Goal: Information Seeking & Learning: Learn about a topic

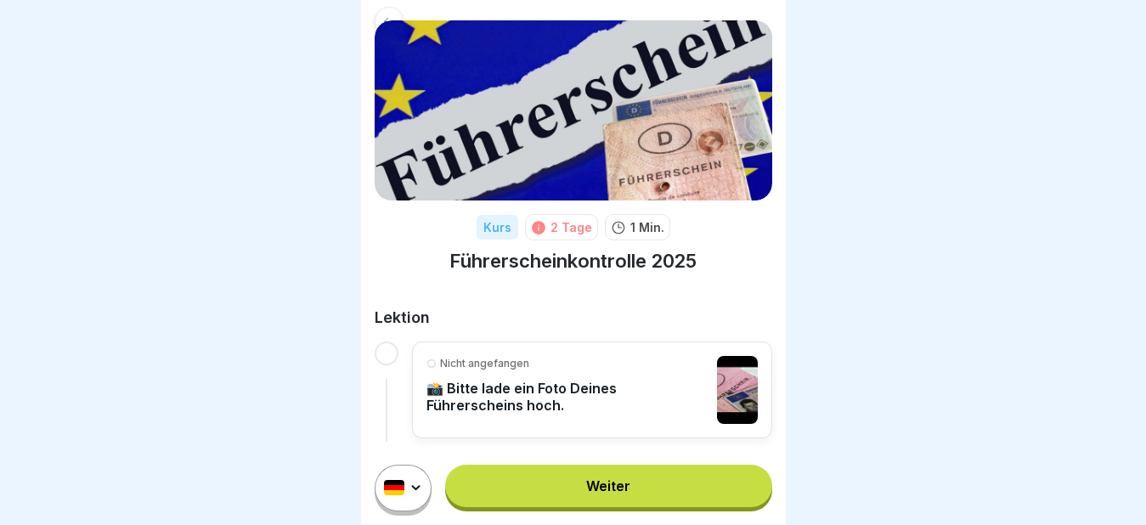
scroll to position [14, 0]
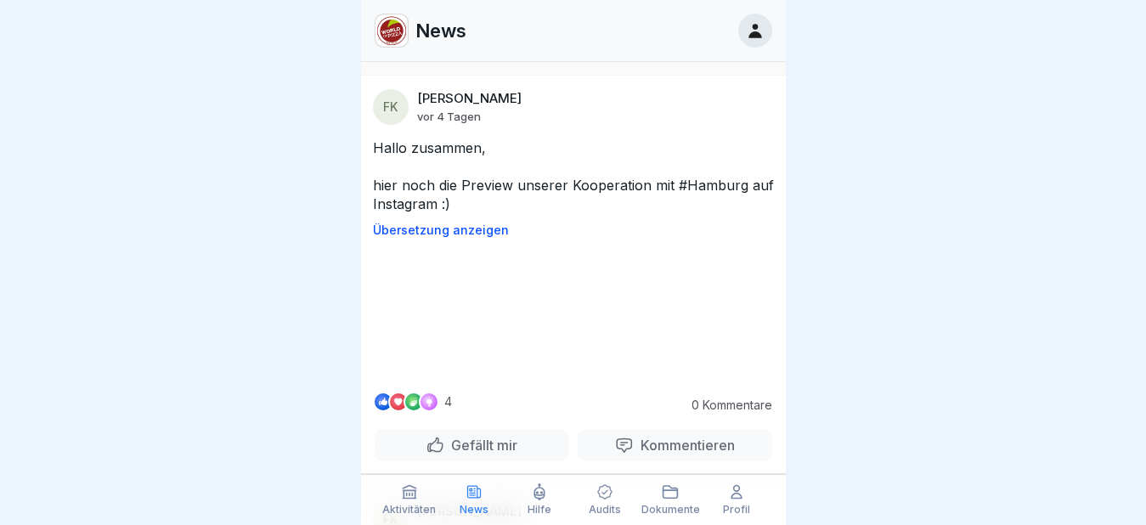
click at [960, 209] on div at bounding box center [573, 262] width 1146 height 525
click at [404, 506] on p "Aktivitäten" at bounding box center [409, 510] width 54 height 12
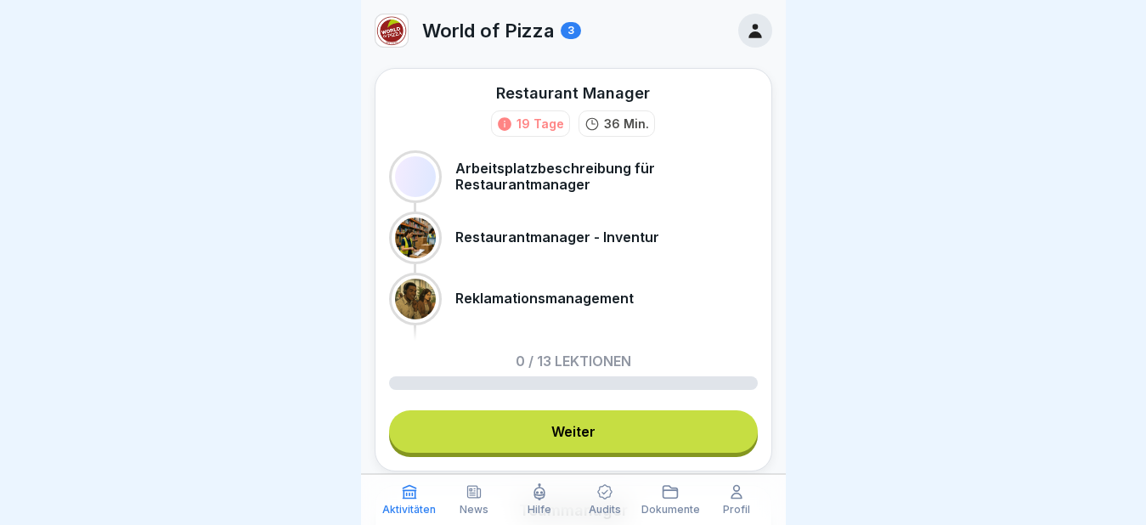
click at [567, 437] on link "Weiter" at bounding box center [573, 431] width 369 height 42
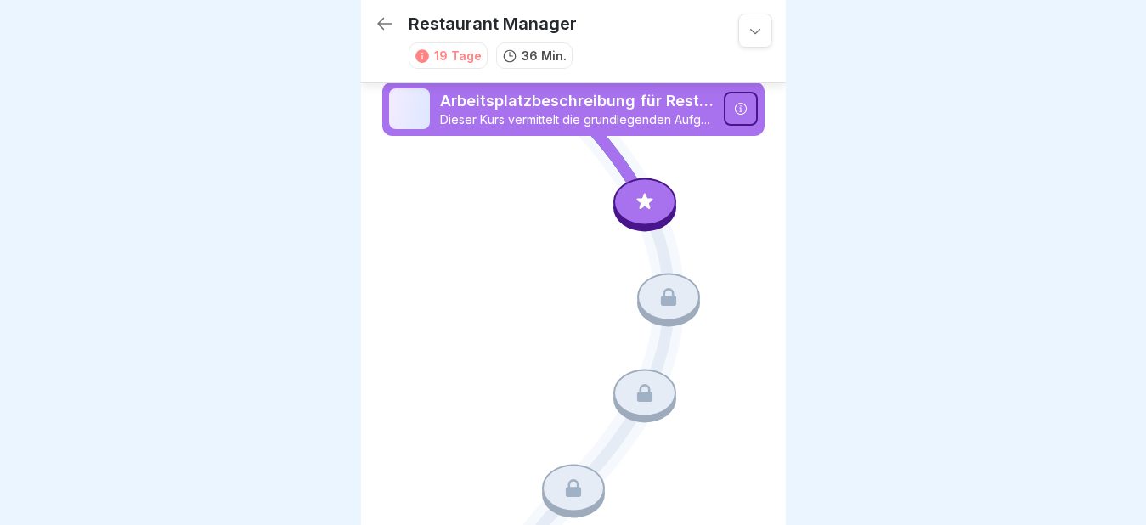
click at [634, 195] on icon at bounding box center [645, 201] width 22 height 22
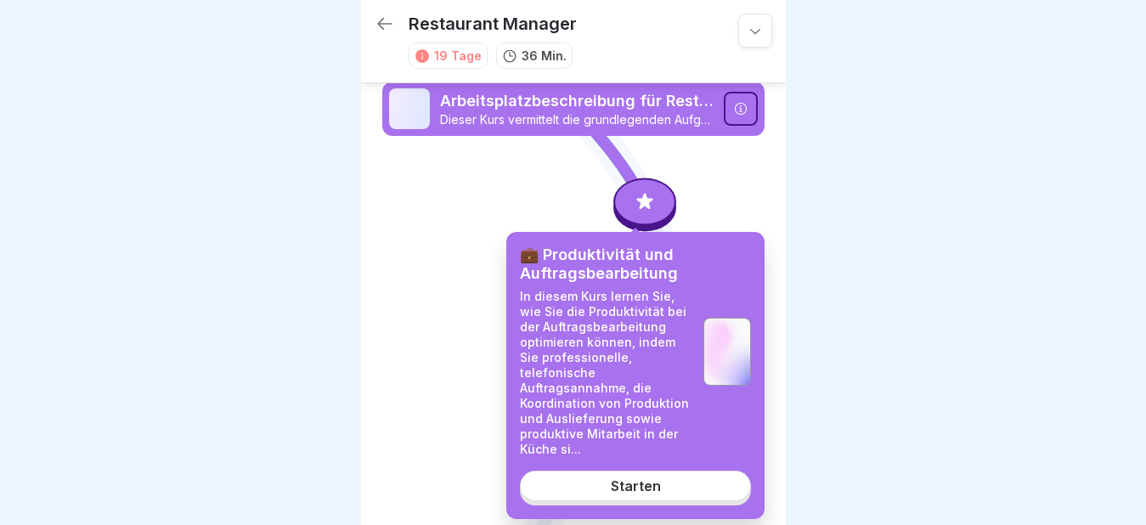
click at [640, 488] on div "Starten" at bounding box center [636, 485] width 50 height 15
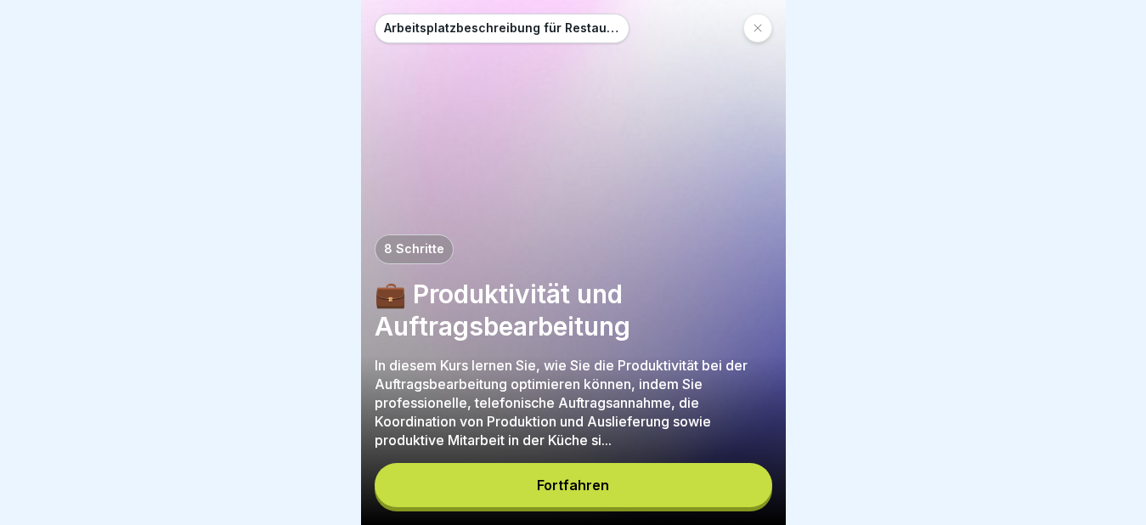
click at [602, 493] on div "Fortfahren" at bounding box center [573, 484] width 72 height 15
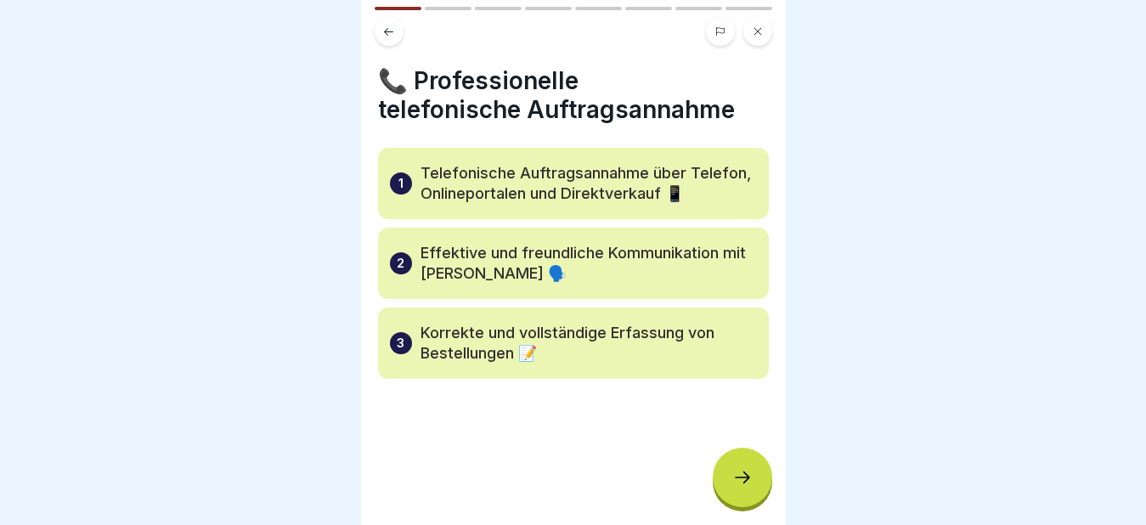
click at [747, 488] on icon at bounding box center [742, 477] width 20 height 20
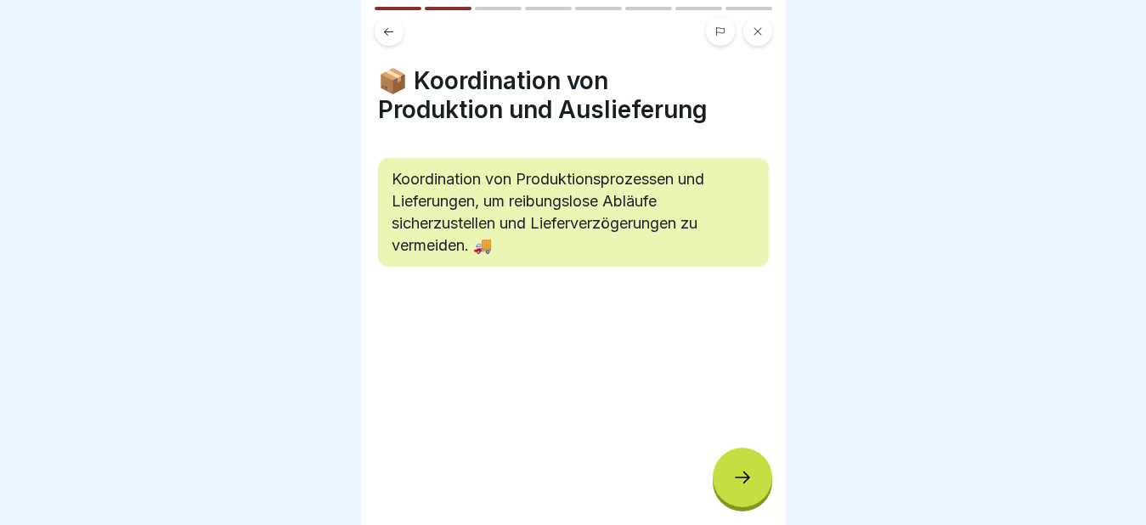
click at [747, 488] on icon at bounding box center [742, 477] width 20 height 20
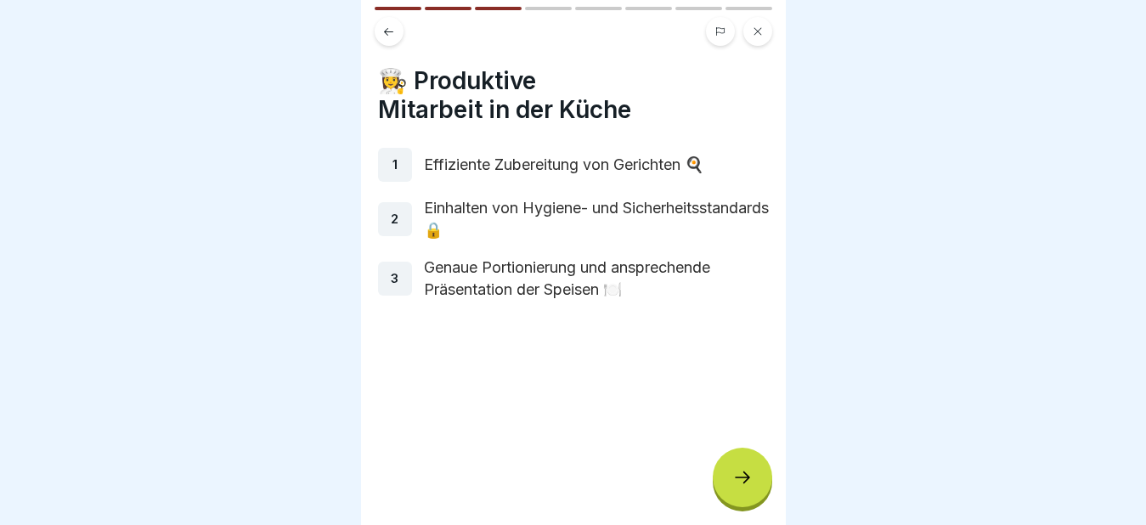
click at [747, 488] on icon at bounding box center [742, 477] width 20 height 20
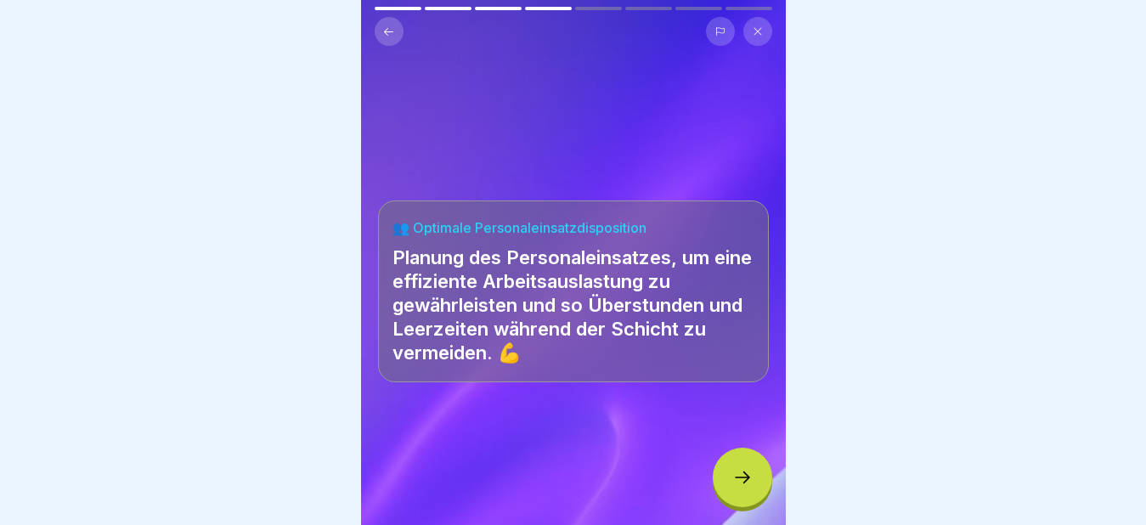
click at [747, 488] on icon at bounding box center [742, 477] width 20 height 20
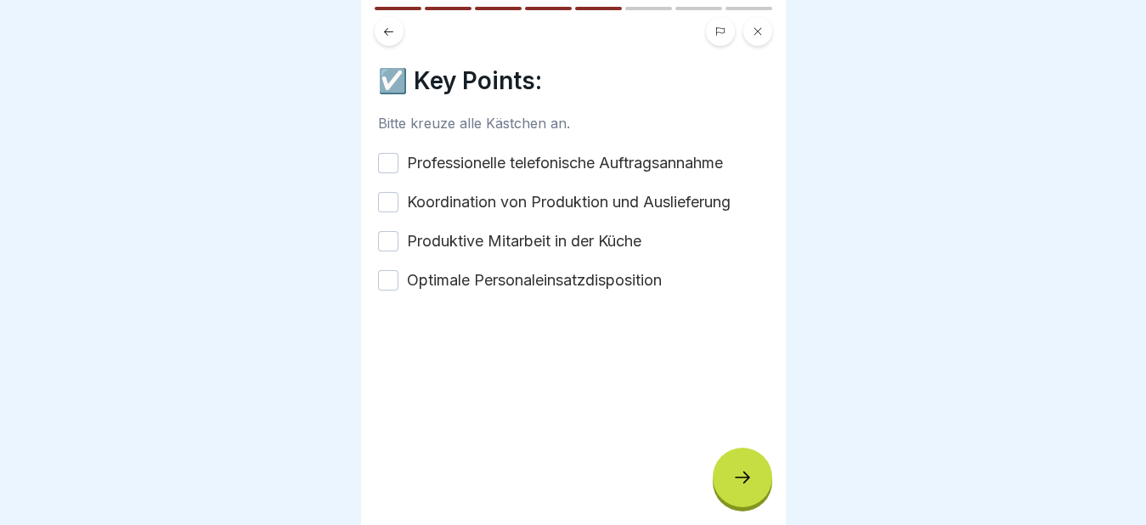
click at [747, 488] on icon at bounding box center [742, 477] width 20 height 20
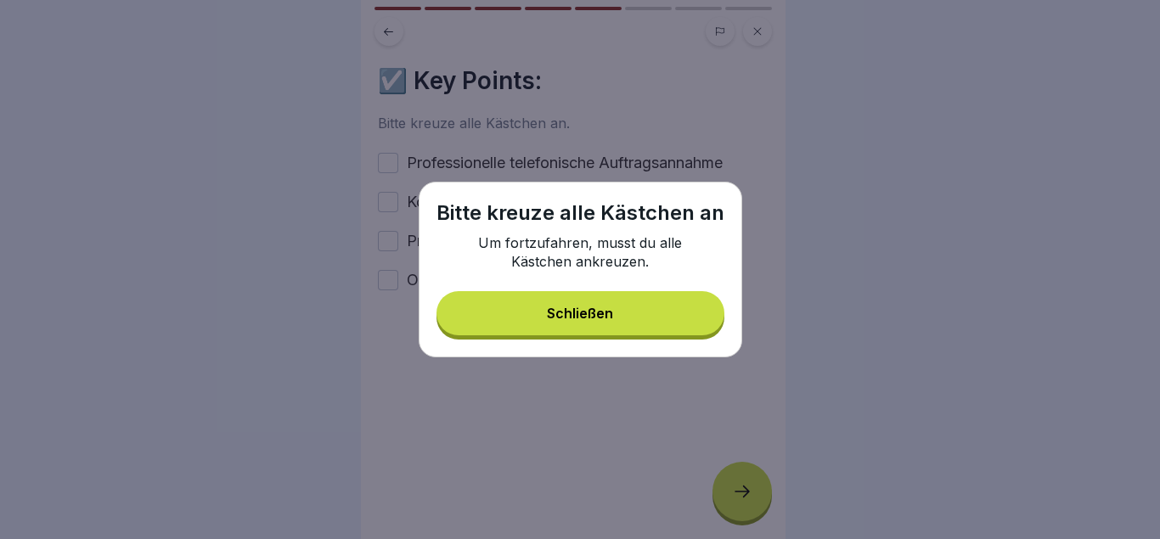
click at [593, 309] on div "Schließen" at bounding box center [580, 313] width 66 height 15
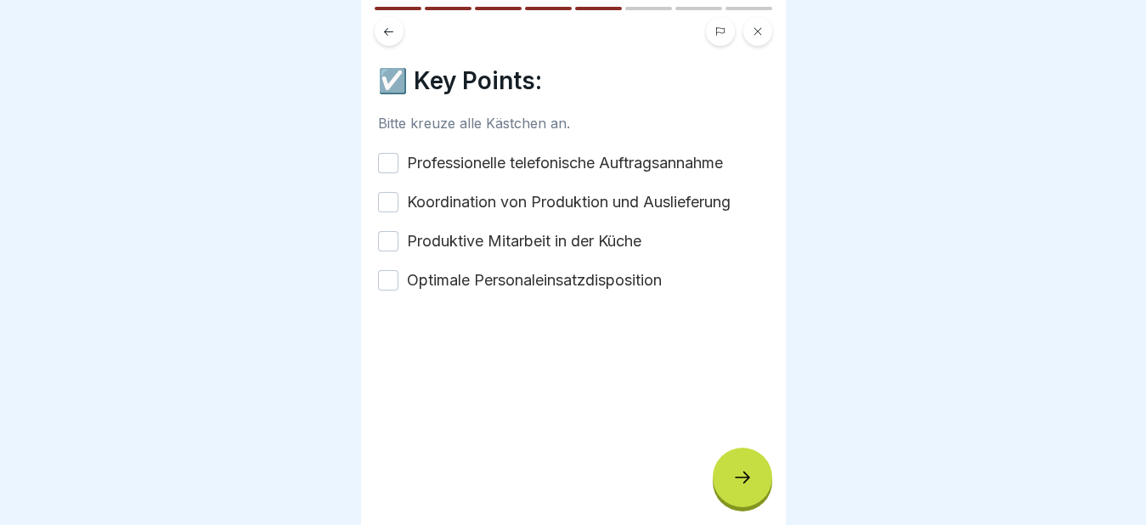
click at [391, 159] on button "Professionelle telefonische Auftragsannahme" at bounding box center [388, 163] width 20 height 20
click at [388, 202] on button "Koordination von Produktion und Auslieferung" at bounding box center [388, 202] width 20 height 20
click at [391, 236] on button "Produktive Mitarbeit in der Küche" at bounding box center [388, 241] width 20 height 20
click at [387, 291] on div at bounding box center [573, 342] width 391 height 102
click at [392, 279] on button "Optimale Personaleinsatzdisposition" at bounding box center [388, 280] width 20 height 20
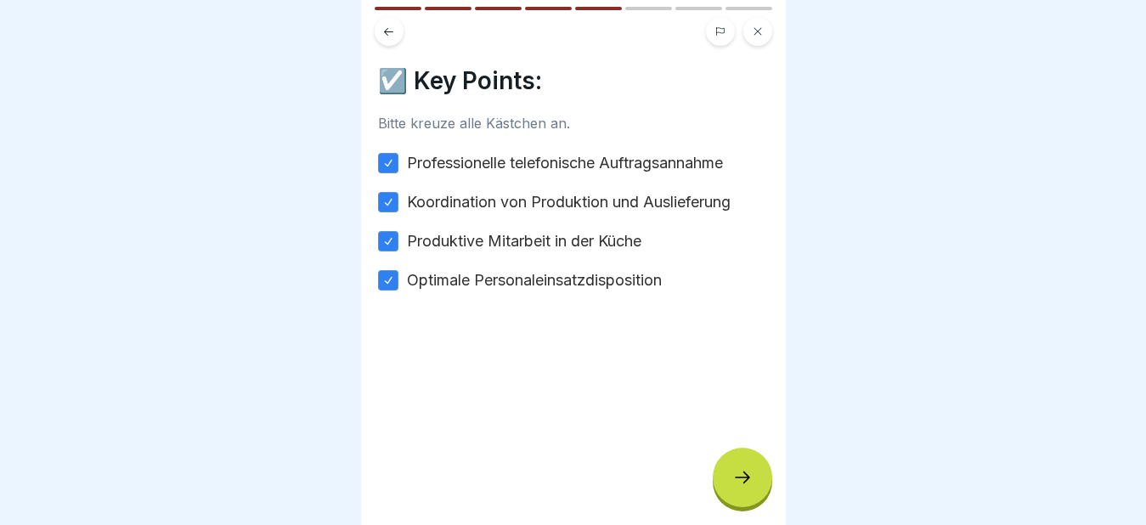
click at [749, 502] on div at bounding box center [742, 477] width 59 height 59
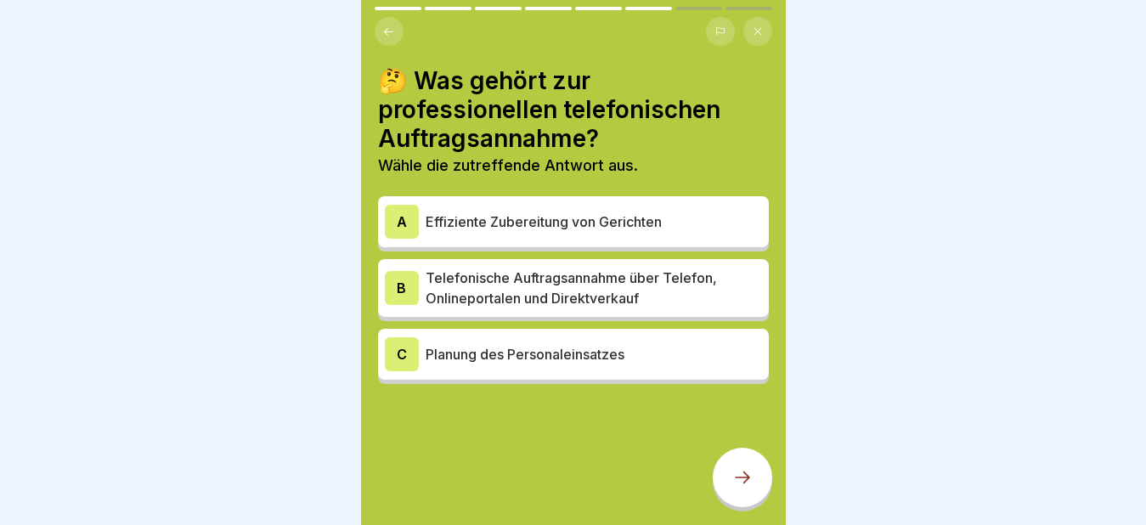
click at [405, 283] on div "B" at bounding box center [402, 288] width 34 height 34
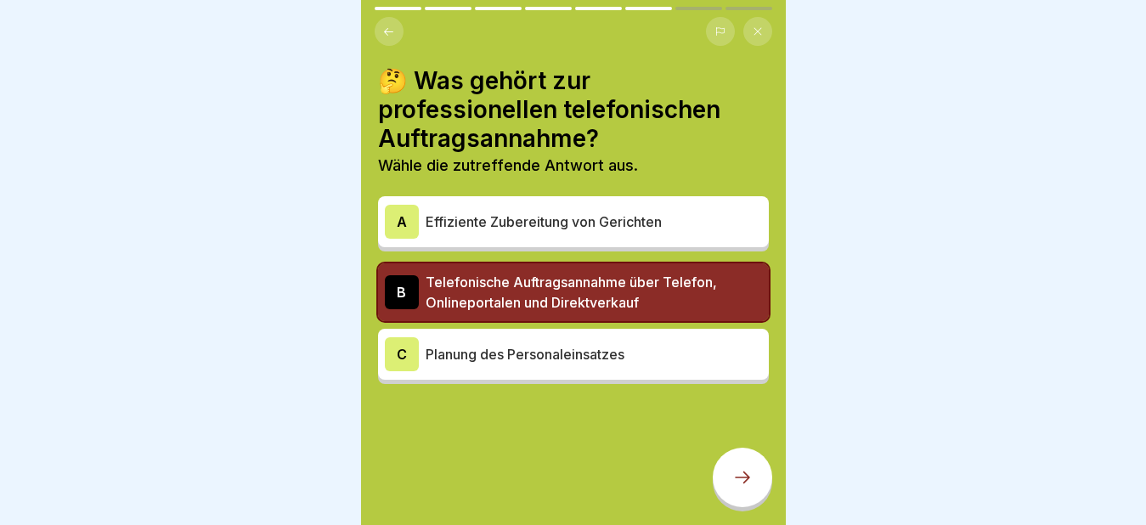
click at [748, 488] on icon at bounding box center [742, 477] width 20 height 20
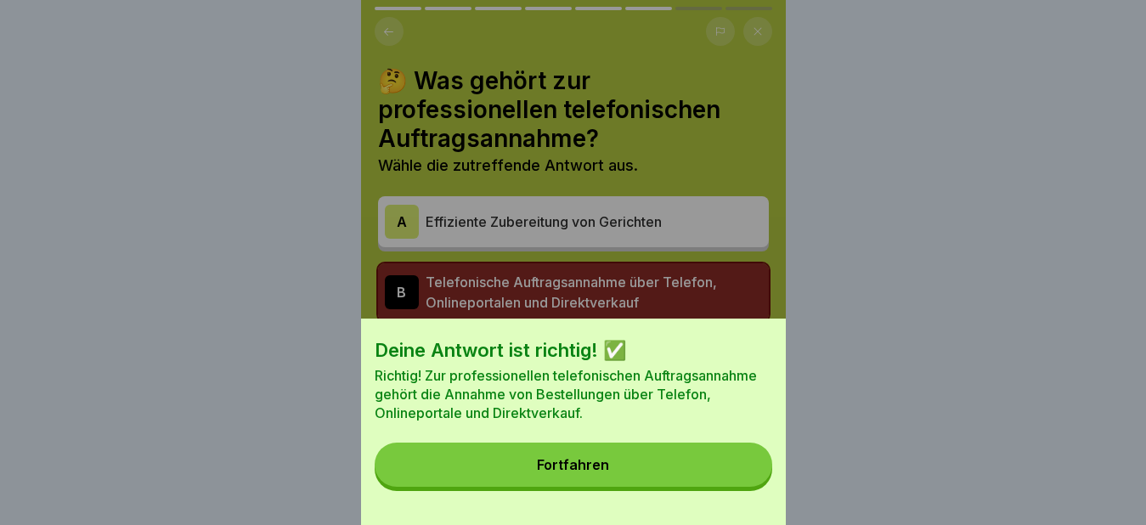
click at [601, 472] on div "Fortfahren" at bounding box center [573, 464] width 72 height 15
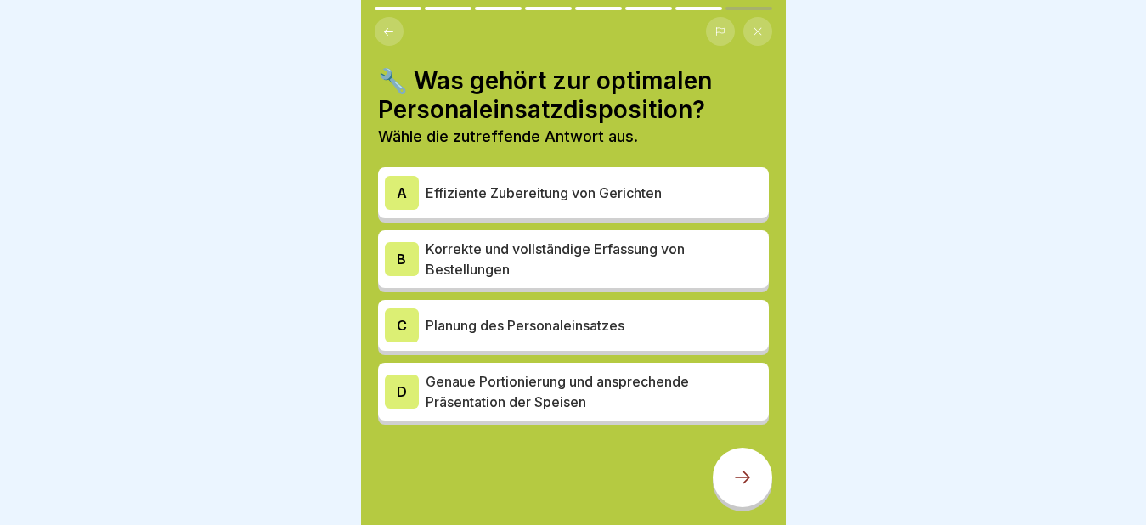
click at [402, 326] on div "C" at bounding box center [402, 325] width 34 height 34
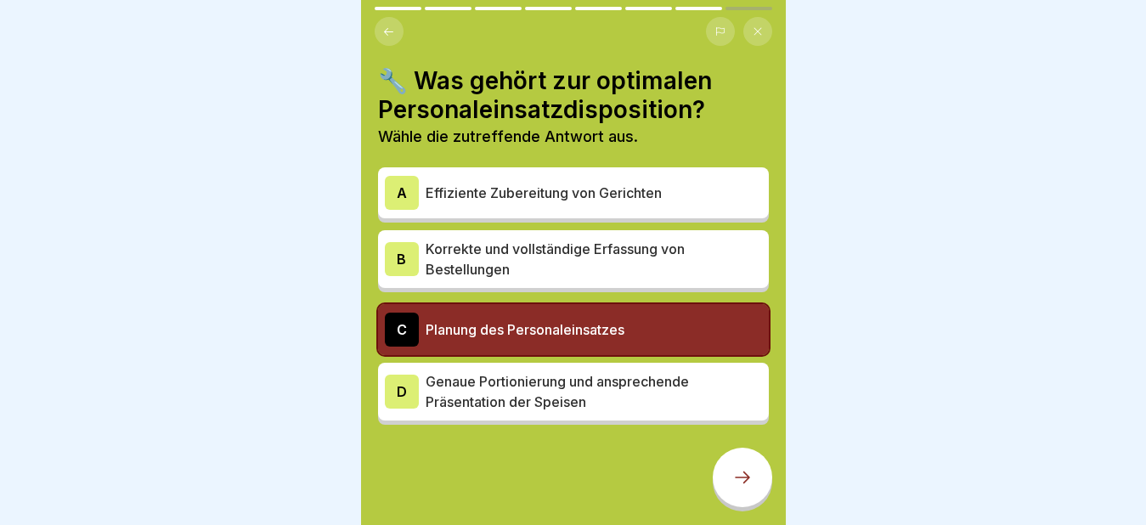
click at [742, 488] on icon at bounding box center [742, 477] width 20 height 20
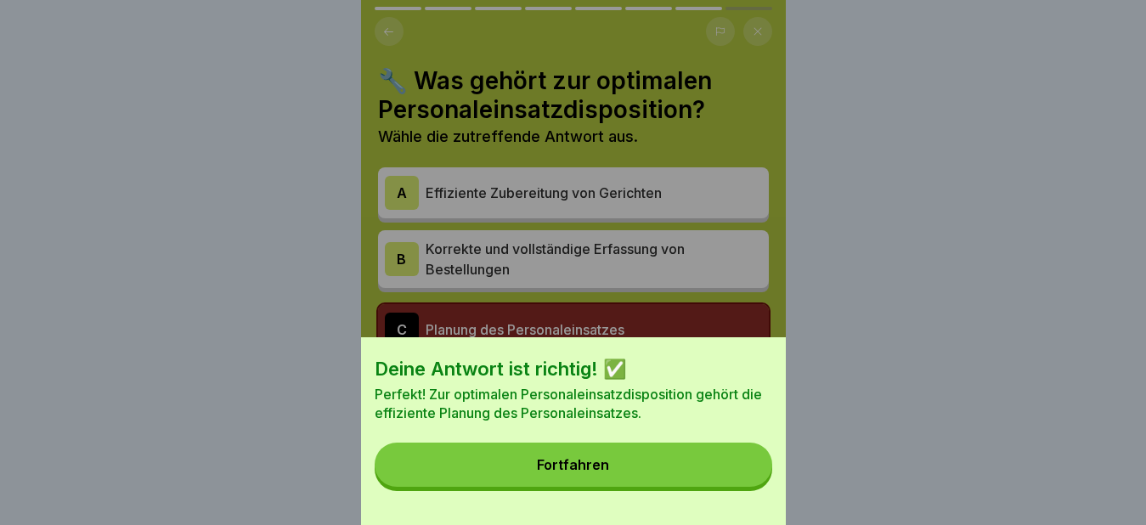
click at [659, 487] on button "Fortfahren" at bounding box center [574, 465] width 398 height 44
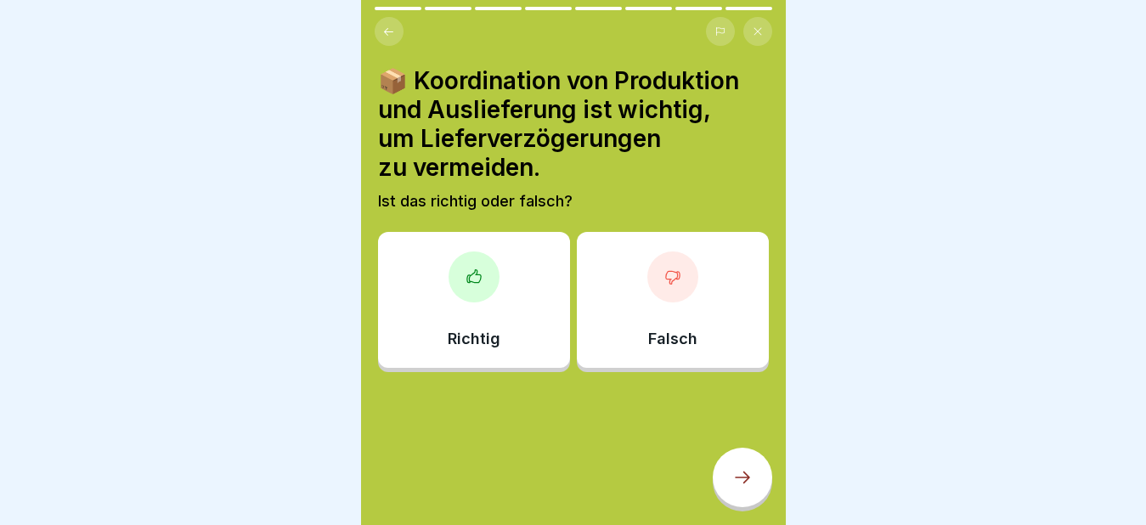
click at [477, 286] on div at bounding box center [474, 276] width 51 height 51
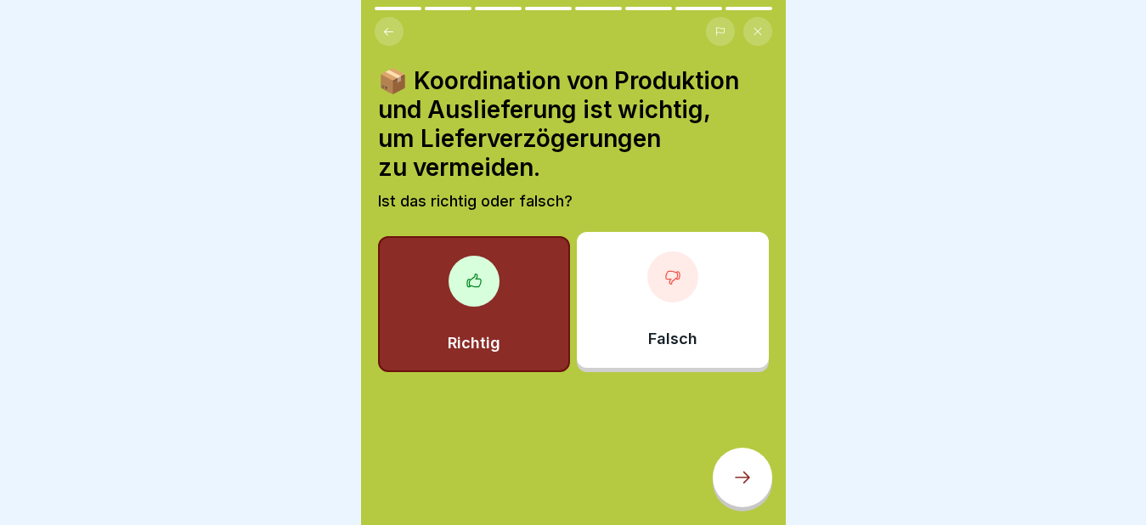
click at [745, 488] on icon at bounding box center [742, 477] width 20 height 20
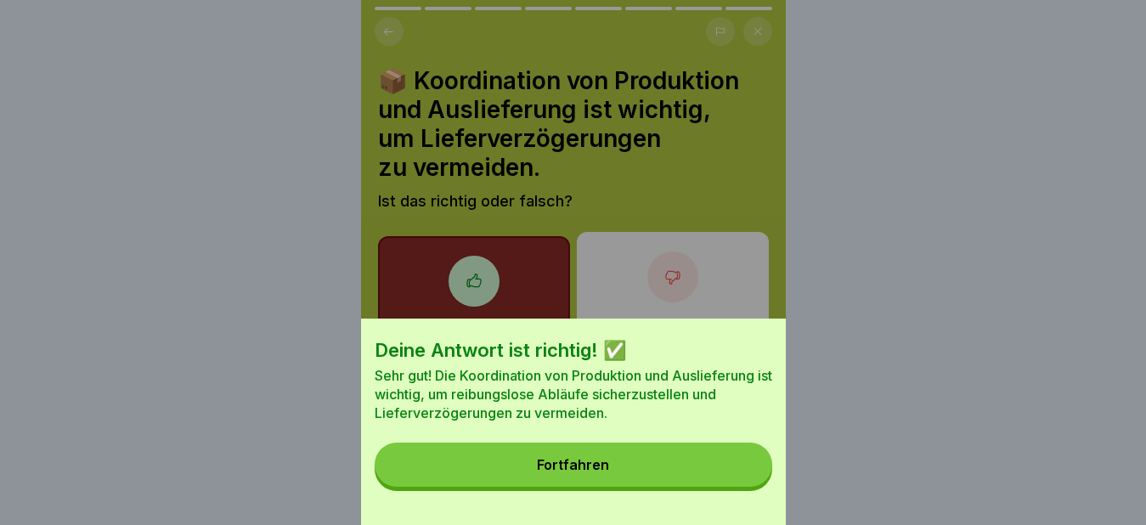
click at [641, 486] on button "Fortfahren" at bounding box center [574, 465] width 398 height 44
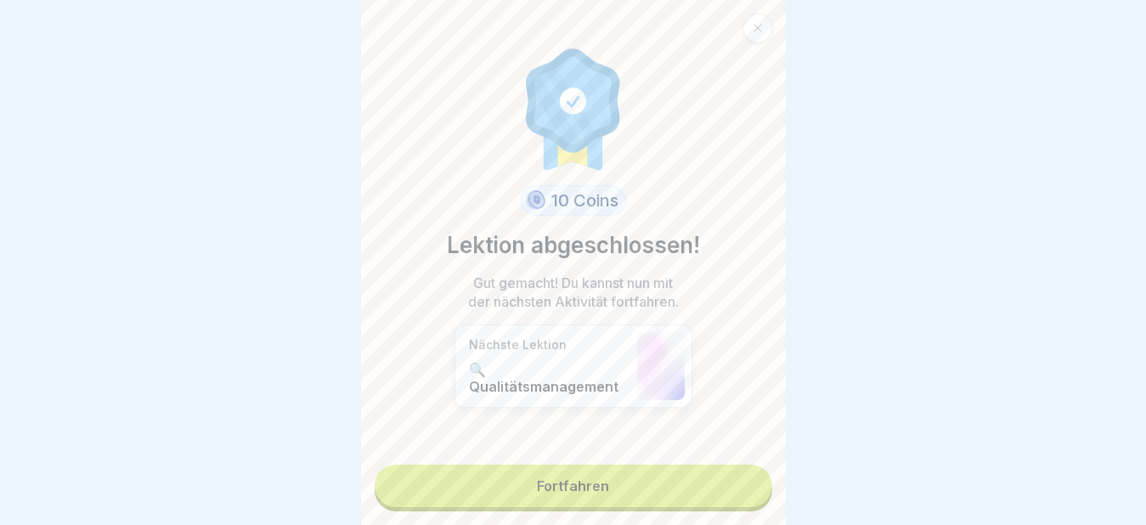
click at [578, 486] on link "Fortfahren" at bounding box center [574, 486] width 398 height 42
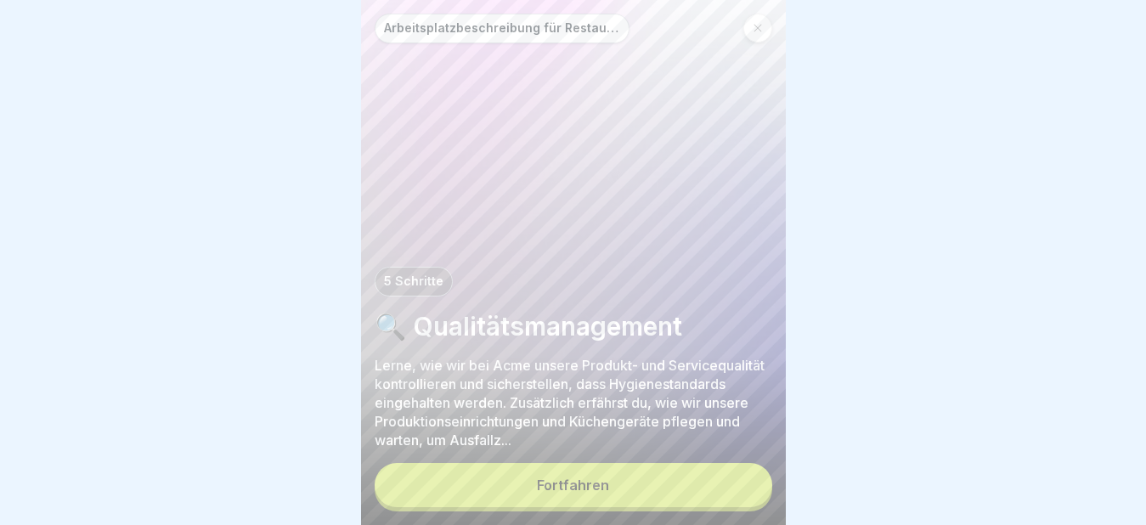
click at [583, 493] on div "Fortfahren" at bounding box center [573, 484] width 72 height 15
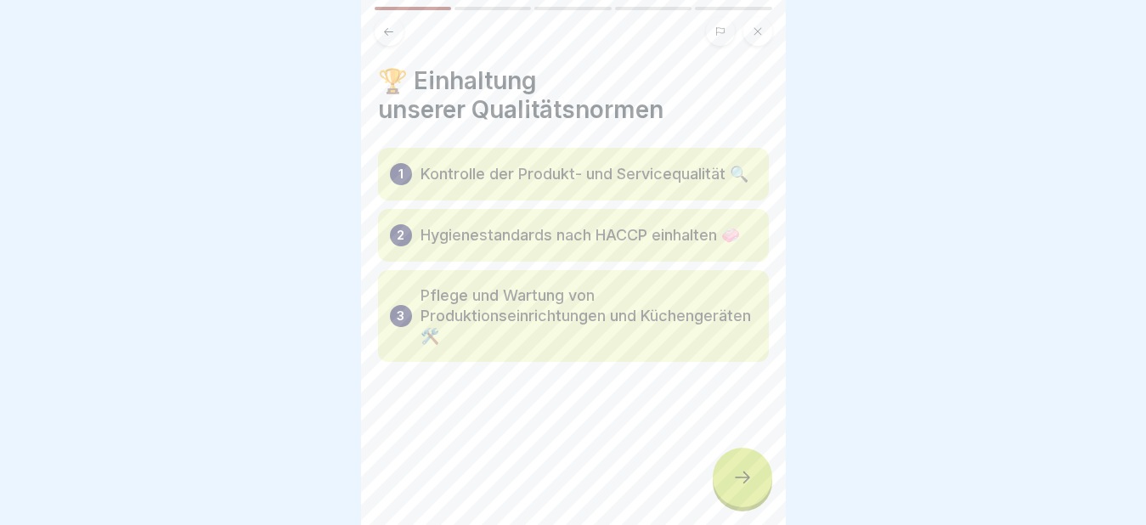
click at [726, 488] on div at bounding box center [742, 477] width 59 height 59
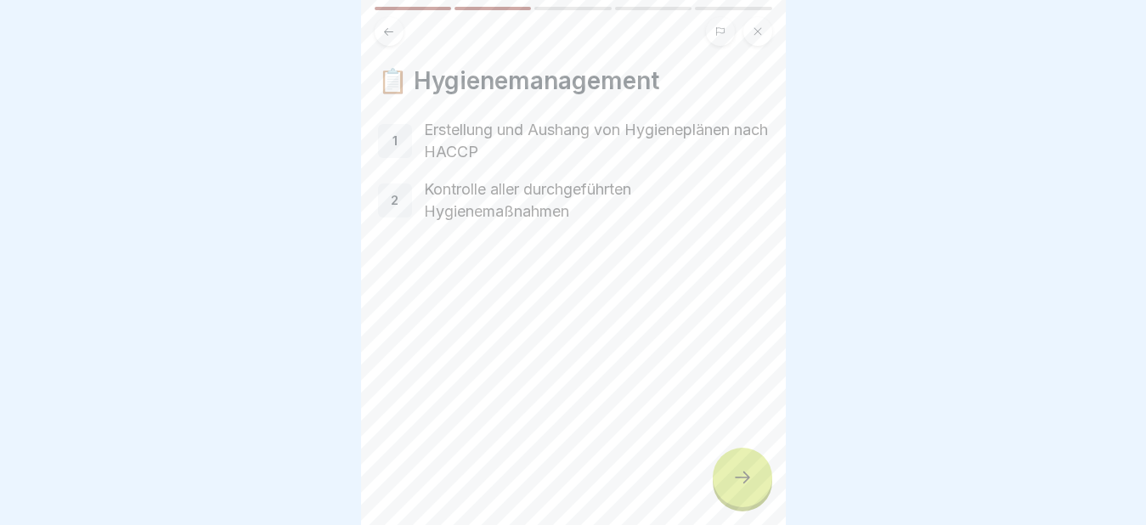
click at [740, 488] on icon at bounding box center [742, 477] width 20 height 20
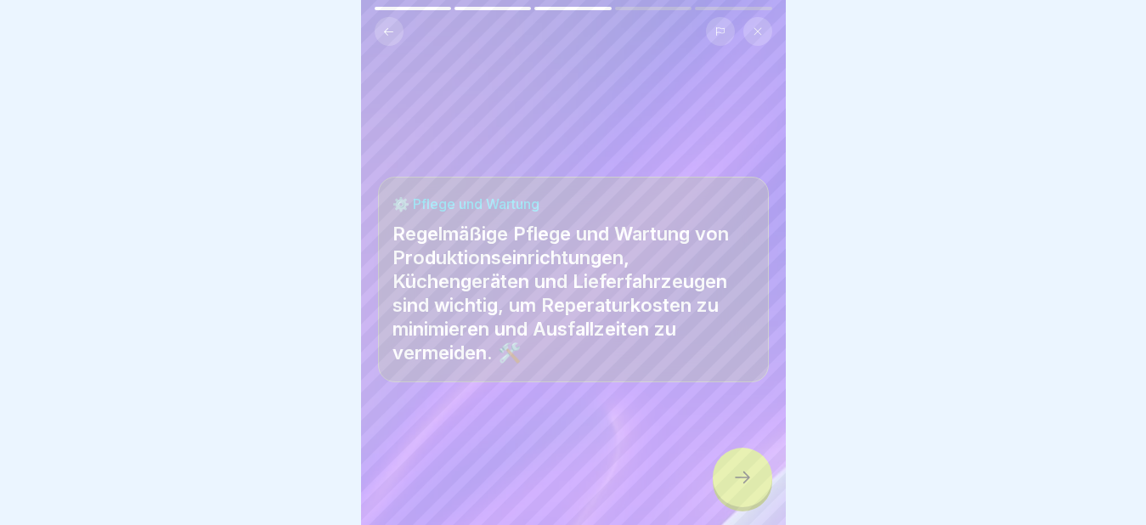
click at [740, 488] on icon at bounding box center [742, 477] width 20 height 20
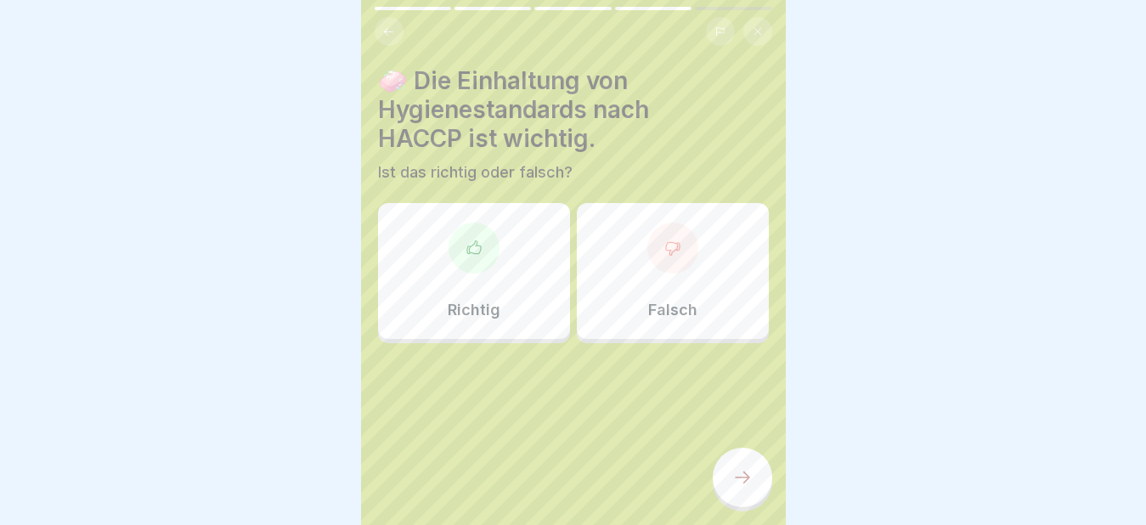
click at [480, 285] on div "Richtig" at bounding box center [474, 271] width 192 height 136
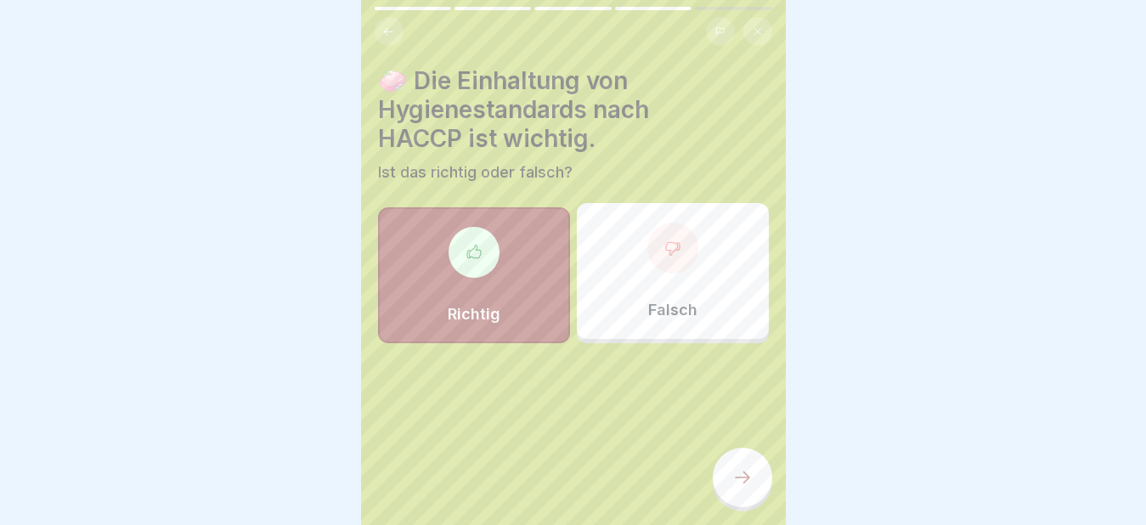
click at [740, 488] on icon at bounding box center [742, 477] width 20 height 20
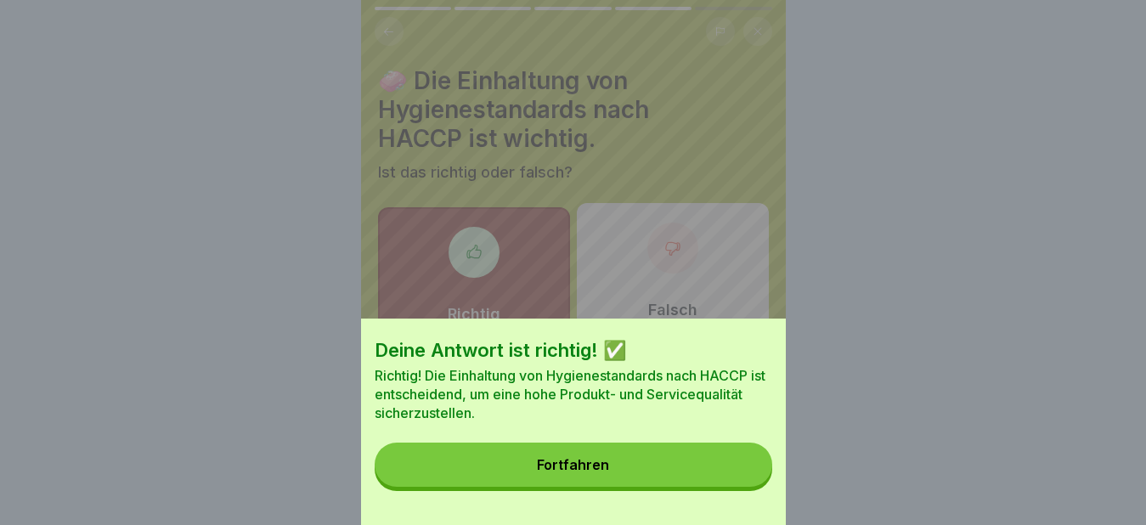
click at [618, 478] on button "Fortfahren" at bounding box center [574, 465] width 398 height 44
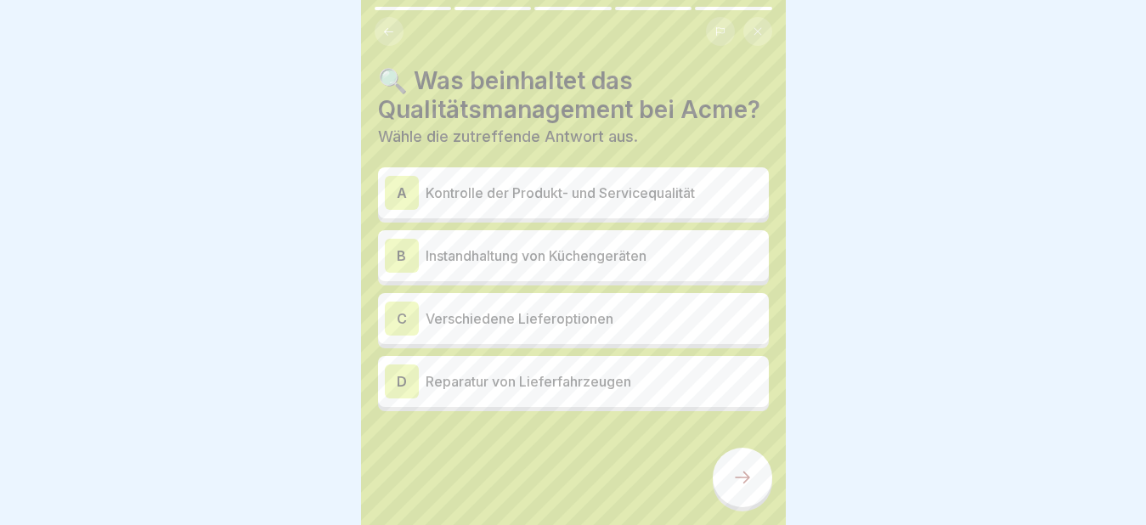
click at [395, 210] on div "A" at bounding box center [402, 193] width 34 height 34
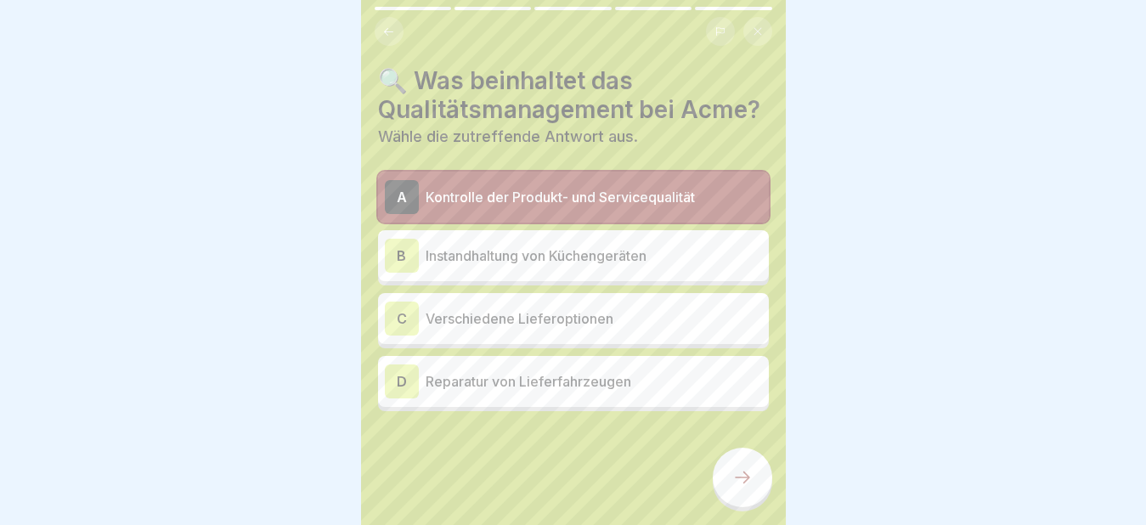
click at [755, 489] on div at bounding box center [742, 477] width 59 height 59
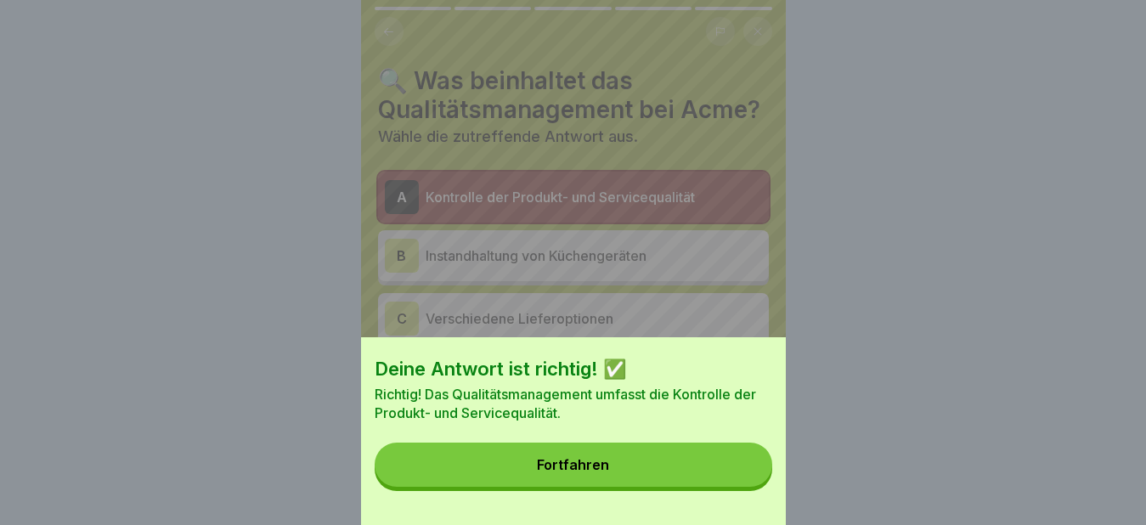
click at [655, 485] on button "Fortfahren" at bounding box center [574, 465] width 398 height 44
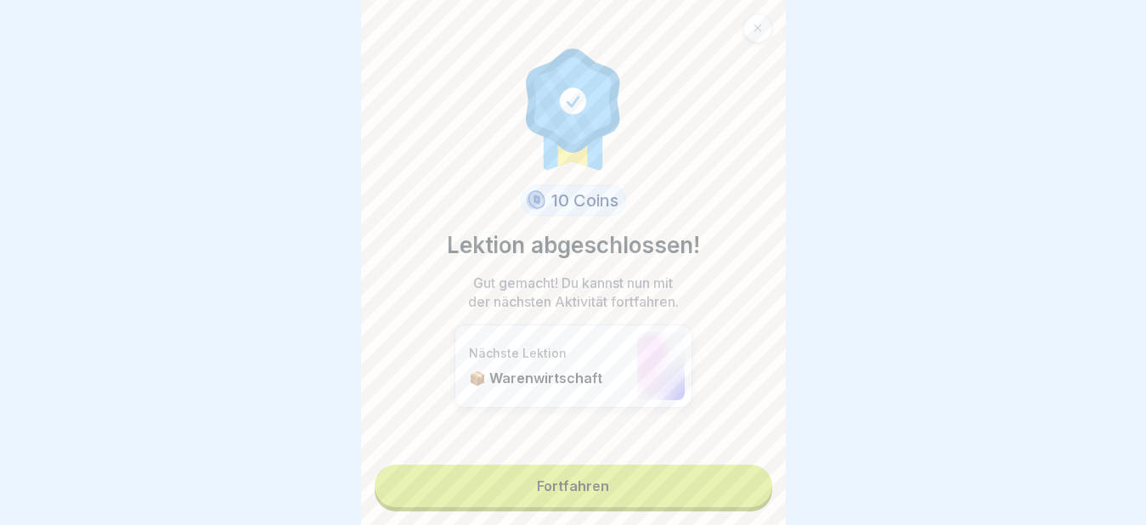
click at [578, 487] on link "Fortfahren" at bounding box center [574, 486] width 398 height 42
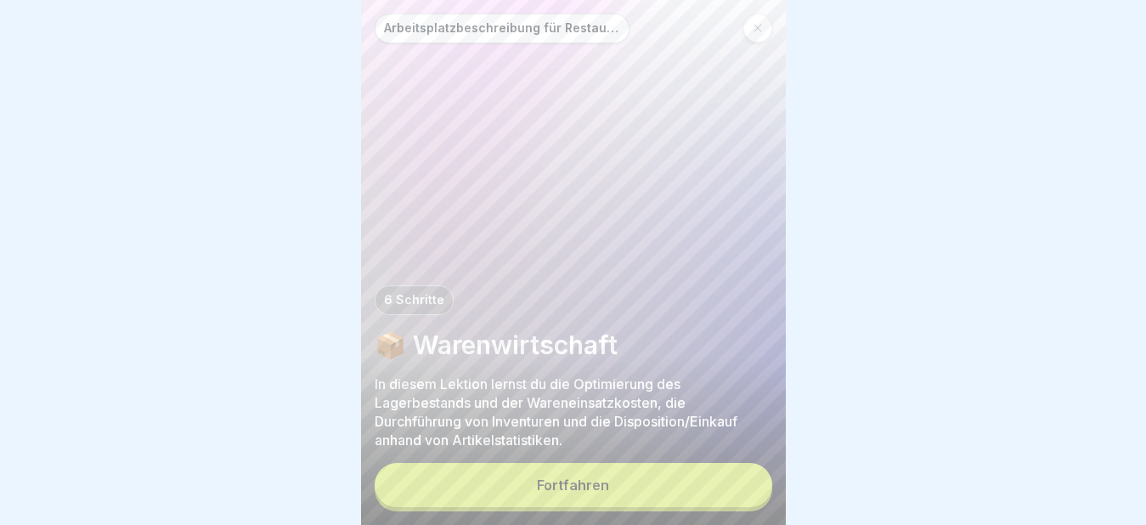
click at [575, 493] on div "Fortfahren" at bounding box center [573, 484] width 72 height 15
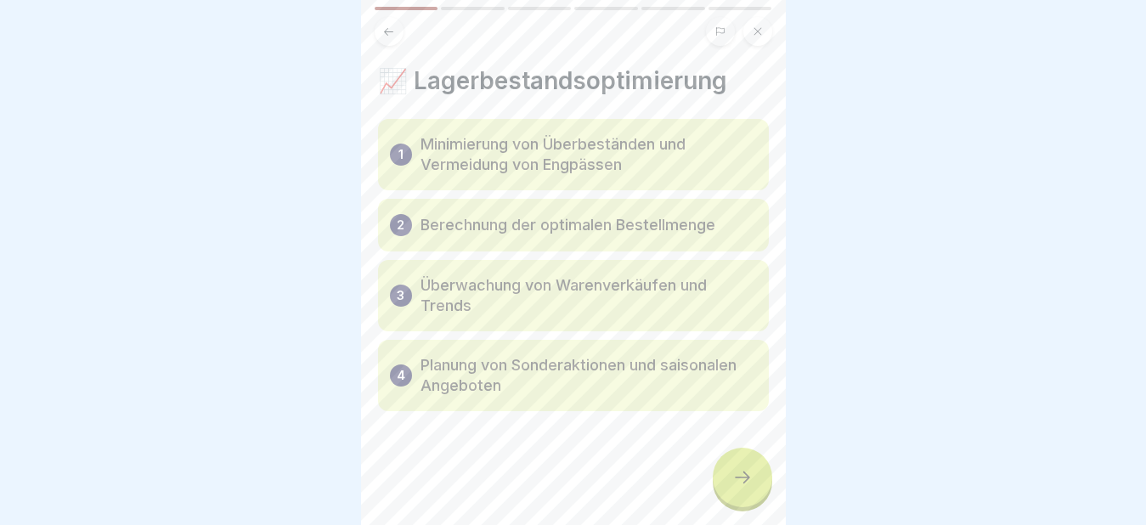
click at [730, 487] on div at bounding box center [742, 477] width 59 height 59
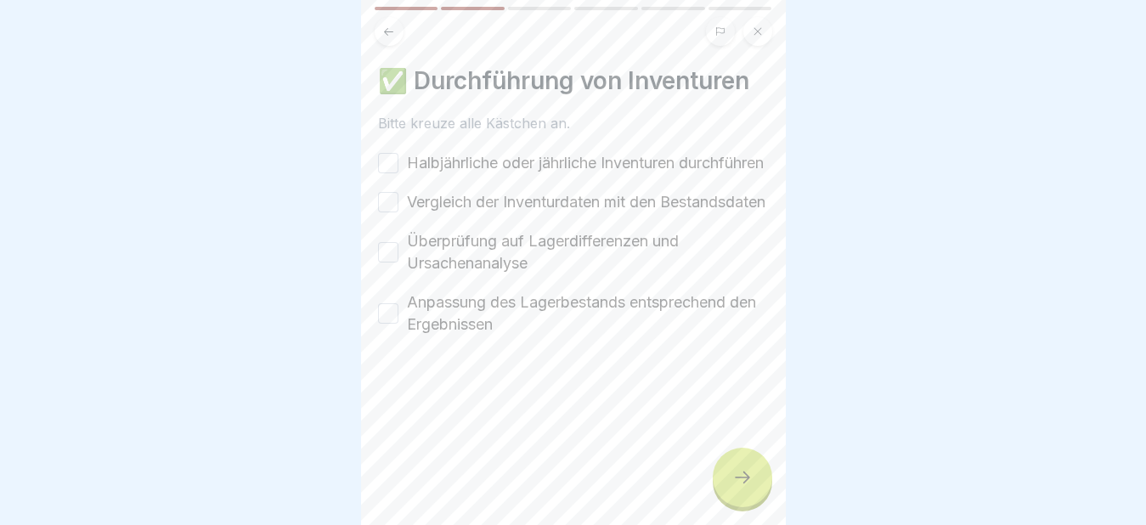
click at [388, 173] on button "Halbjährliche oder jährliche Inventuren durchführen" at bounding box center [388, 163] width 20 height 20
click at [389, 212] on button "Vergleich der Inventurdaten mit den Bestandsdaten" at bounding box center [388, 202] width 20 height 20
click at [389, 262] on button "Überprüfung auf Lagerdifferenzen und Ursachenanalyse" at bounding box center [388, 252] width 20 height 20
click at [387, 324] on button "Anpassung des Lagerbestands entsprechend den Ergebnissen" at bounding box center [388, 313] width 20 height 20
click at [745, 488] on icon at bounding box center [742, 477] width 20 height 20
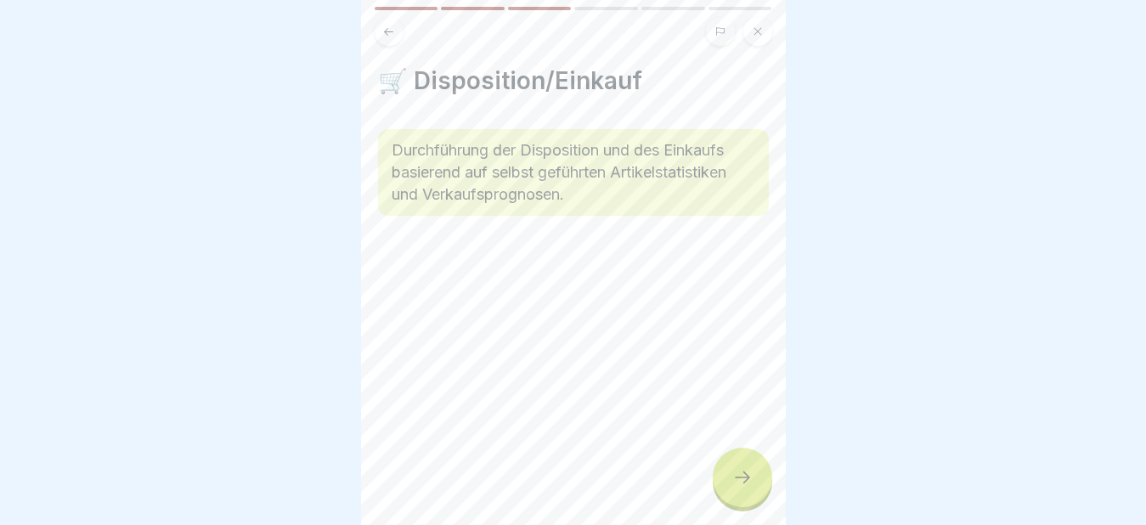
click at [740, 488] on icon at bounding box center [742, 477] width 20 height 20
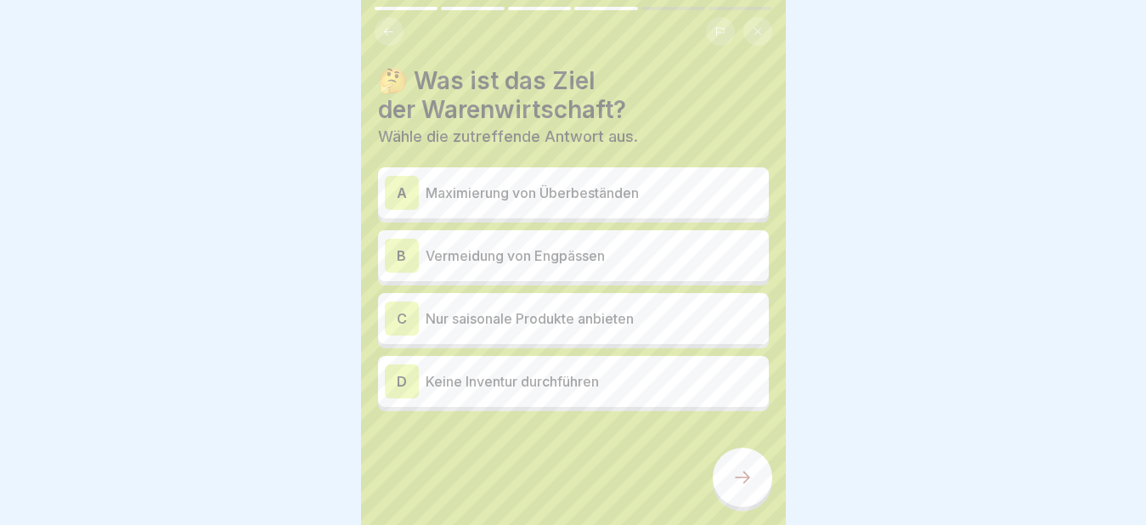
click at [406, 258] on div "B" at bounding box center [402, 256] width 34 height 34
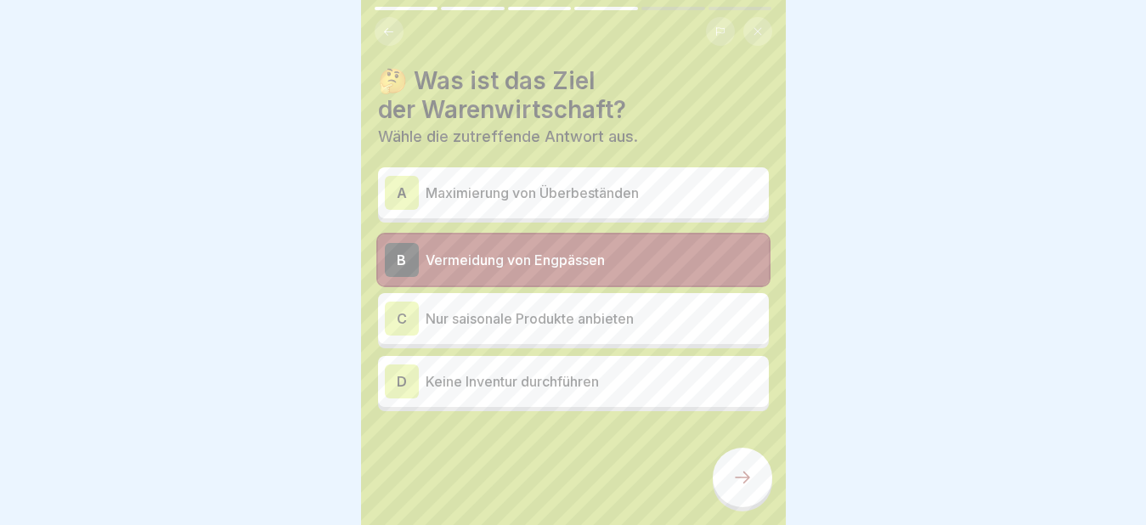
click at [746, 488] on icon at bounding box center [742, 477] width 20 height 20
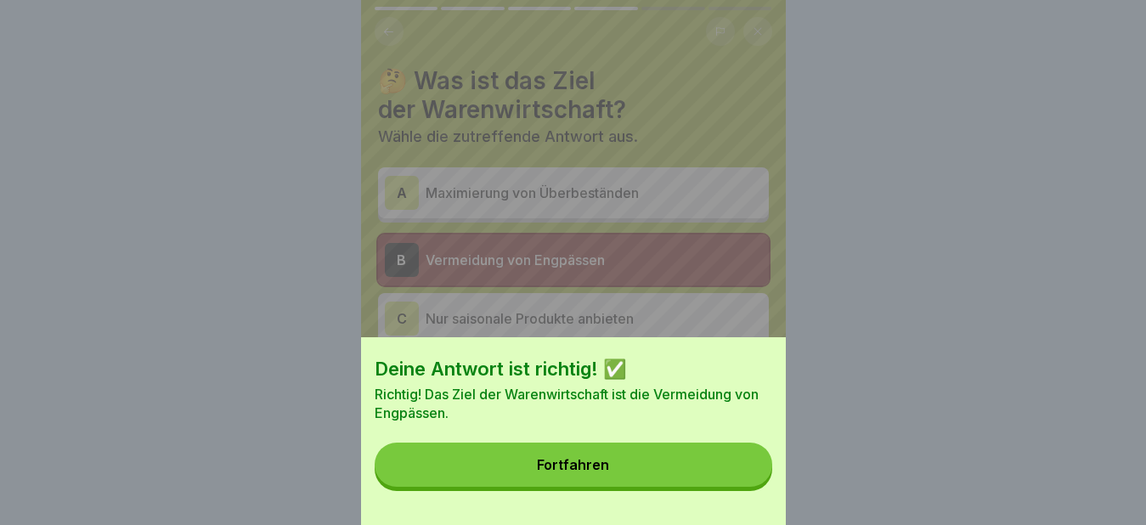
click at [649, 487] on button "Fortfahren" at bounding box center [574, 465] width 398 height 44
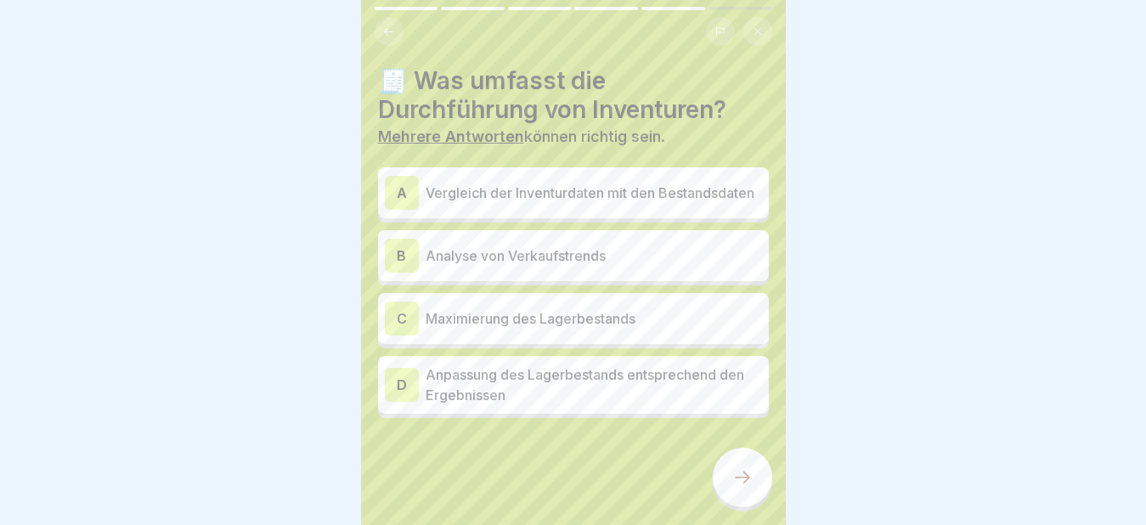
click at [403, 195] on div "A" at bounding box center [402, 193] width 34 height 34
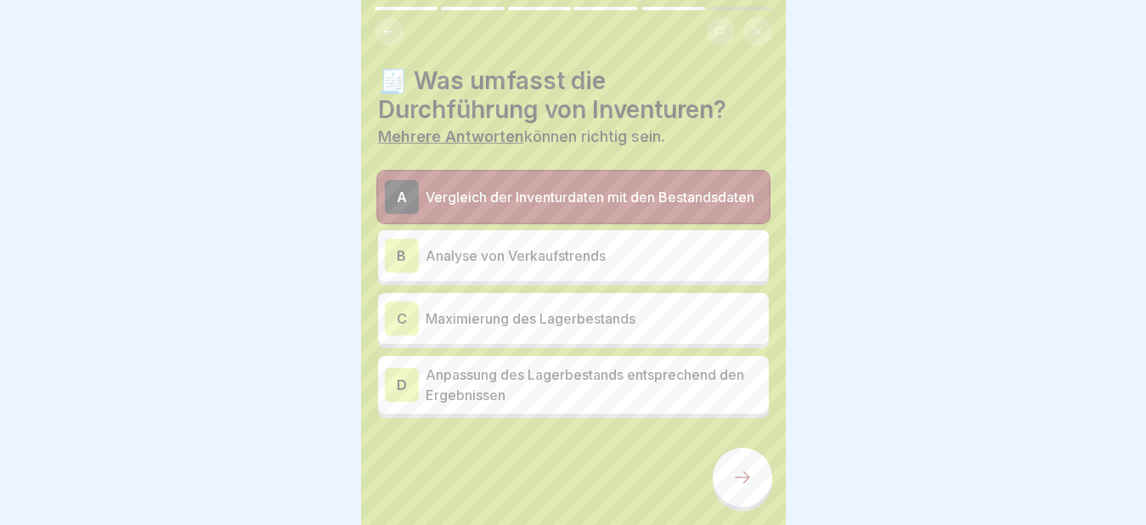
click at [410, 392] on div "D" at bounding box center [402, 385] width 34 height 34
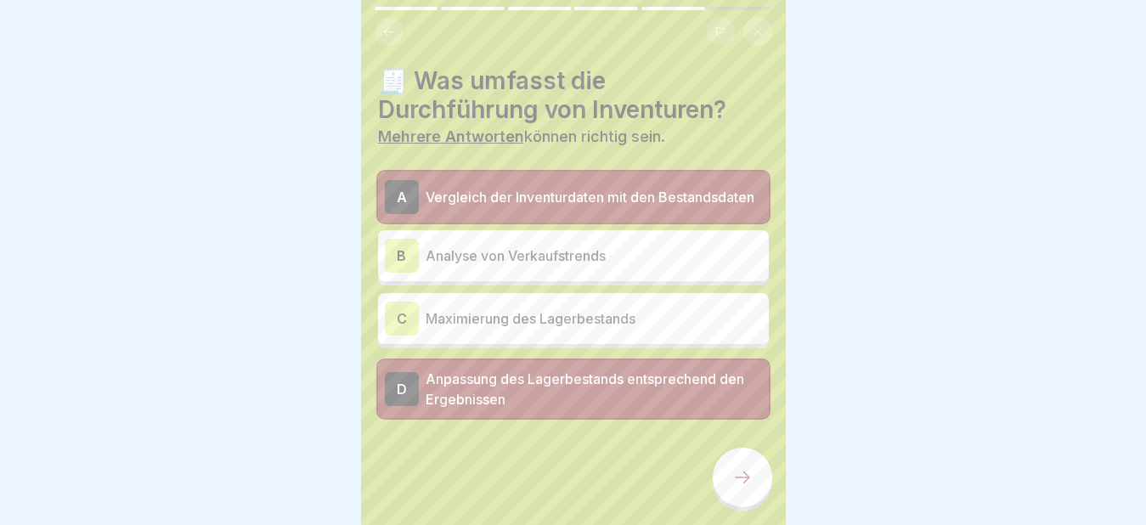
click at [753, 482] on div at bounding box center [742, 477] width 59 height 59
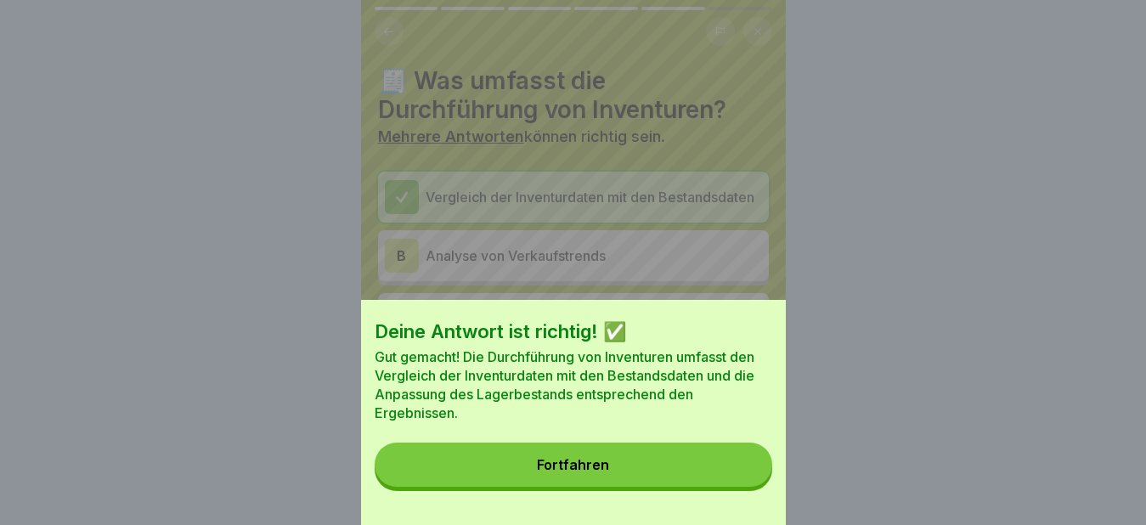
click at [634, 485] on button "Fortfahren" at bounding box center [574, 465] width 398 height 44
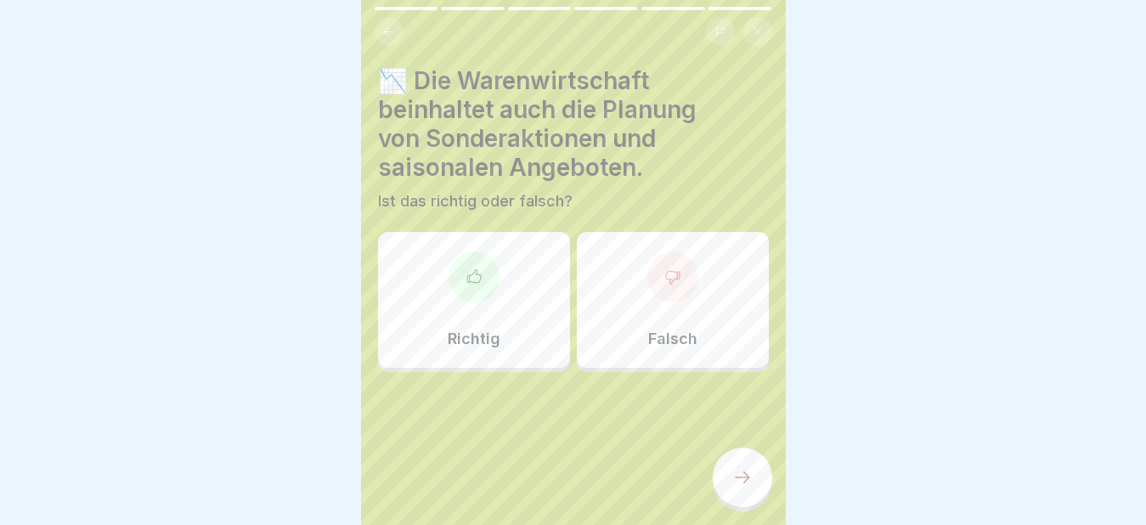
click at [677, 294] on div at bounding box center [672, 276] width 51 height 51
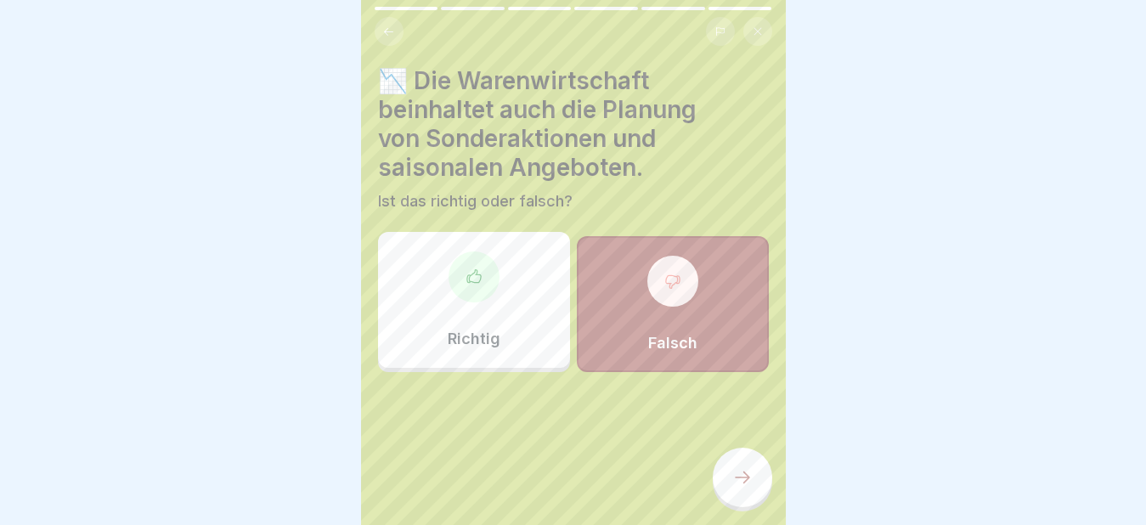
click at [743, 488] on icon at bounding box center [742, 477] width 20 height 20
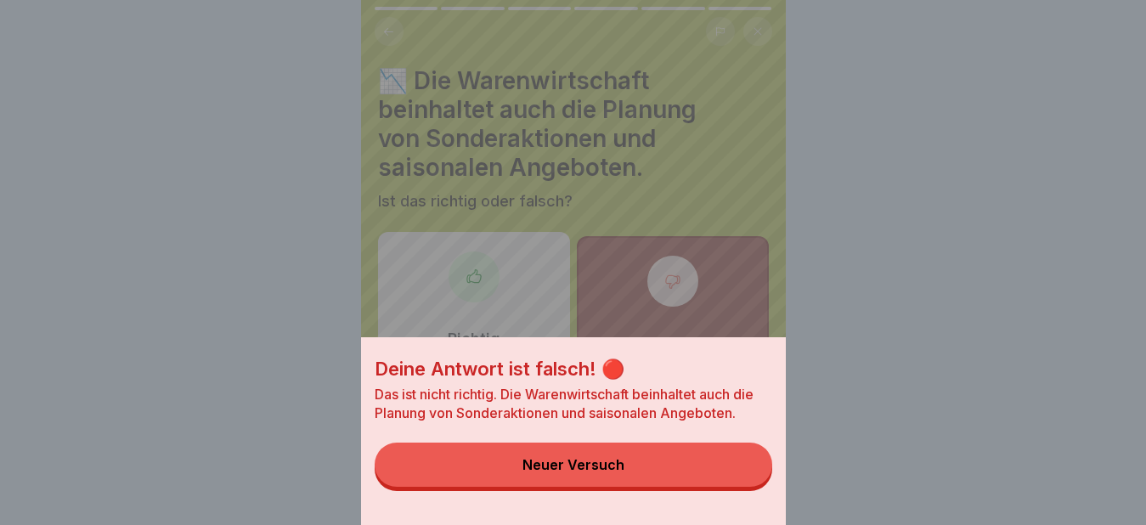
click at [623, 472] on div "Neuer Versuch" at bounding box center [573, 464] width 102 height 15
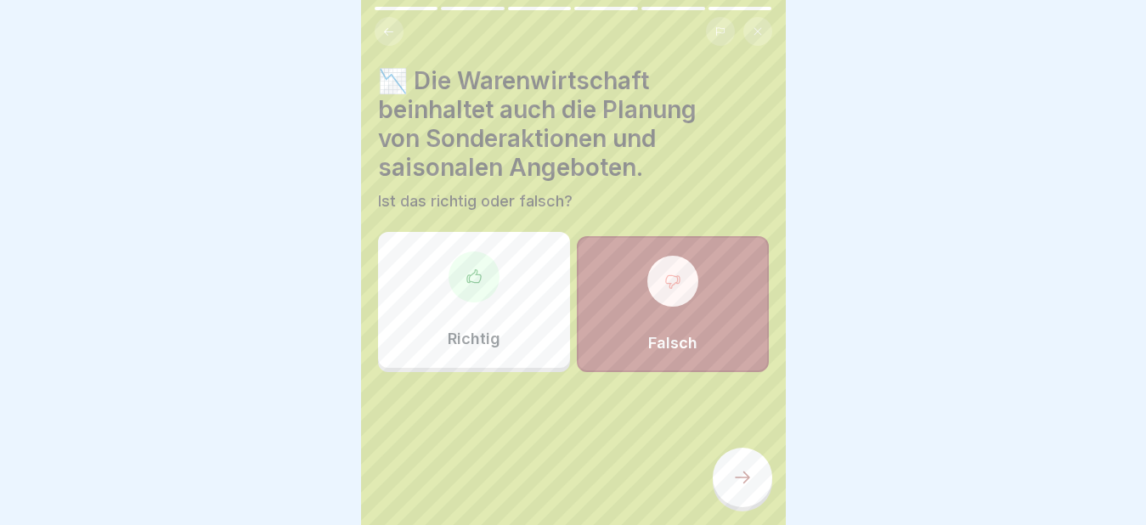
click at [461, 288] on div at bounding box center [474, 276] width 51 height 51
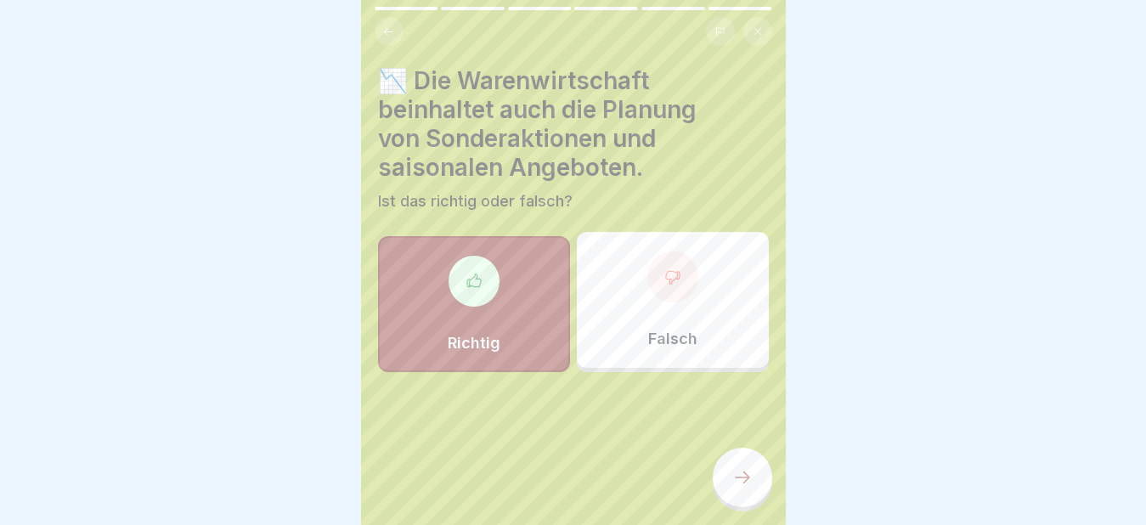
click at [743, 488] on icon at bounding box center [742, 477] width 20 height 20
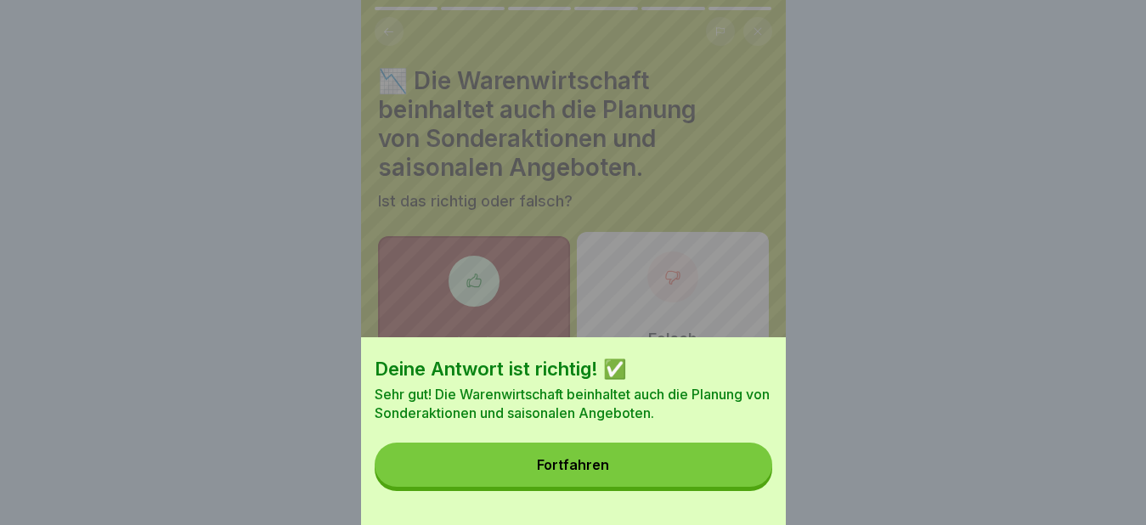
click at [609, 472] on div "Fortfahren" at bounding box center [573, 464] width 72 height 15
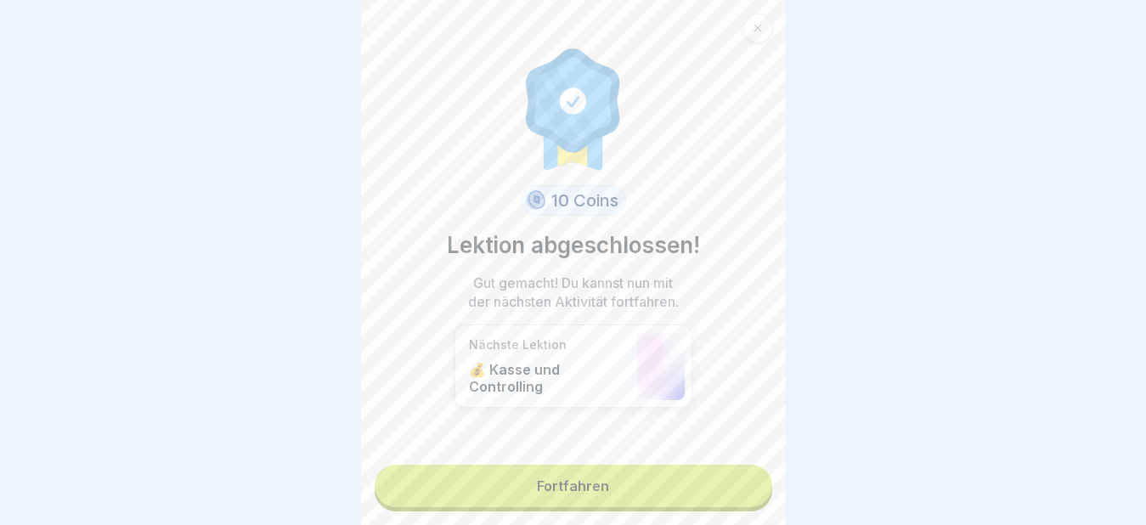
click at [557, 489] on link "Fortfahren" at bounding box center [574, 486] width 398 height 42
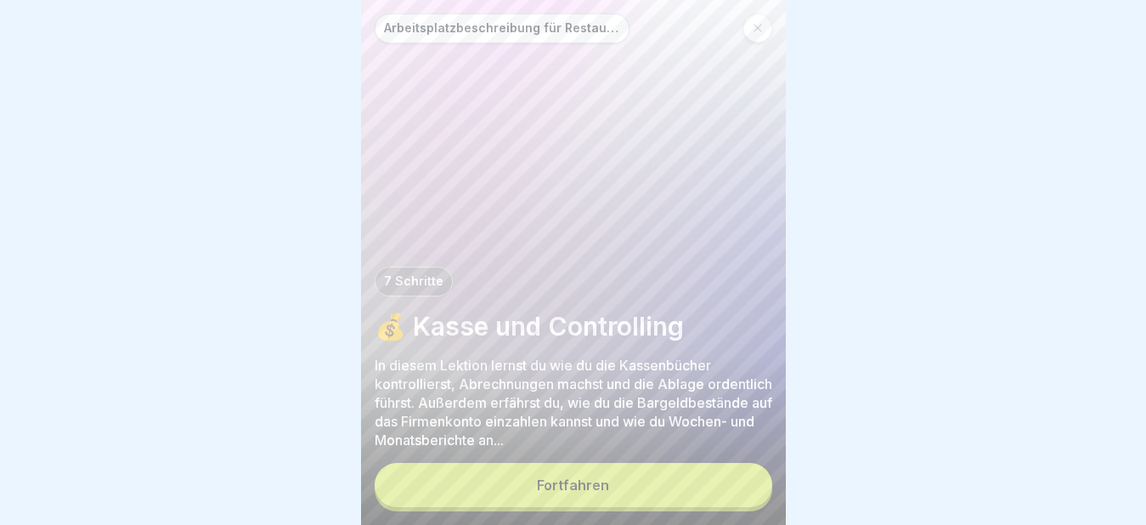
click at [566, 493] on div "Fortfahren" at bounding box center [573, 484] width 72 height 15
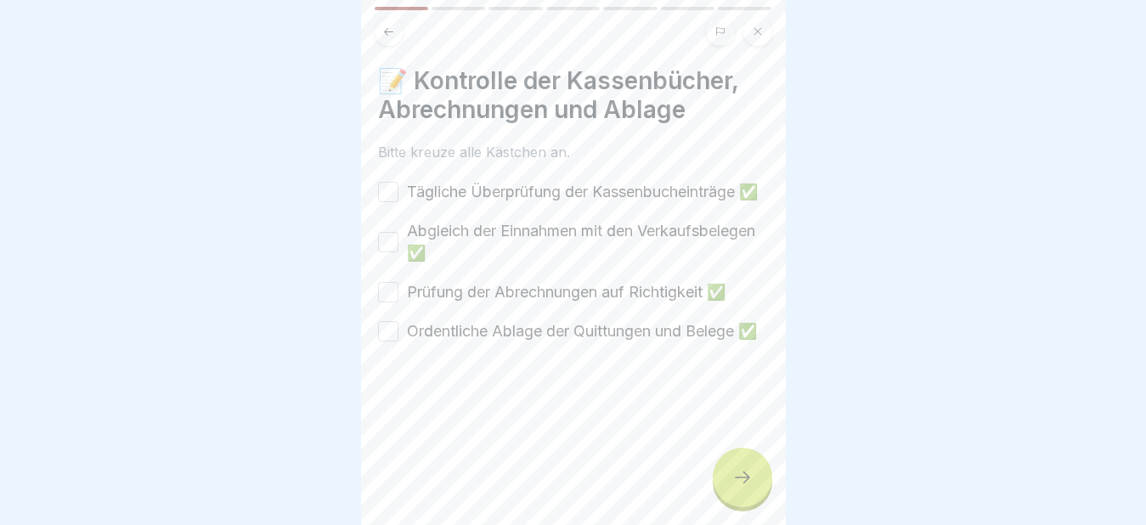
click at [385, 199] on button "Tägliche Überprüfung der Kassenbucheinträge ✅" at bounding box center [388, 192] width 20 height 20
click at [384, 252] on button "Abgleich der Einnahmen mit den Verkaufsbelegen ✅" at bounding box center [388, 242] width 20 height 20
click at [387, 302] on button "Prüfung der Abrechnungen auf Richtigkeit ✅" at bounding box center [388, 292] width 20 height 20
click at [391, 341] on button "Ordentliche Ablage der Quittungen und Belege ✅" at bounding box center [388, 331] width 20 height 20
drag, startPoint x: 762, startPoint y: 498, endPoint x: 747, endPoint y: 496, distance: 15.4
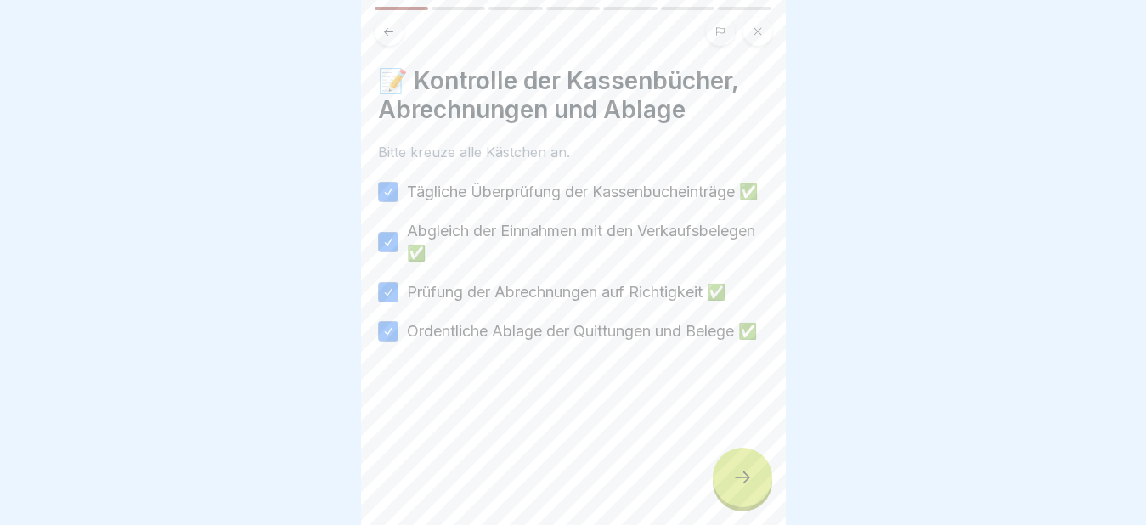
click at [762, 497] on div at bounding box center [742, 477] width 59 height 59
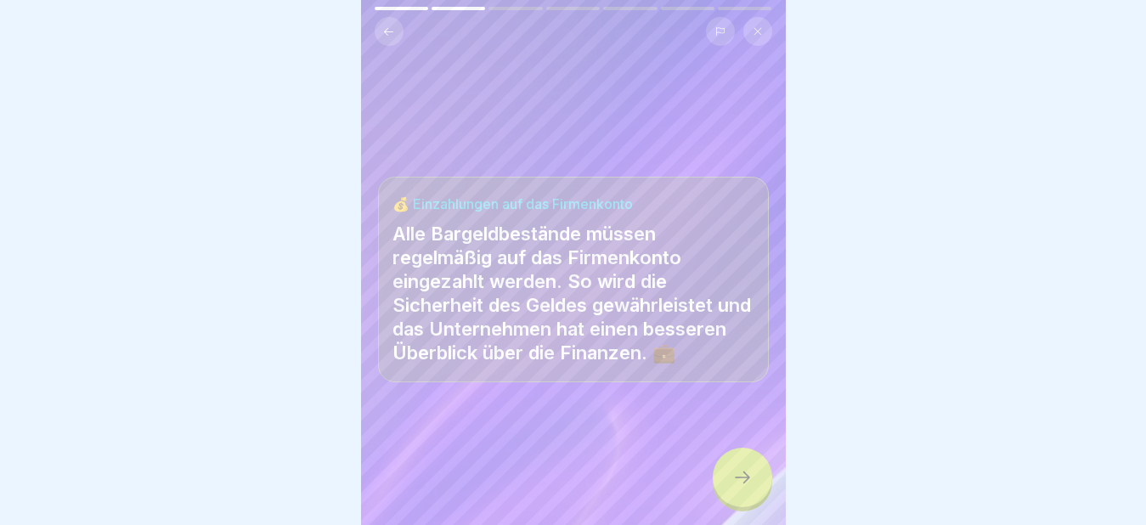
click at [747, 488] on icon at bounding box center [742, 477] width 20 height 20
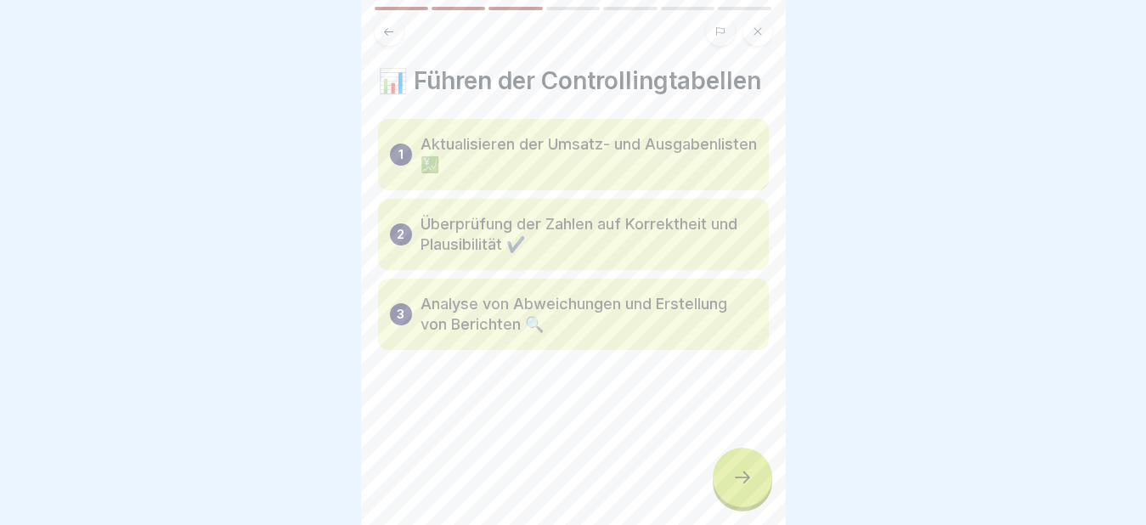
click at [747, 488] on icon at bounding box center [742, 477] width 20 height 20
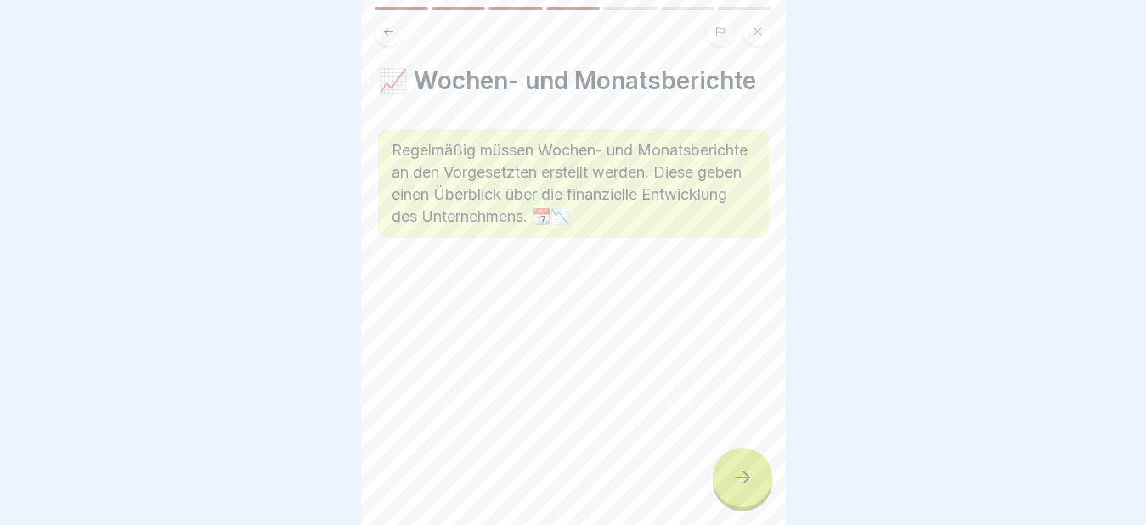
click at [747, 488] on icon at bounding box center [742, 477] width 20 height 20
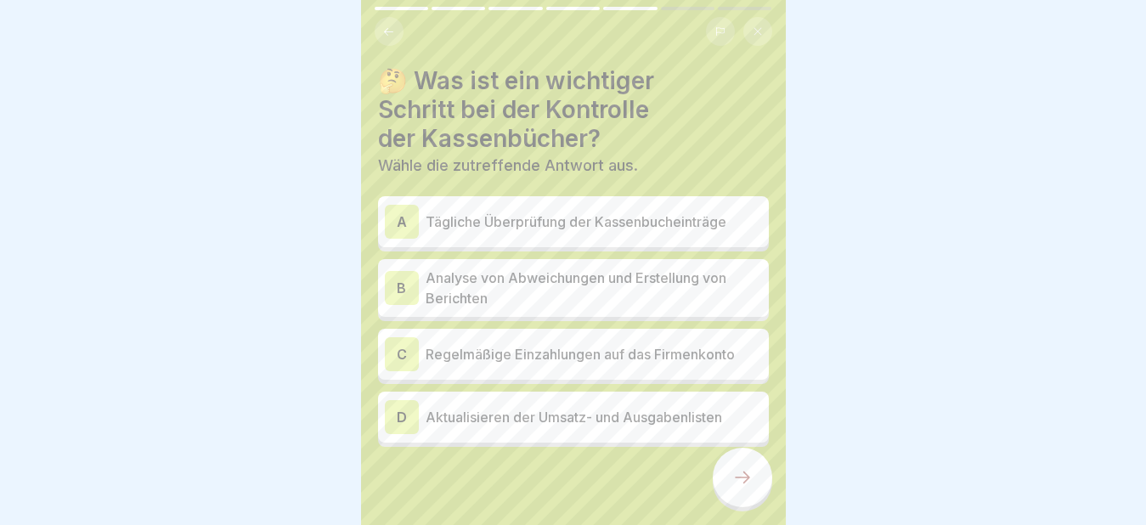
click at [407, 219] on div "A" at bounding box center [402, 222] width 34 height 34
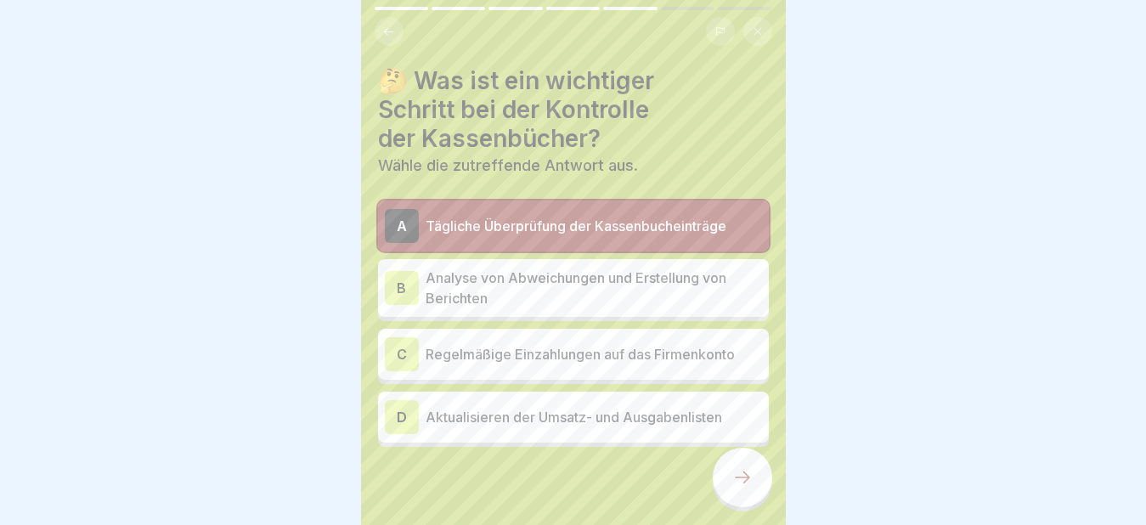
click at [396, 291] on div "B" at bounding box center [402, 288] width 34 height 34
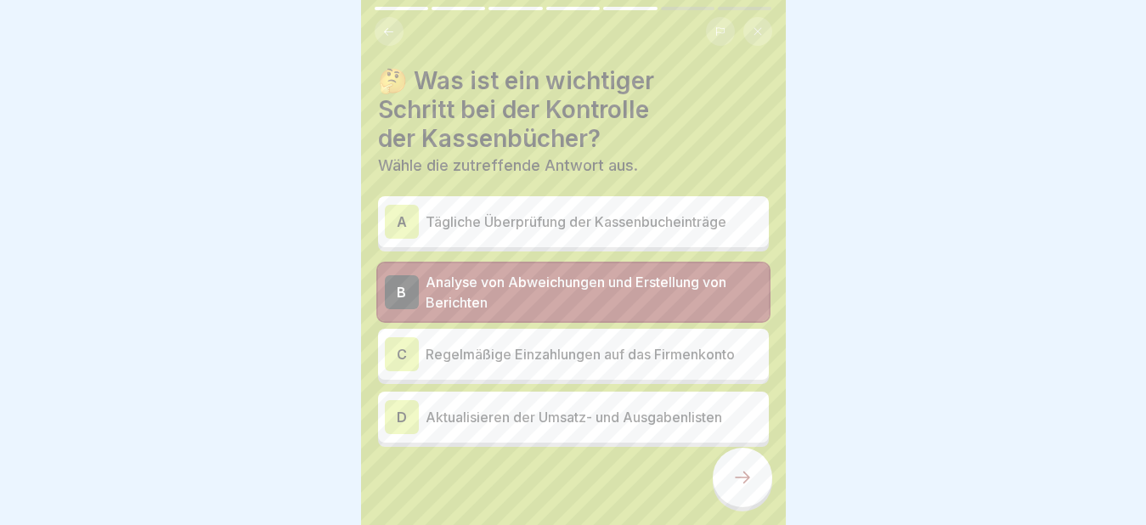
click at [399, 219] on div "A" at bounding box center [402, 222] width 34 height 34
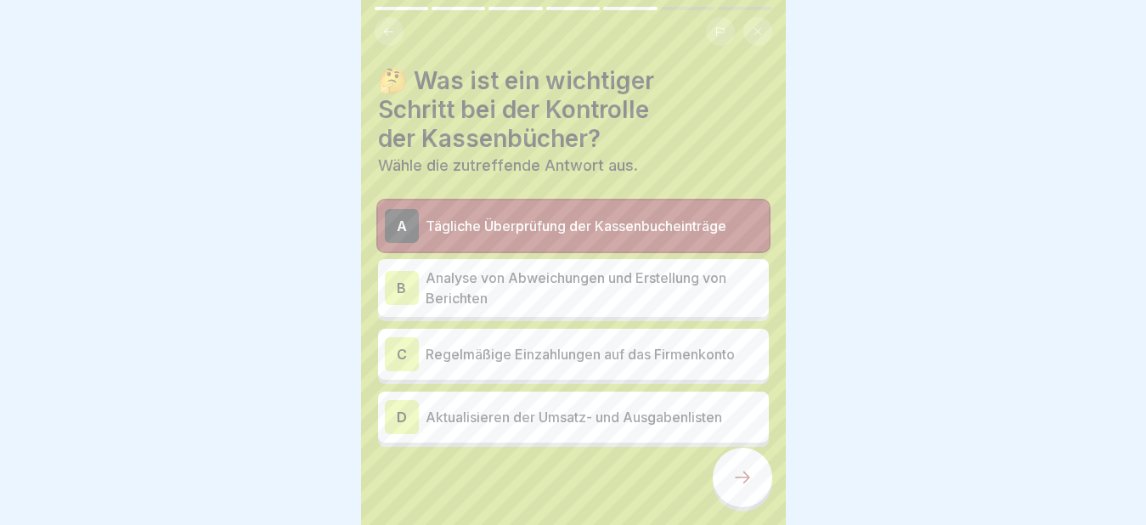
click at [736, 486] on icon at bounding box center [742, 477] width 20 height 20
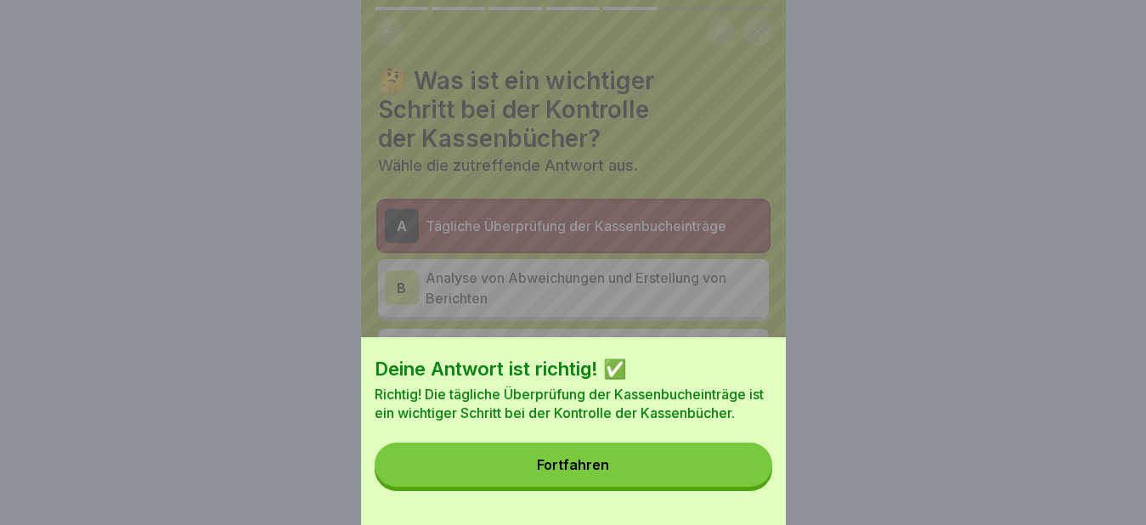
click at [677, 486] on button "Fortfahren" at bounding box center [574, 465] width 398 height 44
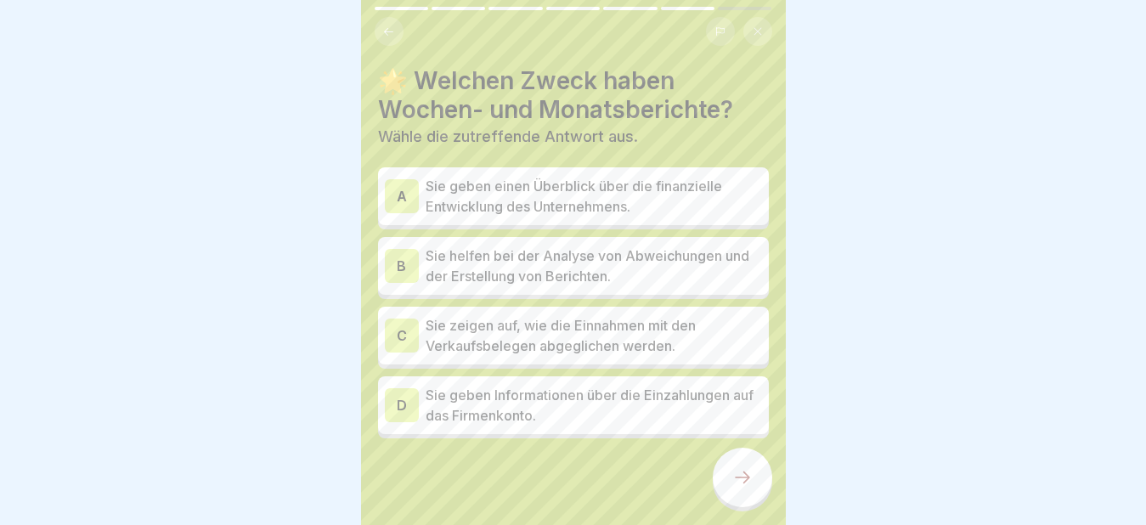
click at [399, 198] on div "A" at bounding box center [402, 196] width 34 height 34
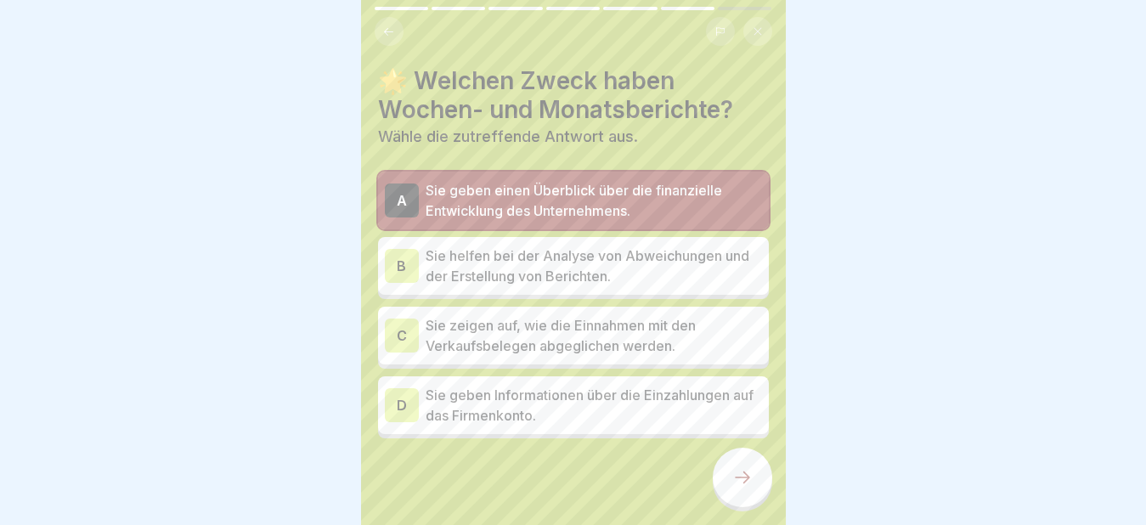
click at [733, 488] on icon at bounding box center [742, 477] width 20 height 20
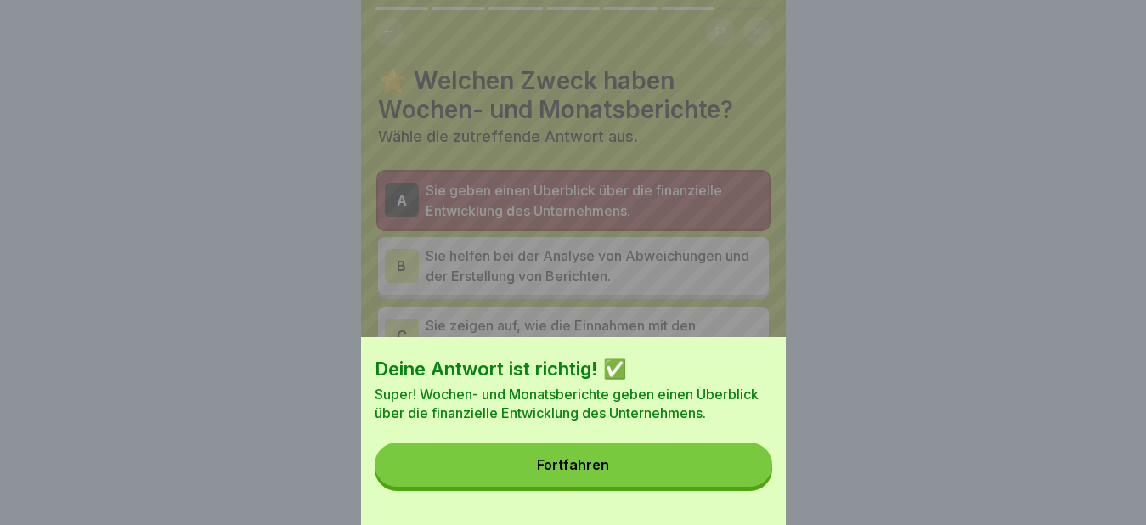
click at [678, 487] on button "Fortfahren" at bounding box center [574, 465] width 398 height 44
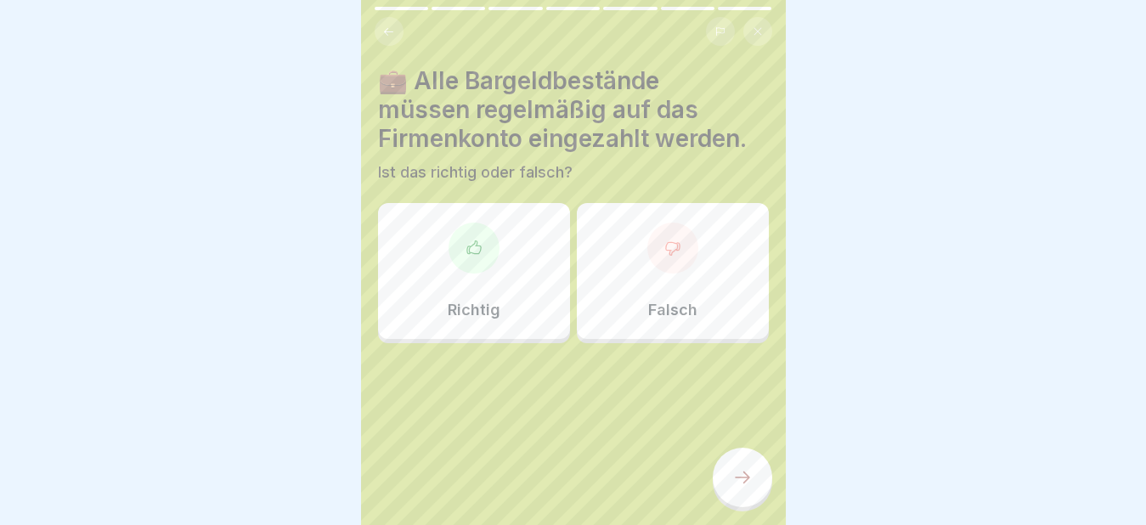
click at [452, 266] on div at bounding box center [474, 248] width 51 height 51
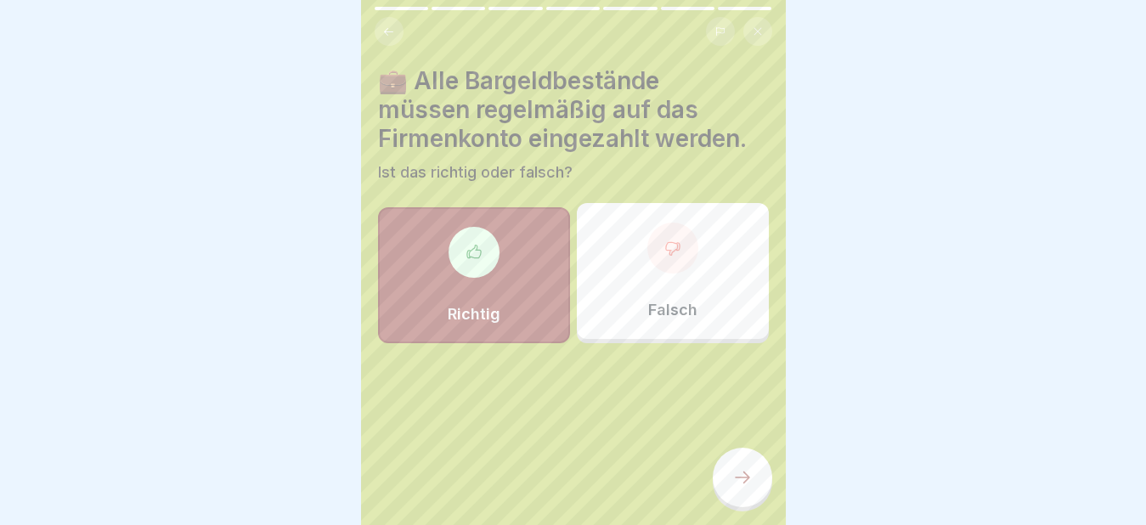
click at [738, 488] on icon at bounding box center [742, 477] width 20 height 20
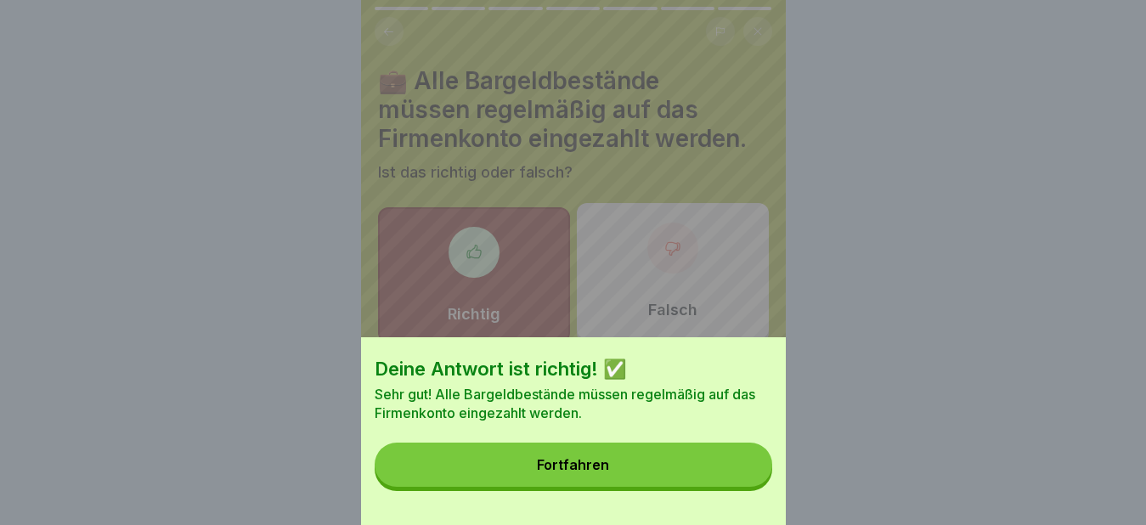
click at [669, 487] on button "Fortfahren" at bounding box center [574, 465] width 398 height 44
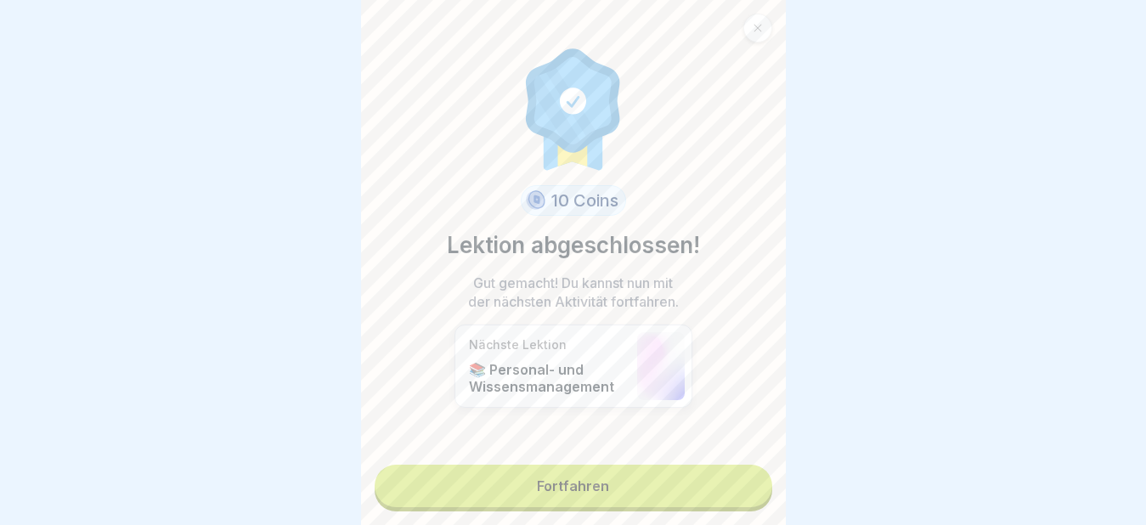
click at [625, 486] on link "Fortfahren" at bounding box center [574, 486] width 398 height 42
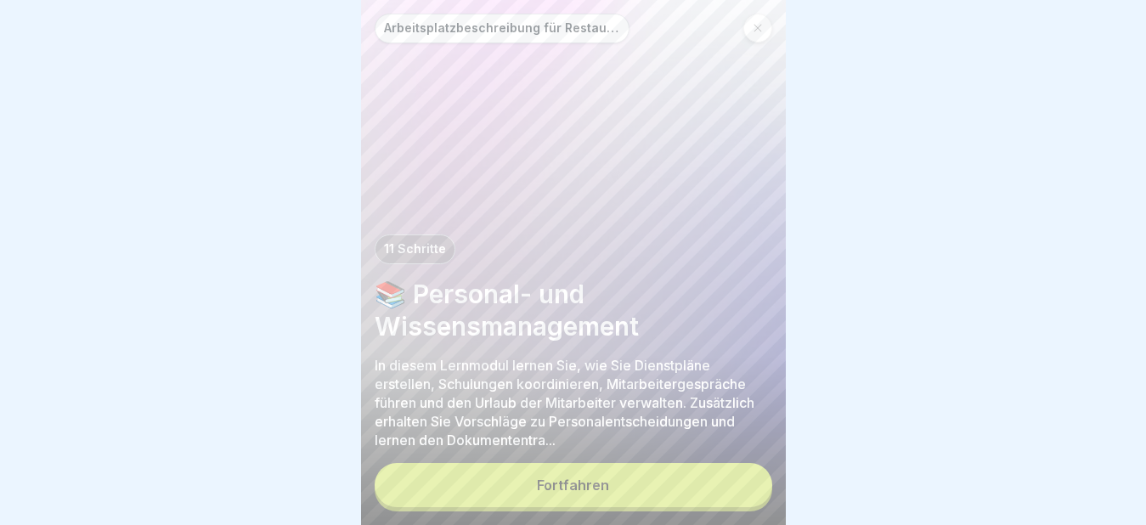
click at [627, 494] on button "Fortfahren" at bounding box center [574, 485] width 398 height 44
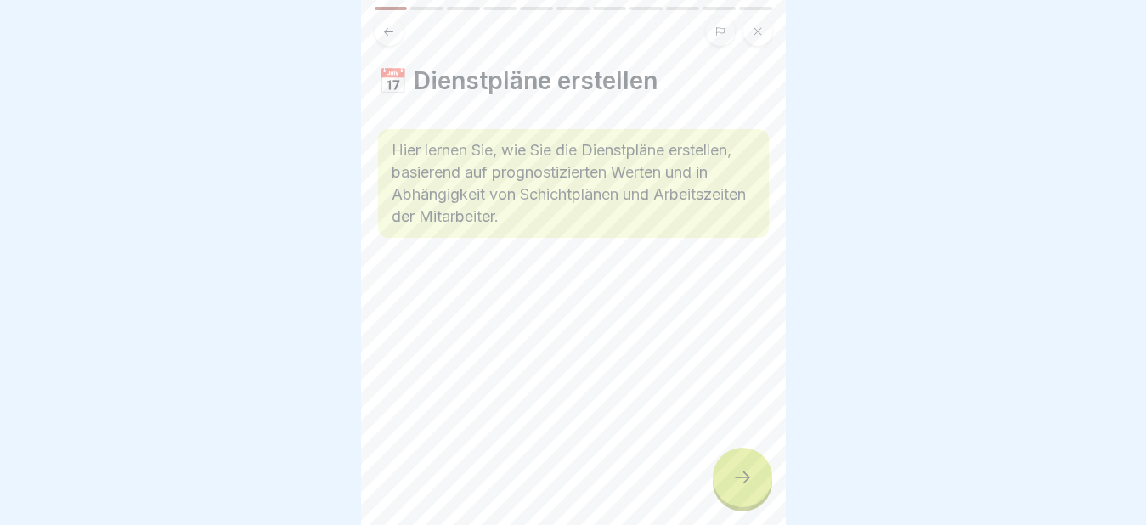
click at [739, 488] on icon at bounding box center [742, 477] width 20 height 20
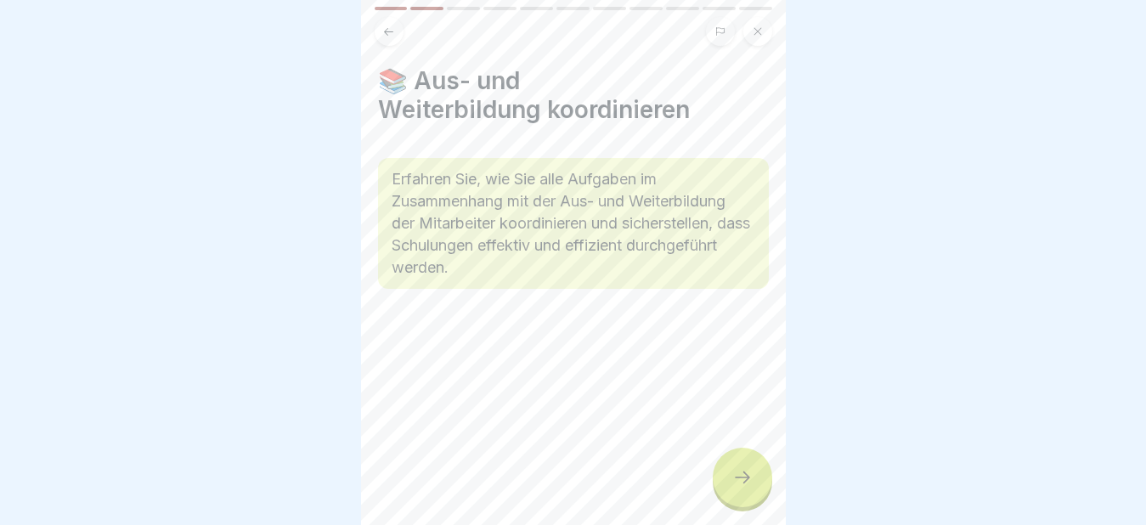
click at [739, 488] on icon at bounding box center [742, 477] width 20 height 20
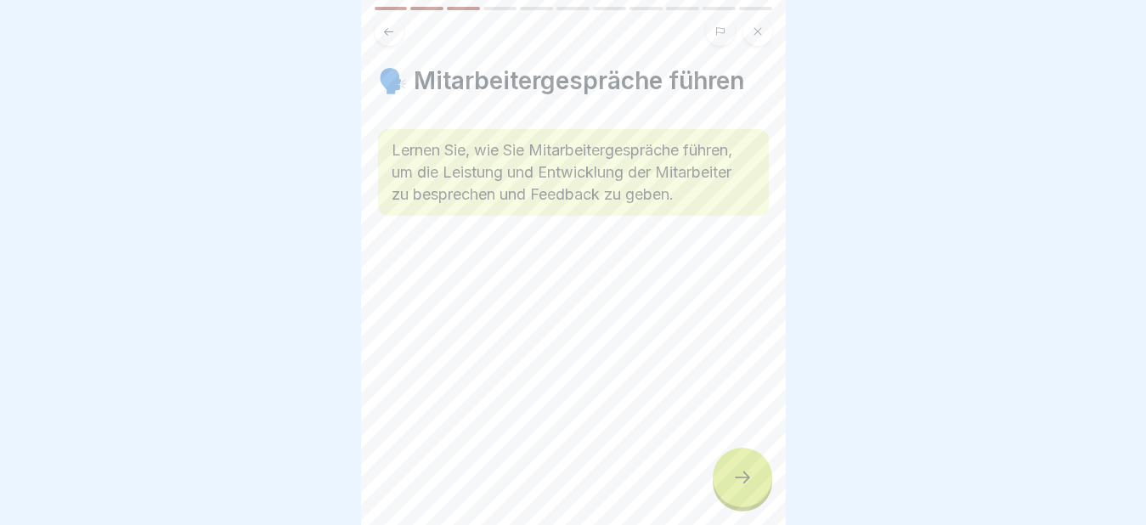
click at [739, 488] on icon at bounding box center [742, 477] width 20 height 20
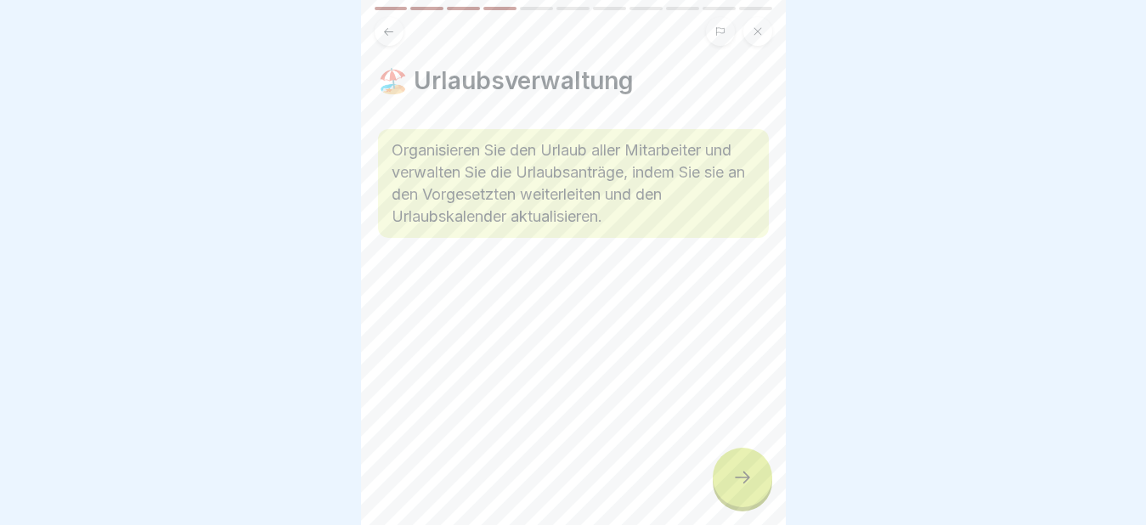
click at [741, 488] on icon at bounding box center [742, 477] width 20 height 20
click at [744, 488] on icon at bounding box center [742, 477] width 20 height 20
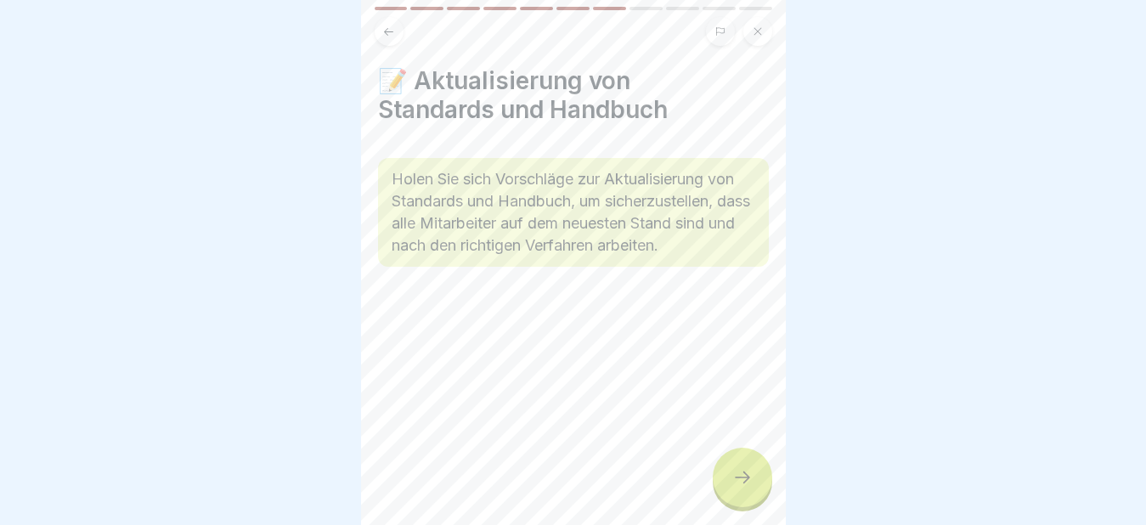
click at [744, 488] on icon at bounding box center [742, 477] width 20 height 20
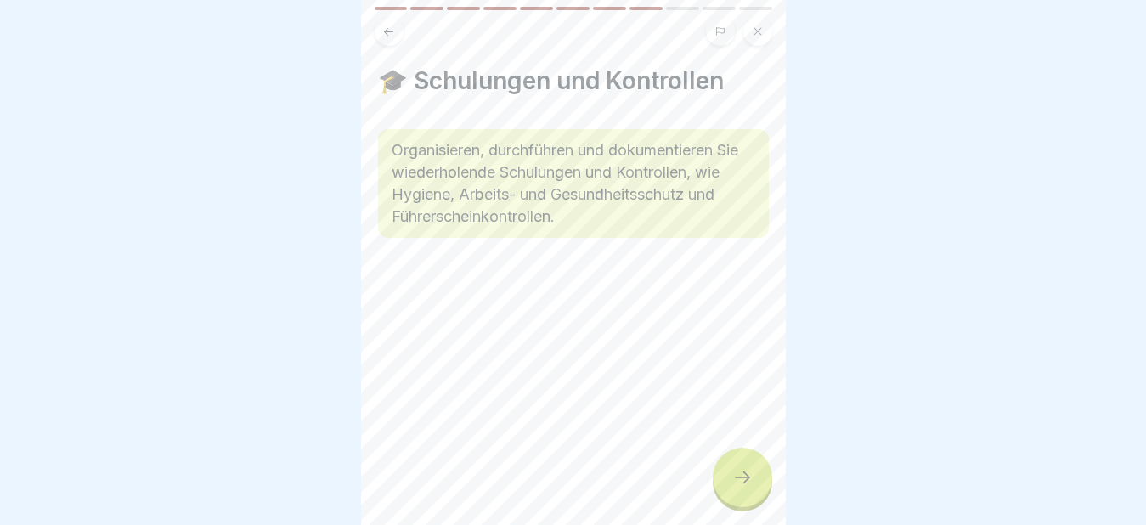
click at [744, 488] on icon at bounding box center [742, 477] width 20 height 20
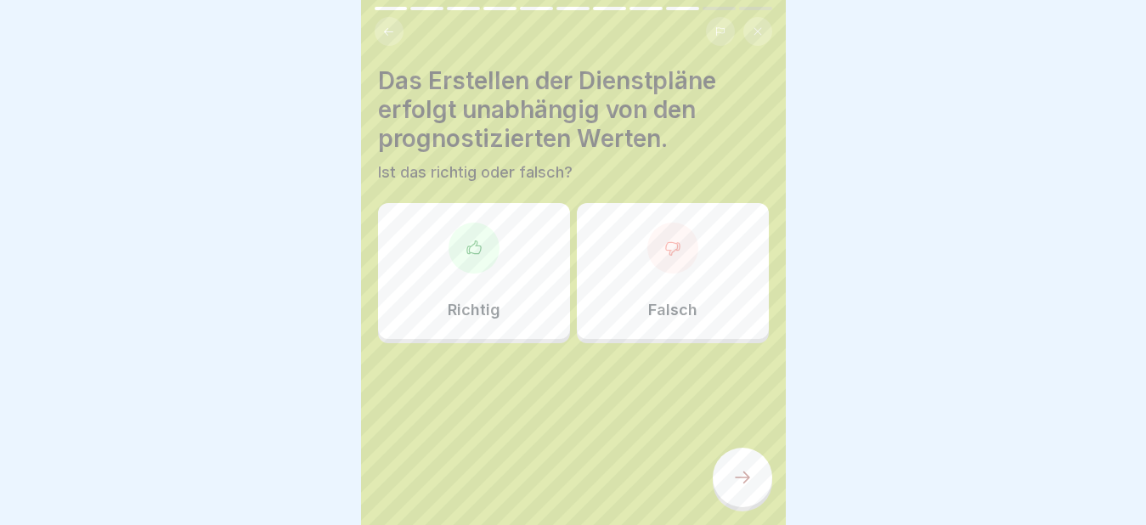
click at [654, 271] on div at bounding box center [672, 248] width 51 height 51
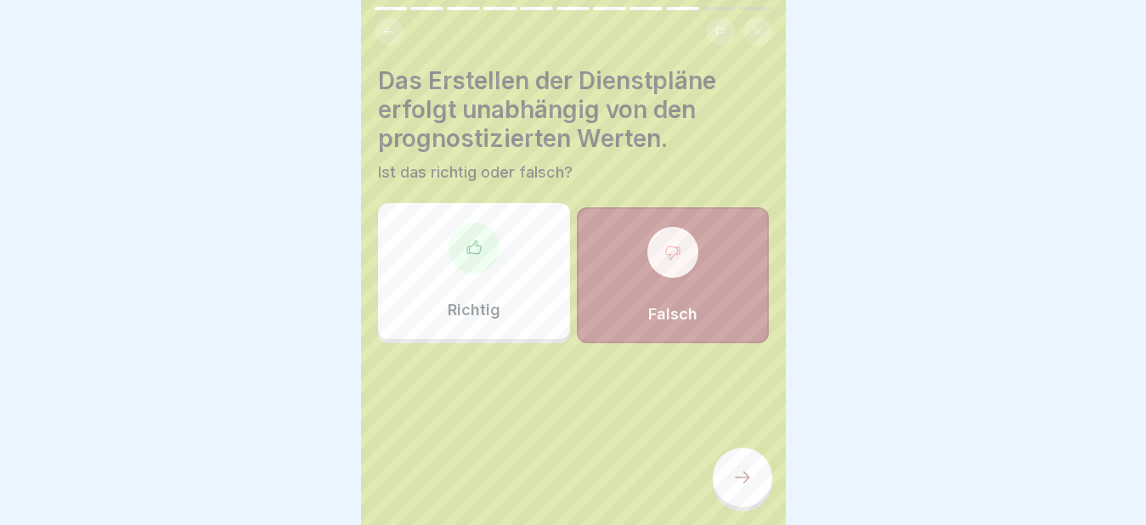
click at [748, 488] on icon at bounding box center [742, 477] width 20 height 20
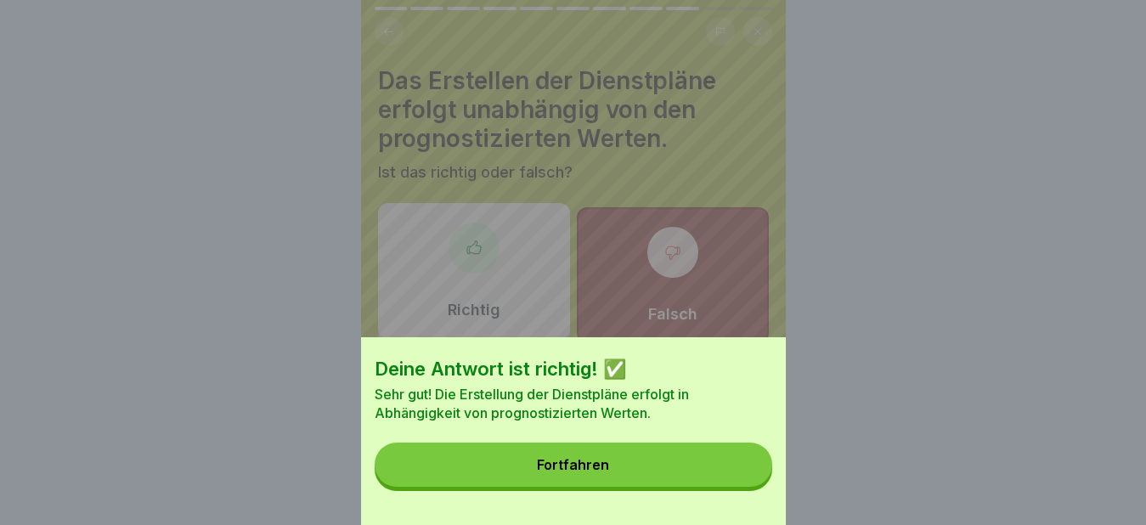
click at [688, 487] on button "Fortfahren" at bounding box center [574, 465] width 398 height 44
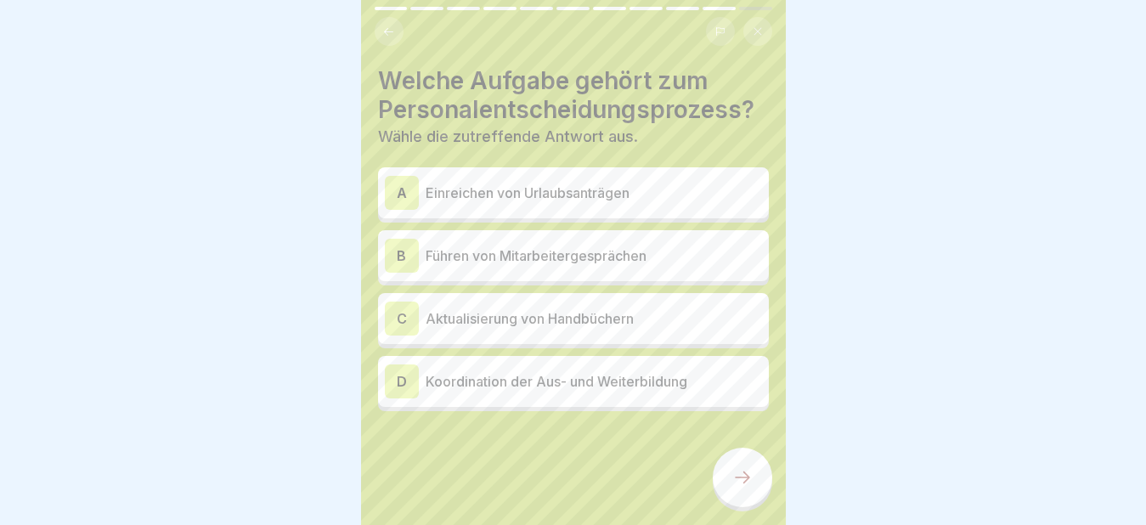
click at [409, 273] on div "B" at bounding box center [402, 256] width 34 height 34
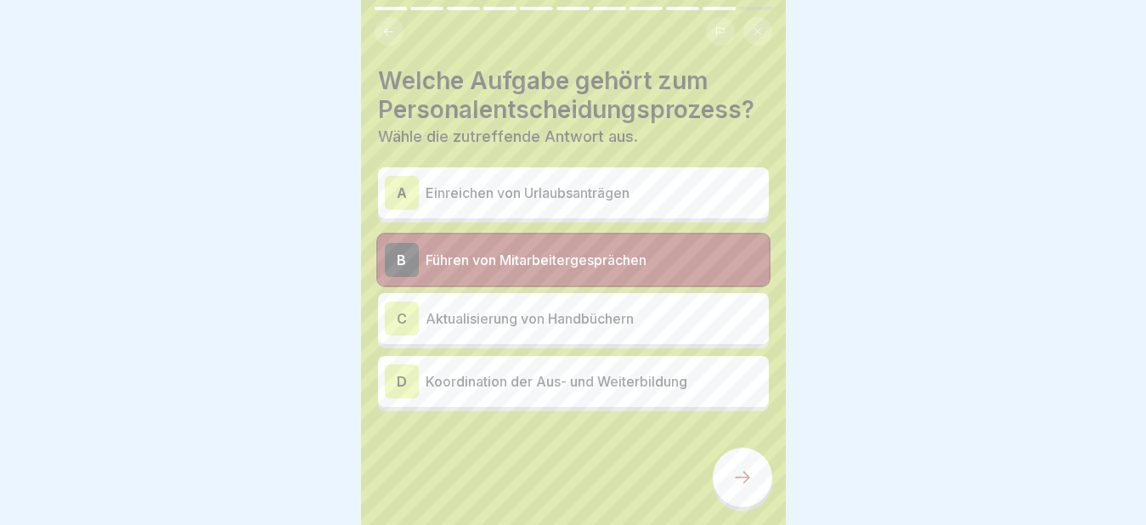
click at [744, 488] on icon at bounding box center [742, 477] width 20 height 20
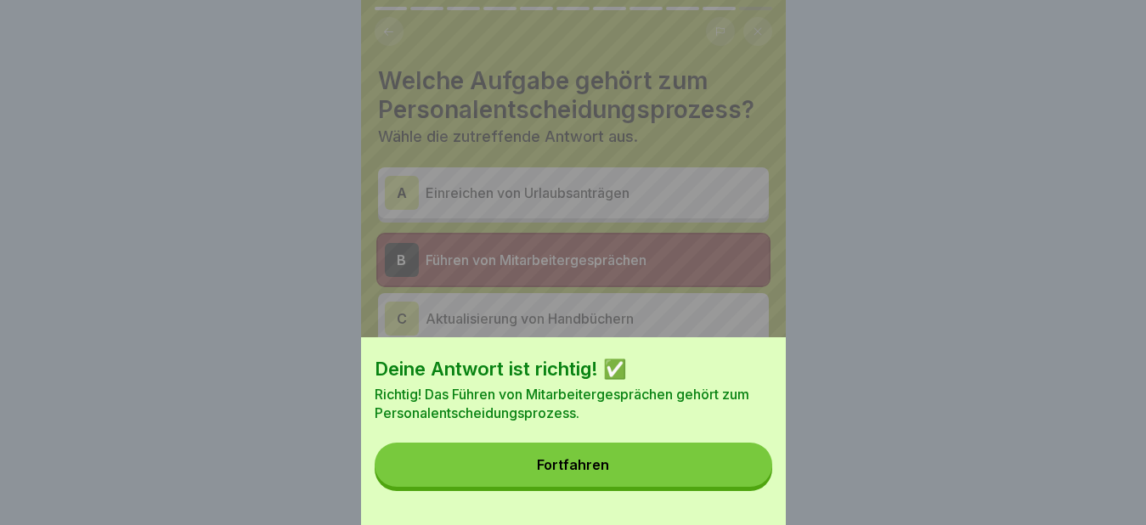
click at [673, 487] on button "Fortfahren" at bounding box center [574, 465] width 398 height 44
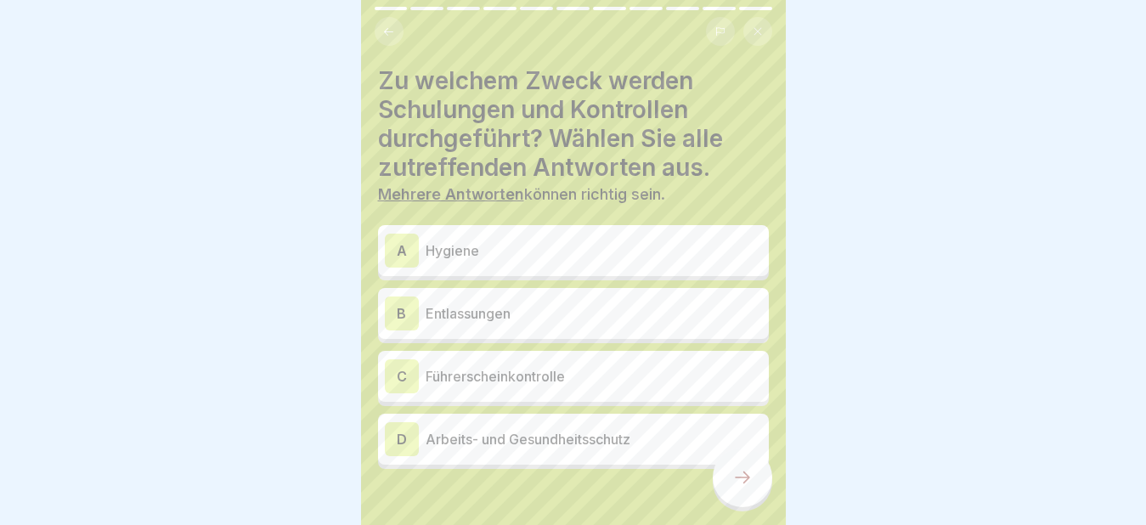
click at [409, 250] on div "A" at bounding box center [402, 251] width 34 height 34
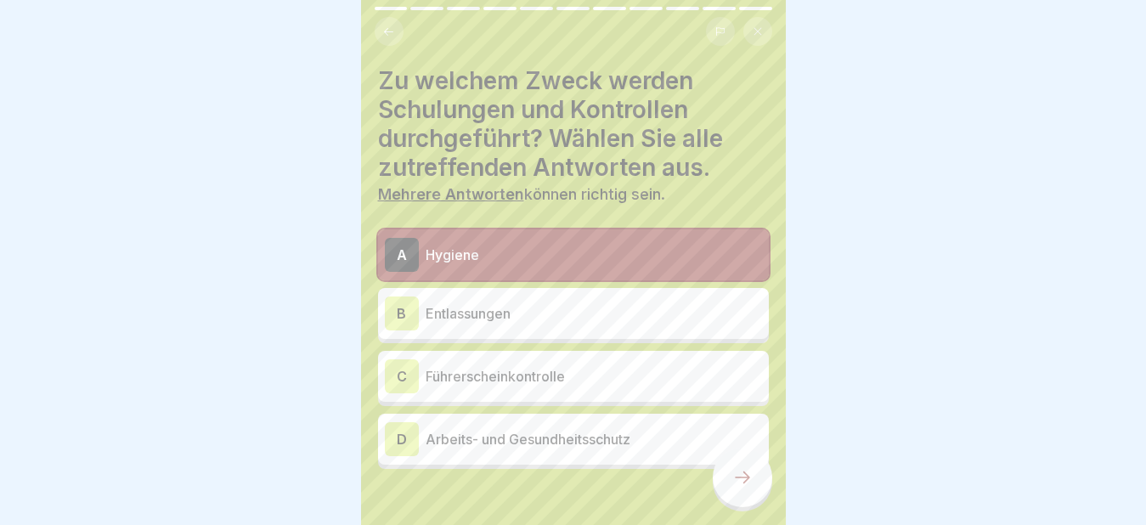
click at [411, 374] on div "C" at bounding box center [402, 376] width 34 height 34
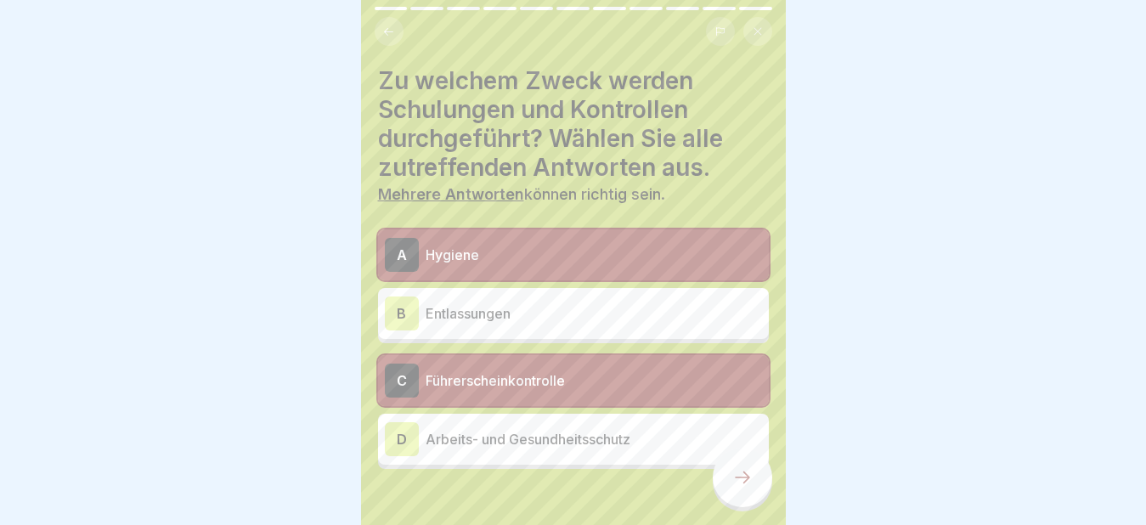
click at [402, 448] on div "D" at bounding box center [402, 439] width 34 height 34
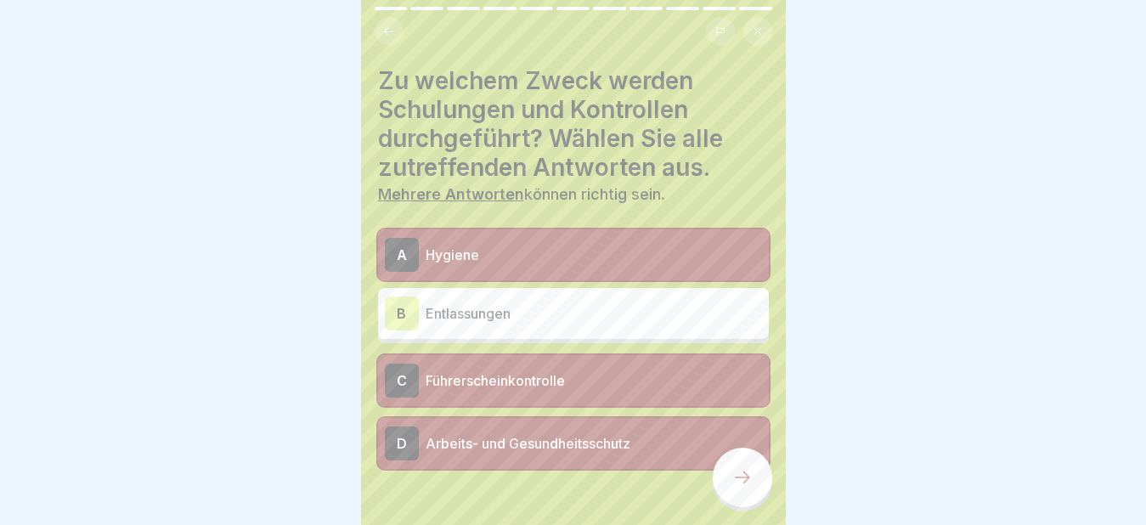
click at [733, 488] on icon at bounding box center [742, 477] width 20 height 20
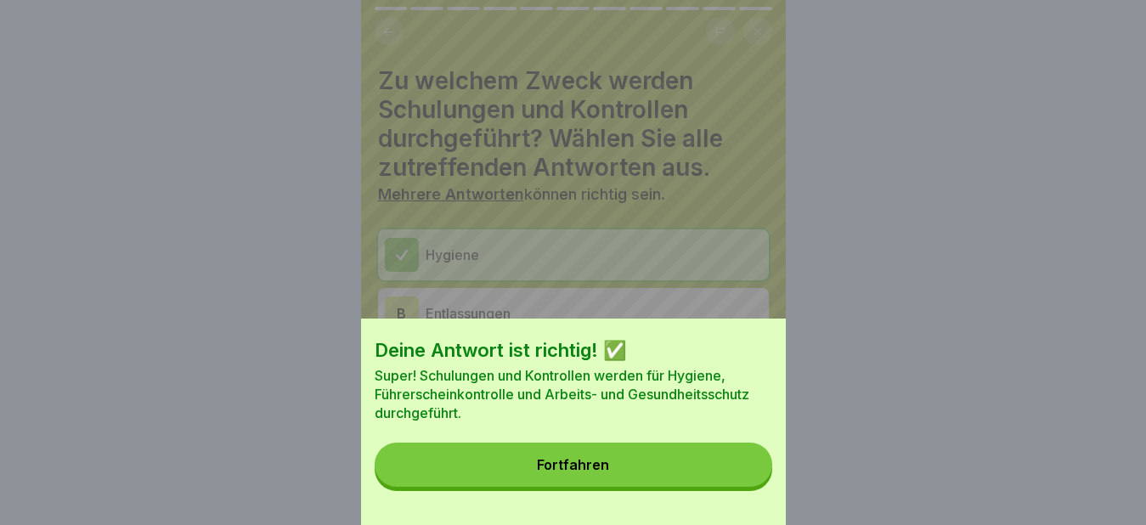
click at [664, 487] on button "Fortfahren" at bounding box center [574, 465] width 398 height 44
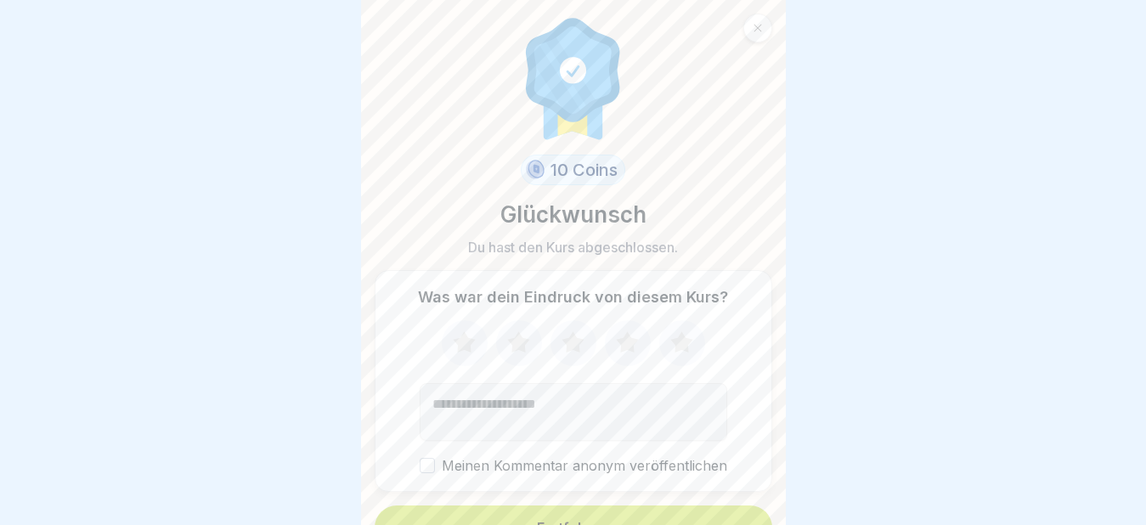
click at [620, 516] on button "Fortfahren" at bounding box center [574, 527] width 398 height 44
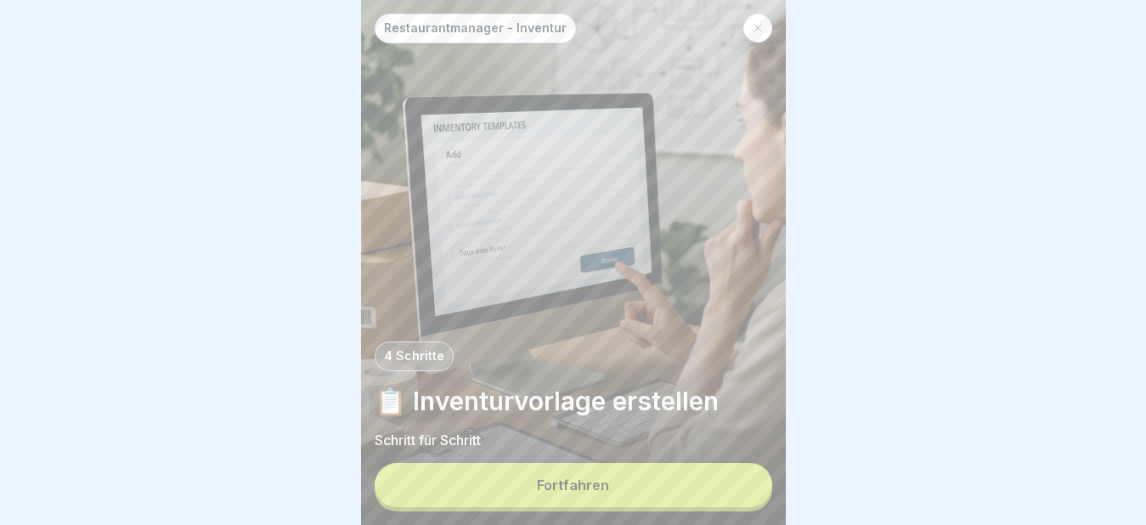
click at [620, 497] on button "Fortfahren" at bounding box center [574, 485] width 398 height 44
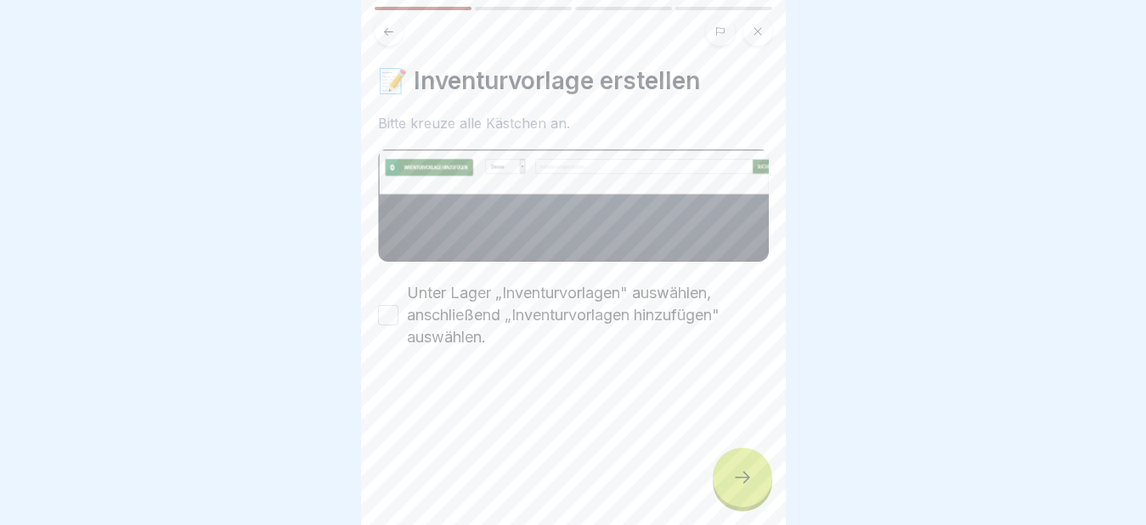
click at [748, 488] on icon at bounding box center [742, 477] width 20 height 20
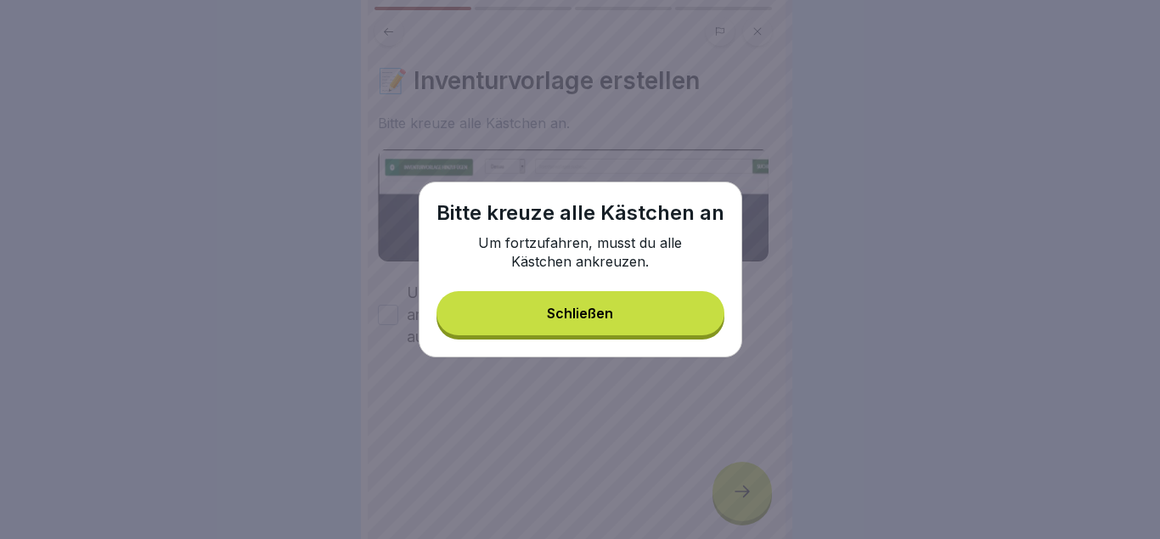
click at [592, 319] on div "Schließen" at bounding box center [580, 313] width 66 height 15
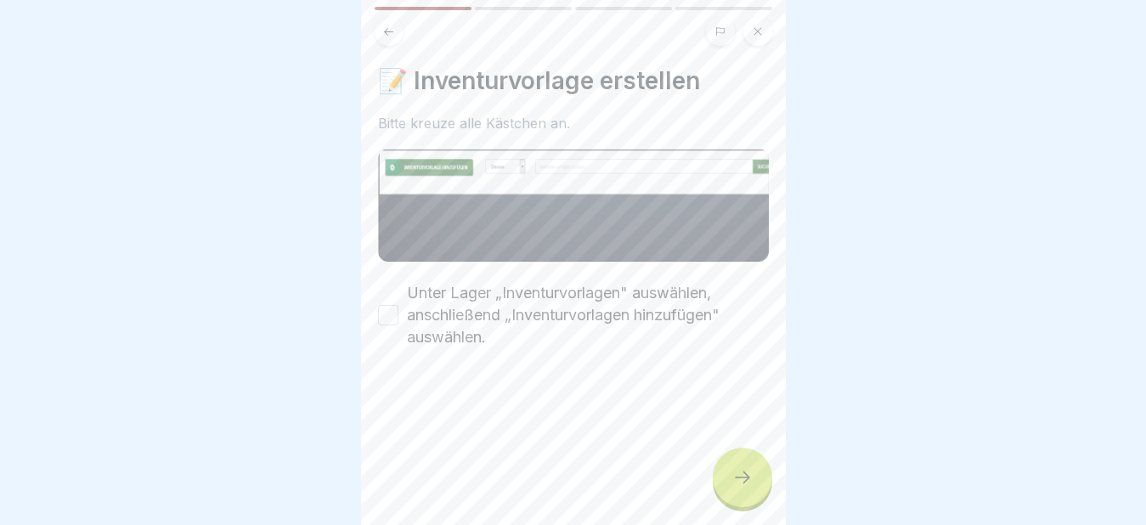
click at [391, 310] on button "Unter Lager „Inventurvorlagen" auswählen, anschließend „Inventurvorlagen hinzuf…" at bounding box center [388, 315] width 20 height 20
click at [739, 502] on div at bounding box center [742, 477] width 59 height 59
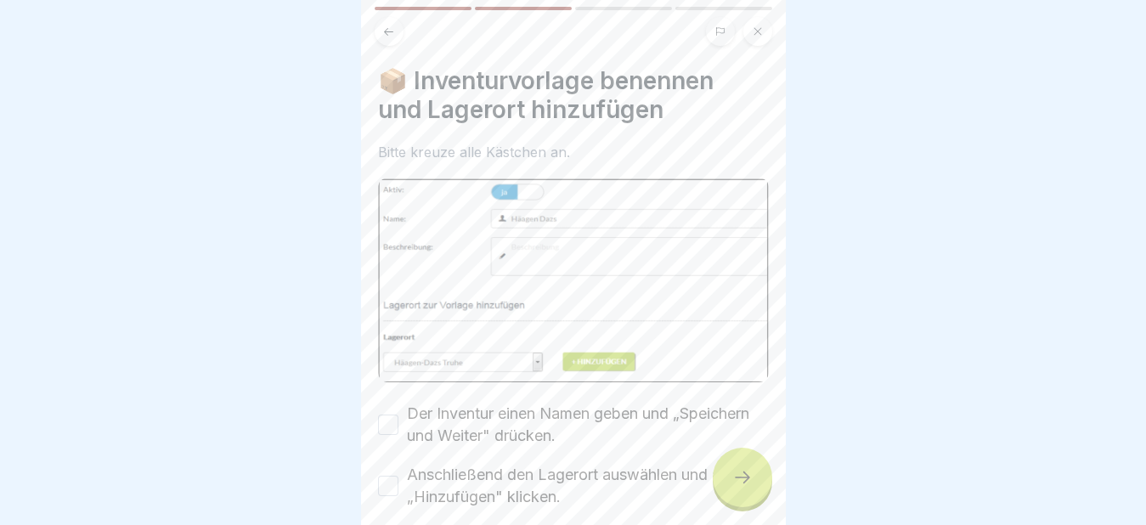
click at [392, 418] on button "Der Inventur einen Namen geben und „Speichern und Weiter" drücken." at bounding box center [388, 425] width 20 height 20
click at [388, 482] on button "Anschließend den Lagerort auswählen und auf „Hinzufügen" klicken." at bounding box center [388, 486] width 20 height 20
click at [736, 488] on icon at bounding box center [742, 477] width 20 height 20
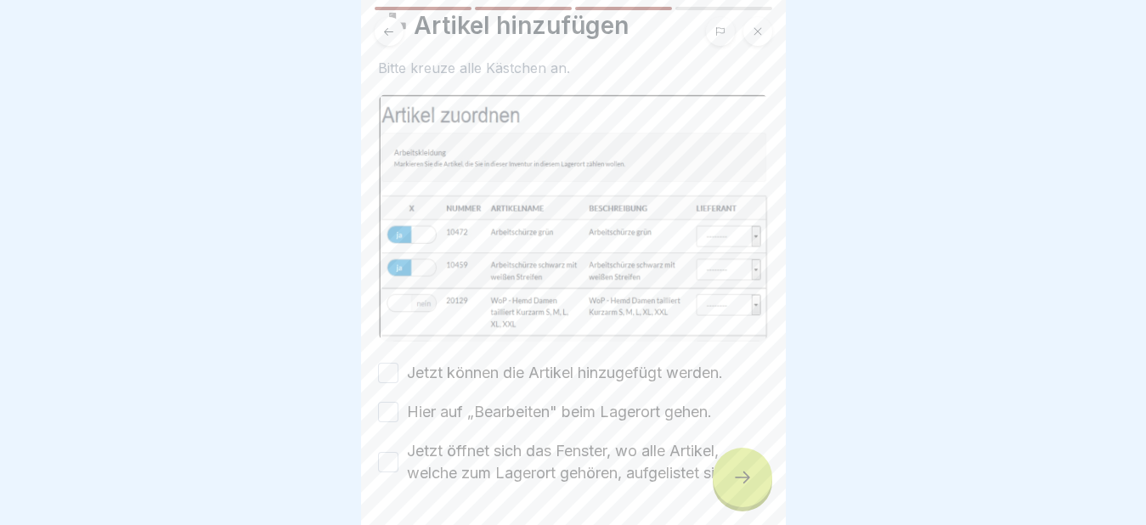
scroll to position [85, 0]
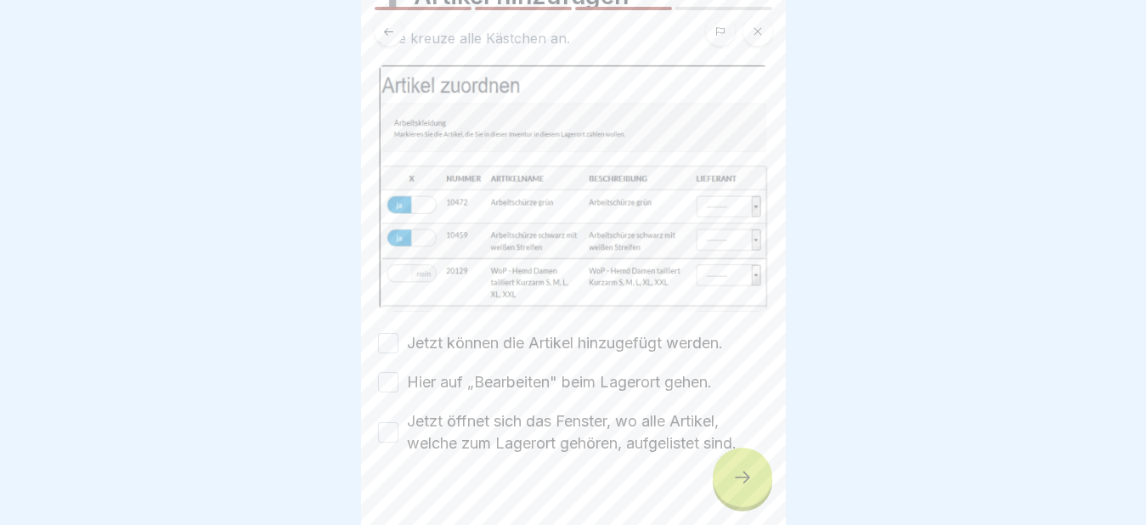
click at [394, 338] on button "Jetzt können die Artikel hinzugefügt werden." at bounding box center [388, 343] width 20 height 20
click at [393, 379] on button "Hier auf „Bearbeiten" beim Lagerort gehen." at bounding box center [388, 382] width 20 height 20
click at [392, 422] on button "Jetzt öffnet sich das Fenster, wo alle Artikel, welche zum Lagerort gehören, au…" at bounding box center [388, 432] width 20 height 20
click at [741, 488] on icon at bounding box center [742, 477] width 20 height 20
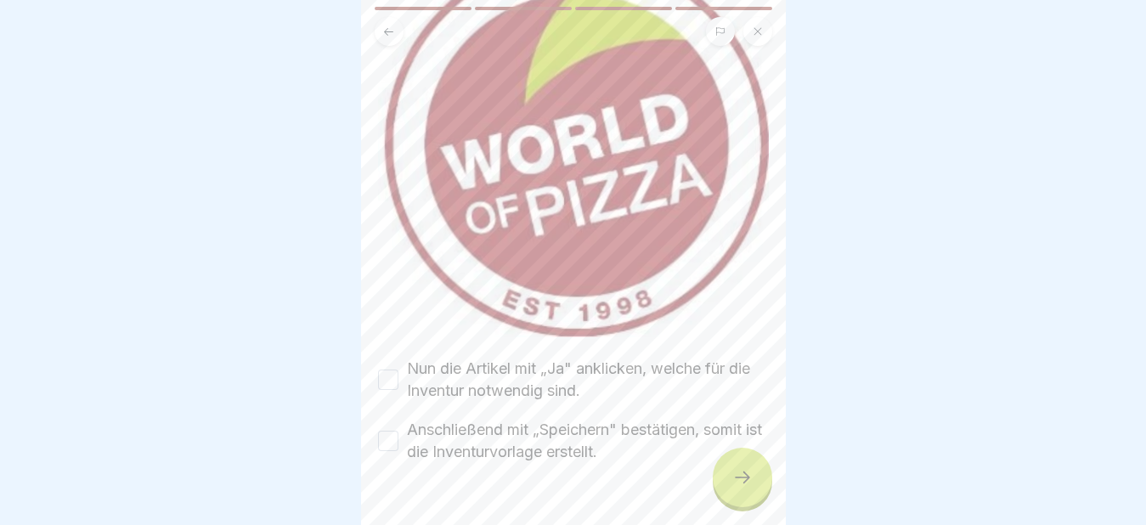
scroll to position [251, 0]
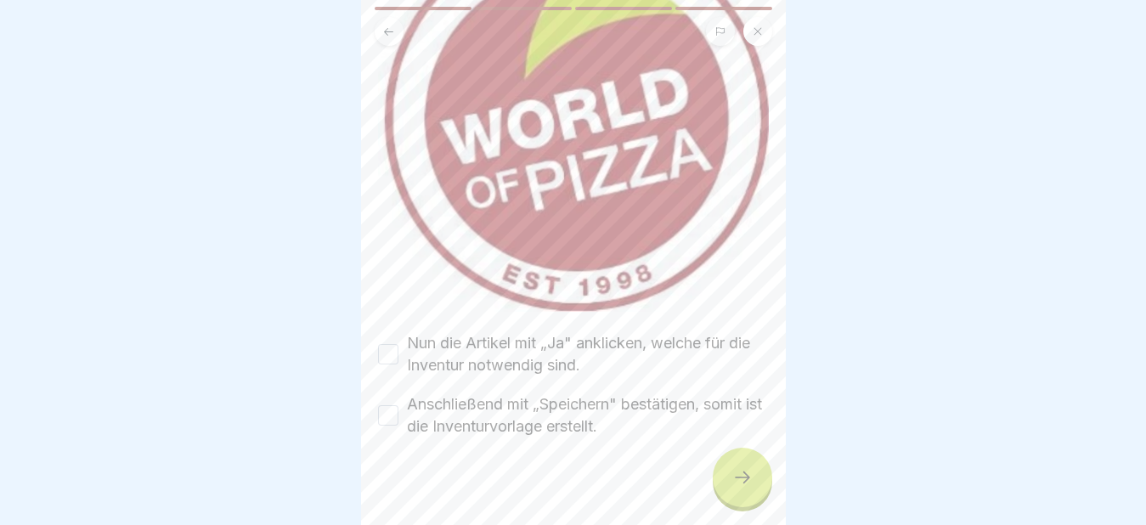
click at [391, 344] on button "Nun die Artikel mit „Ja" anklicken, welche für die Inventur notwendig sind." at bounding box center [388, 354] width 20 height 20
click at [383, 405] on button "Anschließend mit „Speichern" bestätigen, somit ist die Inventurvorlage erstellt." at bounding box center [388, 415] width 20 height 20
click at [745, 488] on icon at bounding box center [742, 477] width 20 height 20
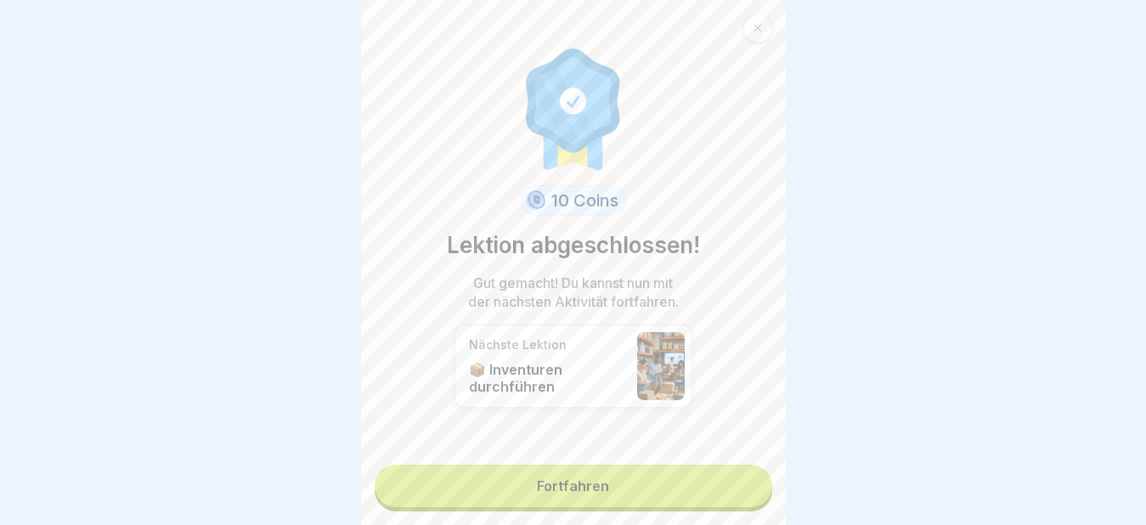
click at [597, 486] on link "Fortfahren" at bounding box center [574, 486] width 398 height 42
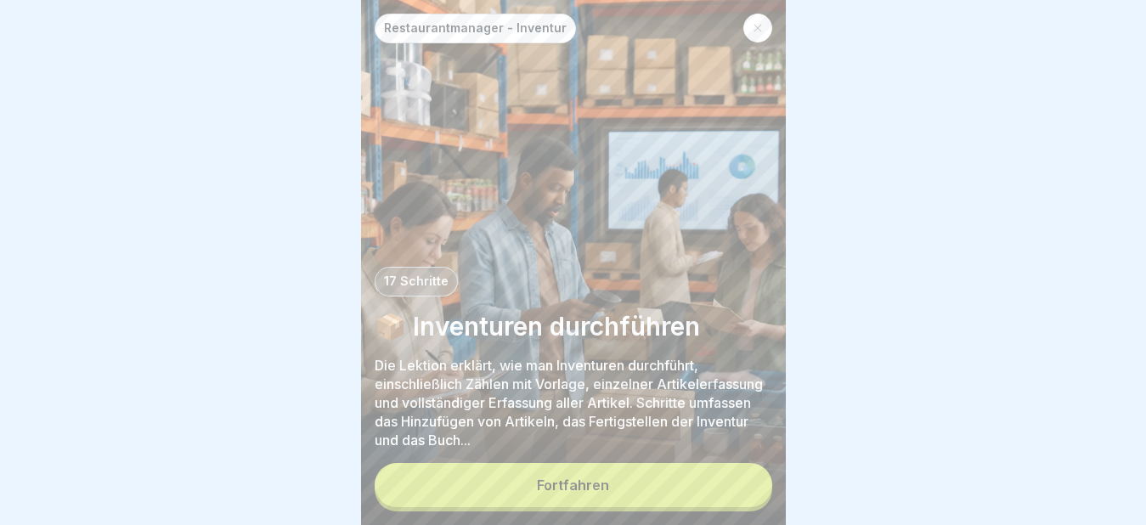
click at [593, 493] on div "Fortfahren" at bounding box center [573, 484] width 72 height 15
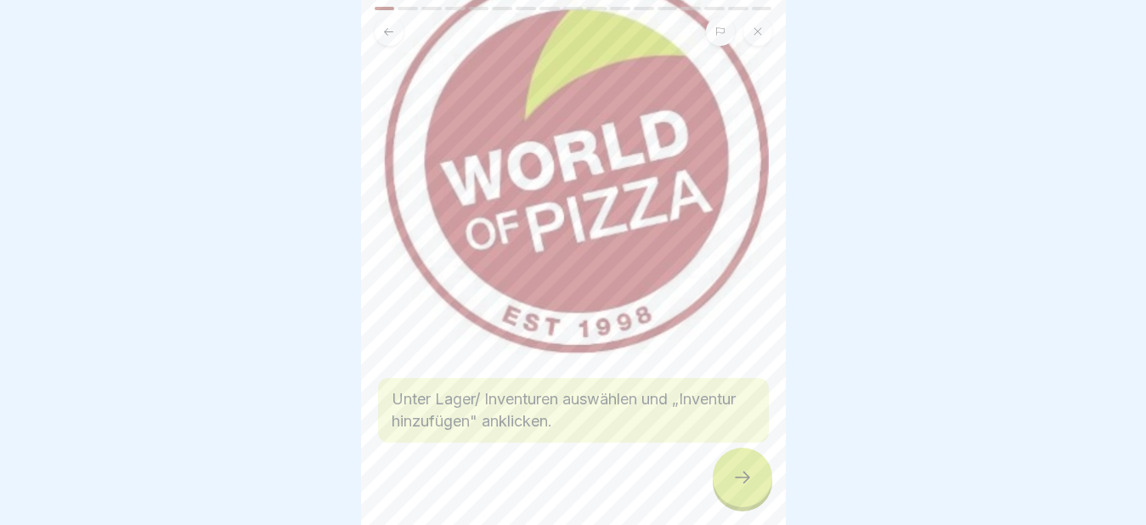
scroll to position [155, 0]
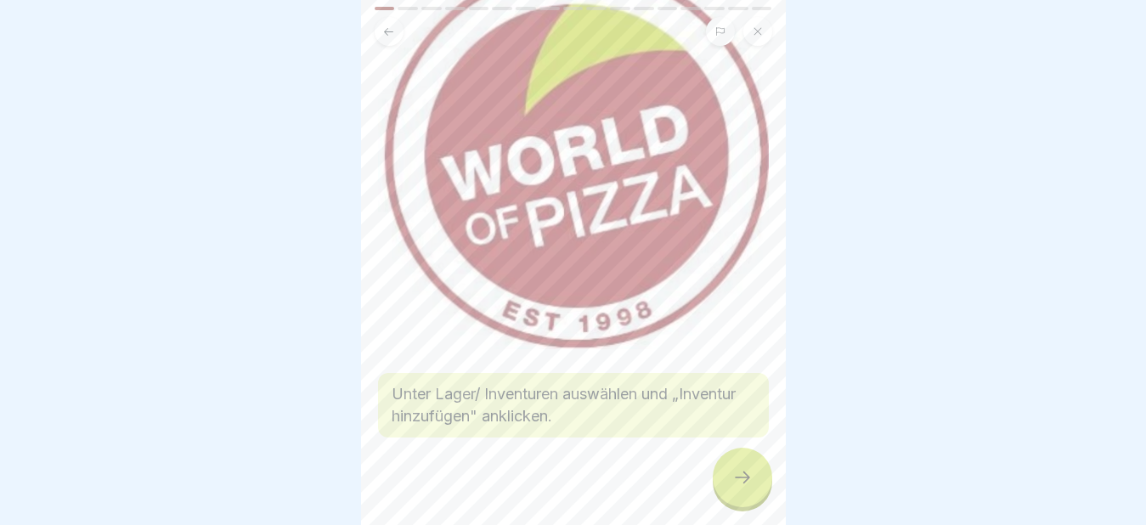
click at [737, 488] on icon at bounding box center [742, 477] width 20 height 20
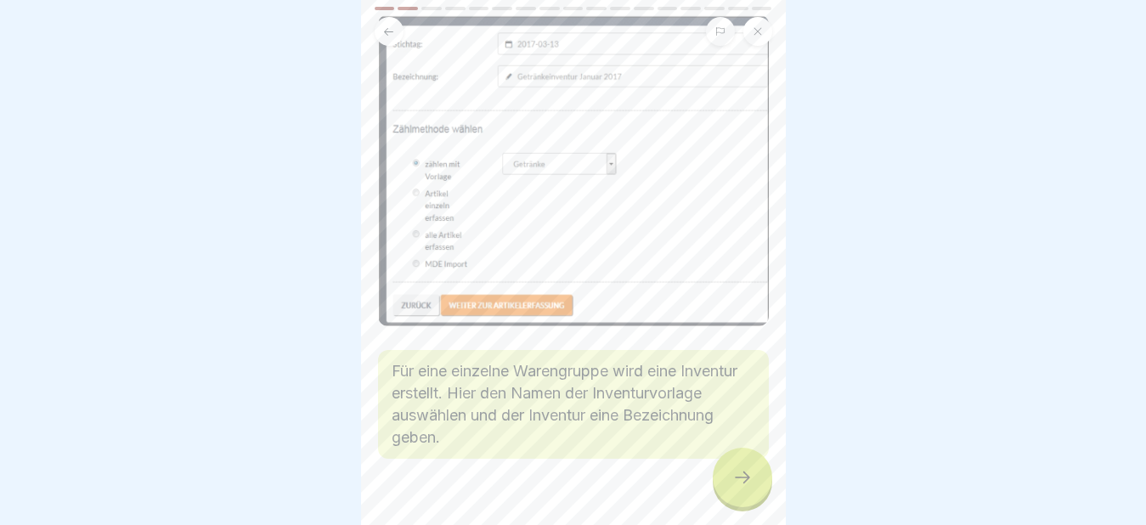
scroll to position [157, 0]
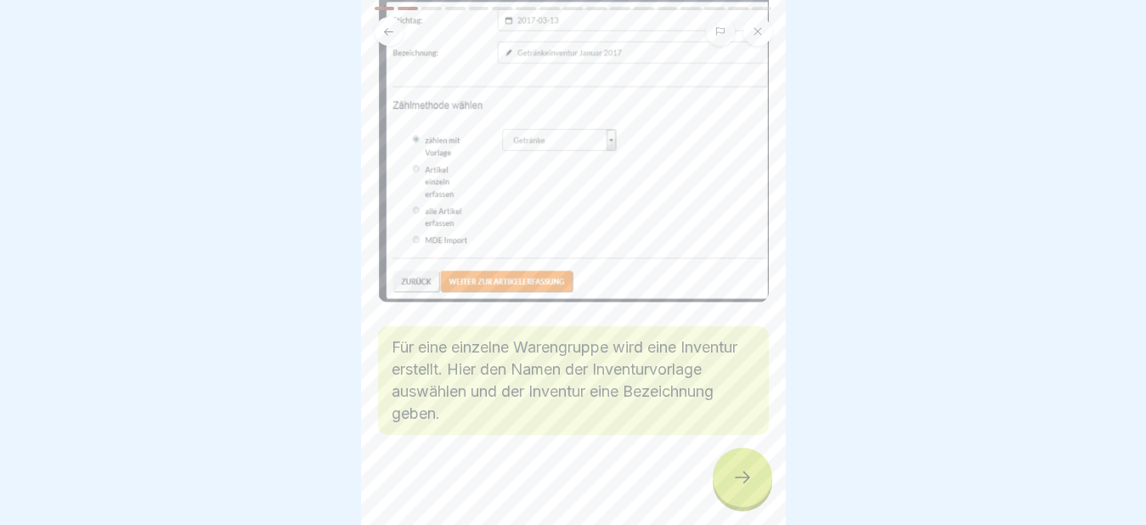
click at [756, 494] on div at bounding box center [742, 477] width 59 height 59
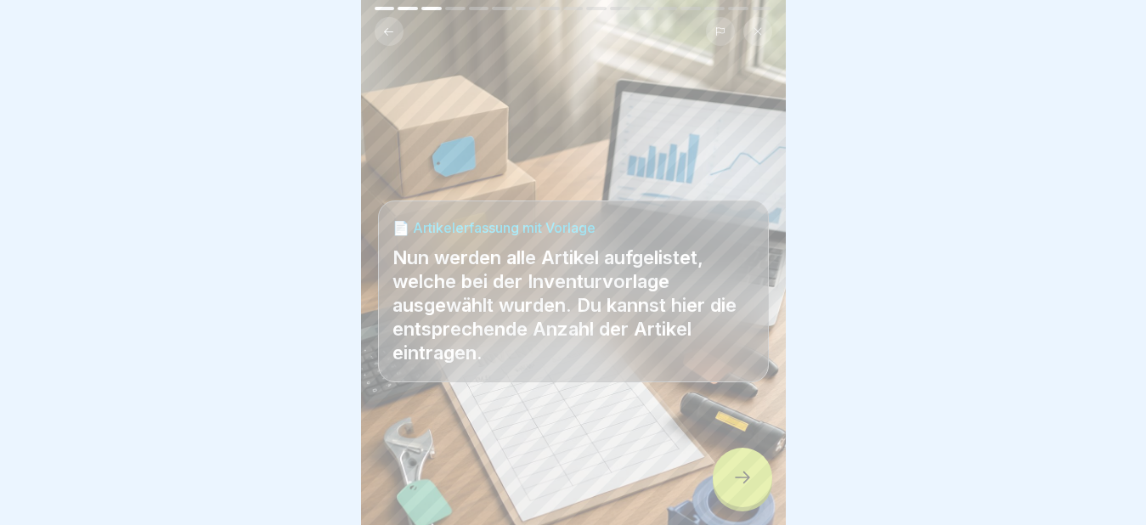
scroll to position [14, 0]
click at [733, 471] on icon at bounding box center [742, 477] width 20 height 20
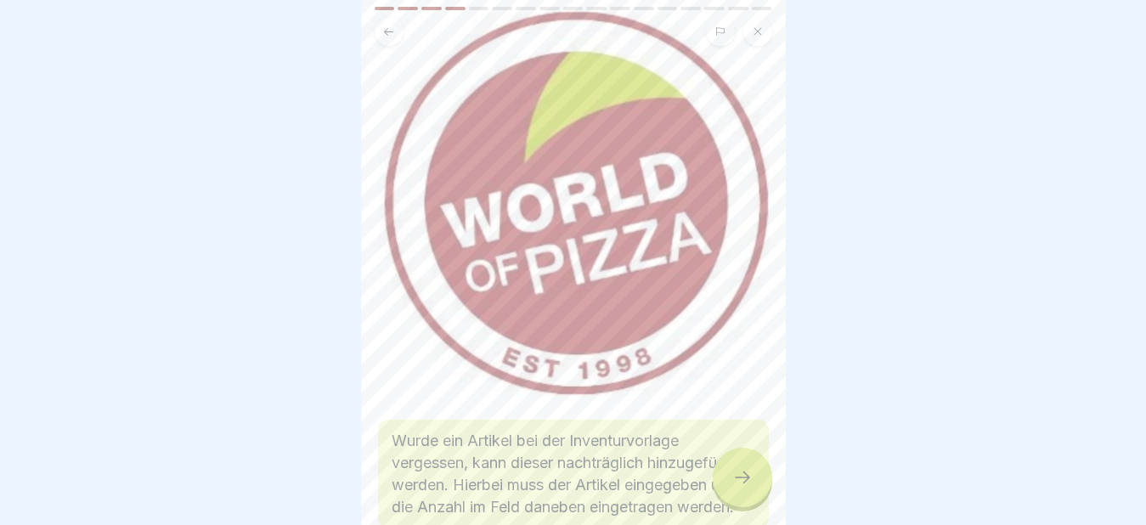
scroll to position [250, 0]
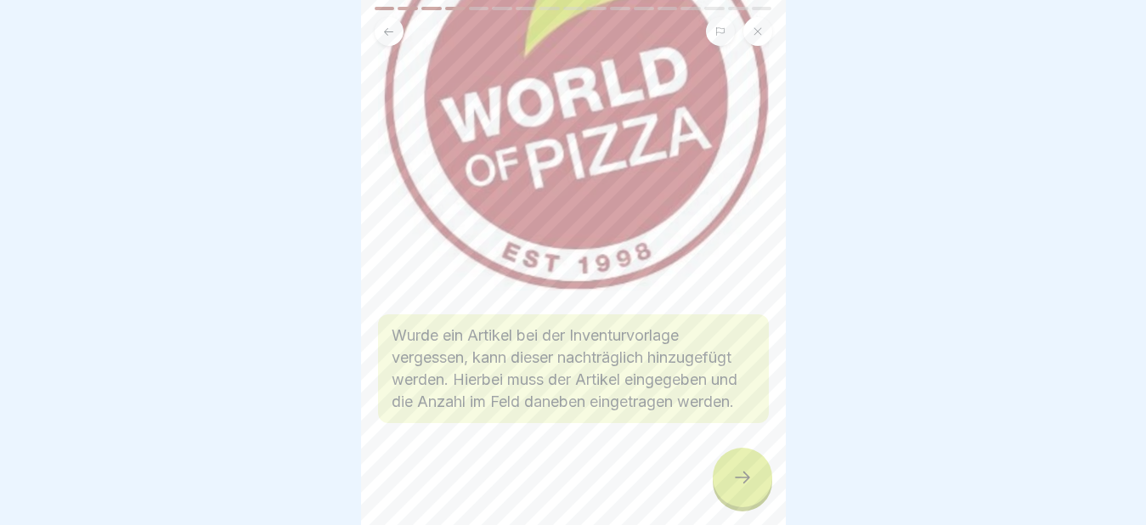
click at [715, 469] on div at bounding box center [742, 477] width 59 height 59
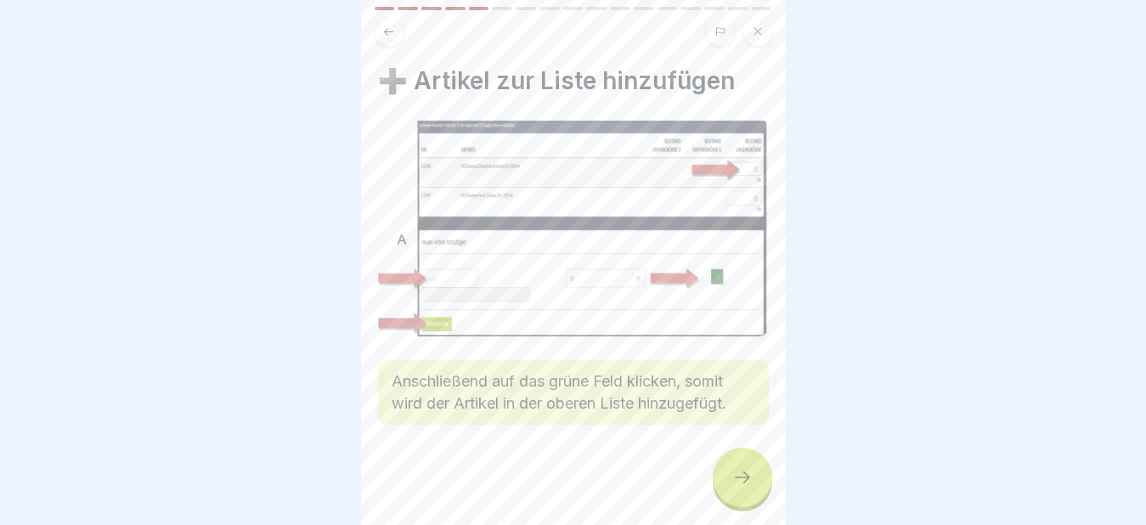
click at [731, 474] on div at bounding box center [742, 477] width 59 height 59
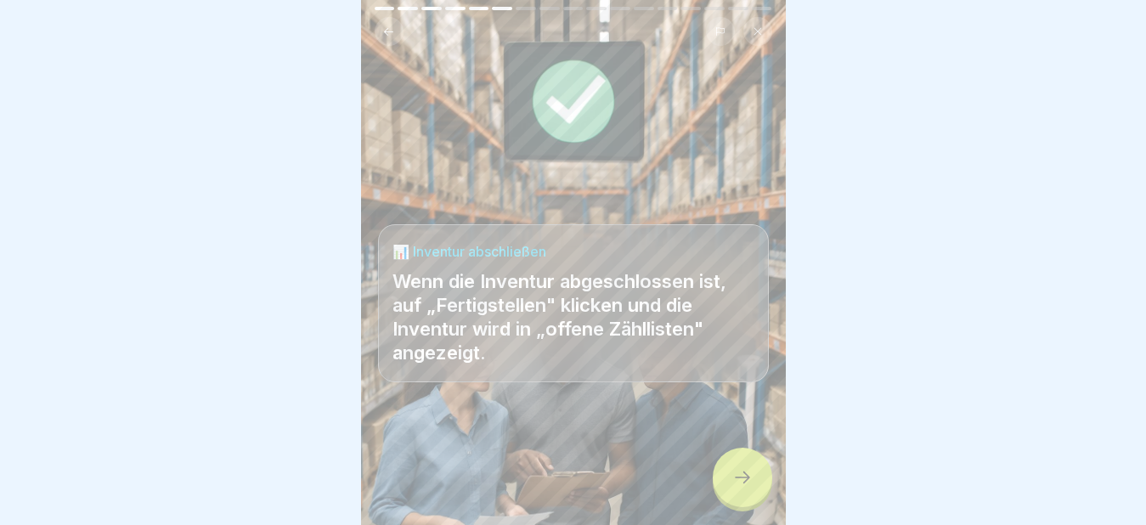
click at [732, 475] on icon at bounding box center [742, 477] width 20 height 20
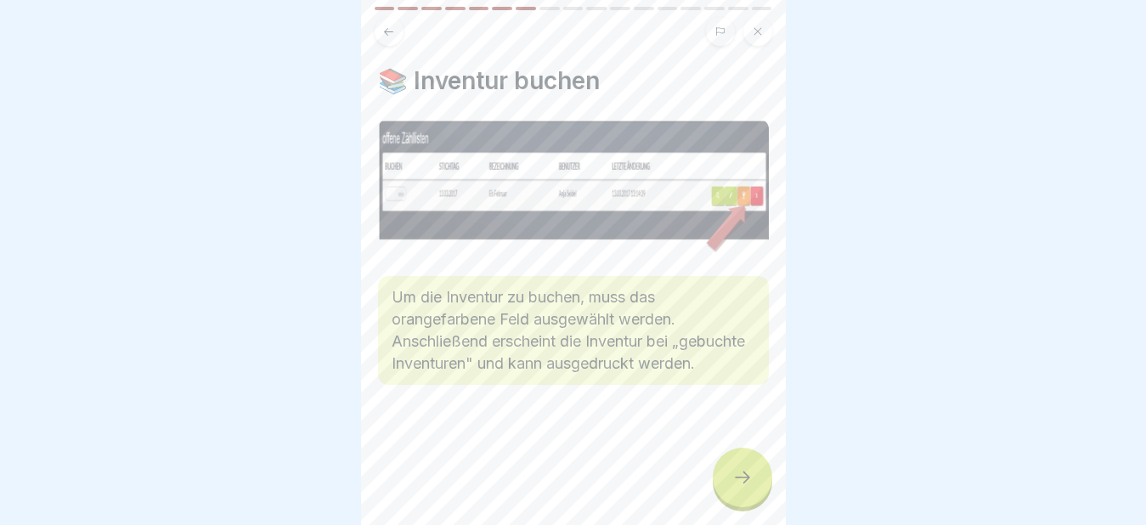
click at [732, 475] on icon at bounding box center [742, 477] width 20 height 20
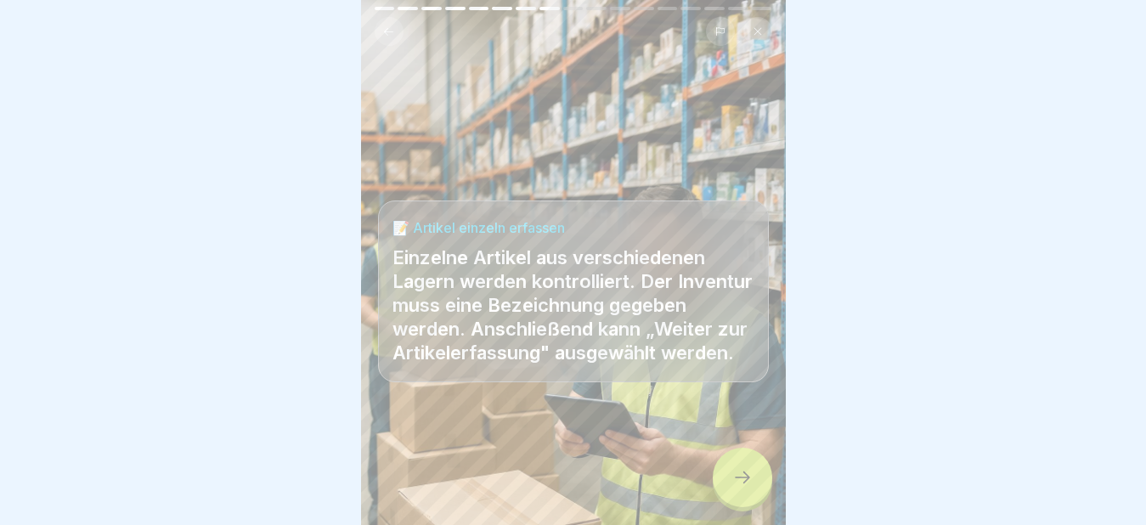
click at [735, 475] on icon at bounding box center [742, 477] width 20 height 20
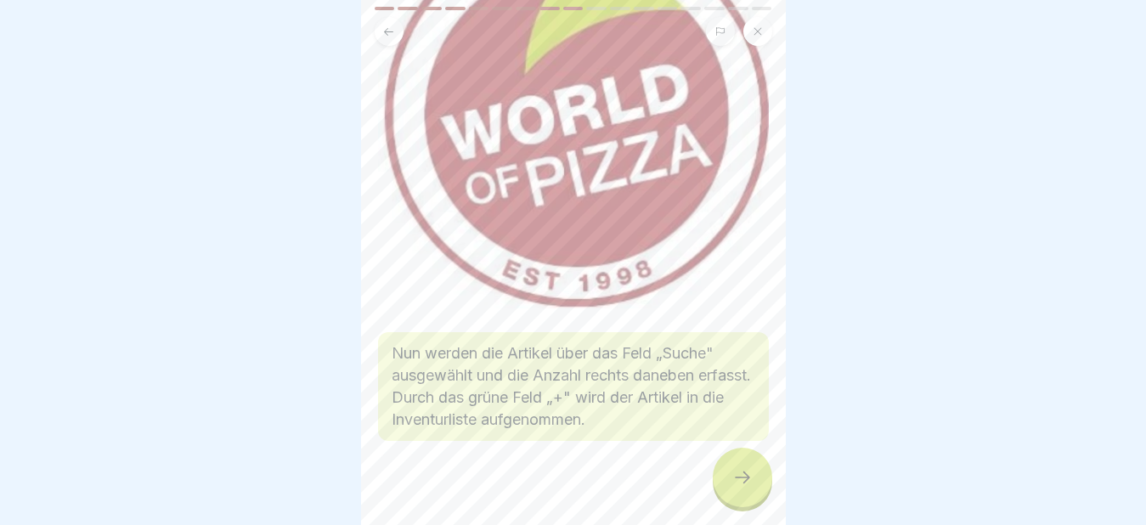
scroll to position [229, 0]
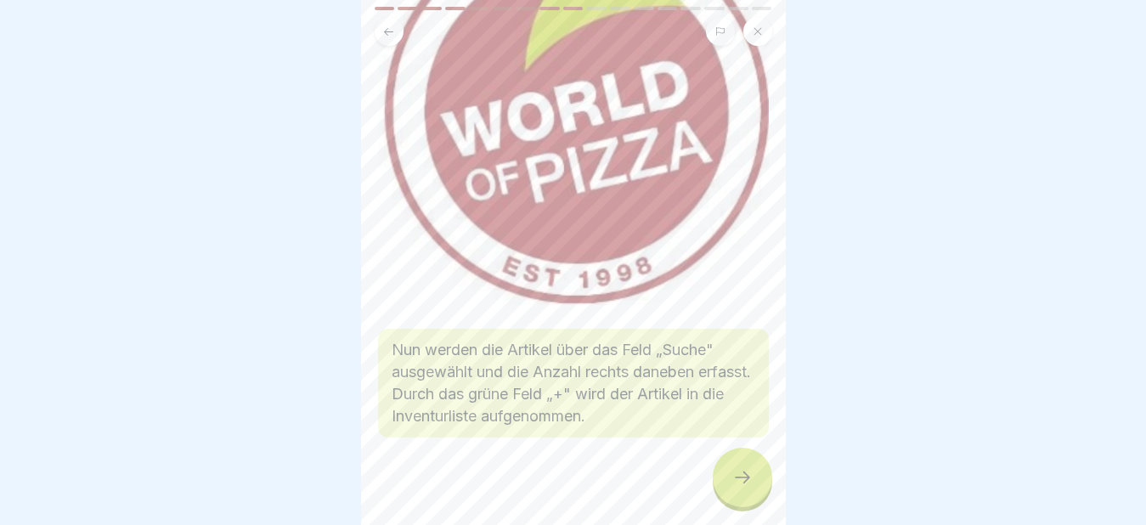
click at [740, 479] on icon at bounding box center [742, 477] width 20 height 20
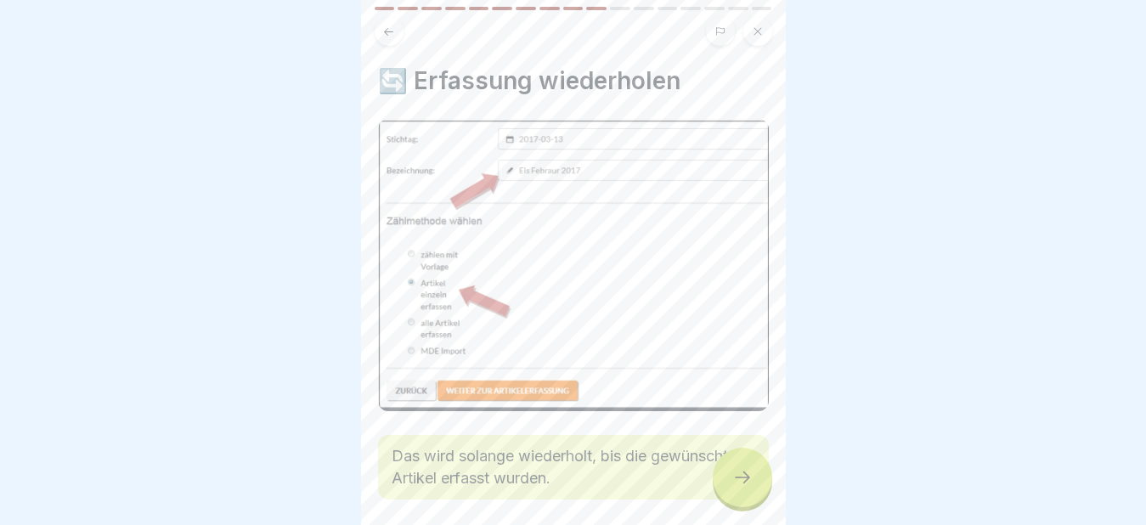
click at [739, 479] on icon at bounding box center [742, 477] width 20 height 20
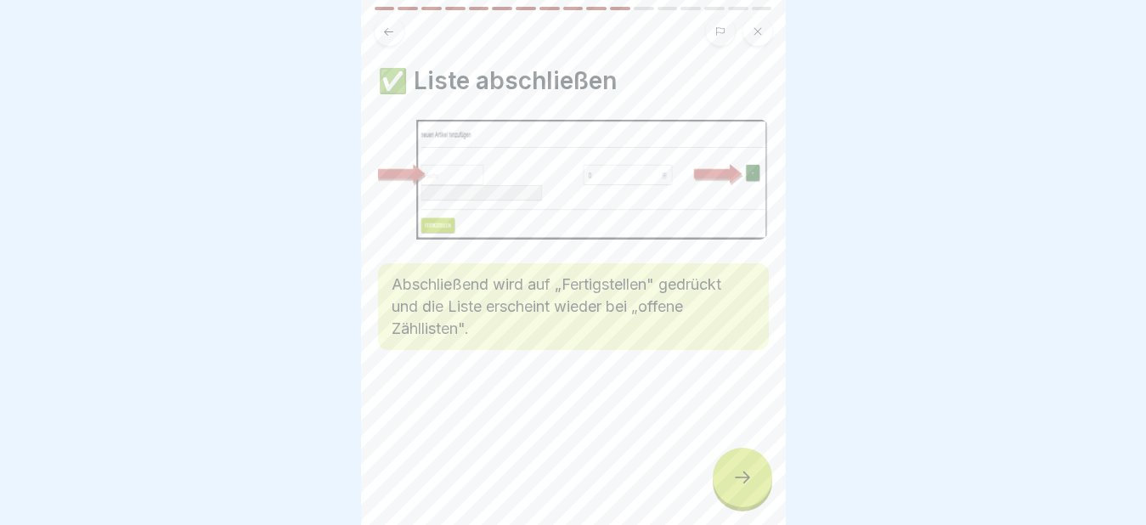
click at [739, 479] on icon at bounding box center [742, 477] width 20 height 20
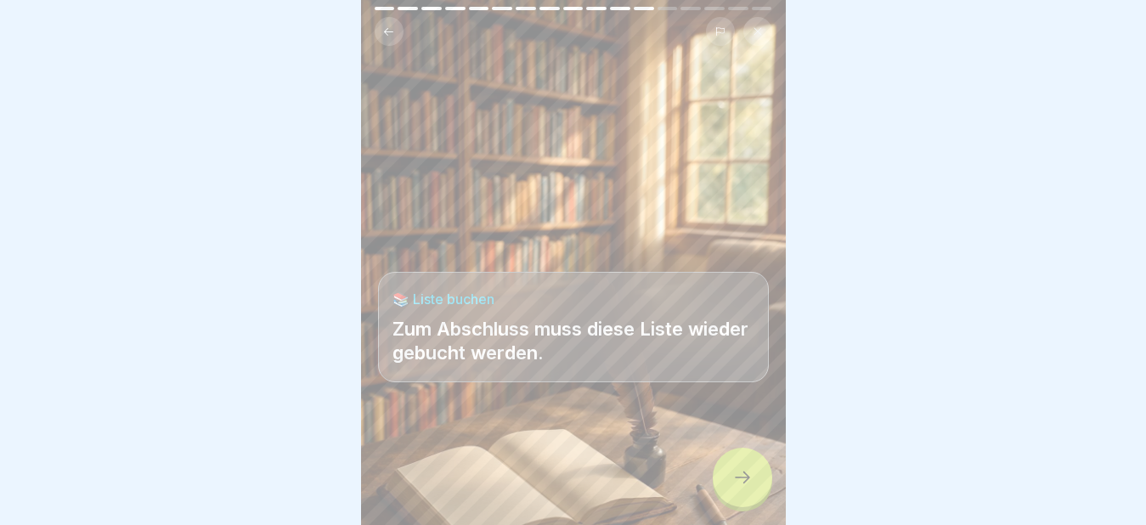
click at [739, 479] on icon at bounding box center [742, 477] width 20 height 20
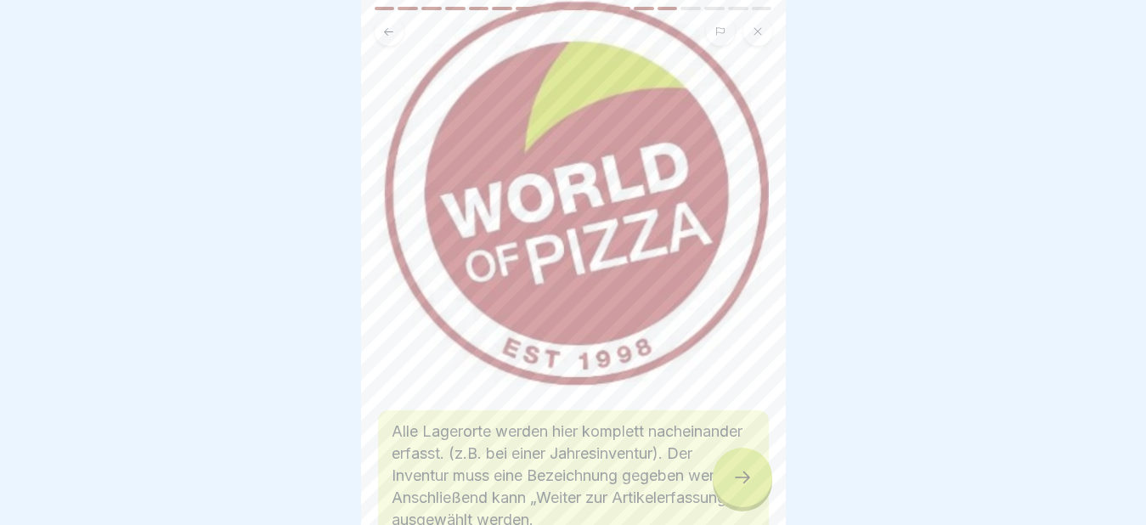
scroll to position [0, 0]
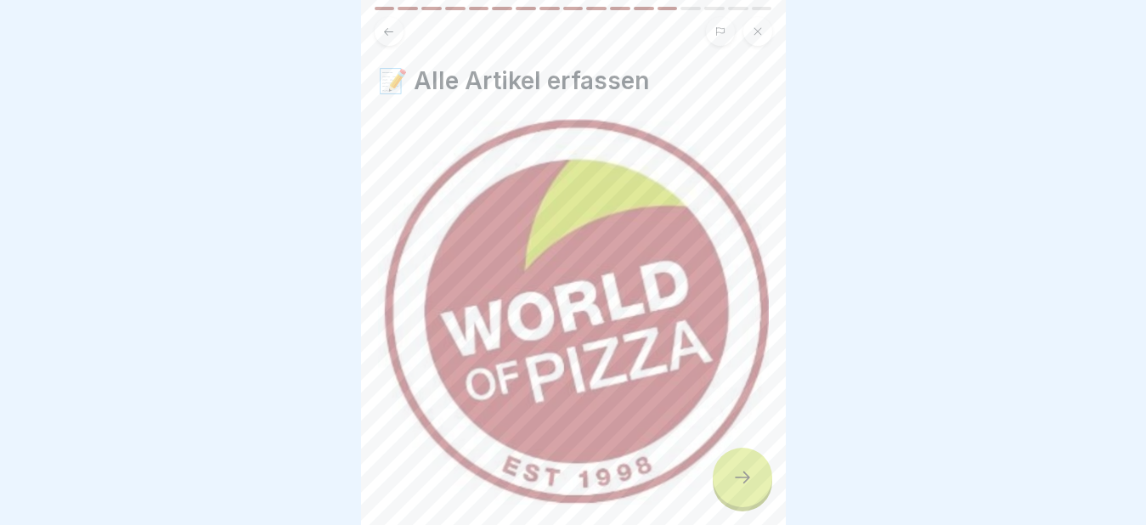
click at [738, 474] on icon at bounding box center [742, 477] width 20 height 20
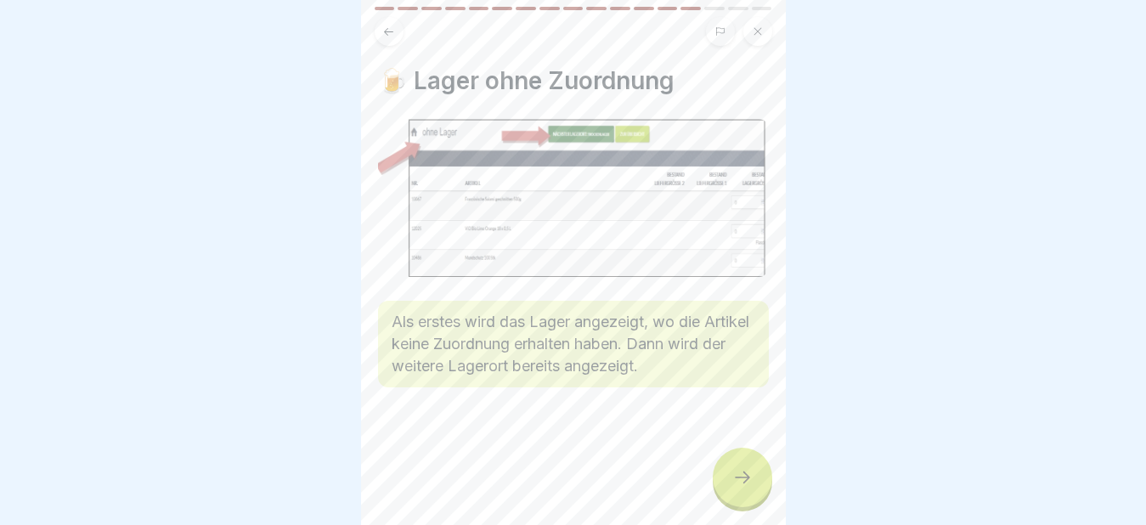
click at [738, 474] on icon at bounding box center [742, 477] width 20 height 20
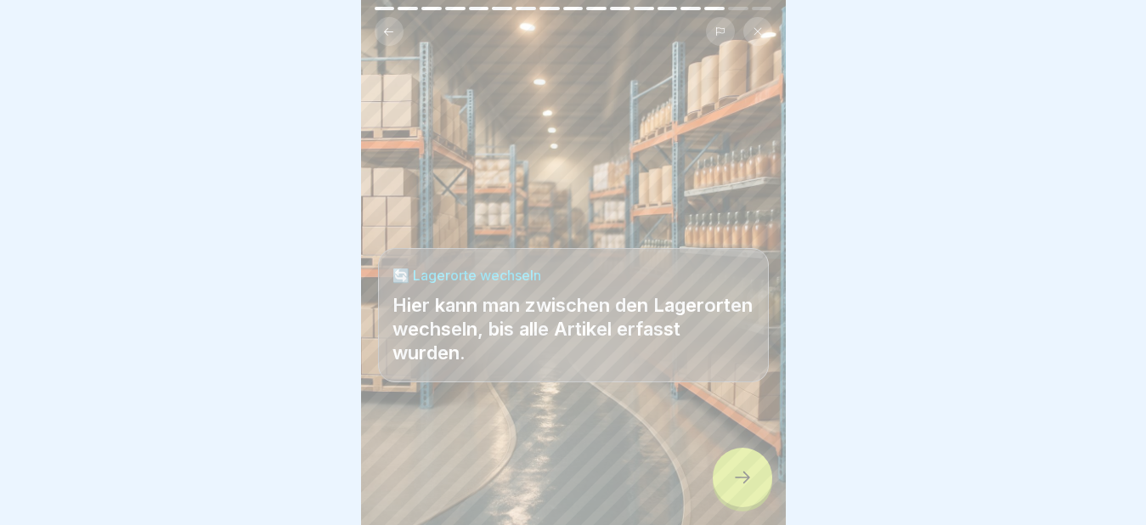
click at [738, 485] on icon at bounding box center [742, 477] width 20 height 20
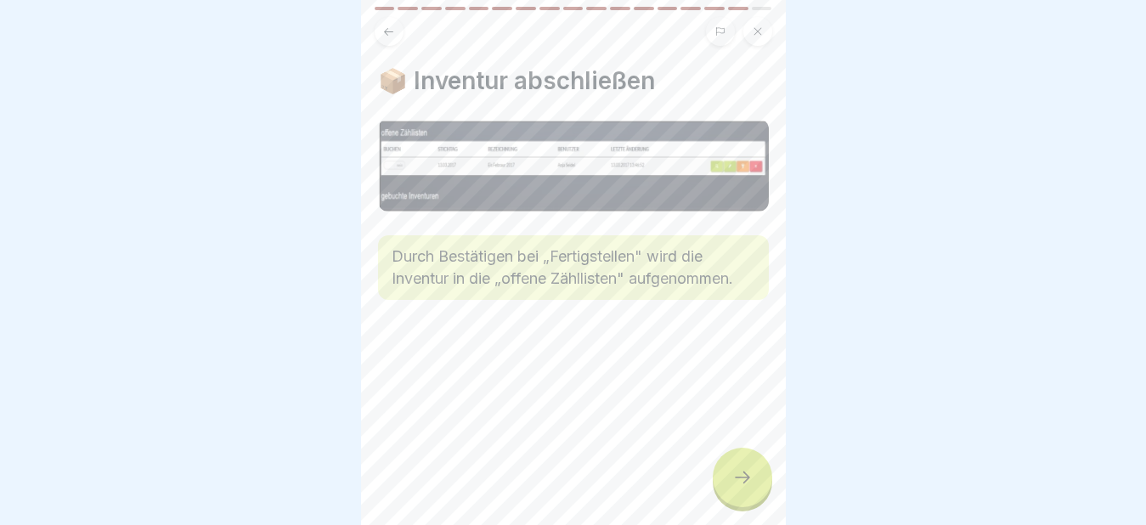
click at [738, 485] on icon at bounding box center [742, 477] width 20 height 20
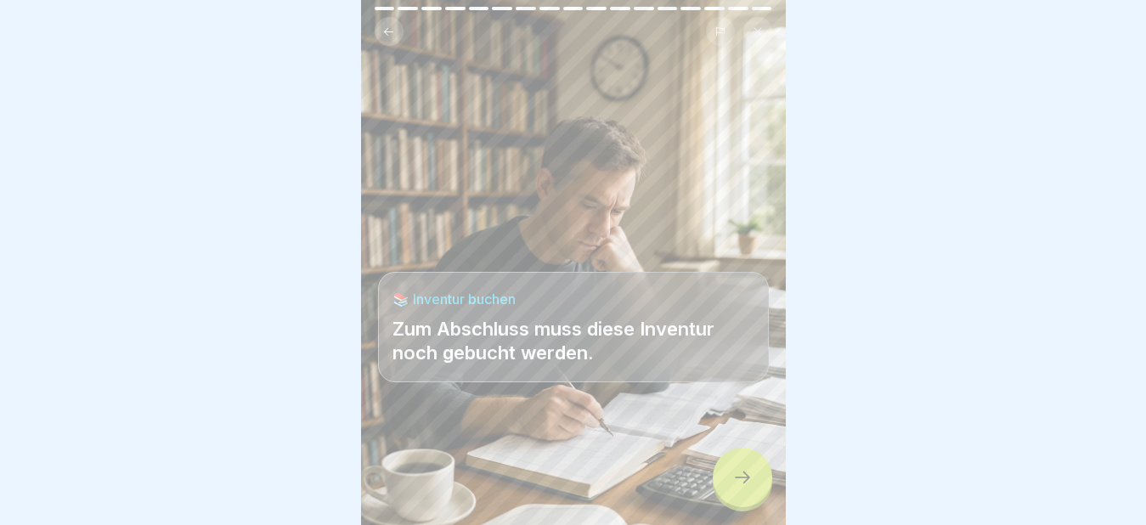
click at [738, 485] on icon at bounding box center [742, 477] width 20 height 20
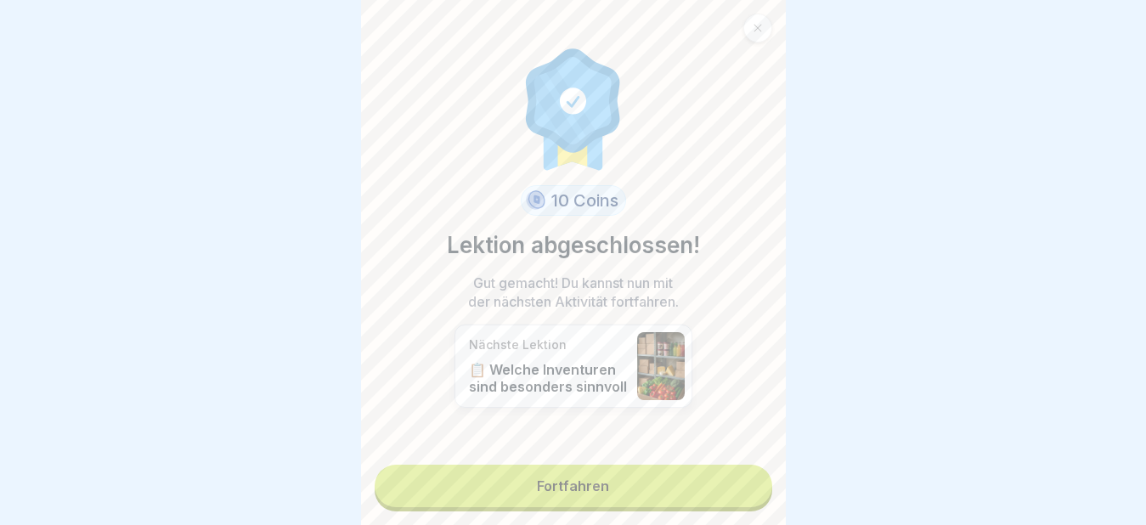
click at [659, 477] on link "Fortfahren" at bounding box center [574, 486] width 398 height 42
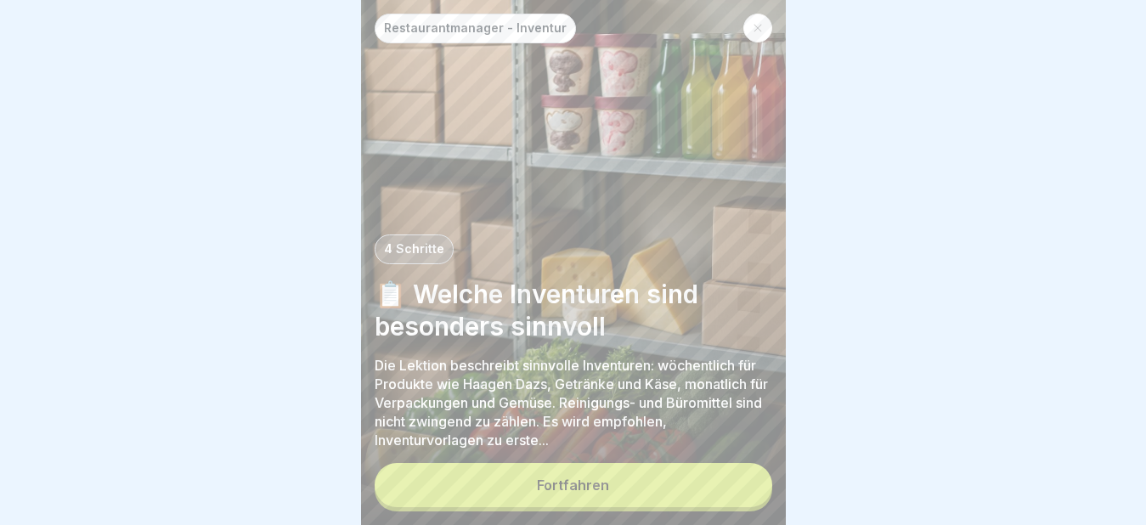
click at [615, 482] on button "Fortfahren" at bounding box center [574, 485] width 398 height 44
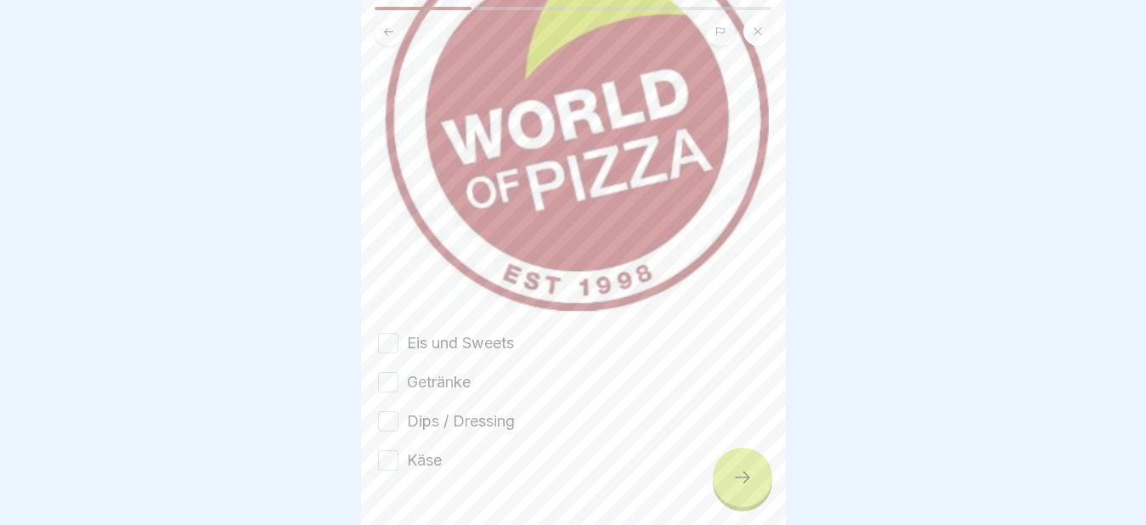
scroll to position [255, 0]
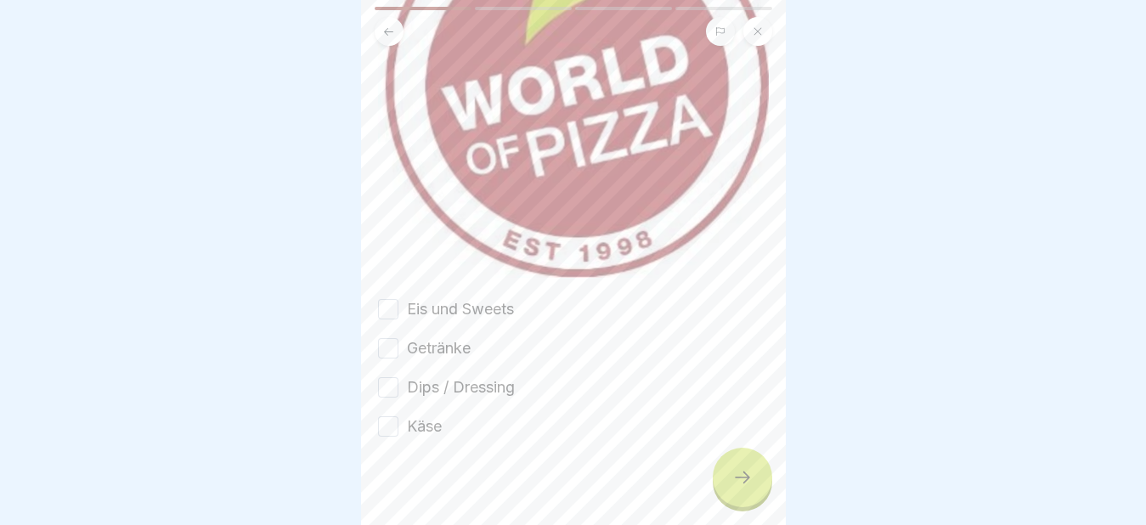
click at [387, 299] on button "Eis und Sweets" at bounding box center [388, 309] width 20 height 20
click at [393, 338] on button "Getränke" at bounding box center [388, 348] width 20 height 20
click at [388, 377] on button "Dips / Dressing" at bounding box center [388, 387] width 20 height 20
drag, startPoint x: 386, startPoint y: 403, endPoint x: 409, endPoint y: 410, distance: 24.7
click at [387, 416] on button "Käse" at bounding box center [388, 426] width 20 height 20
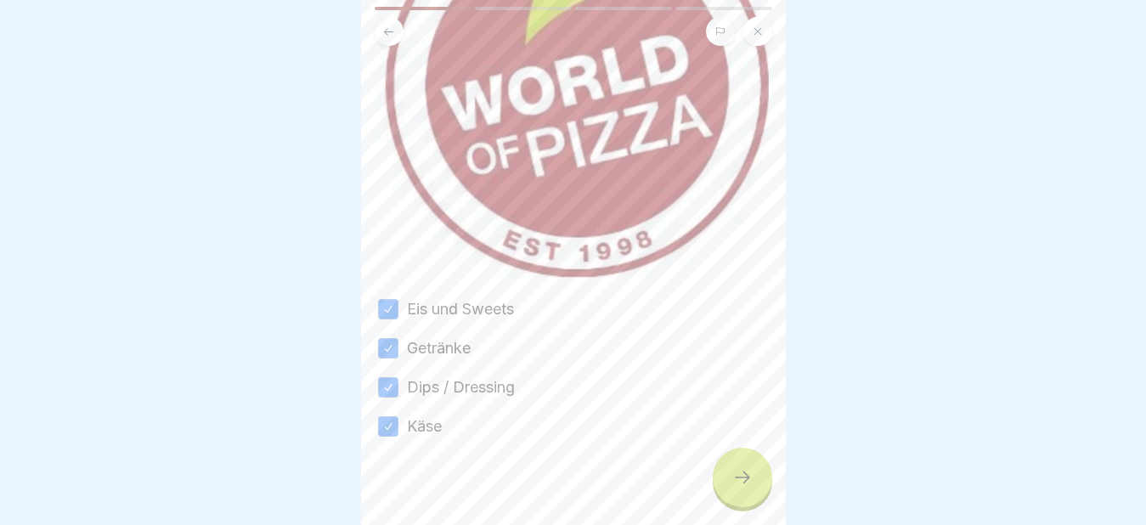
click at [746, 477] on icon at bounding box center [742, 477] width 20 height 20
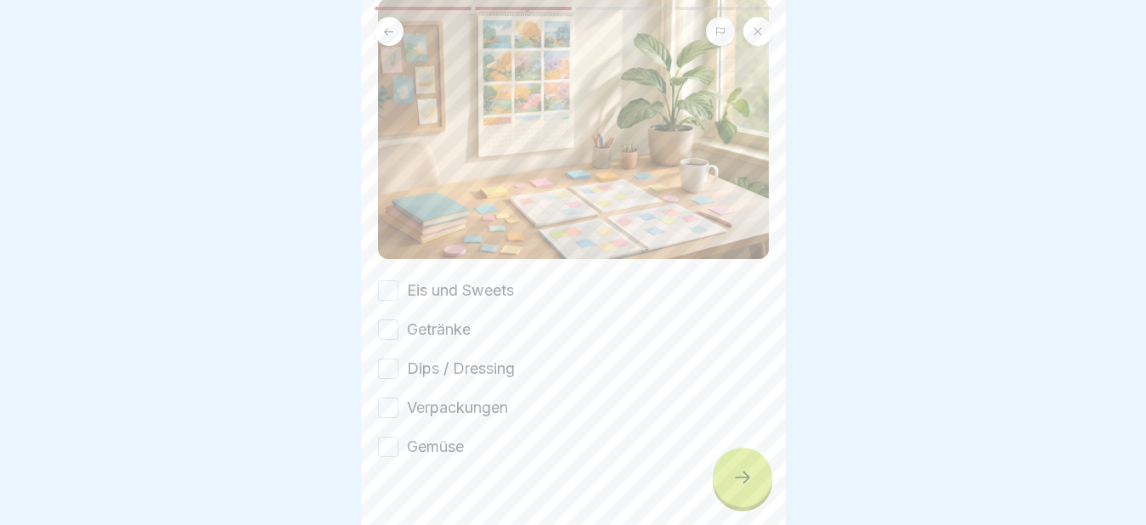
scroll to position [170, 0]
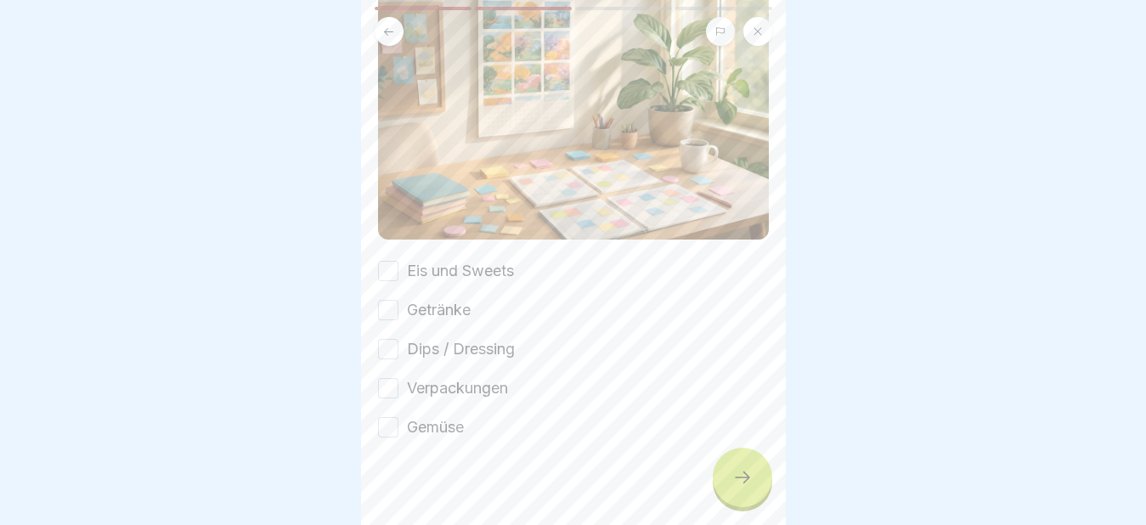
click at [392, 261] on button "Eis und Sweets" at bounding box center [388, 271] width 20 height 20
click at [386, 300] on button "Getränke" at bounding box center [388, 310] width 20 height 20
click at [388, 339] on button "Dips / Dressing" at bounding box center [388, 349] width 20 height 20
click at [392, 378] on button "Verpackungen" at bounding box center [388, 388] width 20 height 20
click at [395, 417] on button "Gemüse" at bounding box center [388, 427] width 20 height 20
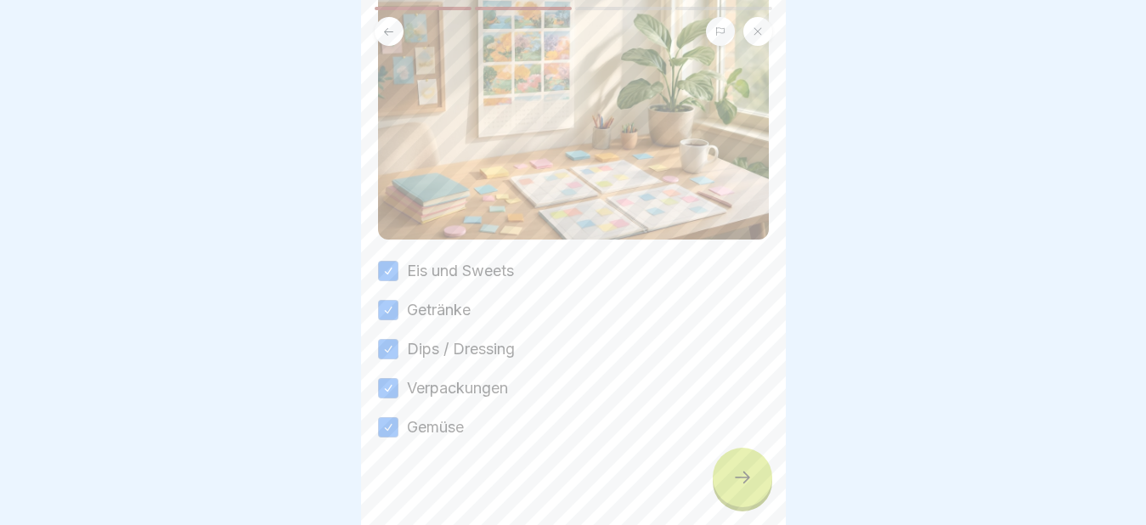
click at [744, 480] on icon at bounding box center [742, 477] width 20 height 20
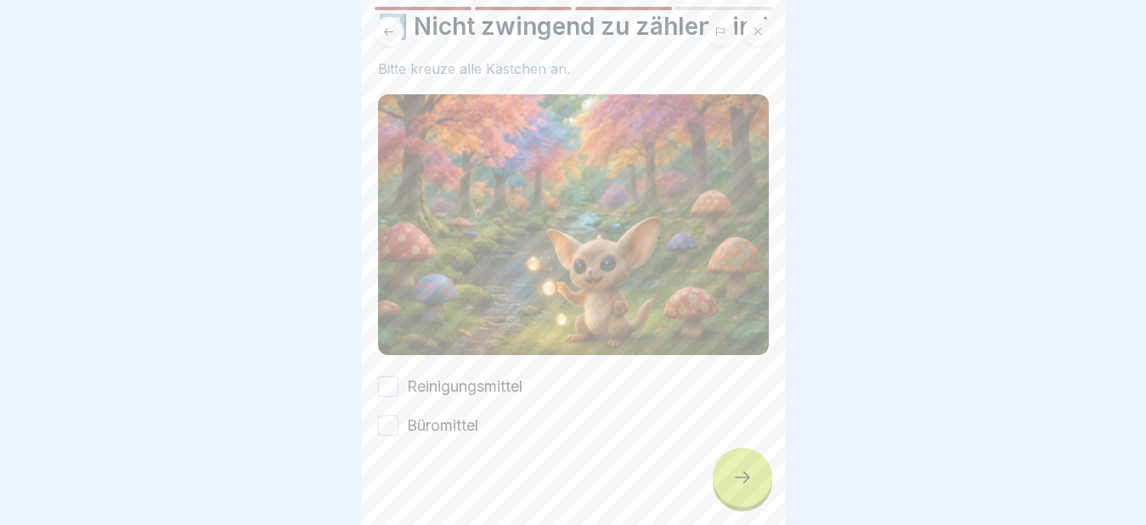
scroll to position [87, 0]
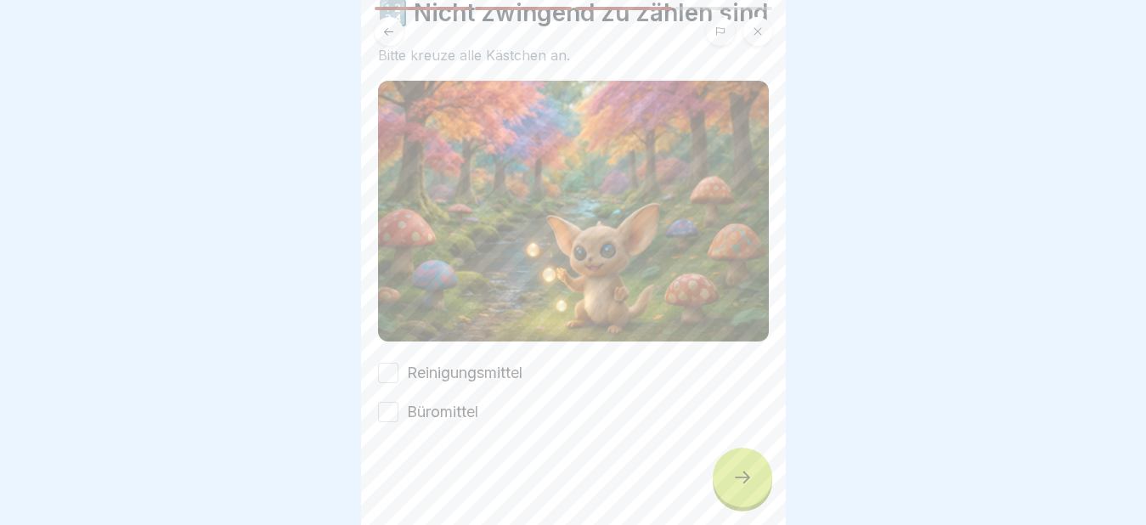
click at [393, 364] on button "Reinigungsmittel" at bounding box center [388, 373] width 20 height 20
click at [391, 402] on button "Büromittel" at bounding box center [388, 412] width 20 height 20
click at [743, 483] on icon at bounding box center [742, 477] width 20 height 20
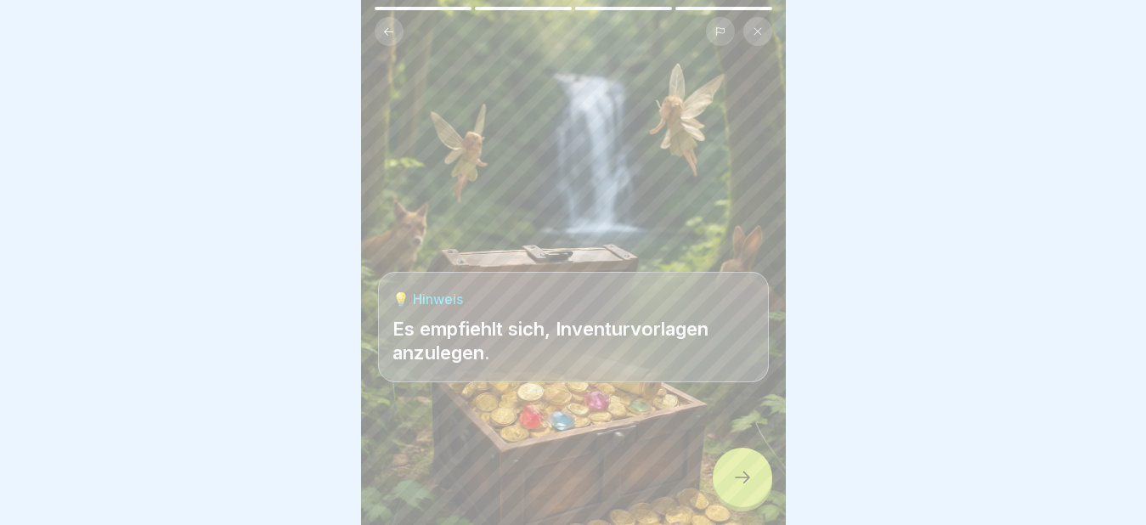
click at [745, 482] on icon at bounding box center [742, 477] width 20 height 20
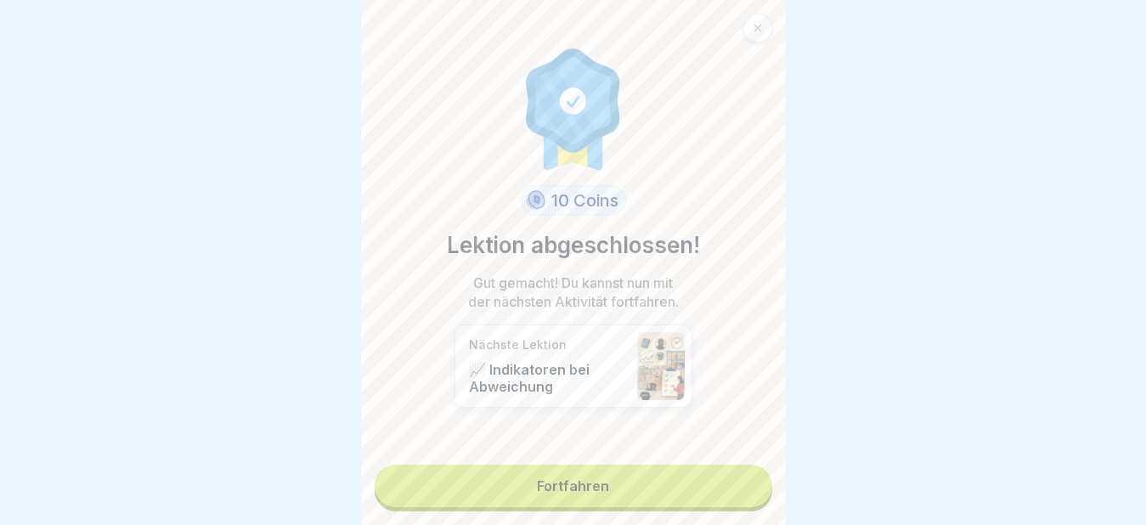
click at [601, 470] on link "Fortfahren" at bounding box center [574, 486] width 398 height 42
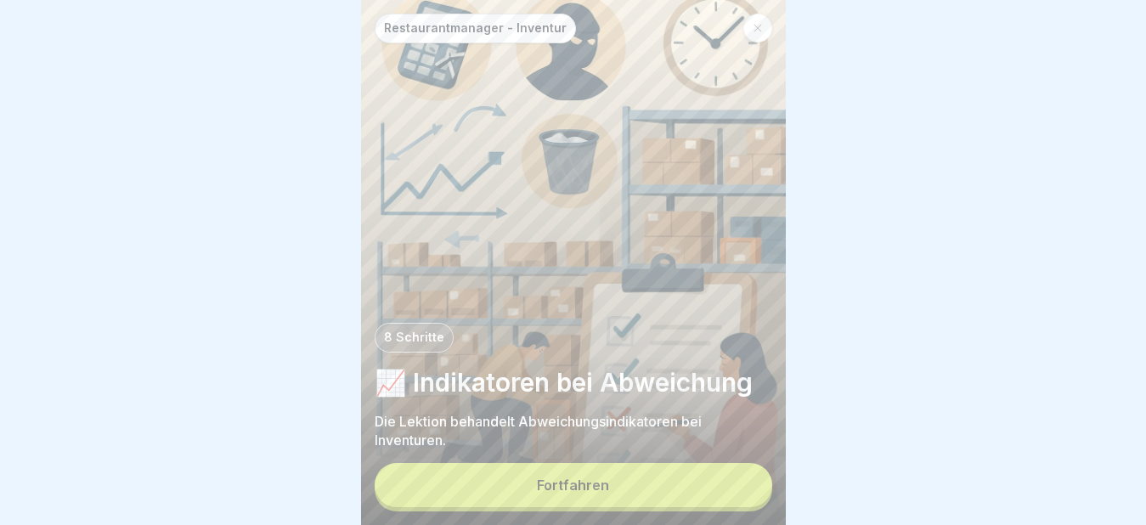
click at [577, 491] on div "Fortfahren" at bounding box center [573, 484] width 72 height 15
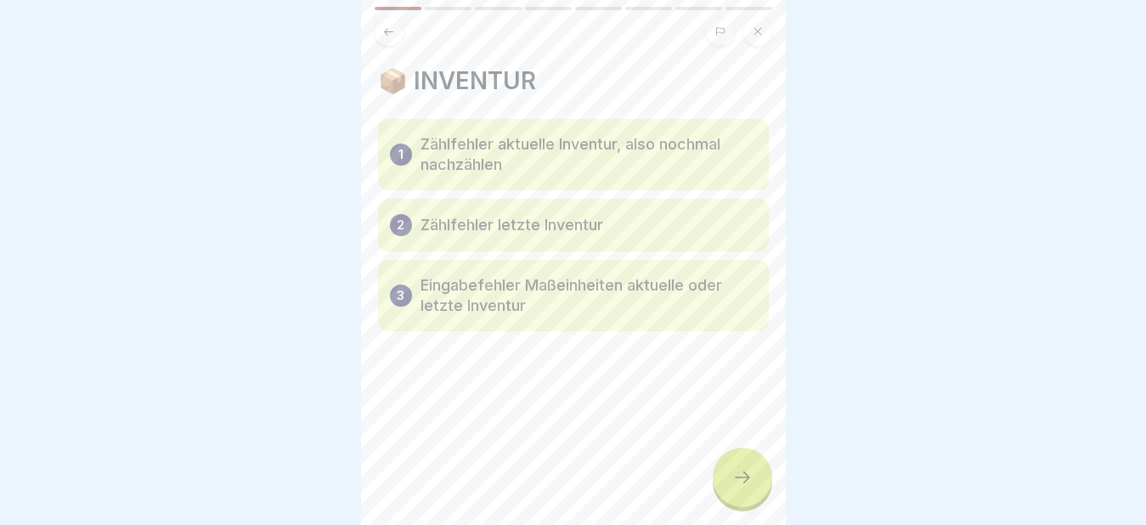
click at [742, 488] on icon at bounding box center [742, 477] width 20 height 20
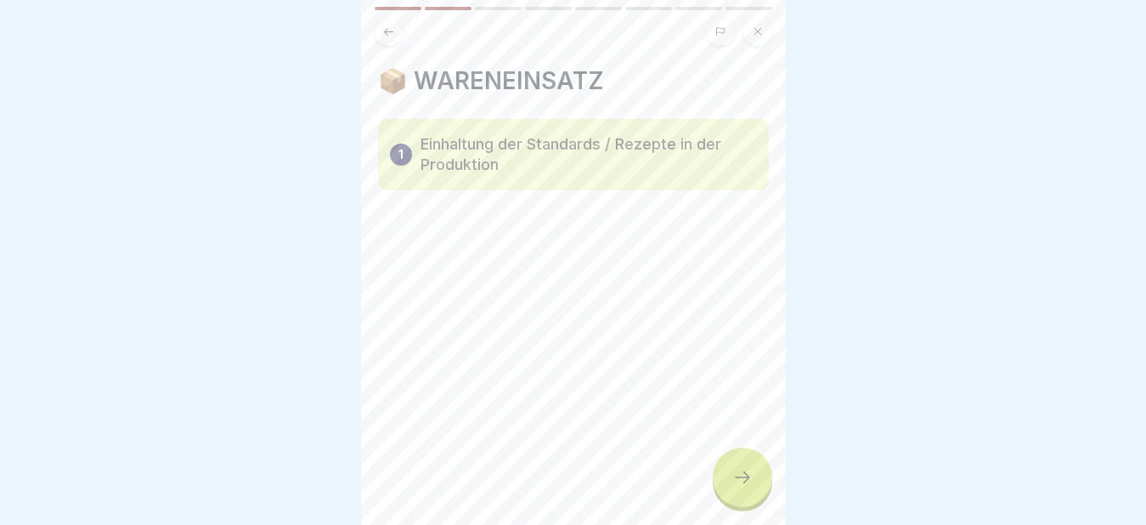
click at [750, 477] on div at bounding box center [742, 477] width 59 height 59
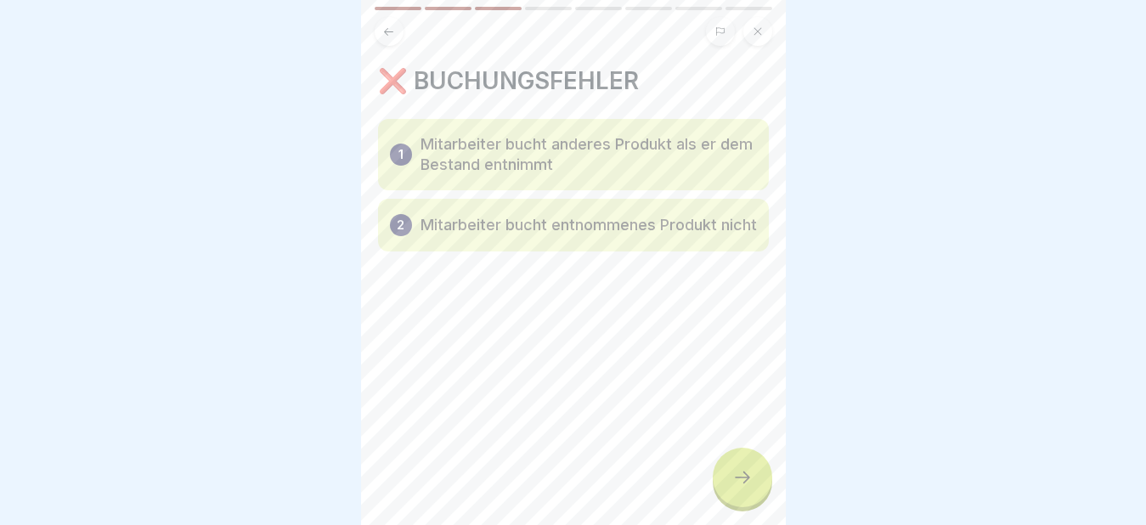
click at [747, 488] on icon at bounding box center [742, 477] width 20 height 20
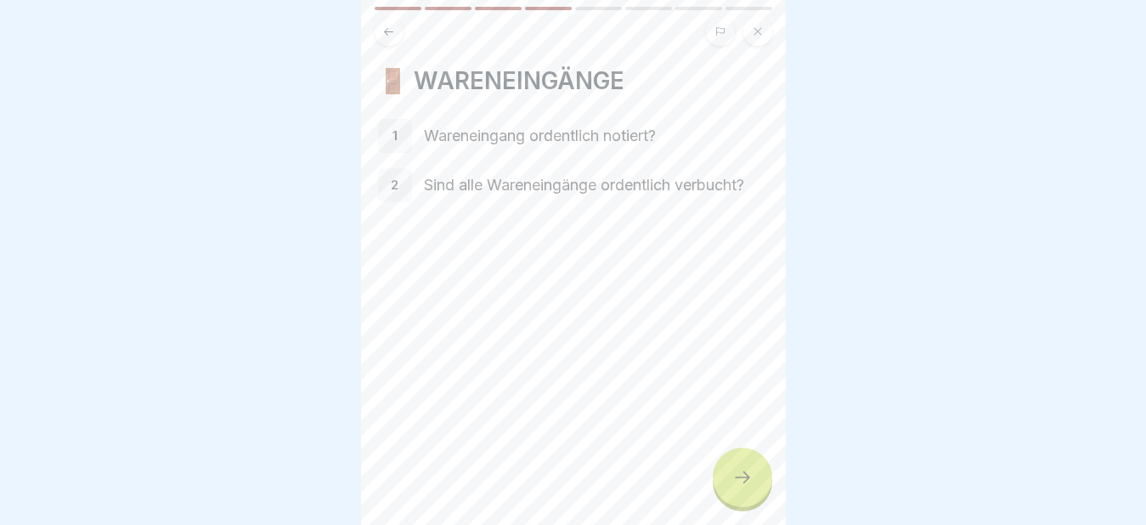
click at [747, 488] on icon at bounding box center [742, 477] width 20 height 20
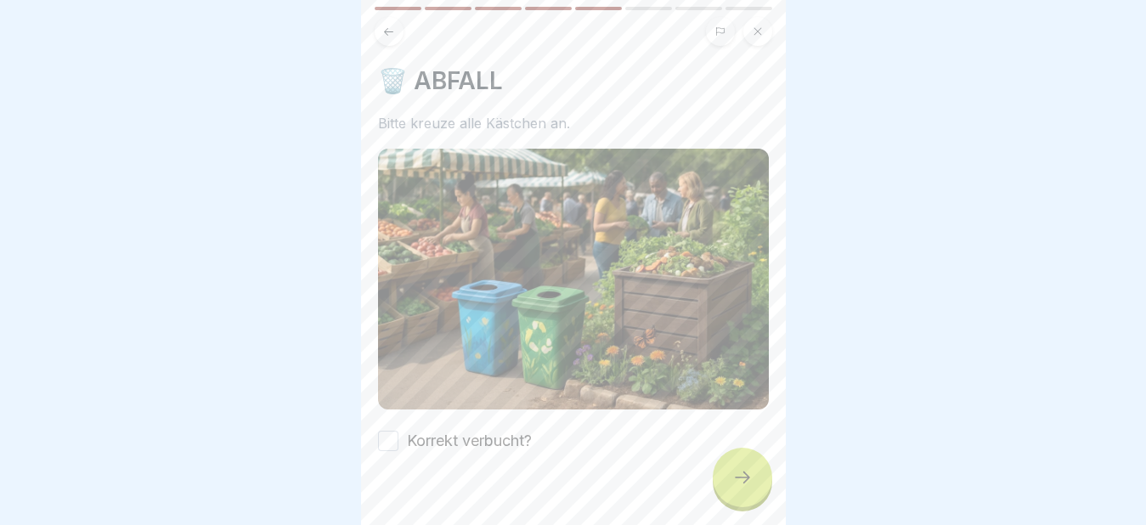
click at [391, 431] on button "Korrekt verbucht?" at bounding box center [388, 441] width 20 height 20
click at [745, 488] on icon at bounding box center [742, 477] width 20 height 20
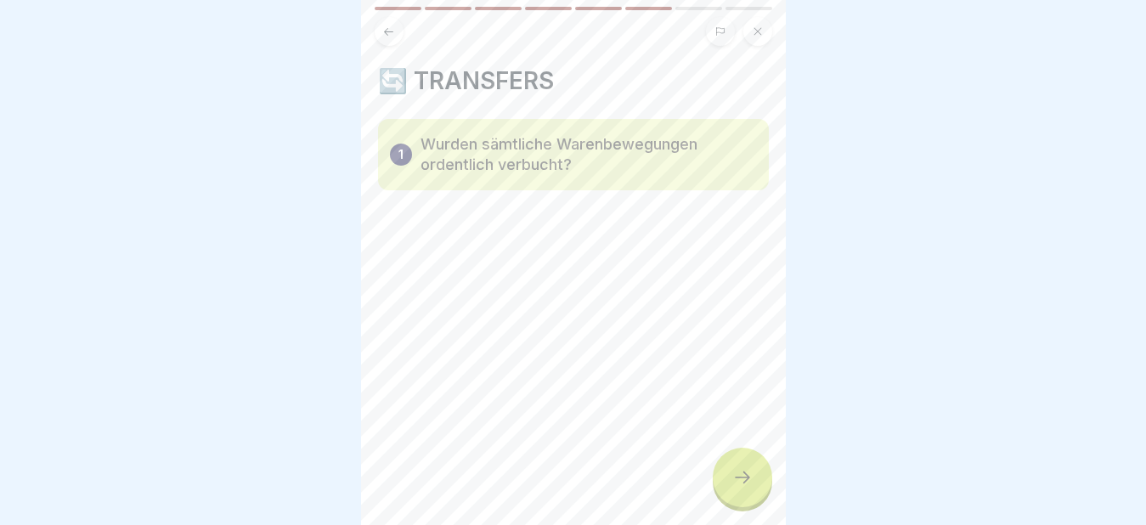
click at [745, 488] on icon at bounding box center [742, 477] width 20 height 20
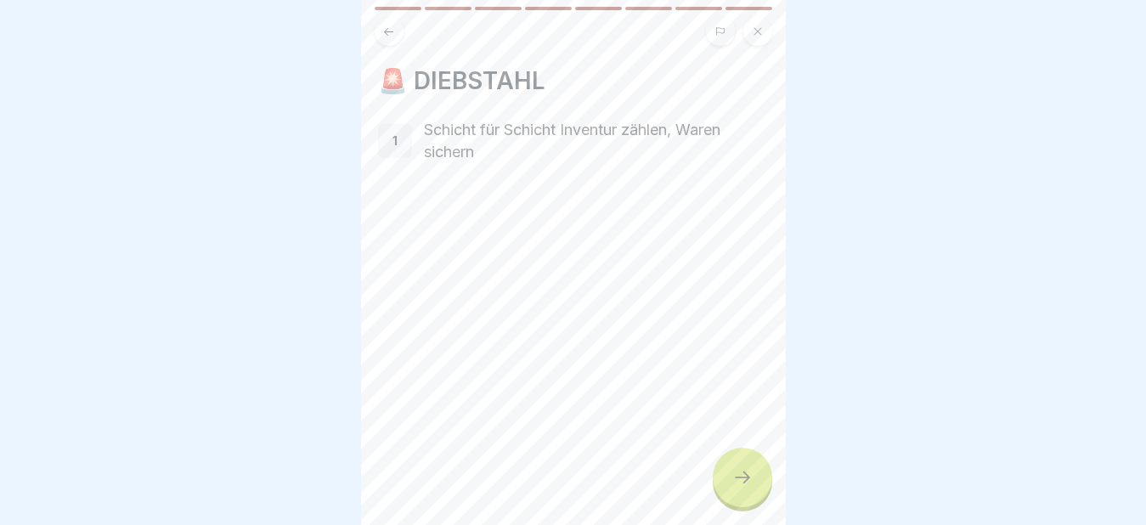
click at [745, 488] on icon at bounding box center [742, 477] width 20 height 20
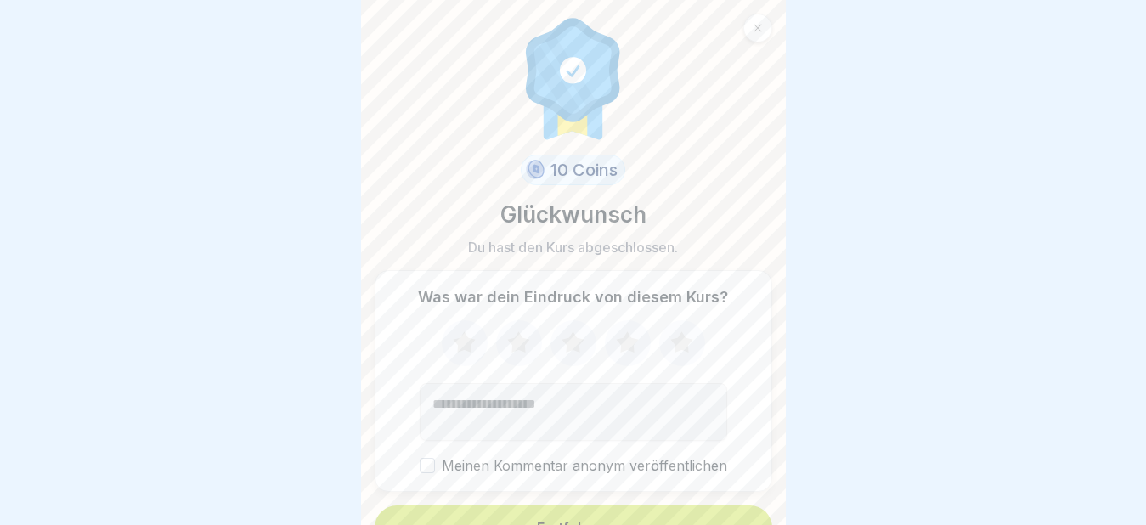
click at [621, 515] on button "Fortfahren" at bounding box center [574, 527] width 398 height 44
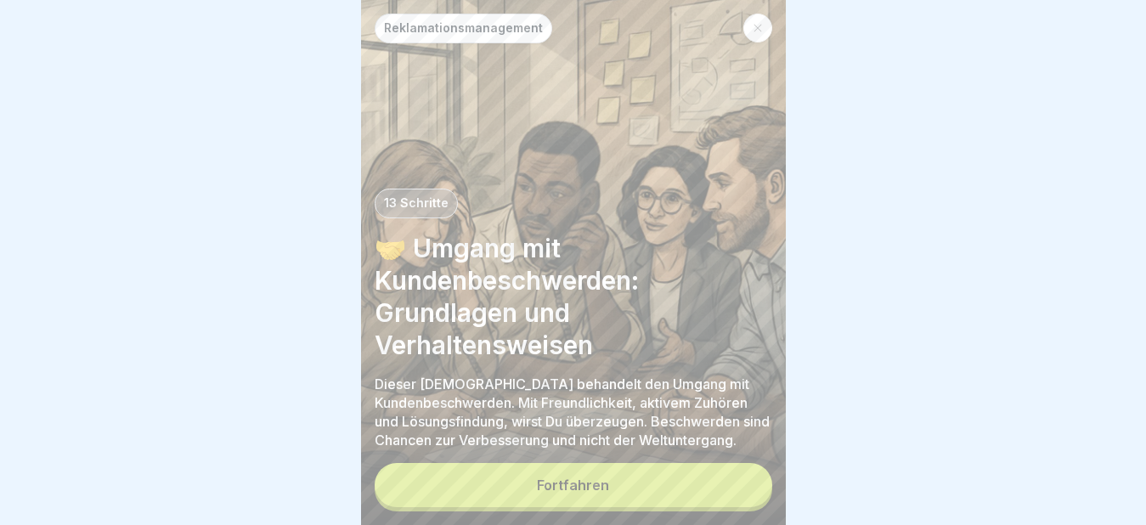
click at [587, 493] on div "Fortfahren" at bounding box center [573, 484] width 72 height 15
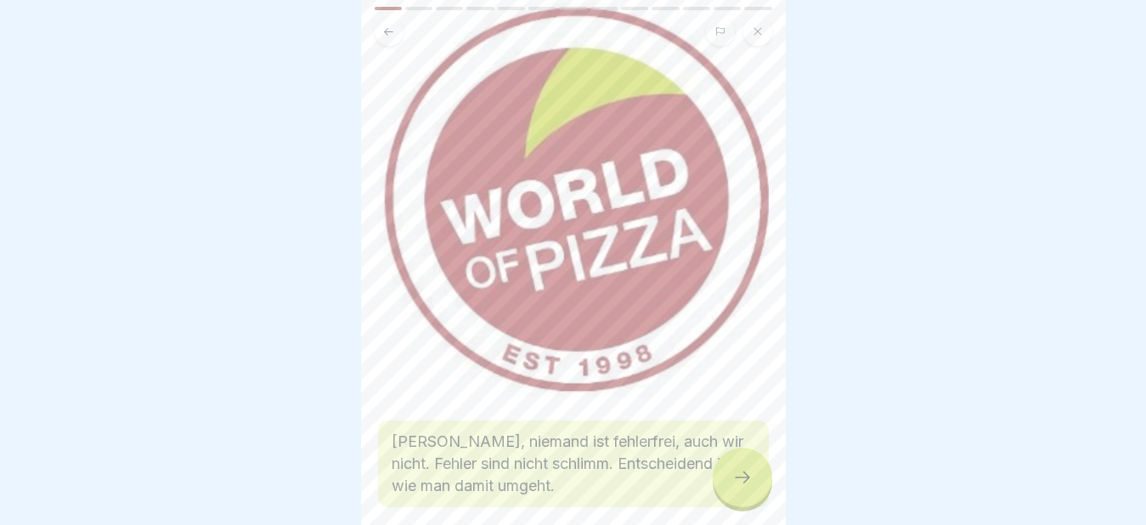
scroll to position [273, 0]
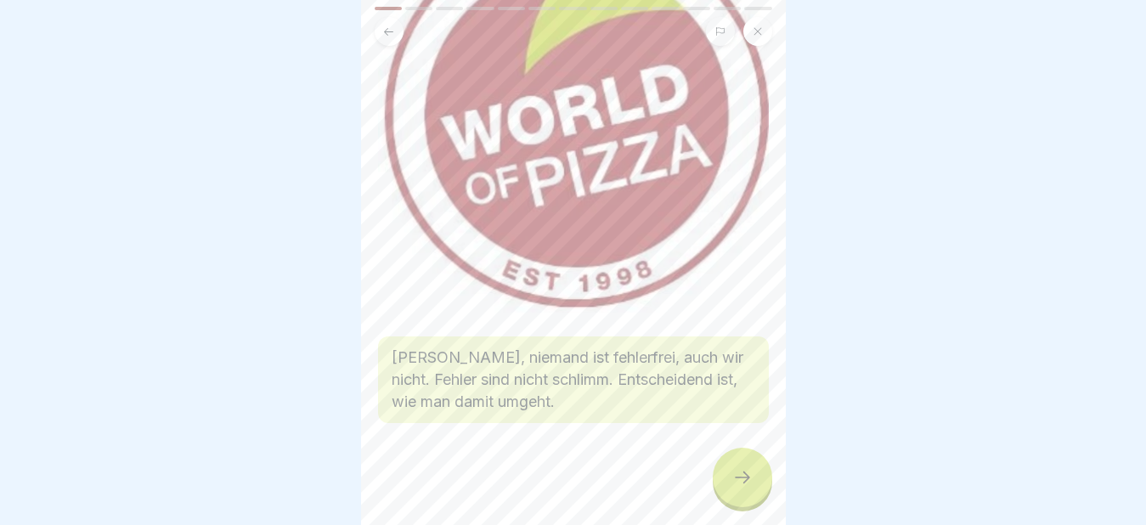
click at [746, 488] on icon at bounding box center [742, 477] width 20 height 20
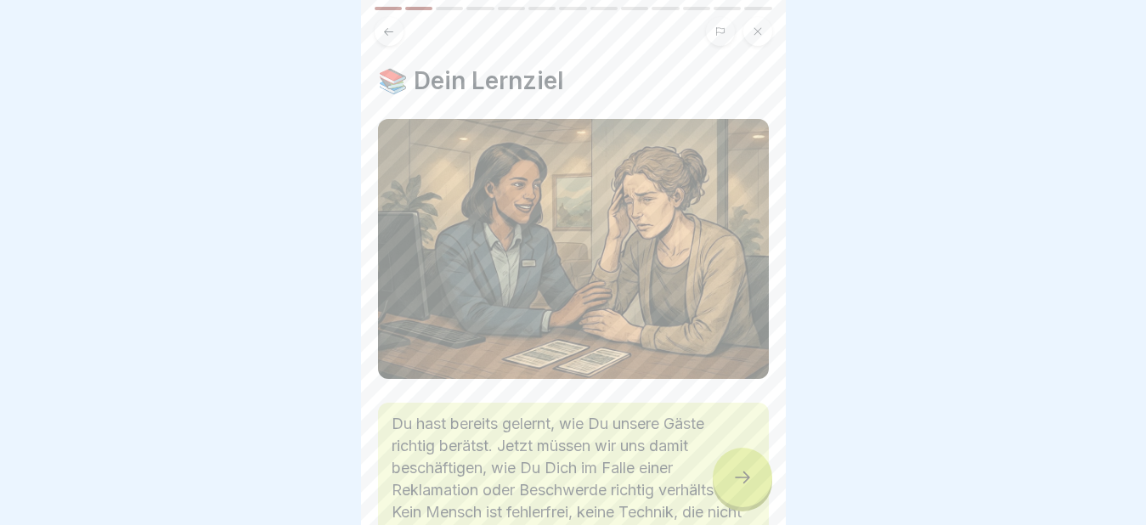
scroll to position [14, 0]
click at [746, 495] on div at bounding box center [742, 477] width 59 height 59
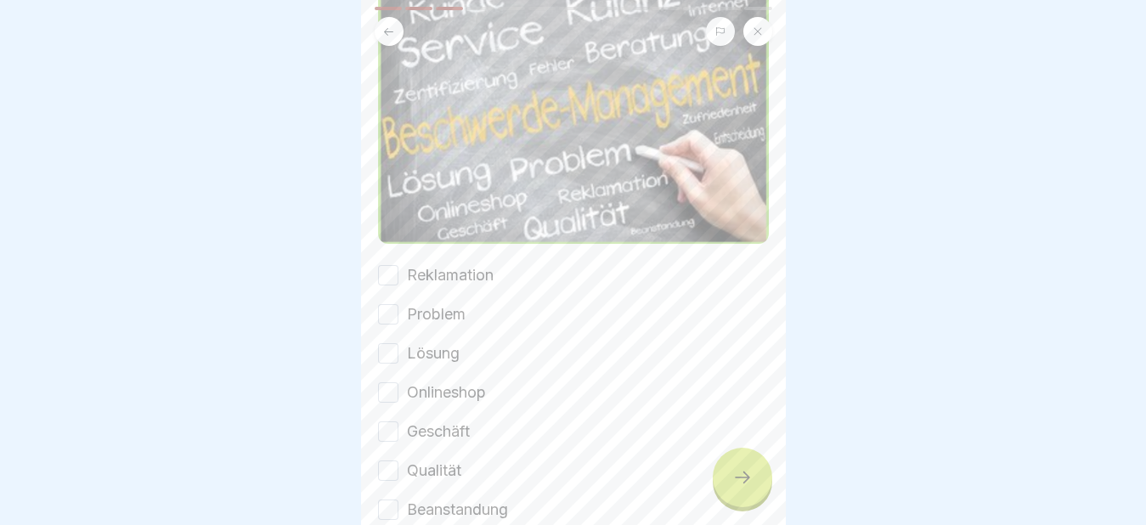
scroll to position [255, 0]
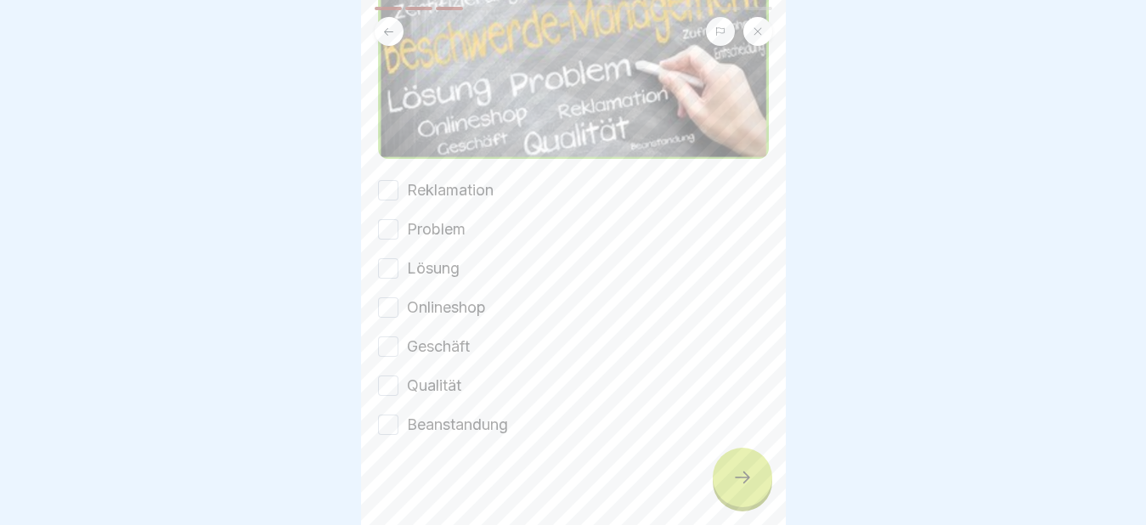
click at [385, 180] on button "Reklamation" at bounding box center [388, 190] width 20 height 20
click at [386, 219] on button "Problem" at bounding box center [388, 229] width 20 height 20
click at [392, 258] on button "Lösung" at bounding box center [388, 268] width 20 height 20
click at [392, 297] on button "Onlineshop" at bounding box center [388, 307] width 20 height 20
click at [393, 336] on button "Geschäft" at bounding box center [388, 346] width 20 height 20
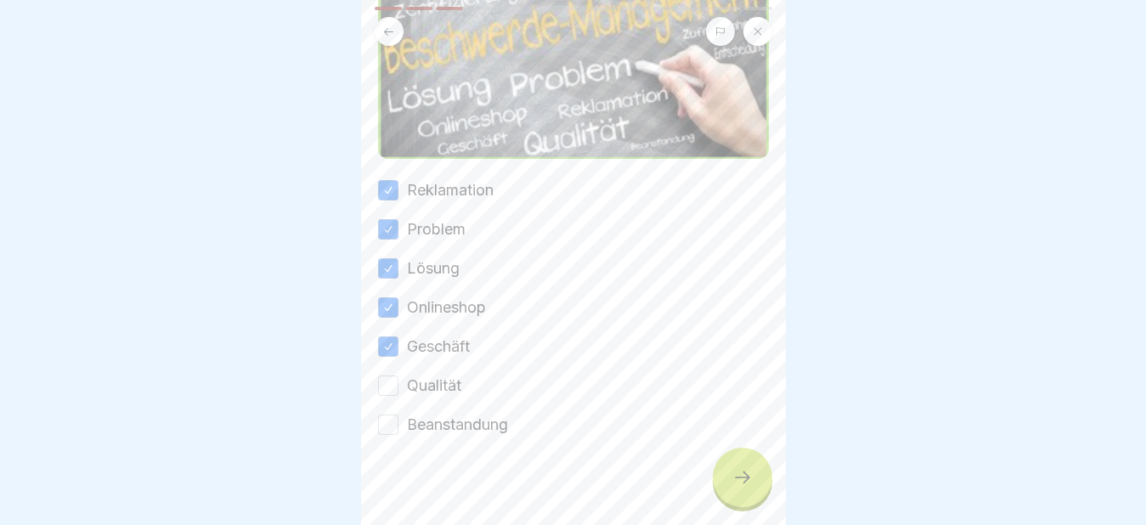
click at [397, 375] on button "Qualität" at bounding box center [388, 385] width 20 height 20
click at [390, 415] on button "Beanstandung" at bounding box center [388, 425] width 20 height 20
click at [738, 488] on div at bounding box center [742, 477] width 59 height 59
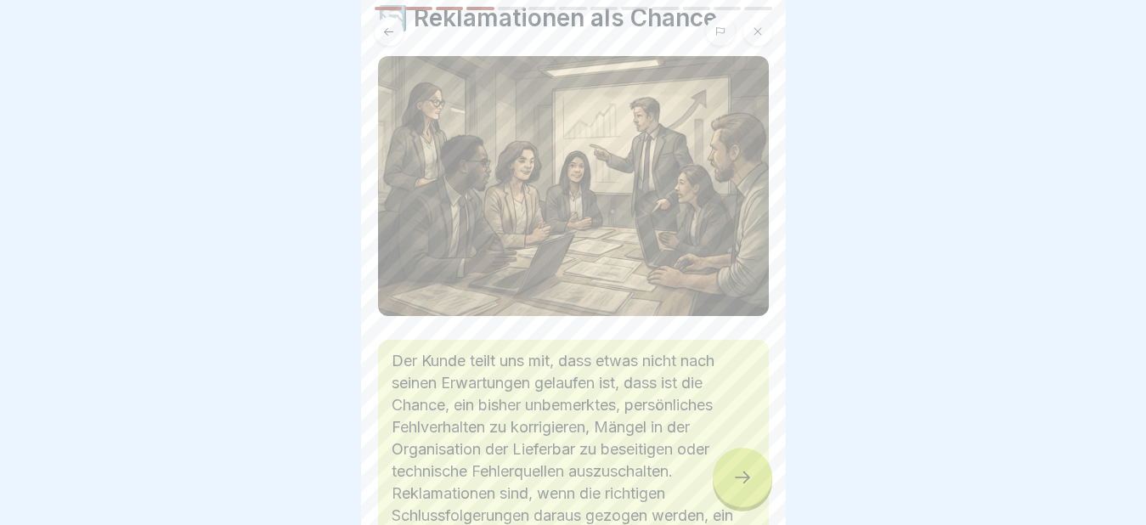
scroll to position [256, 0]
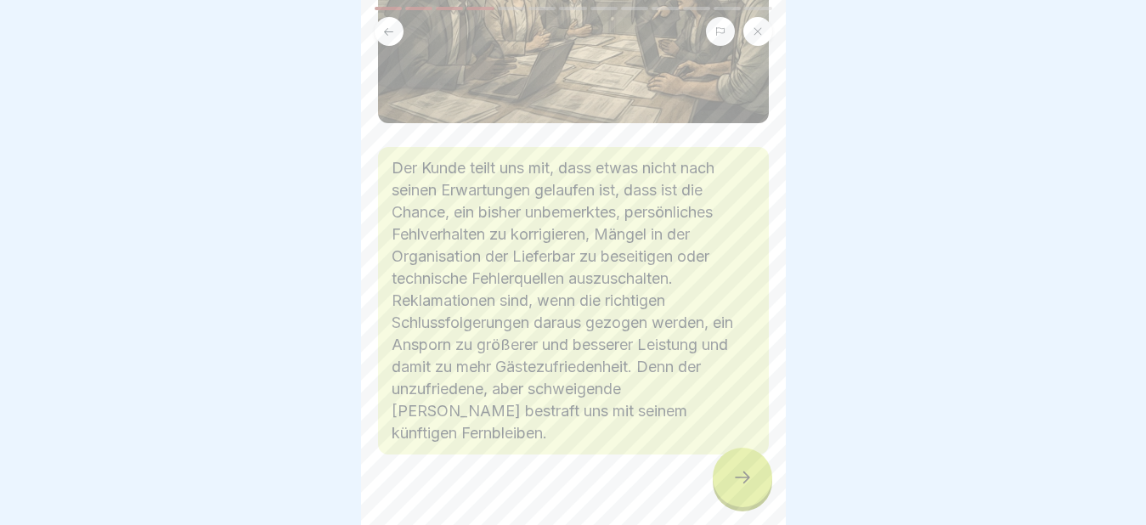
click at [742, 484] on icon at bounding box center [742, 477] width 20 height 20
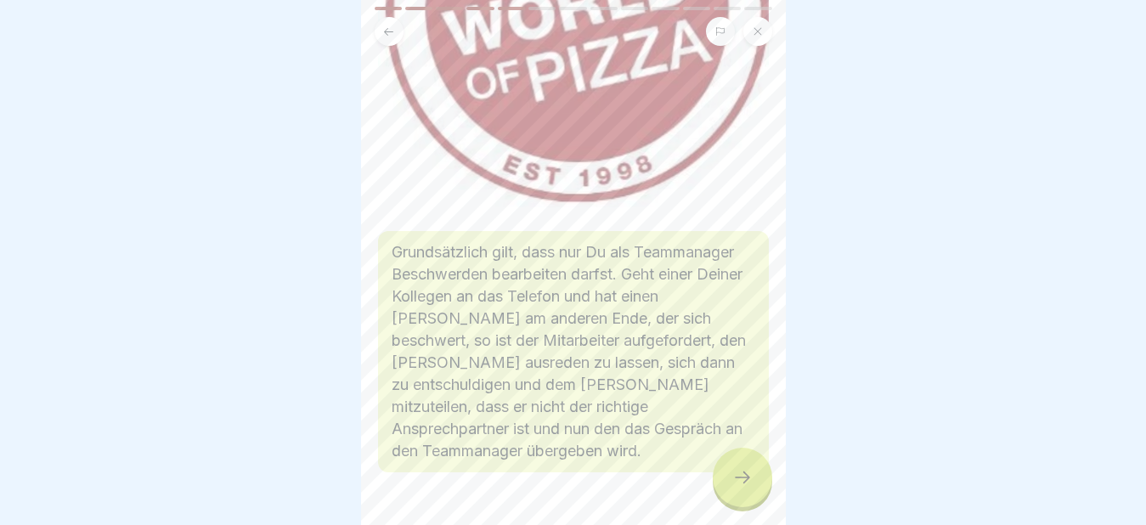
scroll to position [317, 0]
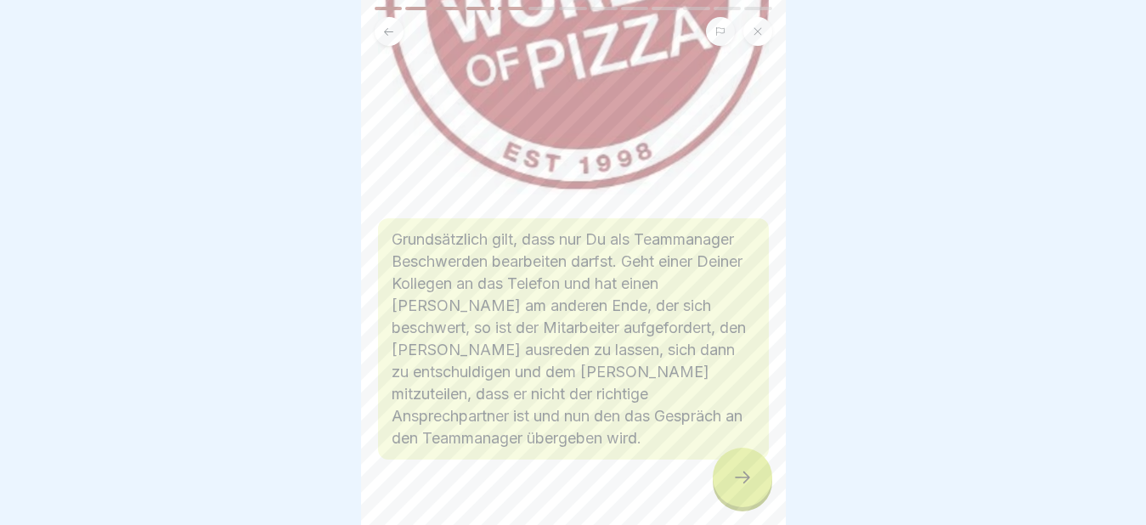
click at [748, 481] on icon at bounding box center [742, 477] width 20 height 20
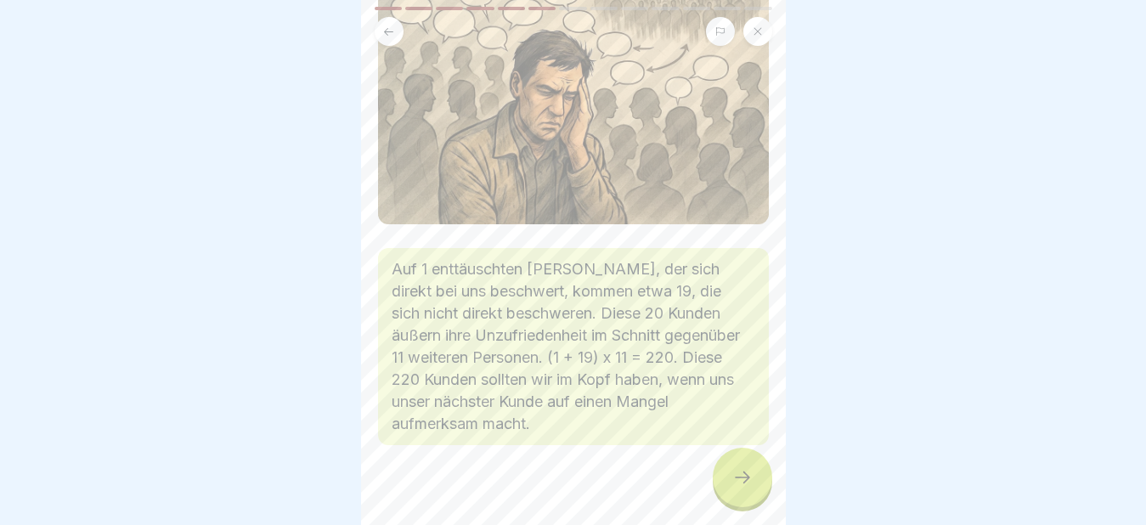
scroll to position [167, 0]
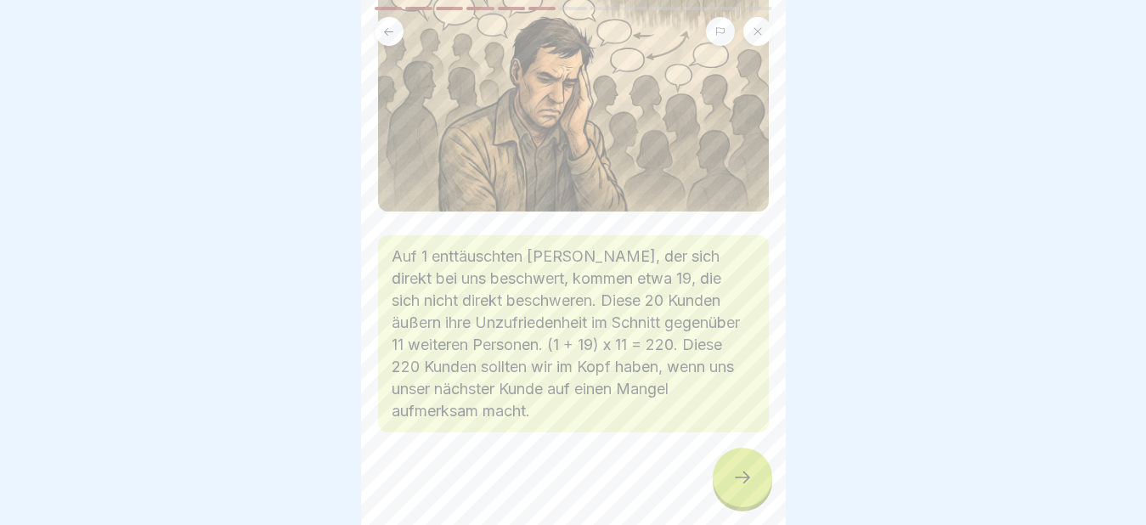
click at [724, 454] on div "Reklamationsmanagement 13 Schritte 🤝 Umgang mit Kundenbeschwerden: Grundlagen u…" at bounding box center [573, 262] width 425 height 525
click at [727, 471] on div at bounding box center [742, 477] width 59 height 59
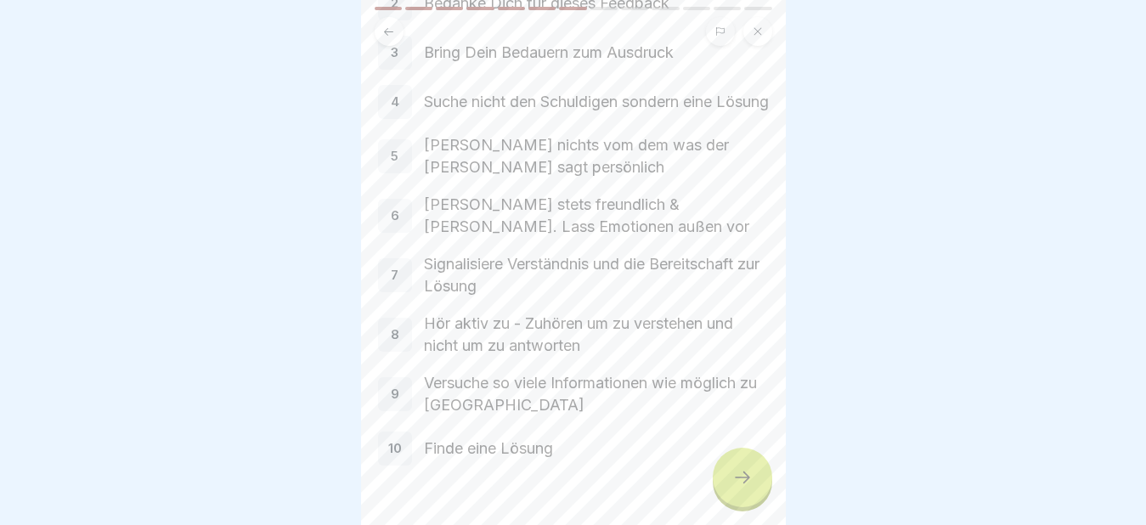
scroll to position [255, 0]
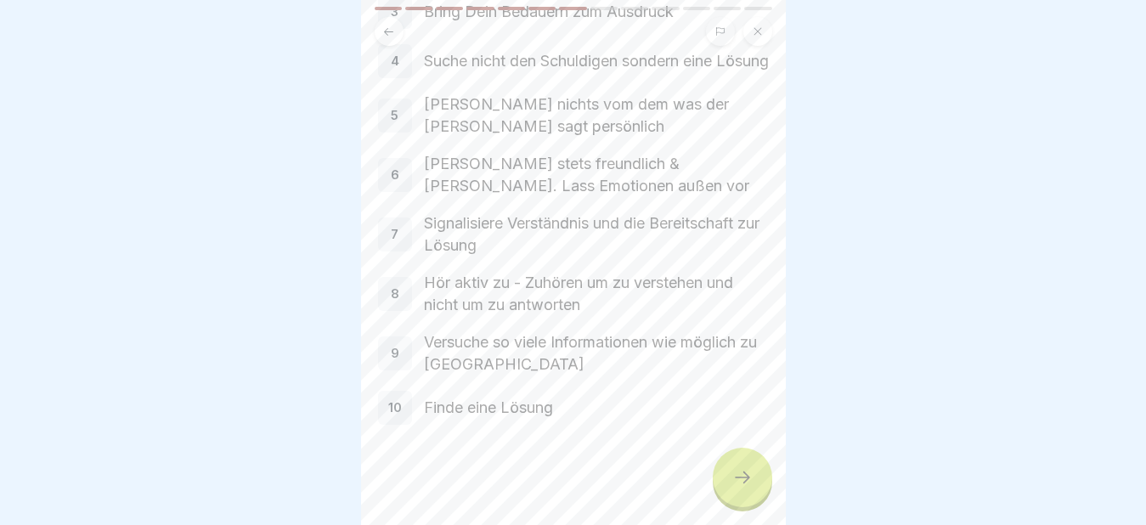
click at [745, 473] on icon at bounding box center [742, 477] width 20 height 20
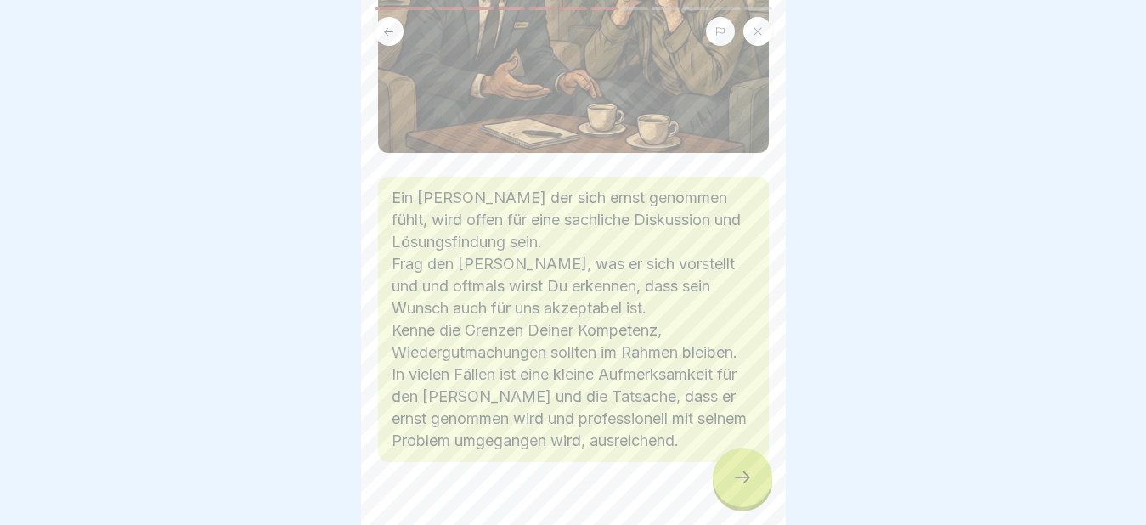
click at [743, 482] on icon at bounding box center [742, 477] width 20 height 20
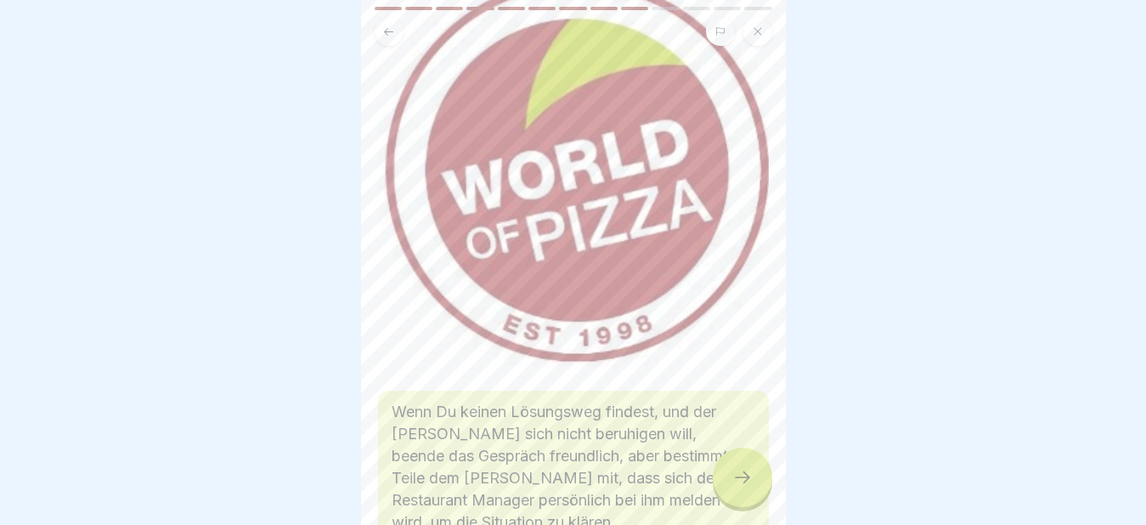
scroll to position [251, 0]
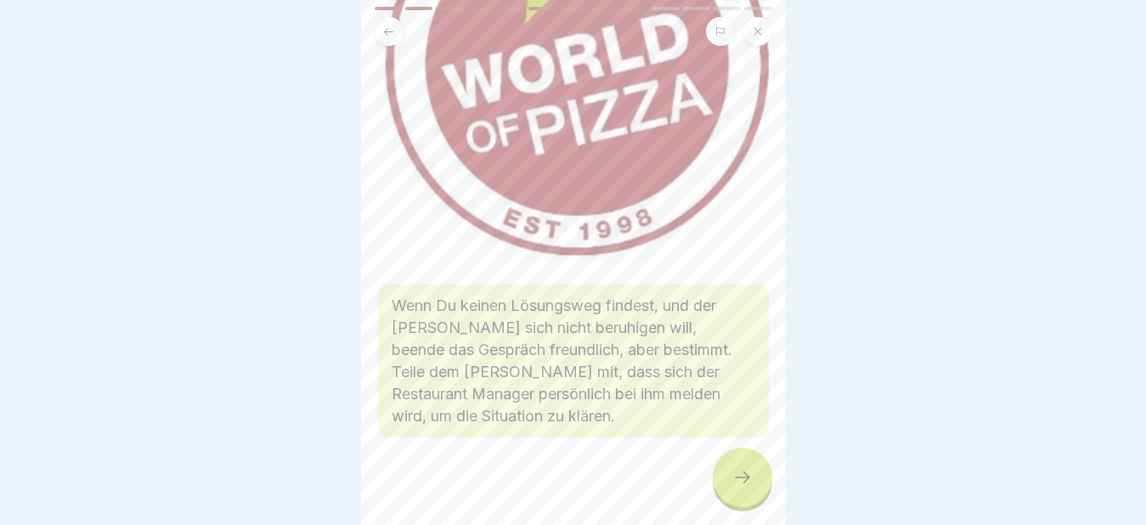
click at [740, 482] on icon at bounding box center [742, 477] width 20 height 20
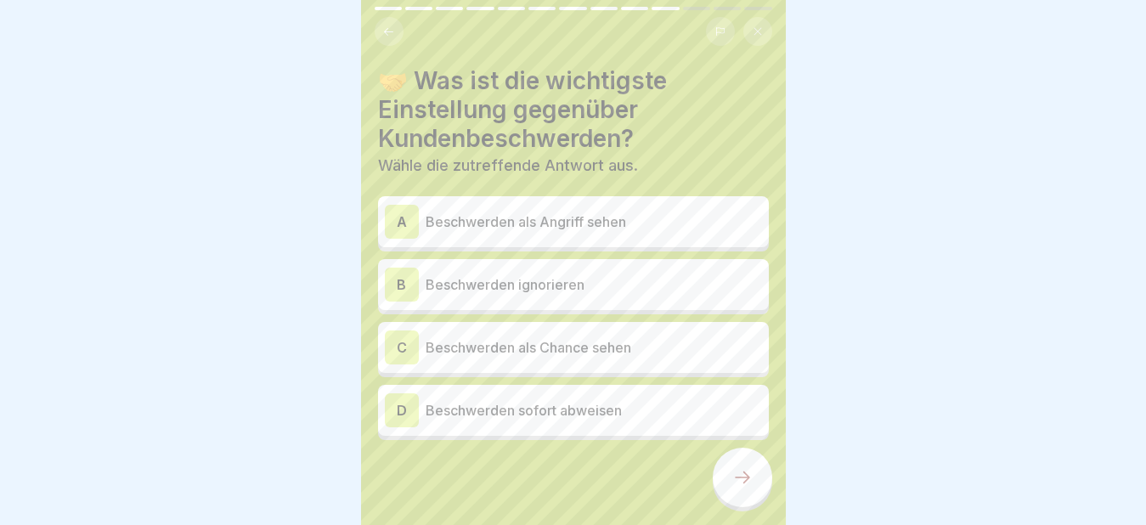
click at [402, 336] on div "C" at bounding box center [402, 347] width 34 height 34
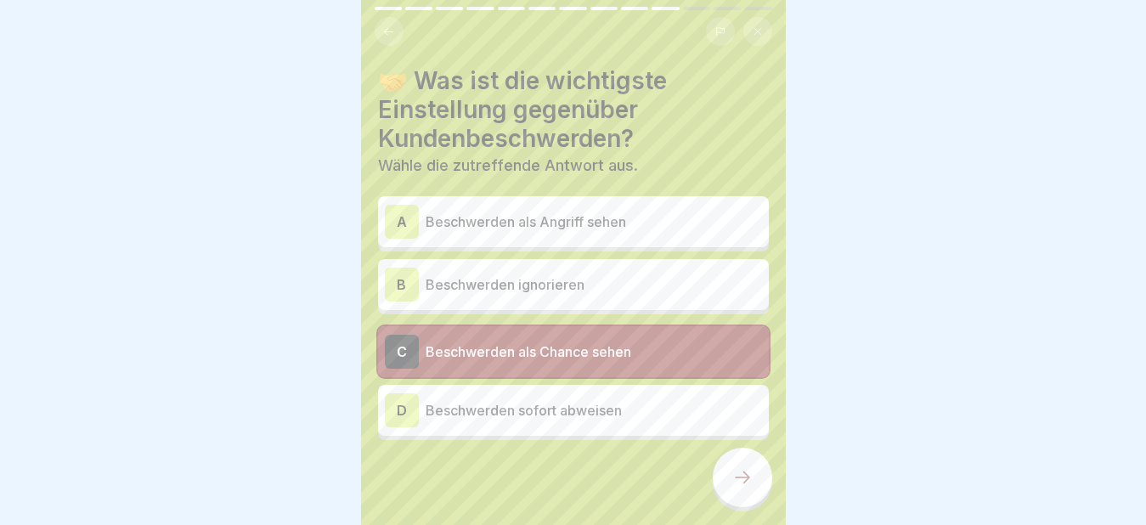
click at [738, 487] on icon at bounding box center [742, 477] width 20 height 20
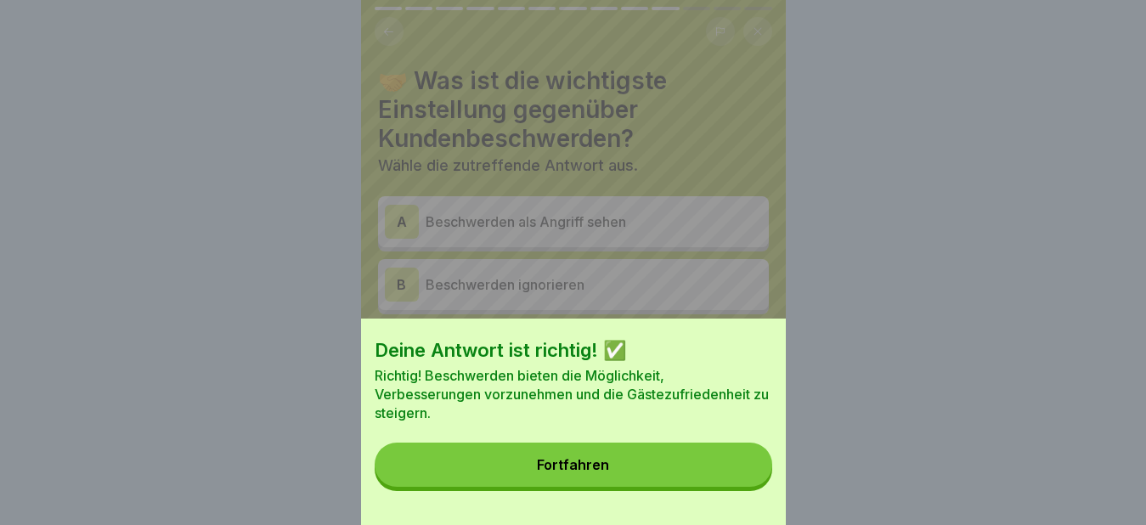
click at [665, 487] on button "Fortfahren" at bounding box center [574, 465] width 398 height 44
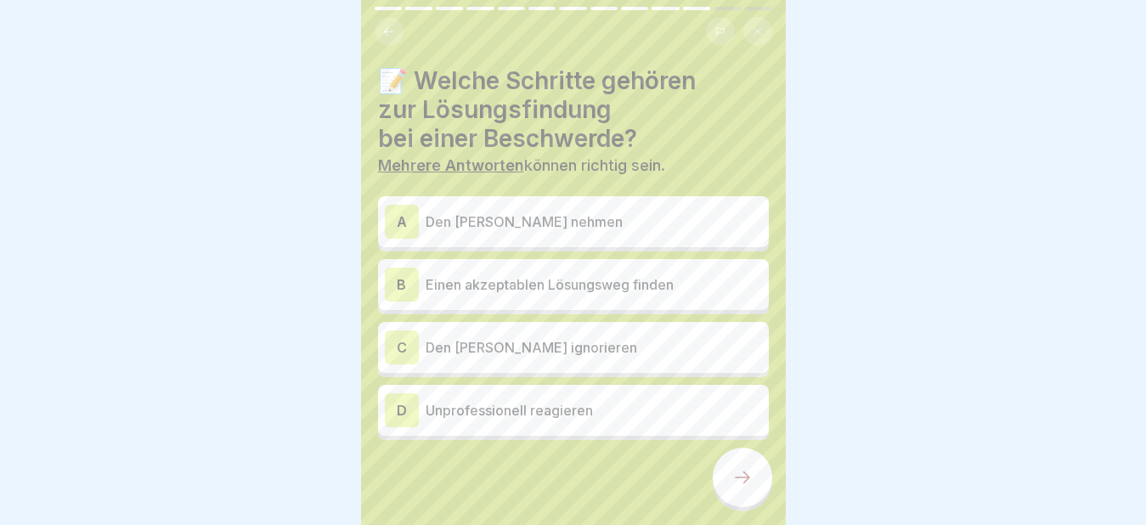
click at [415, 212] on div "A" at bounding box center [402, 222] width 34 height 34
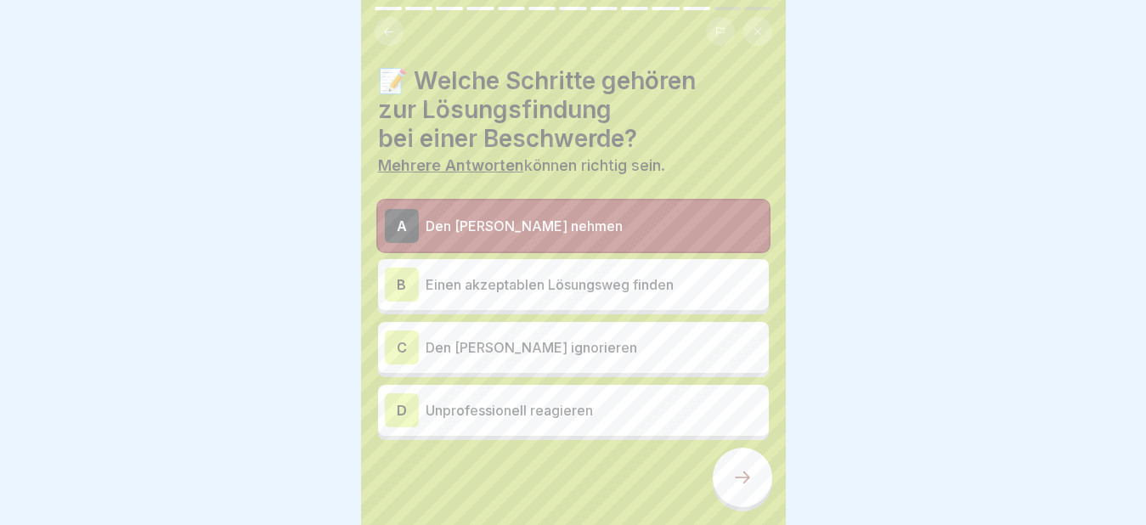
click at [408, 268] on div "B" at bounding box center [402, 285] width 34 height 34
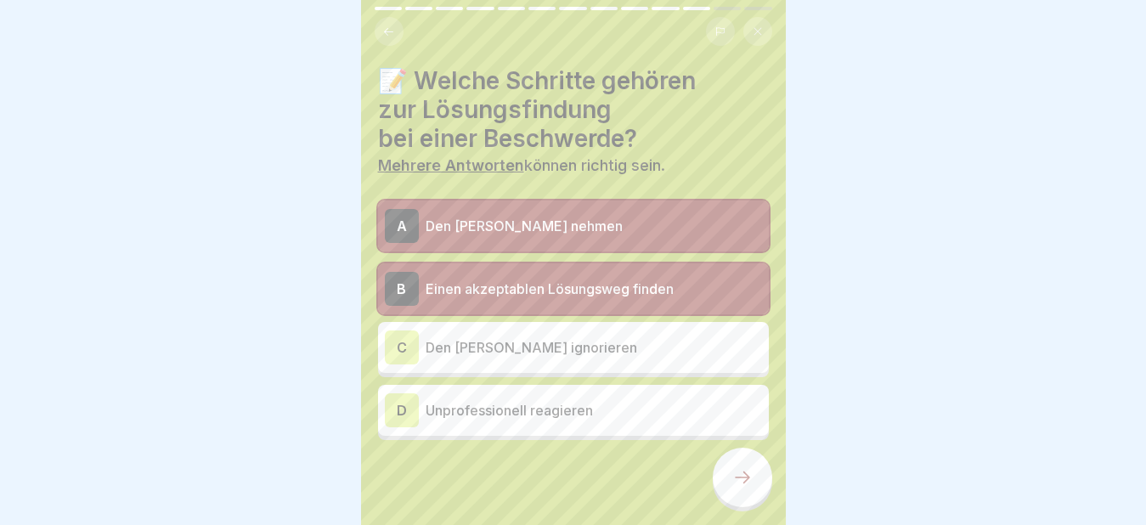
click at [748, 481] on icon at bounding box center [742, 477] width 20 height 20
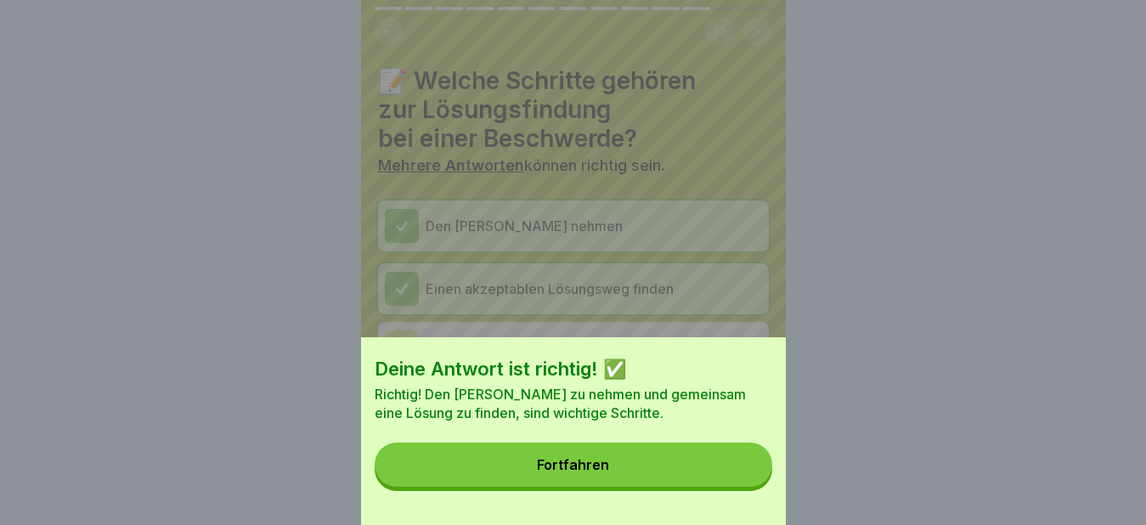
click at [669, 478] on button "Fortfahren" at bounding box center [574, 465] width 398 height 44
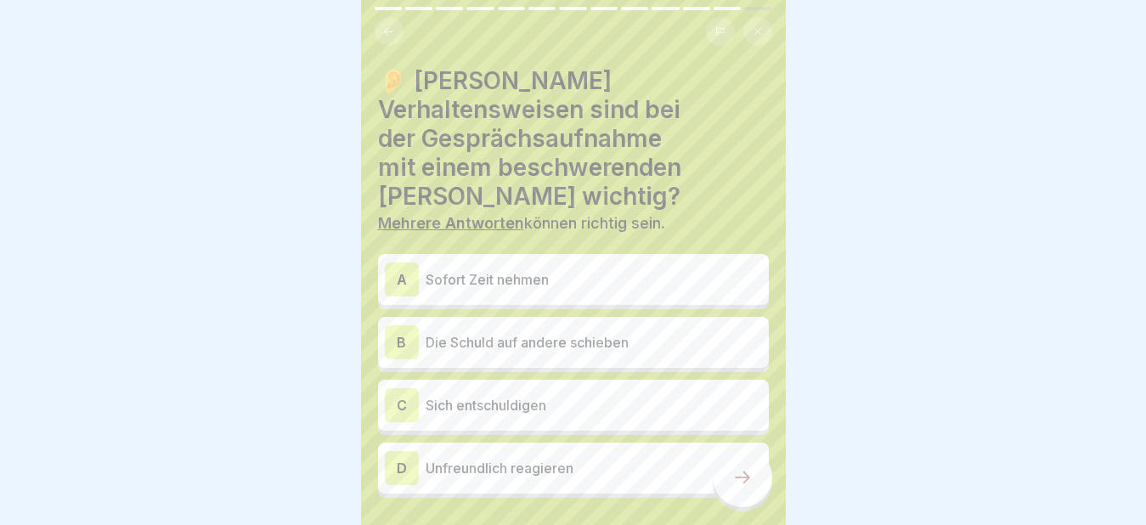
click at [403, 262] on div "A" at bounding box center [402, 279] width 34 height 34
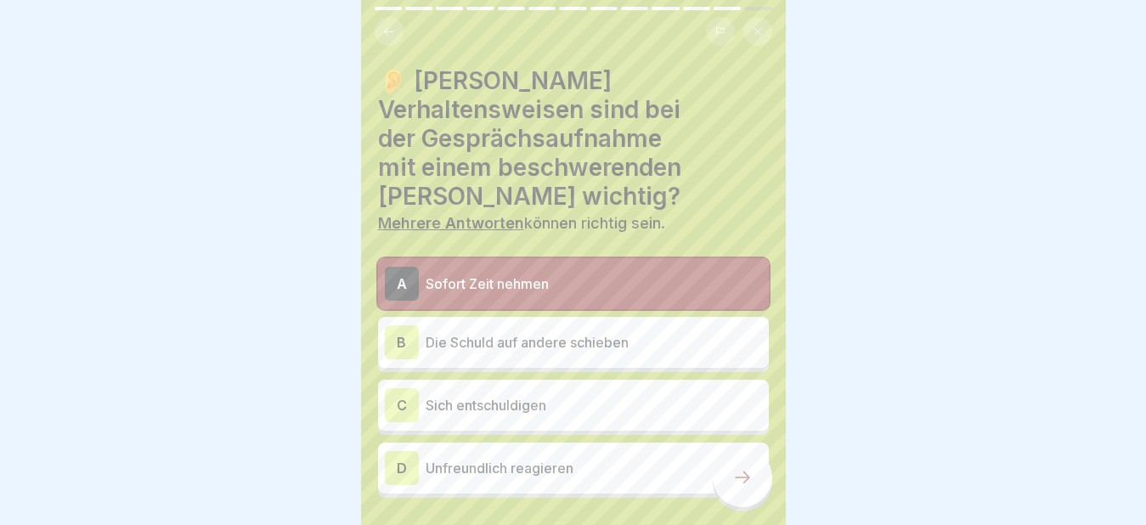
click at [405, 388] on div "C" at bounding box center [402, 405] width 34 height 34
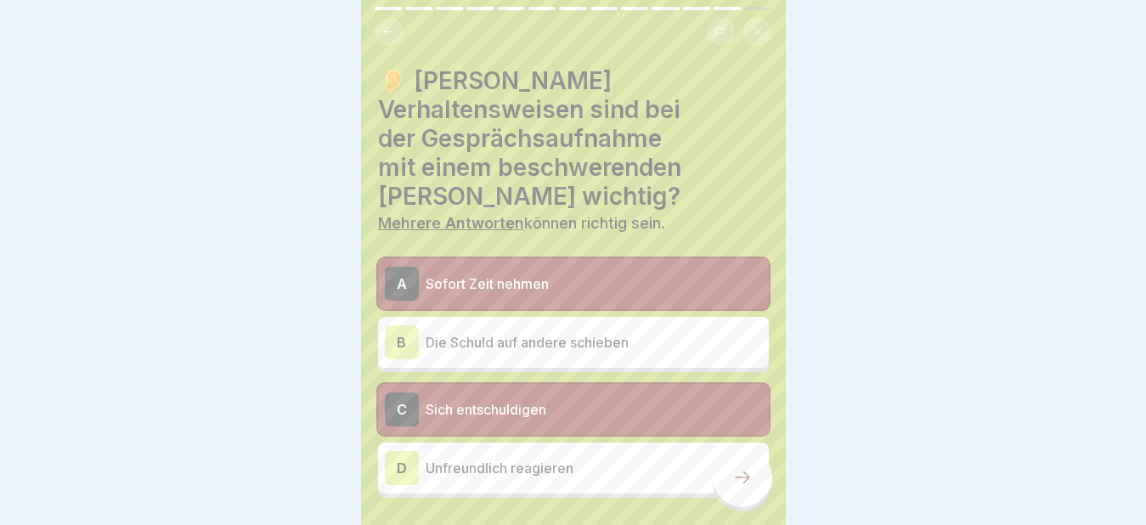
click at [736, 481] on icon at bounding box center [742, 477] width 20 height 20
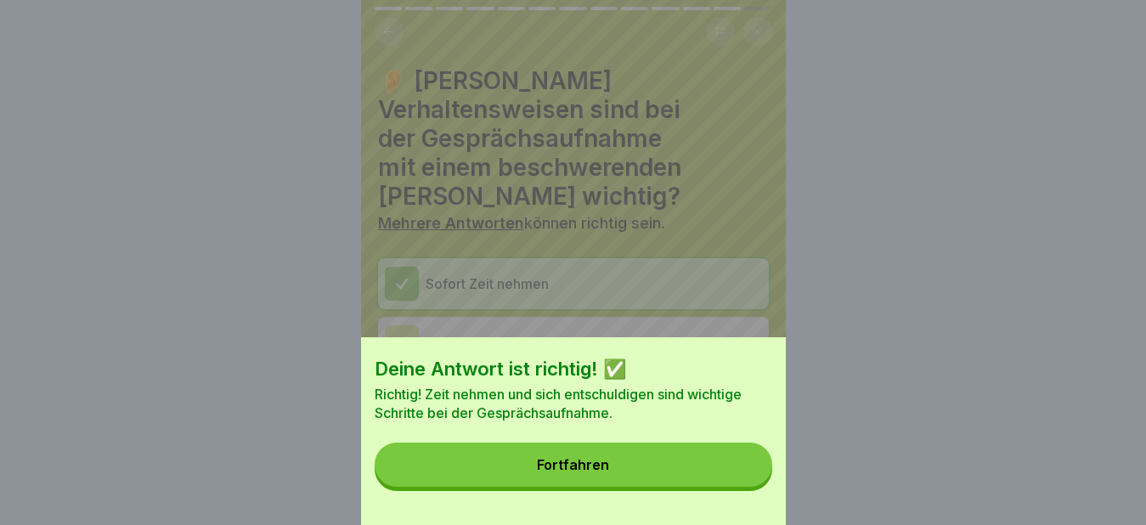
click at [648, 487] on button "Fortfahren" at bounding box center [574, 465] width 398 height 44
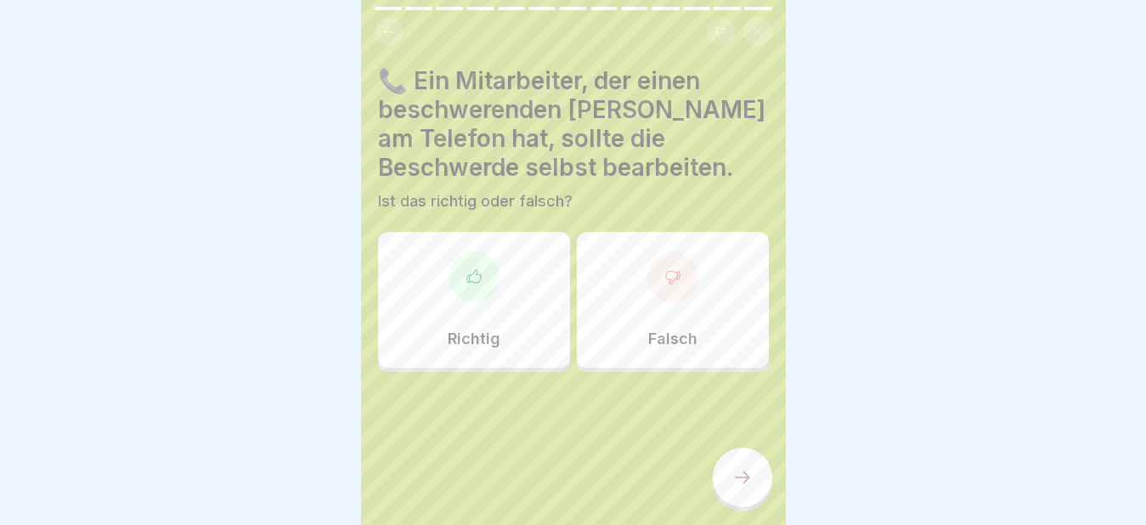
click at [634, 290] on div "Falsch" at bounding box center [673, 300] width 192 height 136
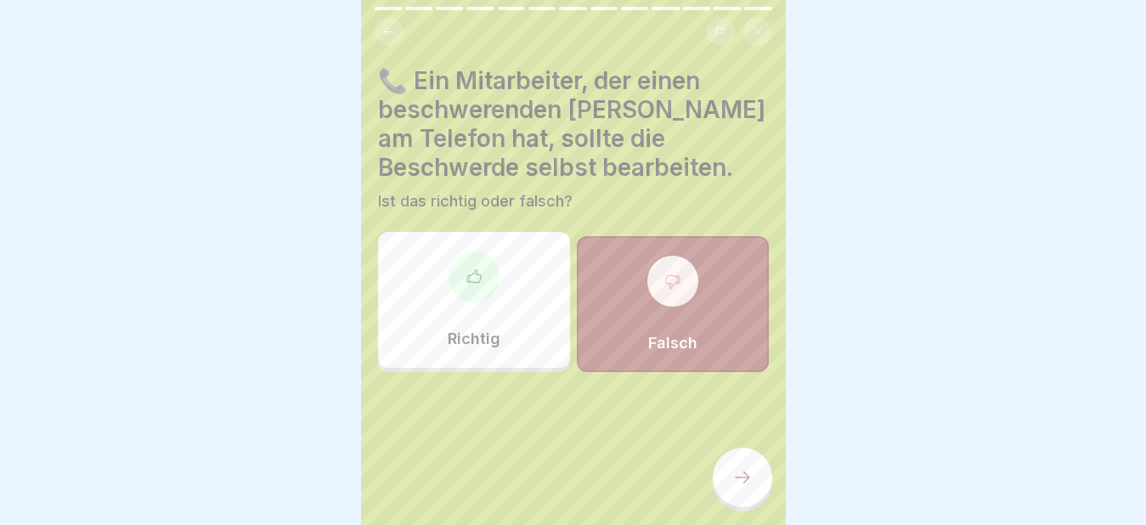
click at [744, 475] on icon at bounding box center [742, 477] width 20 height 20
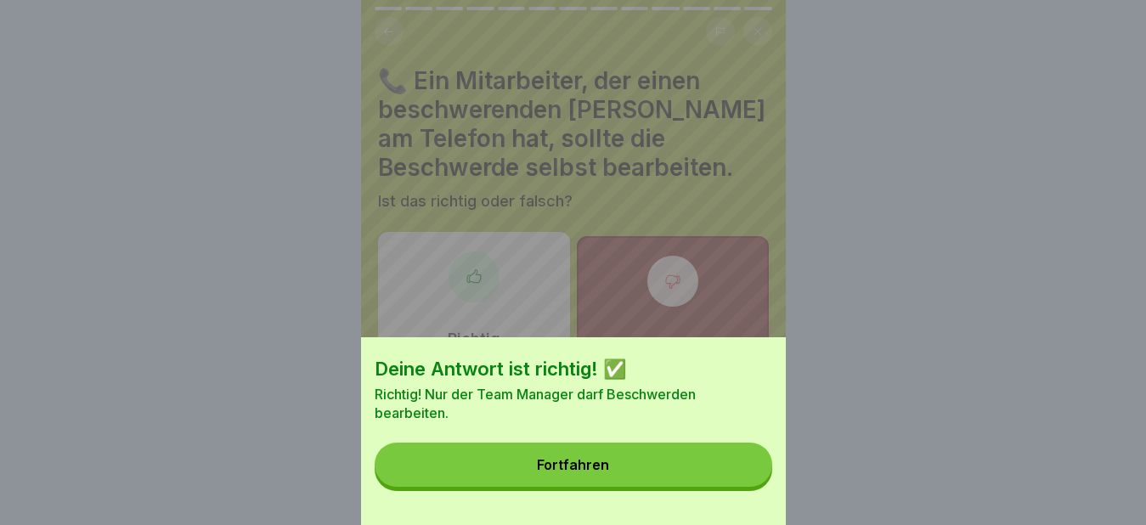
click at [609, 472] on div "Fortfahren" at bounding box center [573, 464] width 72 height 15
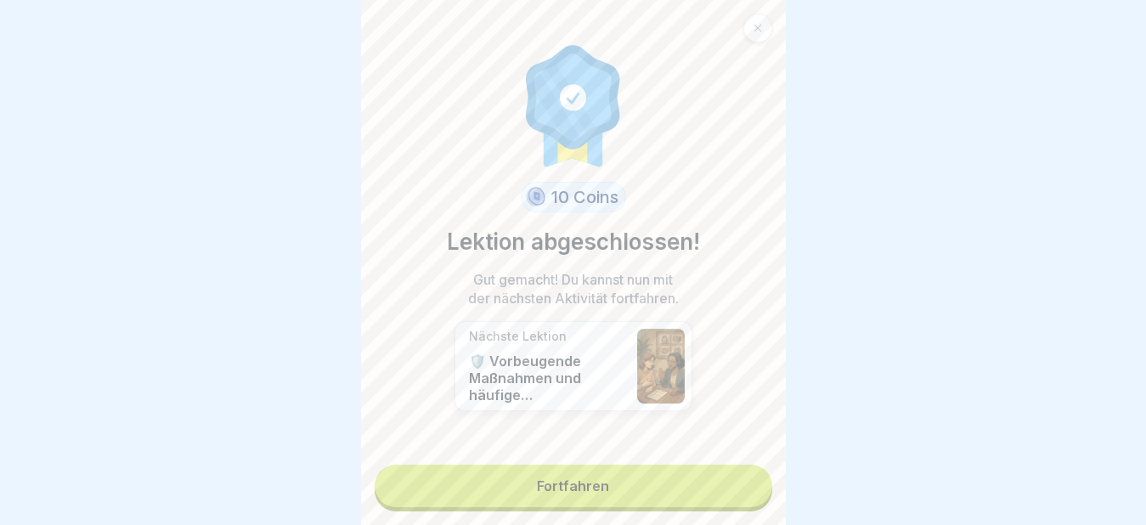
click at [609, 483] on link "Fortfahren" at bounding box center [574, 486] width 398 height 42
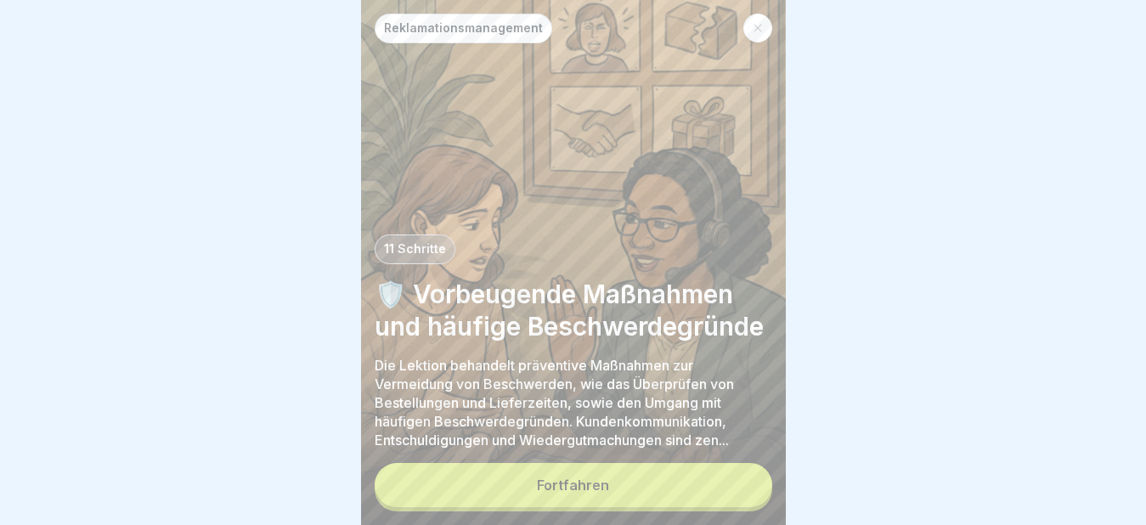
click at [601, 488] on div "Fortfahren" at bounding box center [573, 484] width 72 height 15
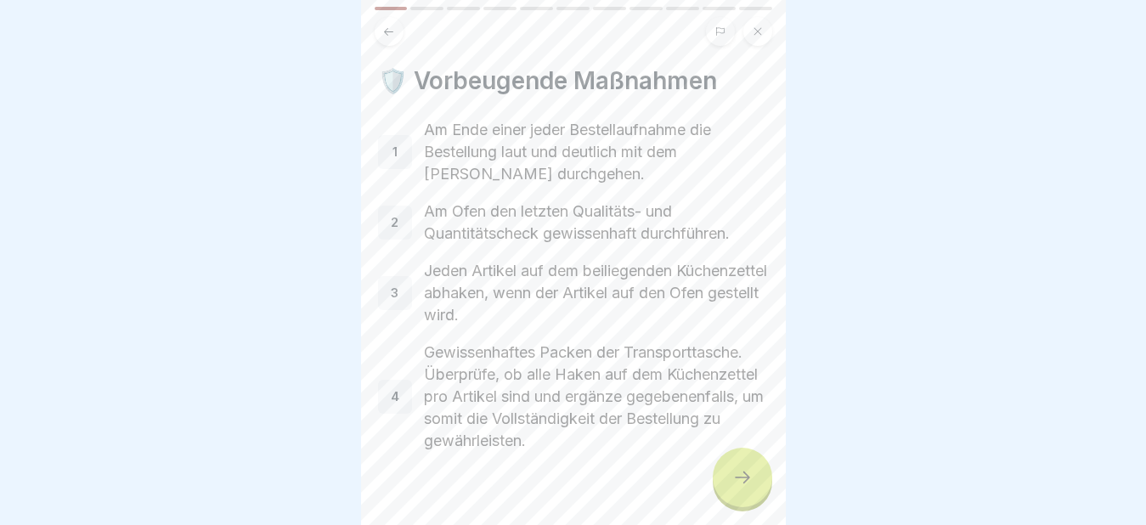
click at [733, 487] on icon at bounding box center [742, 477] width 20 height 20
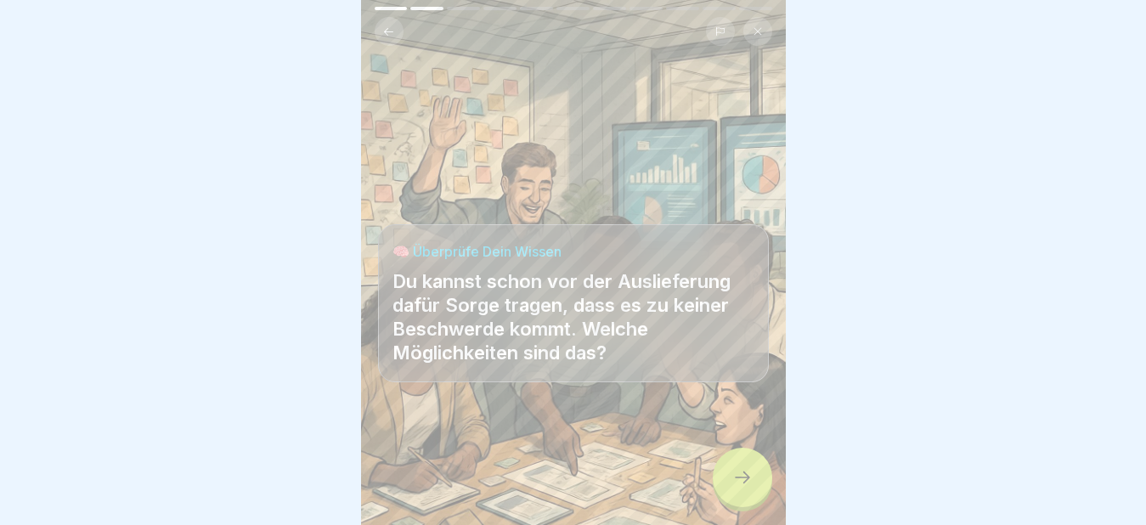
click at [733, 487] on icon at bounding box center [742, 477] width 20 height 20
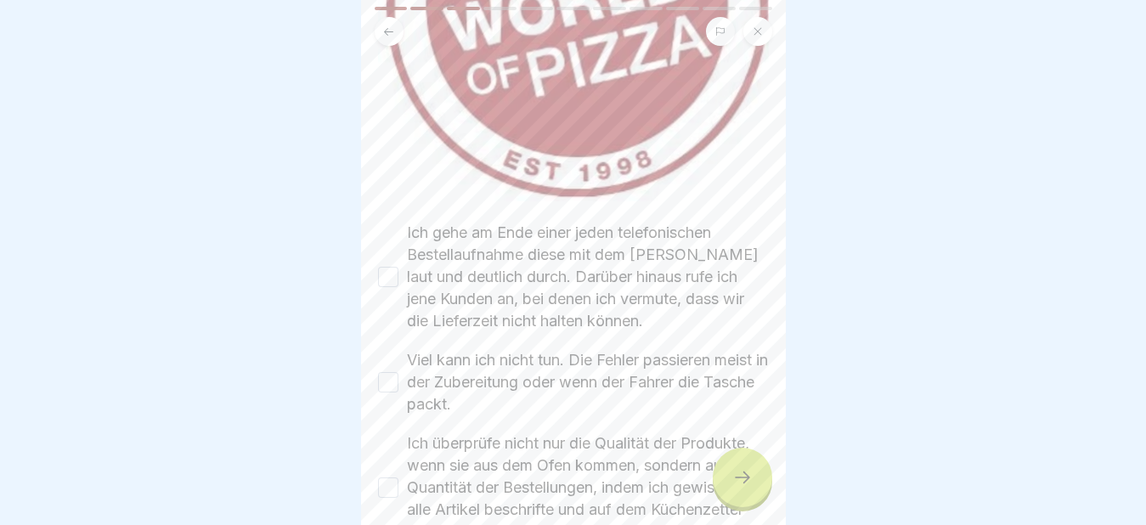
scroll to position [340, 0]
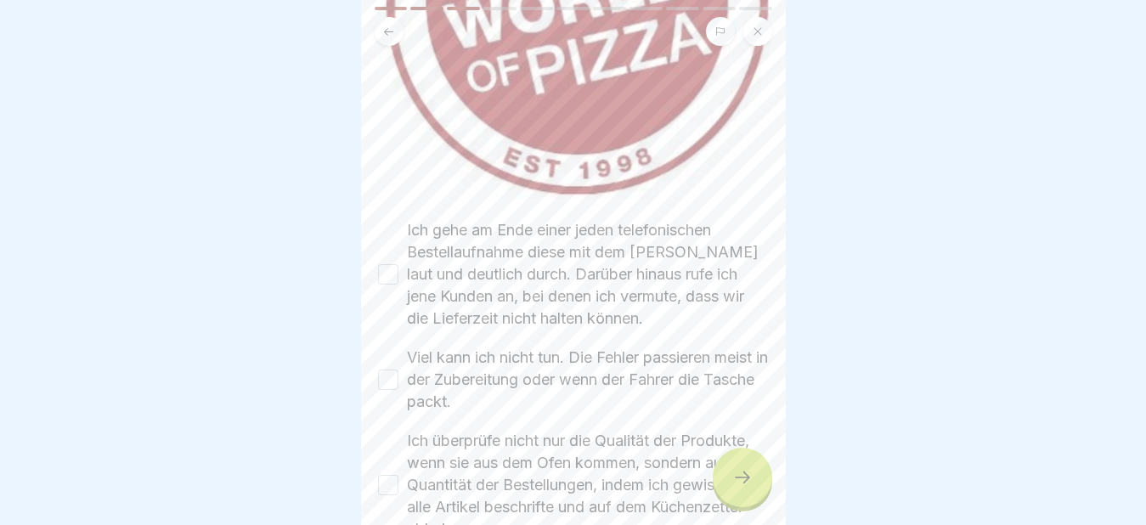
click at [386, 264] on button "Ich gehe am Ende einer jeden telefonischen Bestellaufnahme diese mit dem [PERSO…" at bounding box center [388, 274] width 20 height 20
click at [385, 370] on button "Viel kann ich nicht tun. Die Fehler passieren meist in der Zubereitung oder wen…" at bounding box center [388, 380] width 20 height 20
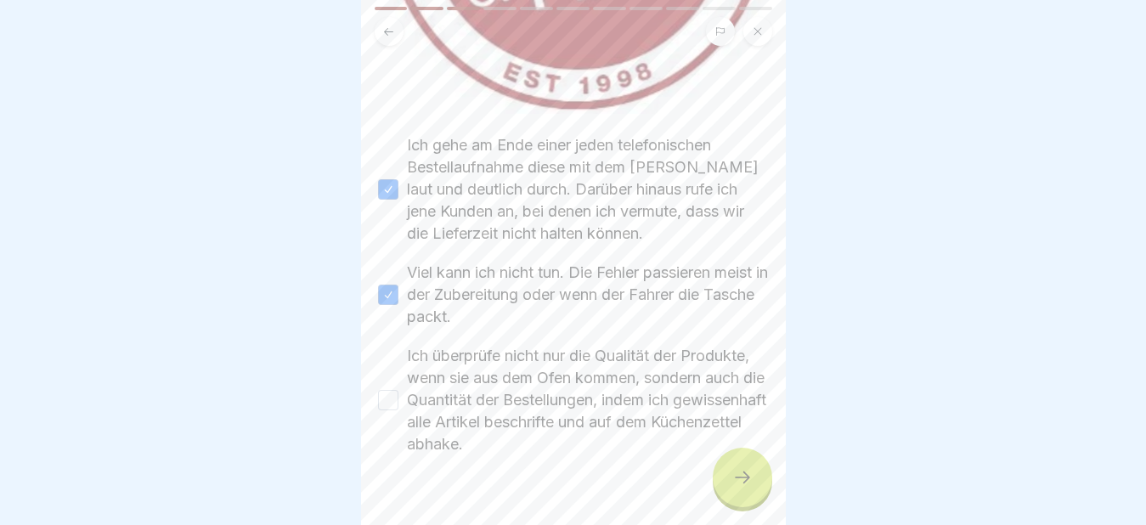
click at [386, 390] on button "Ich überprüfe nicht nur die Qualität der Produkte, wenn sie aus dem Ofen kommen…" at bounding box center [388, 400] width 20 height 20
click at [743, 475] on icon at bounding box center [742, 477] width 20 height 20
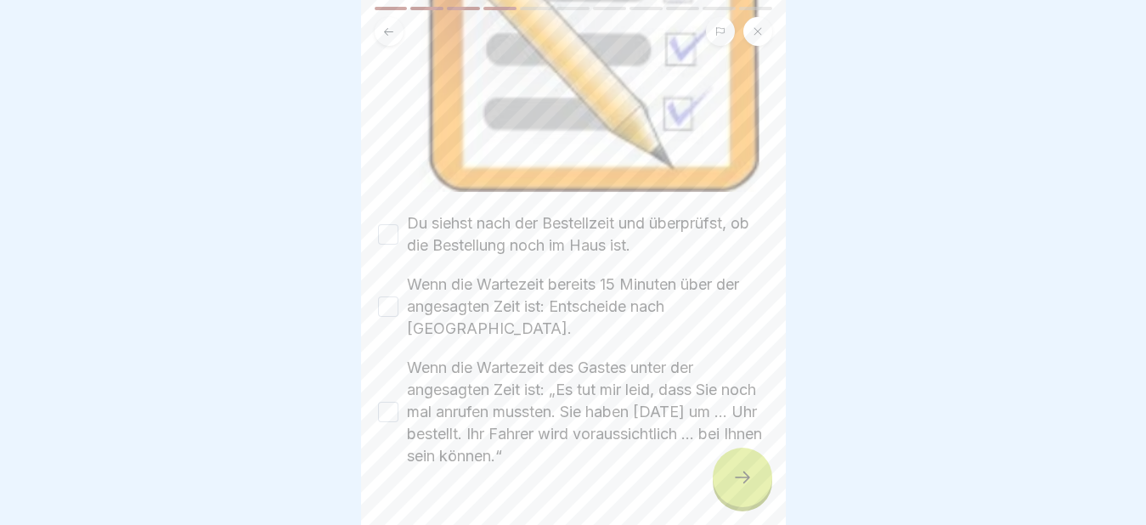
scroll to position [429, 0]
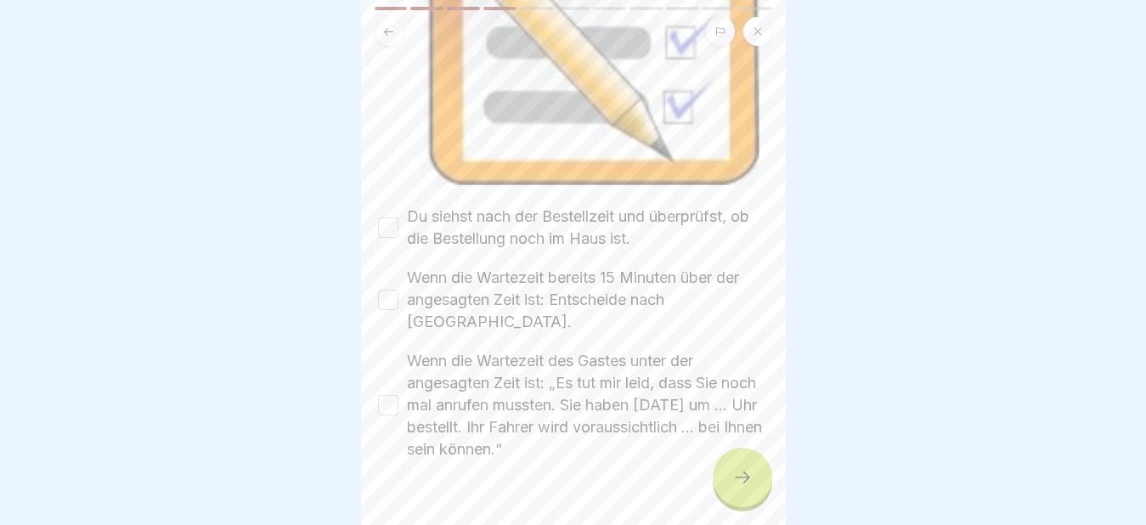
click at [393, 217] on button "Du siehst nach der Bestellzeit und überprüfst, ob die Bestellung noch im Haus i…" at bounding box center [388, 227] width 20 height 20
click at [385, 290] on button "Wenn die Wartezeit bereits 15 Minuten über der angesagten Zeit ist: Entscheide …" at bounding box center [388, 300] width 20 height 20
click at [387, 395] on button "Wenn die Wartezeit des Gastes unter der angesagten Zeit ist: „Es tut mir leid, …" at bounding box center [388, 405] width 20 height 20
click at [734, 476] on icon at bounding box center [742, 477] width 20 height 20
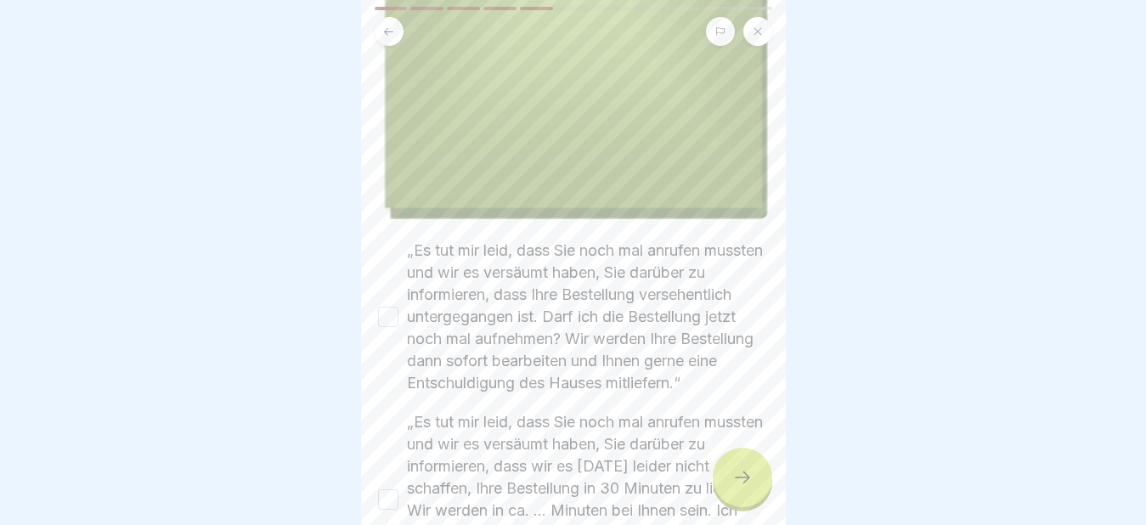
scroll to position [510, 0]
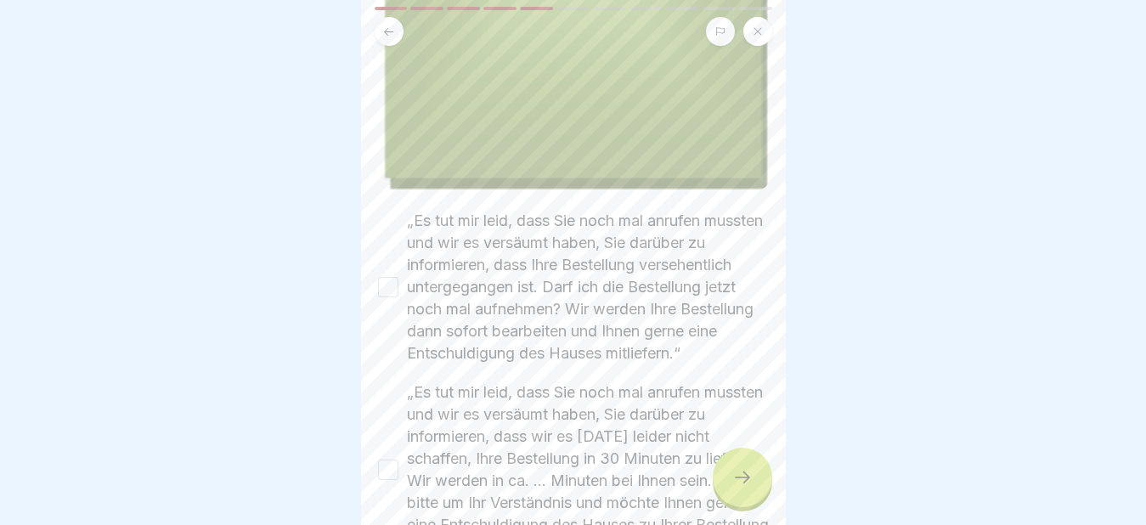
click at [387, 277] on button "„Es tut mir leid, dass Sie noch mal anrufen mussten und wir es versäumt haben, …" at bounding box center [388, 287] width 20 height 20
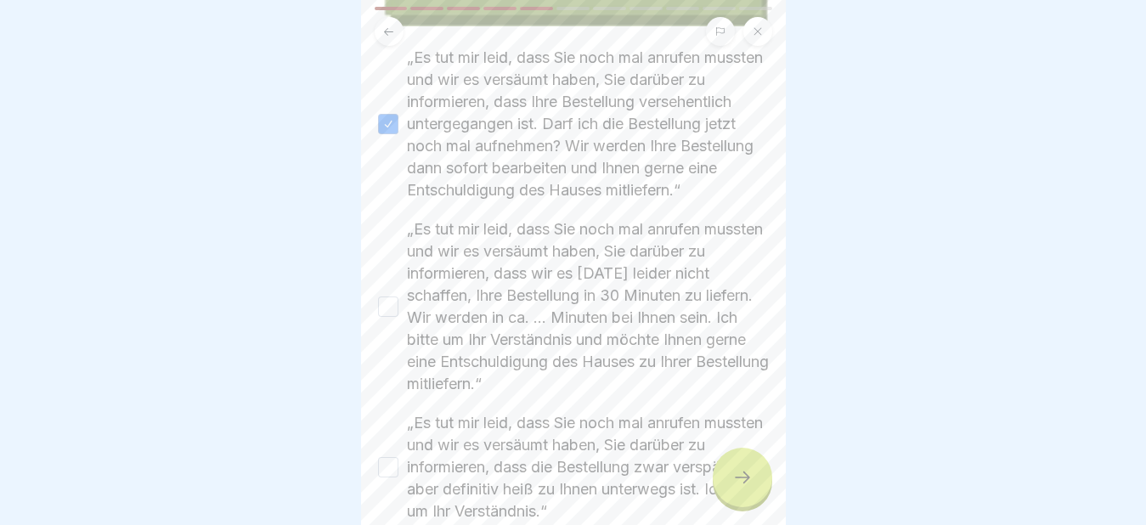
scroll to position [680, 0]
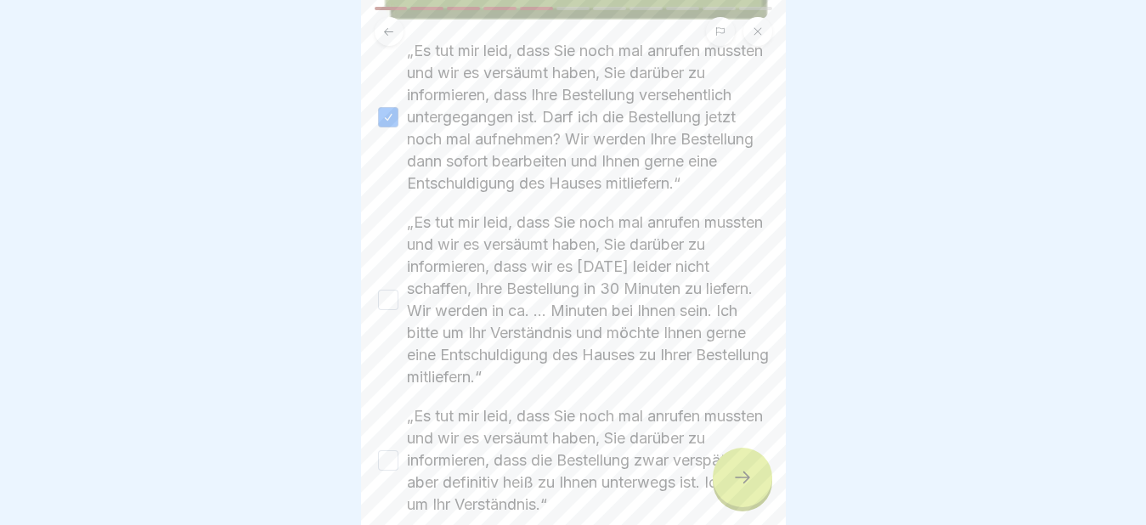
click at [392, 290] on button "„Es tut mir leid, dass Sie noch mal anrufen mussten und wir es versäumt haben, …" at bounding box center [388, 300] width 20 height 20
click at [390, 450] on button "„Es tut mir leid, dass Sie noch mal anrufen mussten und wir es versäumt haben, …" at bounding box center [388, 460] width 20 height 20
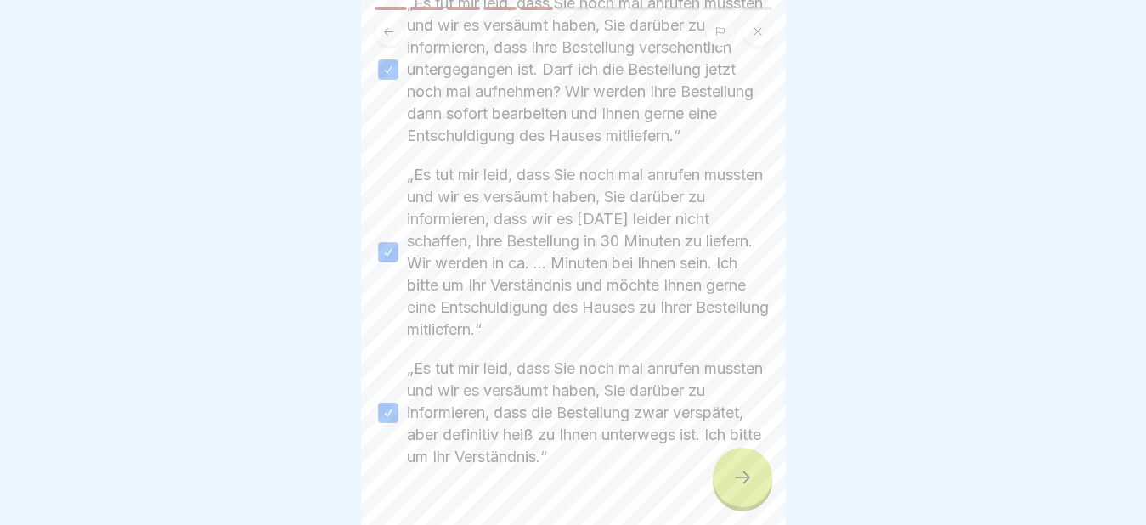
scroll to position [753, 0]
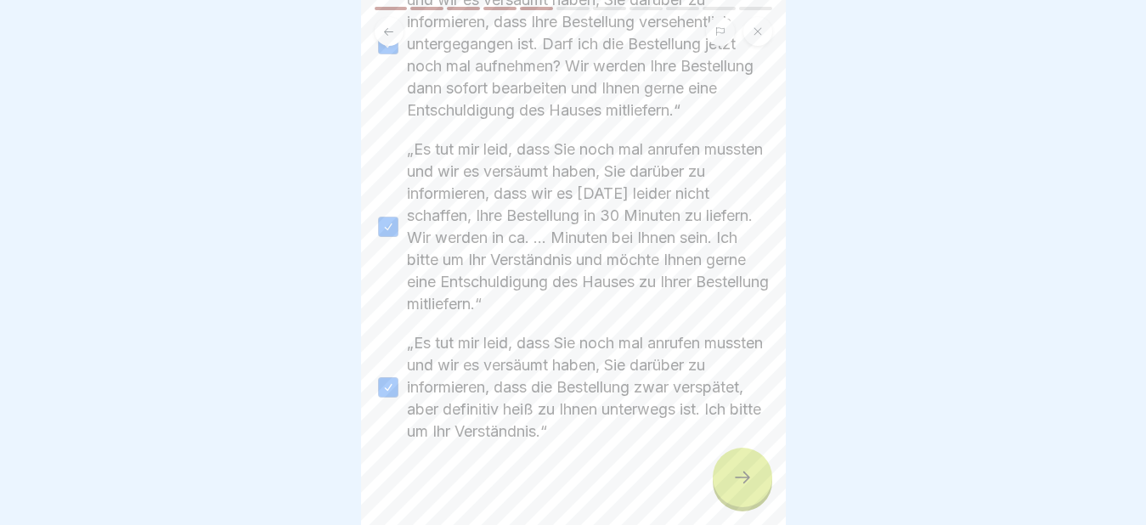
click at [736, 476] on icon at bounding box center [742, 477] width 20 height 20
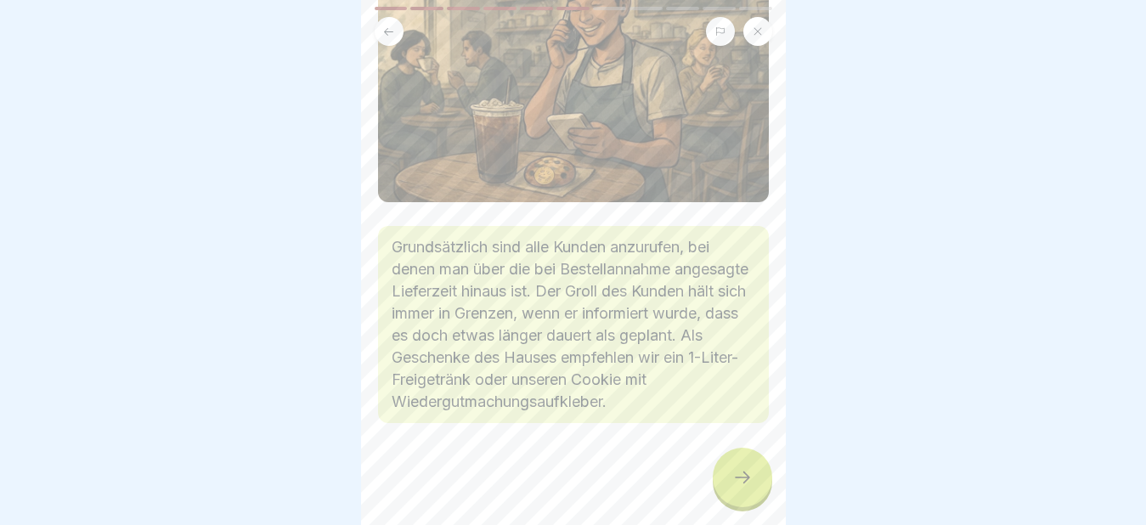
scroll to position [189, 0]
click at [753, 482] on div at bounding box center [742, 477] width 59 height 59
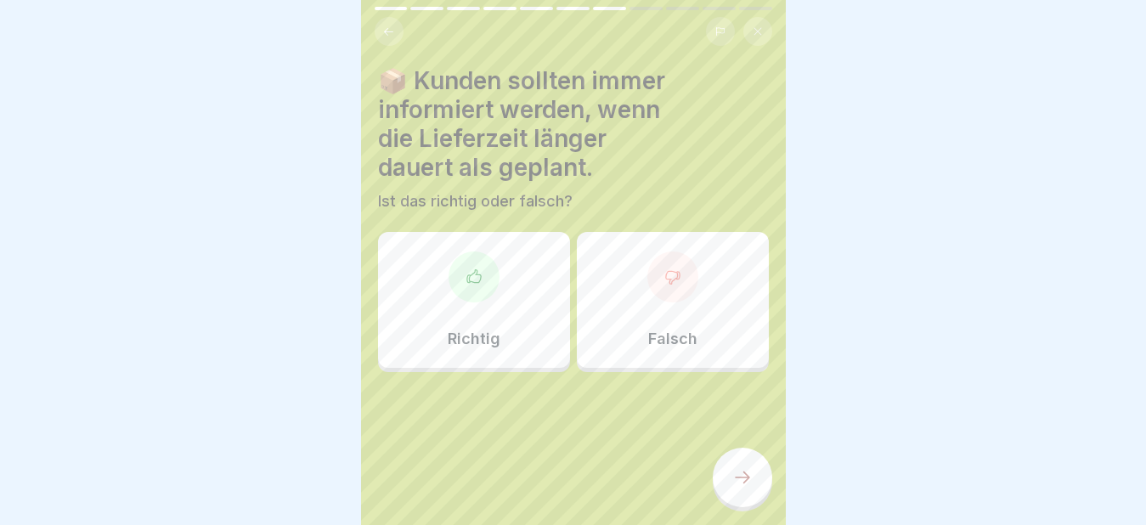
click at [466, 287] on div at bounding box center [474, 276] width 51 height 51
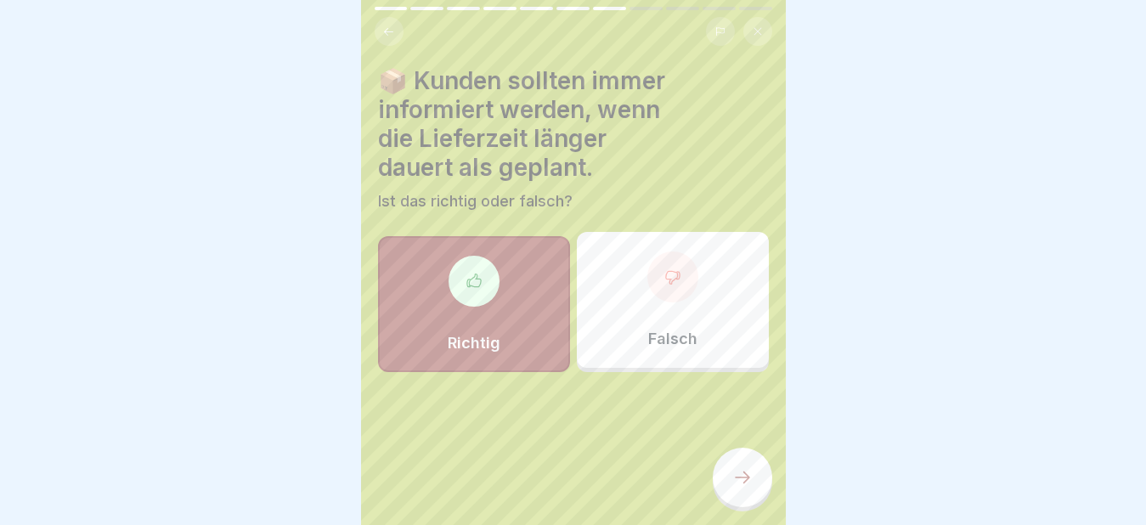
click at [735, 476] on icon at bounding box center [742, 477] width 20 height 20
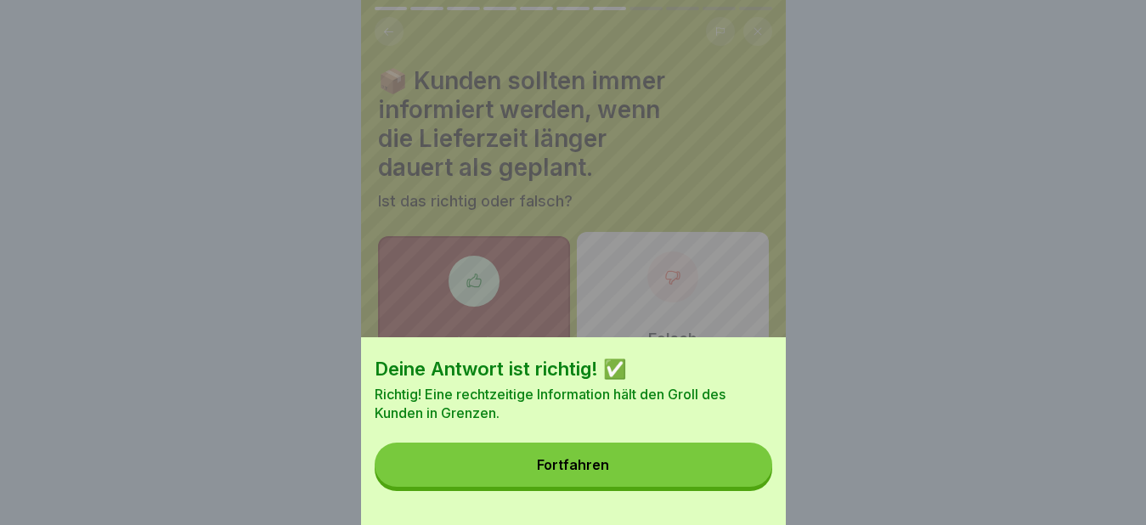
click at [561, 472] on div "Fortfahren" at bounding box center [573, 464] width 72 height 15
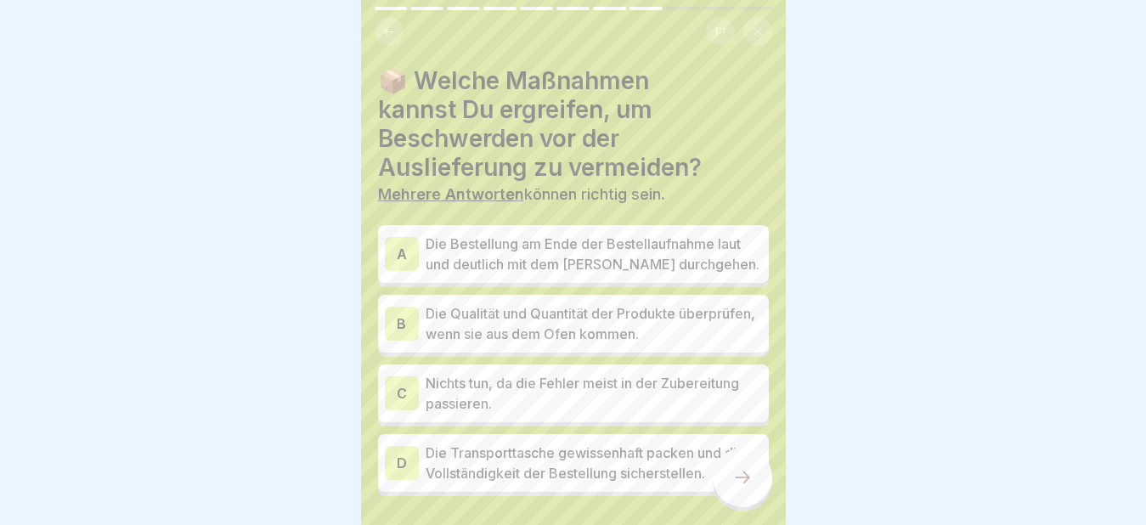
click at [398, 239] on div "A" at bounding box center [402, 254] width 34 height 34
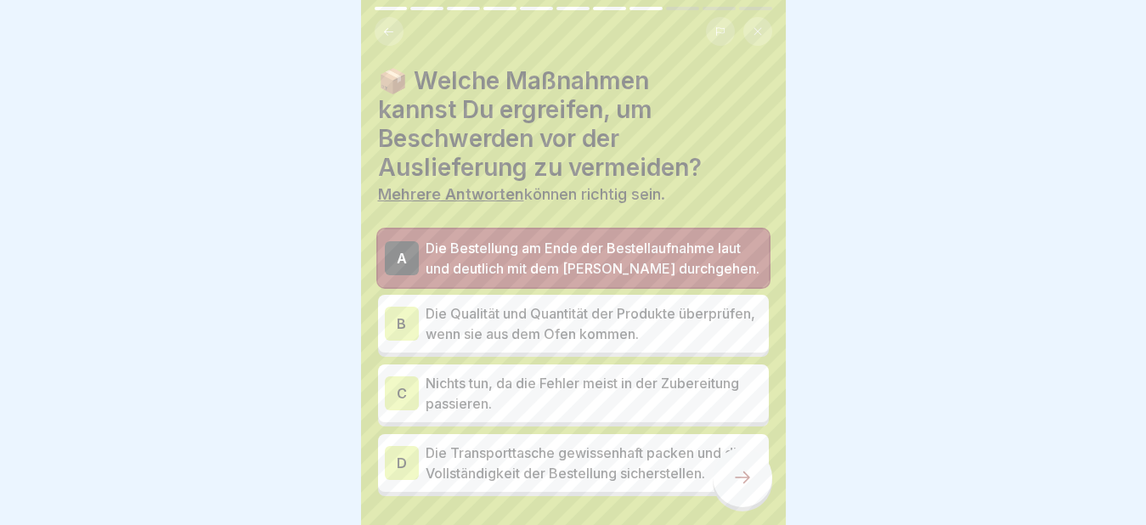
click at [407, 313] on div "B" at bounding box center [402, 324] width 34 height 34
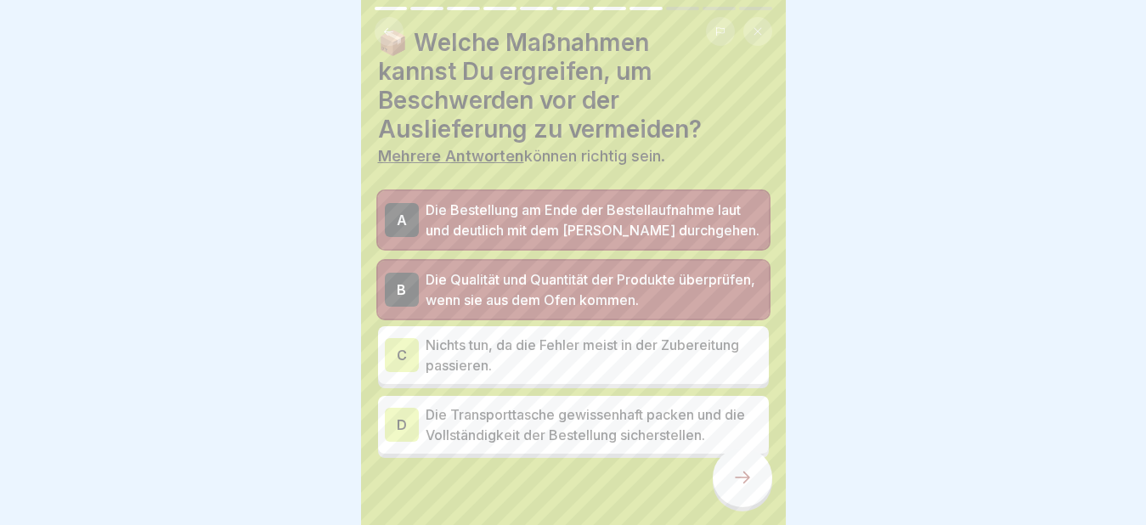
scroll to position [73, 0]
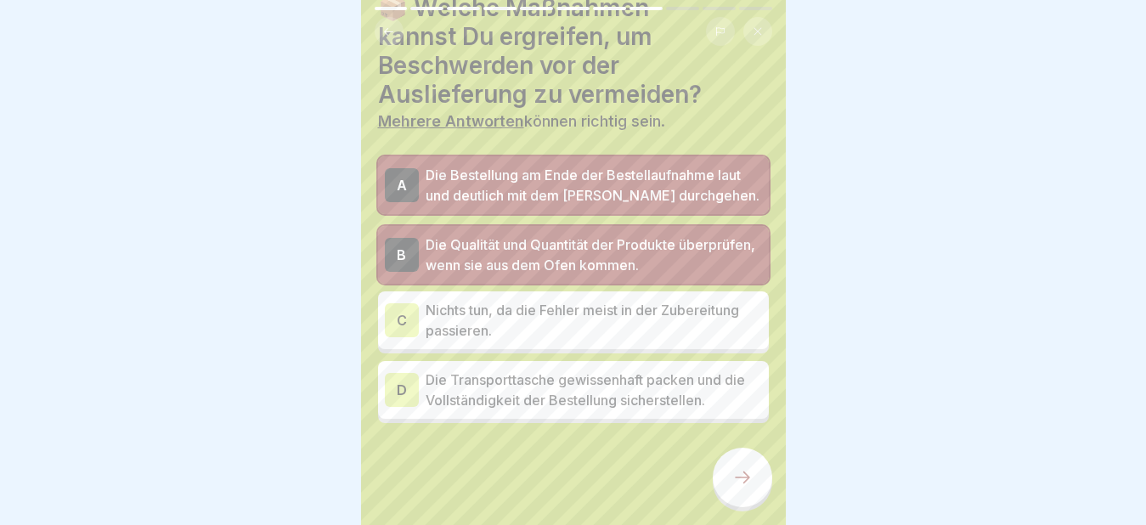
click at [398, 375] on div "D" at bounding box center [402, 390] width 34 height 34
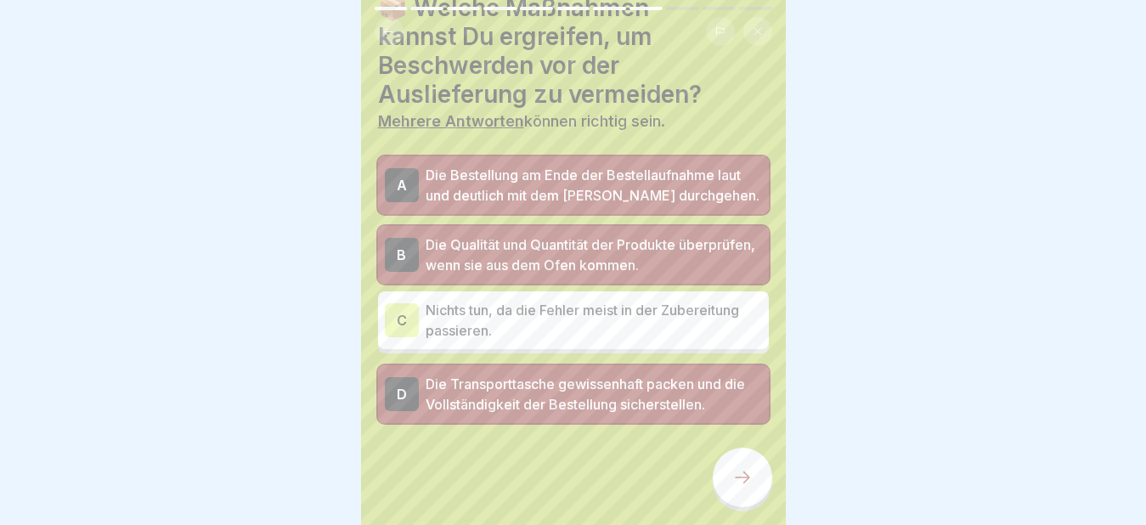
click at [749, 473] on icon at bounding box center [742, 477] width 20 height 20
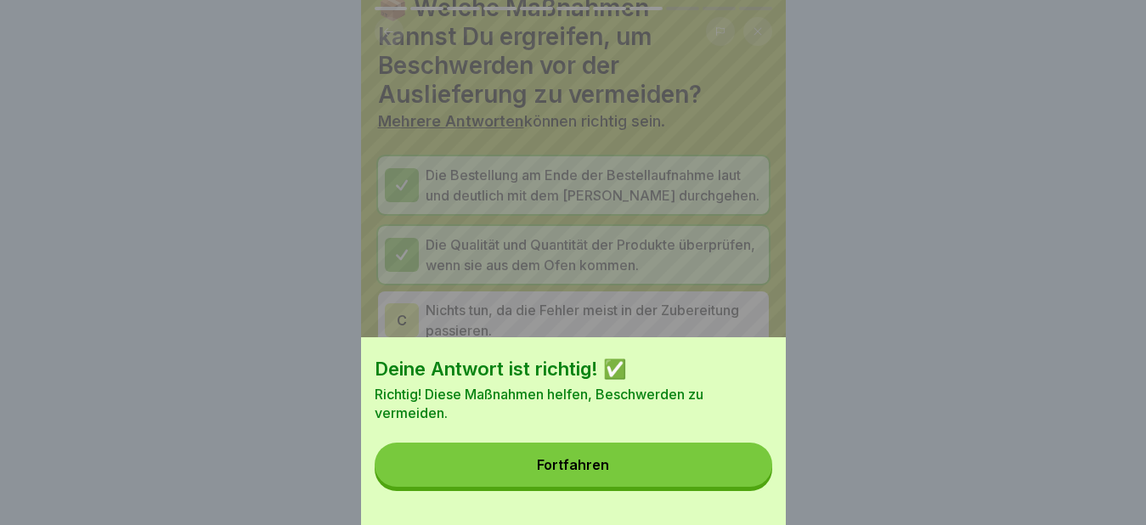
click at [666, 483] on button "Fortfahren" at bounding box center [574, 465] width 398 height 44
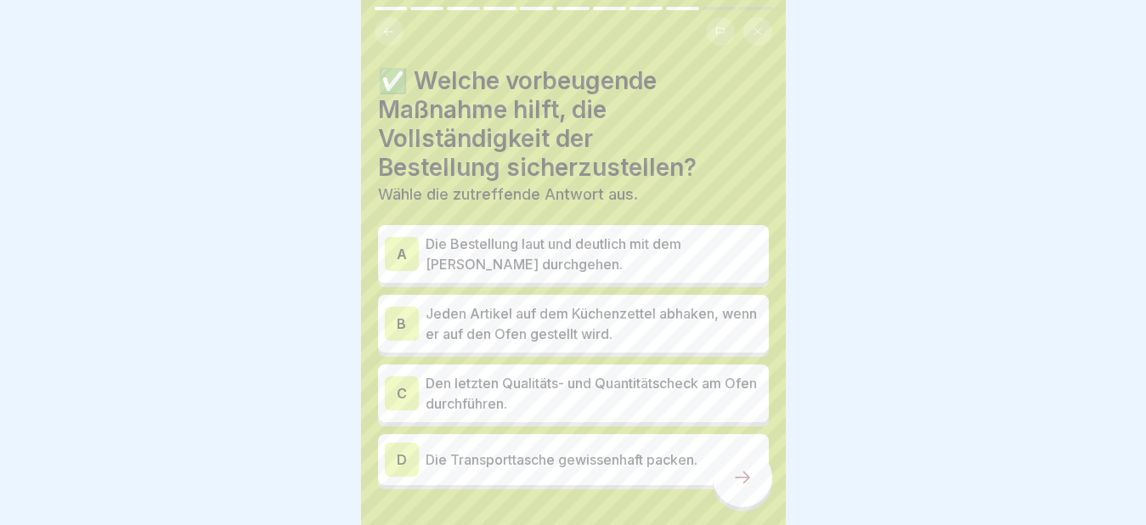
click at [409, 239] on div "A" at bounding box center [402, 254] width 34 height 34
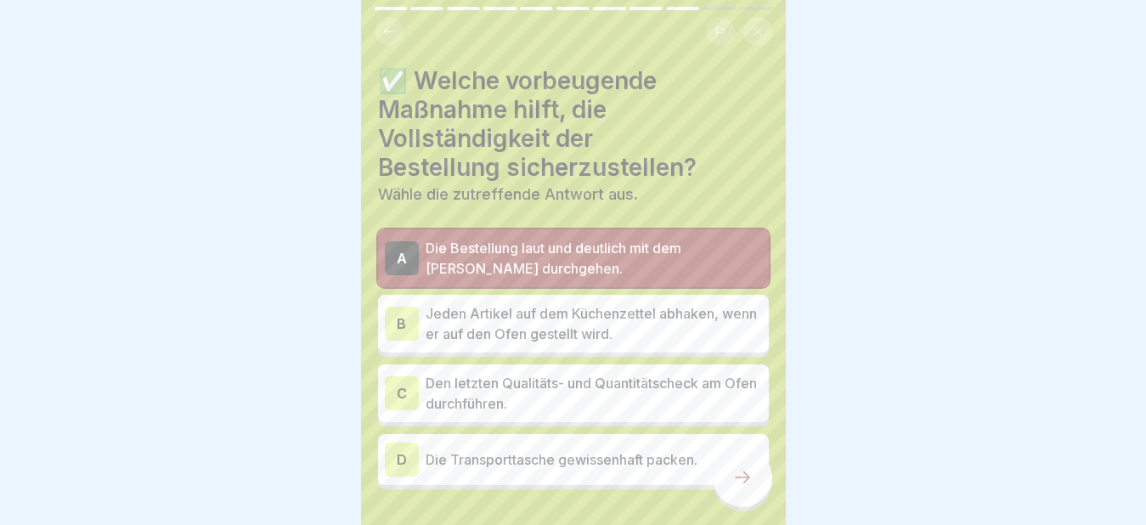
click at [402, 307] on div "B" at bounding box center [402, 324] width 34 height 34
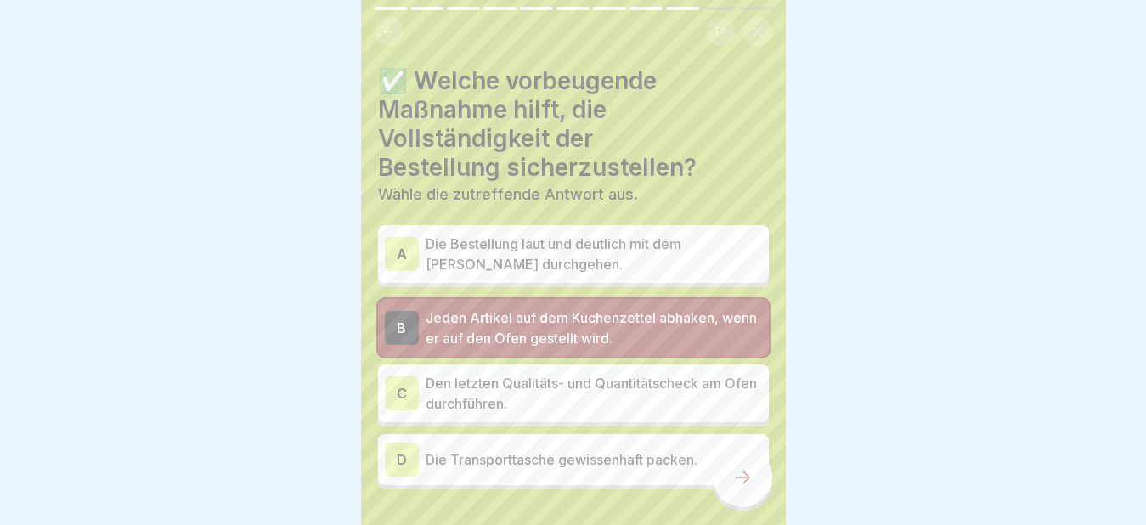
click at [748, 482] on icon at bounding box center [742, 477] width 20 height 20
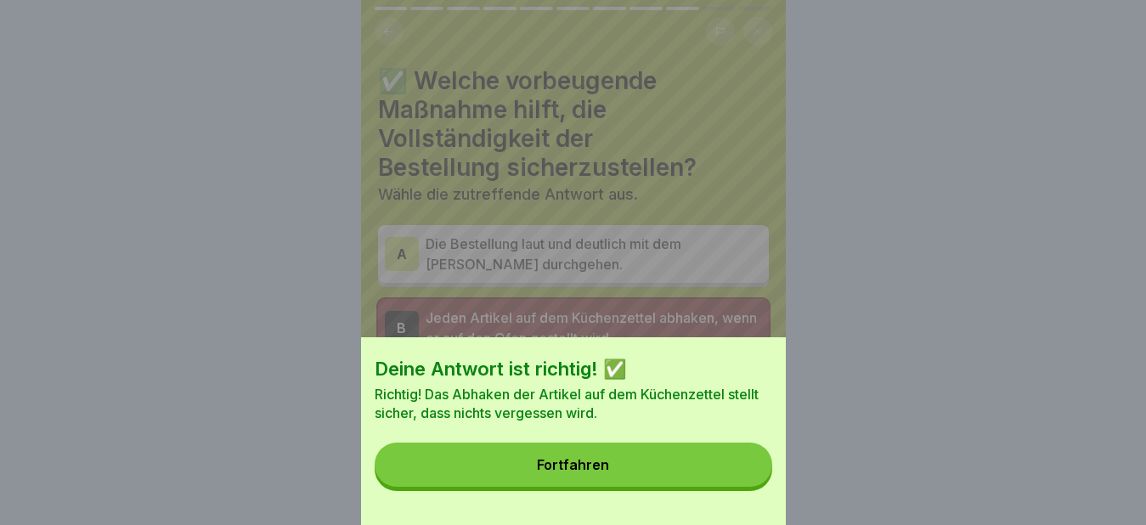
click at [669, 477] on button "Fortfahren" at bounding box center [574, 465] width 398 height 44
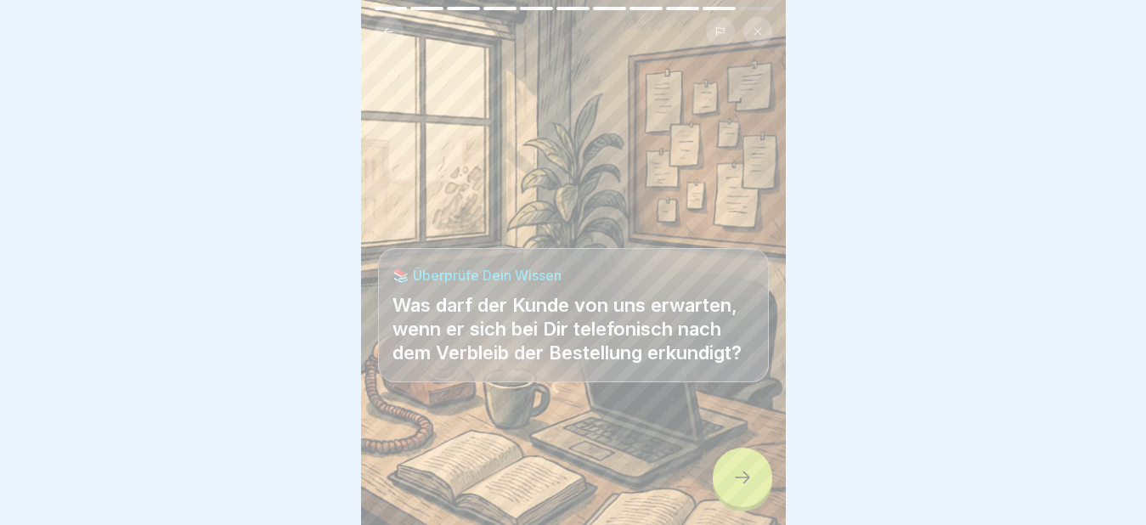
click at [743, 483] on icon at bounding box center [742, 477] width 20 height 20
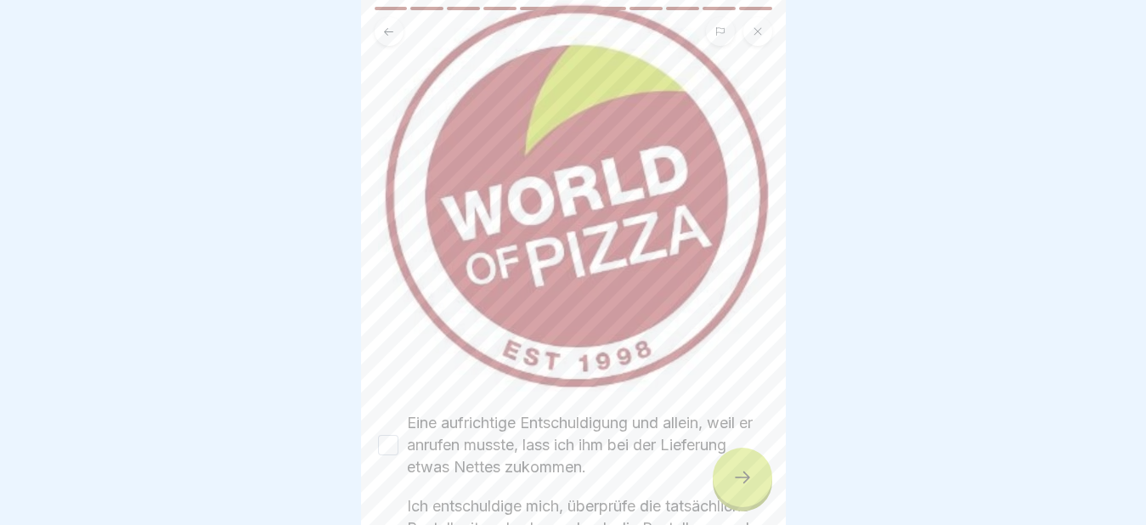
scroll to position [340, 0]
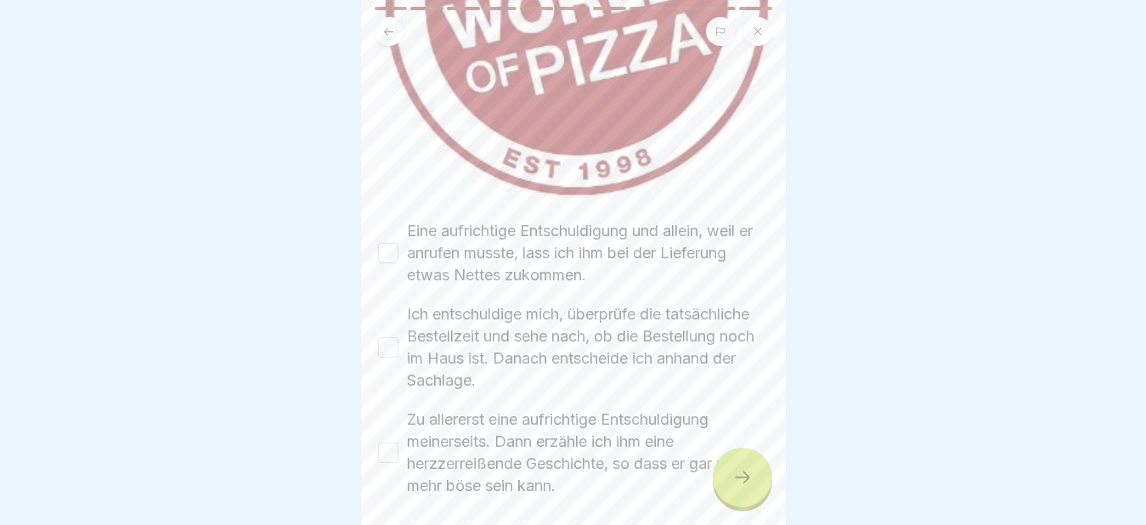
click at [380, 243] on button "Eine aufrichtige Entschuldigung und allein, weil er anrufen musste, lass ich ih…" at bounding box center [388, 253] width 20 height 20
click at [388, 337] on button "Ich entschuldige mich, überprüfe die tatsächliche Bestellzeit und sehe nach, ob…" at bounding box center [388, 347] width 20 height 20
click at [389, 443] on button "Zu allererst eine aufrichtige Entschuldigung meinerseits. Dann erzähle ich ihm …" at bounding box center [388, 453] width 20 height 20
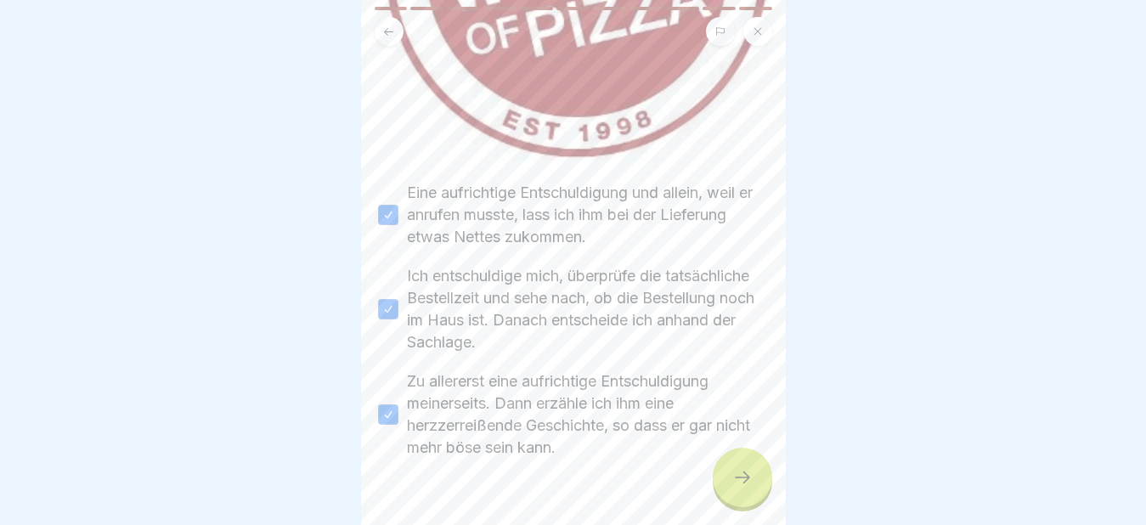
scroll to position [399, 0]
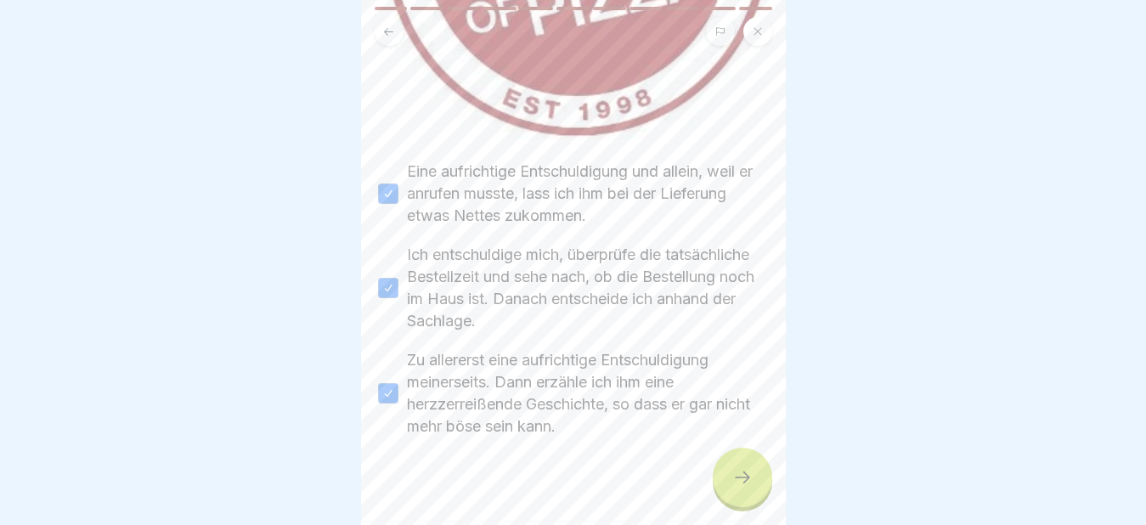
click at [726, 475] on div at bounding box center [742, 477] width 59 height 59
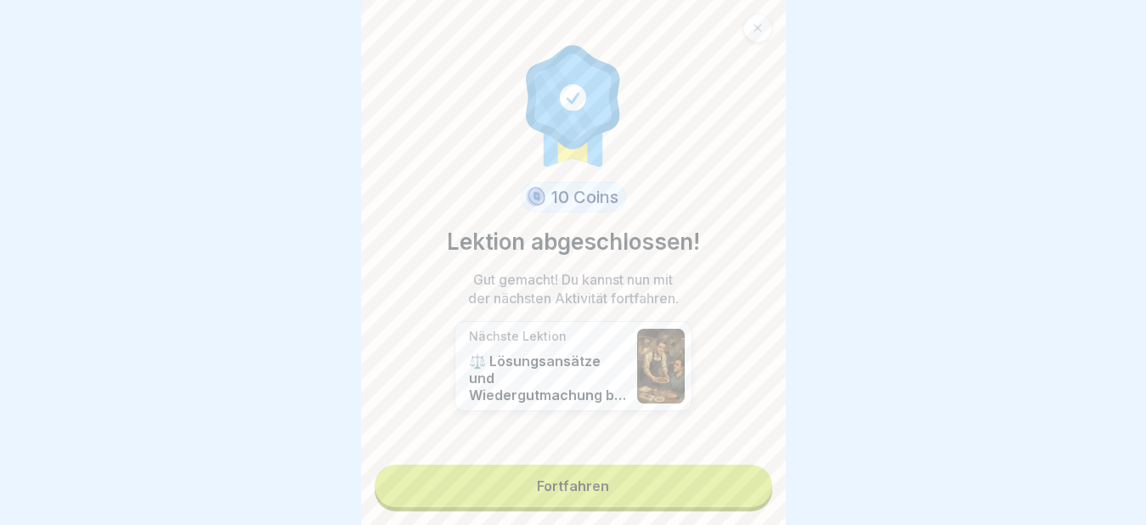
click at [567, 473] on link "Fortfahren" at bounding box center [574, 486] width 398 height 42
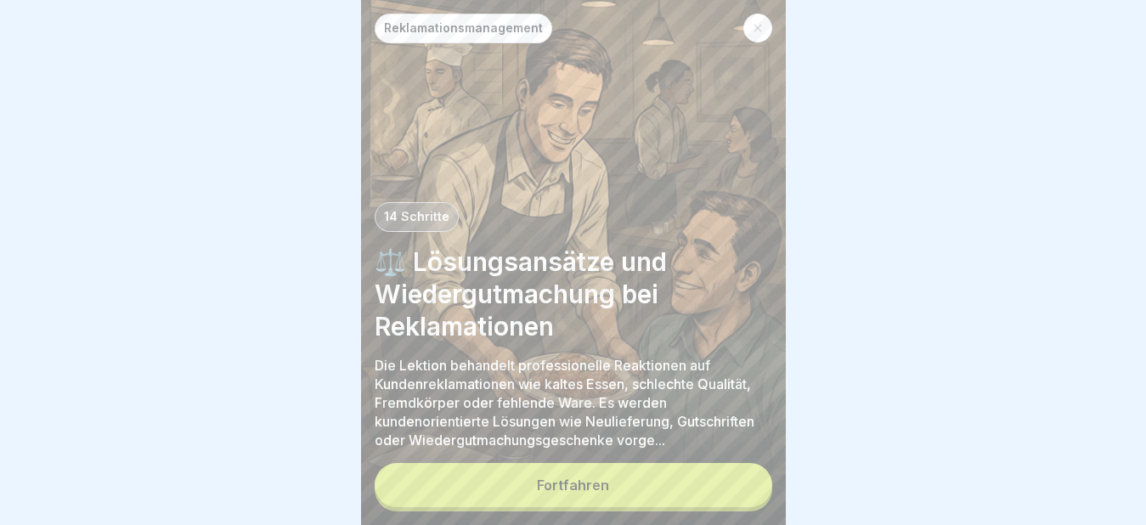
click at [563, 480] on div "Fortfahren" at bounding box center [573, 484] width 72 height 15
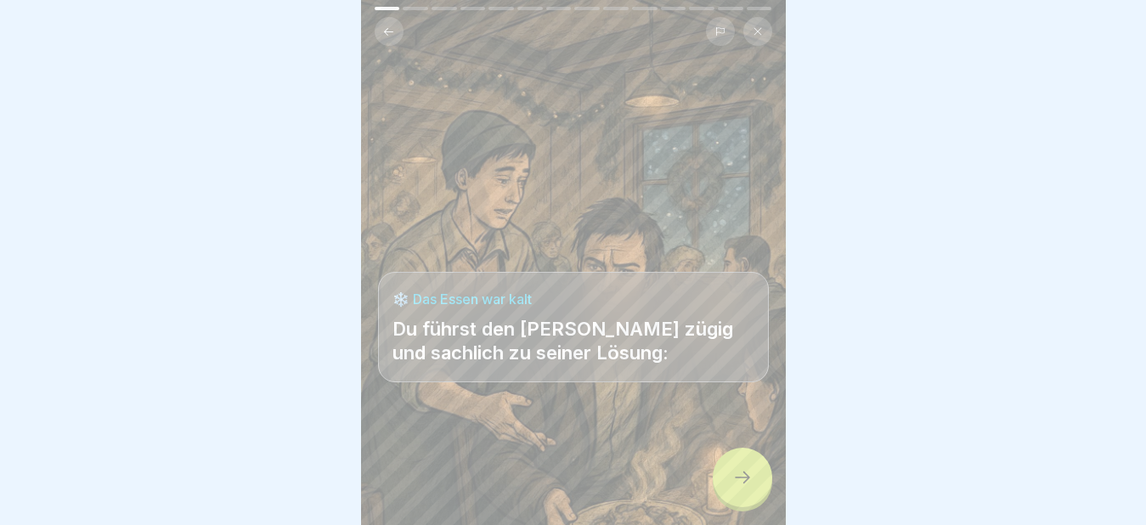
click at [746, 477] on icon at bounding box center [742, 477] width 15 height 12
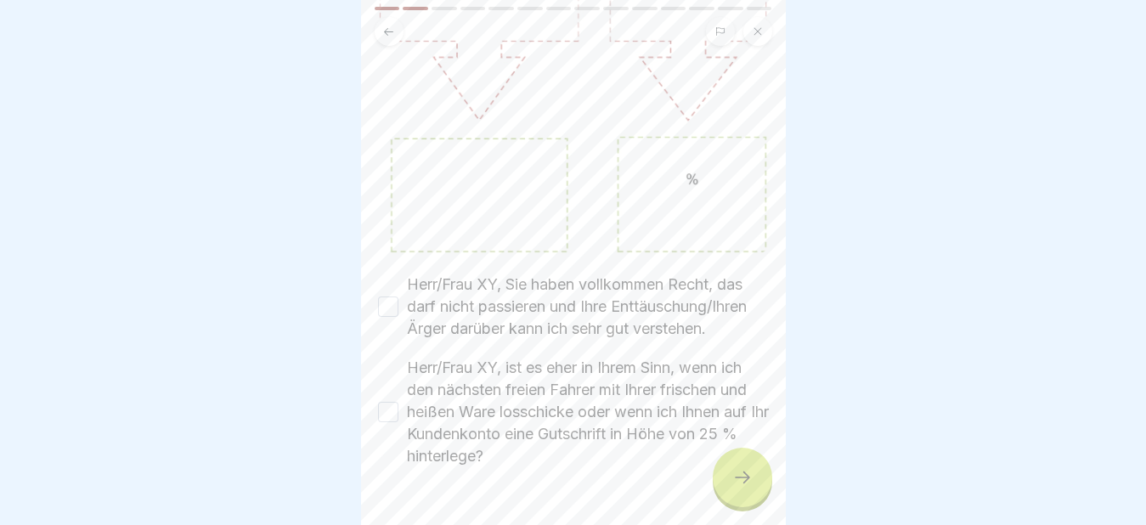
scroll to position [170, 0]
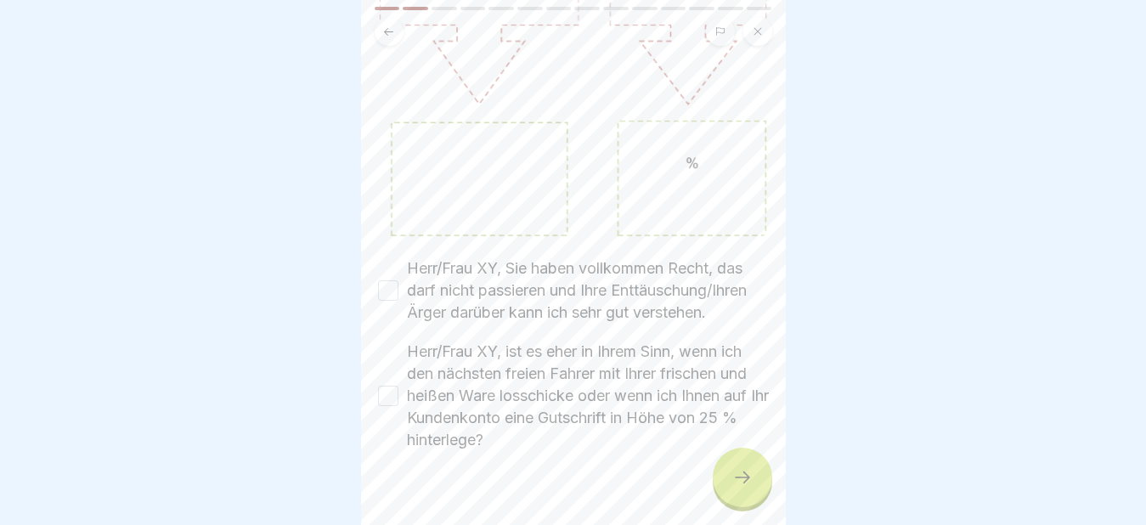
click at [388, 280] on button "Herr/Frau XY, Sie haben vollkommen Recht, das darf nicht passieren und Ihre Ent…" at bounding box center [388, 290] width 20 height 20
click at [378, 386] on button "Herr/Frau XY, ist es eher in Ihrem Sinn, wenn ich den nächsten freien Fahrer mi…" at bounding box center [388, 396] width 20 height 20
click at [737, 482] on icon at bounding box center [742, 477] width 20 height 20
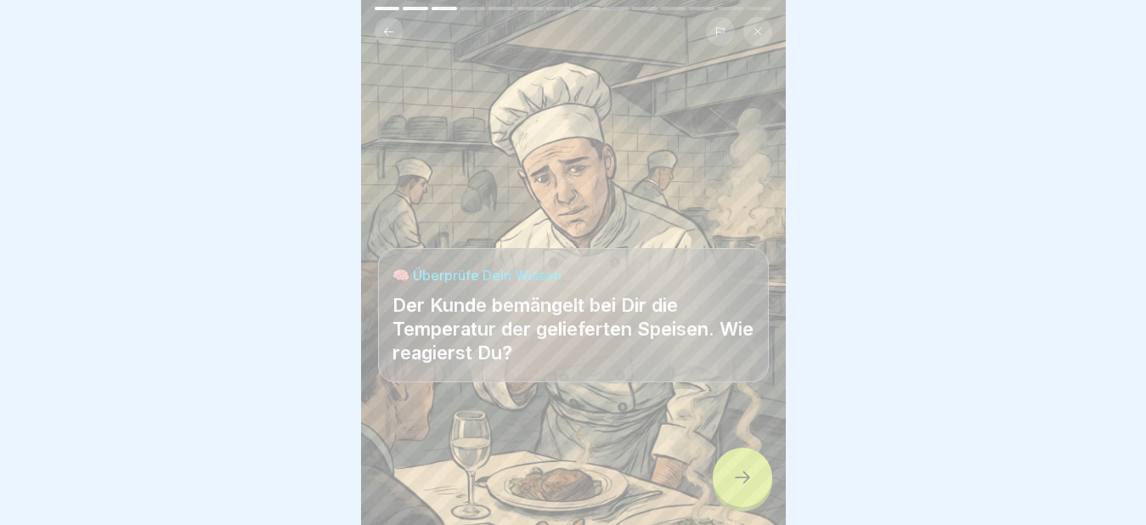
click at [736, 484] on icon at bounding box center [742, 477] width 20 height 20
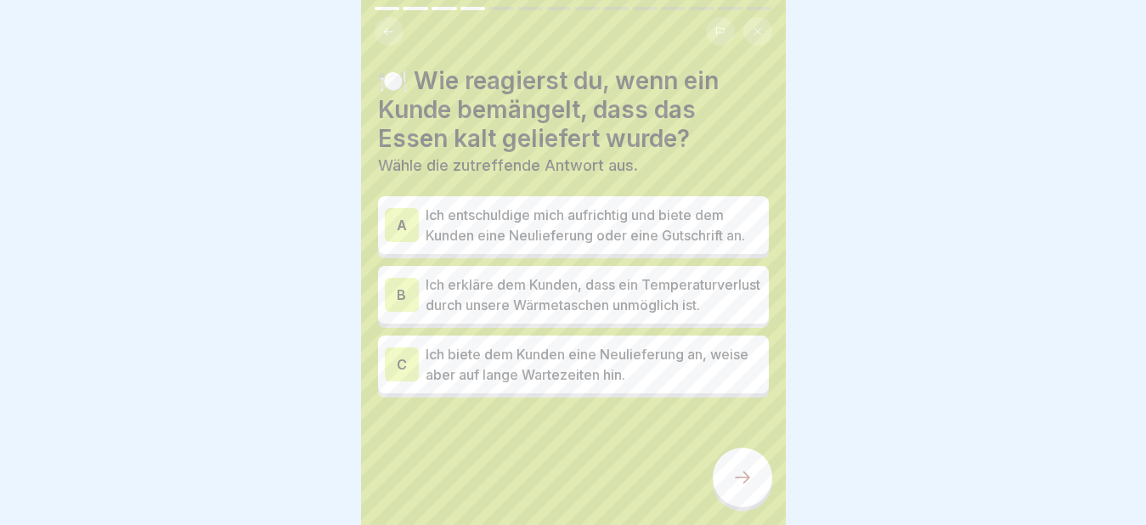
click at [403, 214] on div "A" at bounding box center [402, 225] width 34 height 34
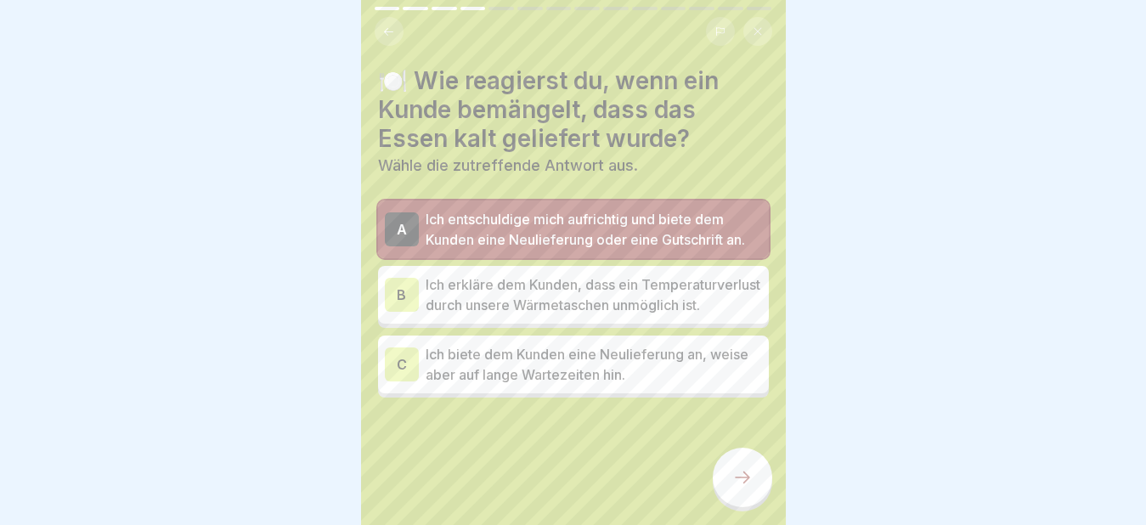
click at [742, 478] on icon at bounding box center [742, 477] width 20 height 20
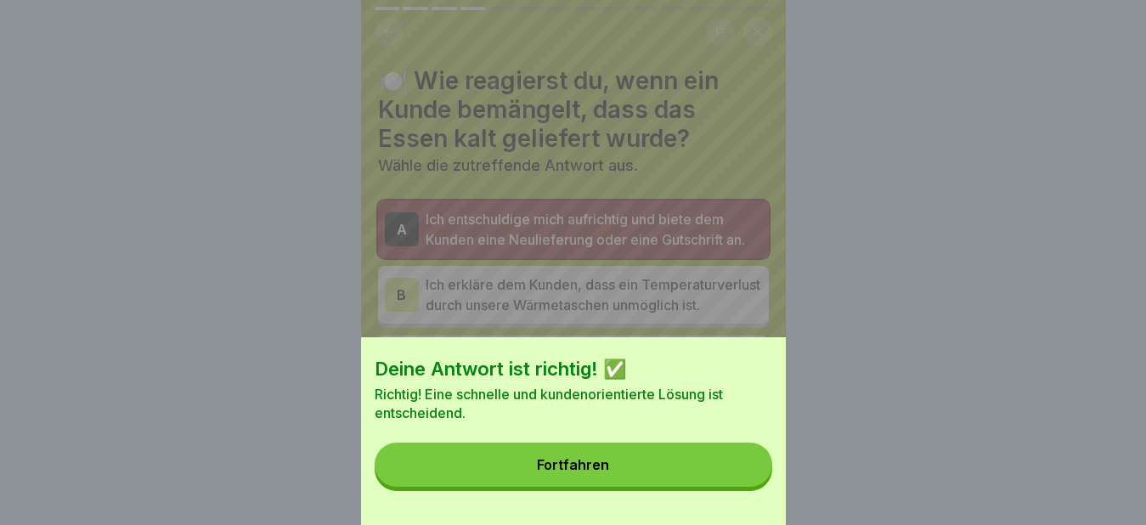
click at [694, 480] on button "Fortfahren" at bounding box center [574, 465] width 398 height 44
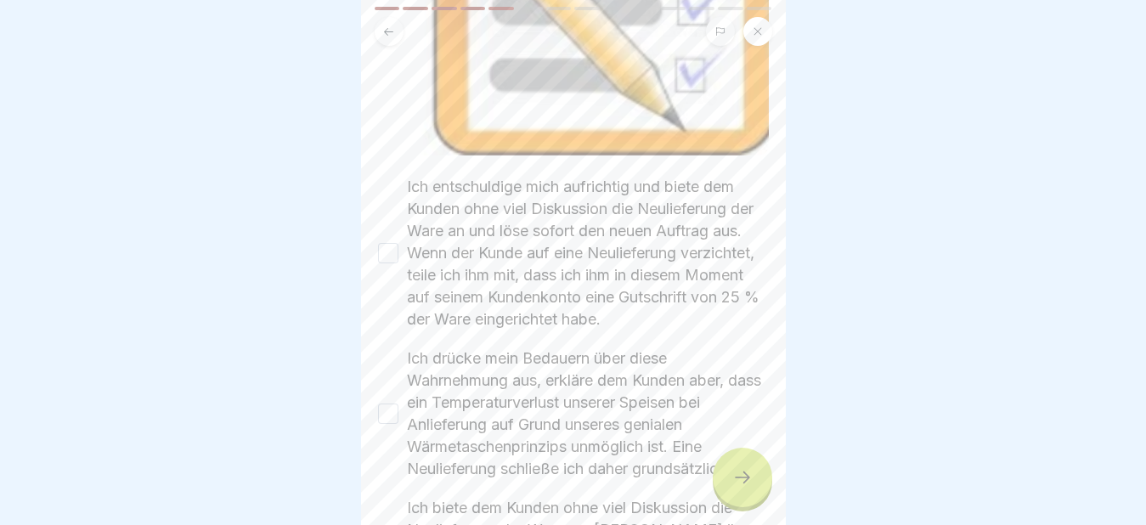
scroll to position [425, 0]
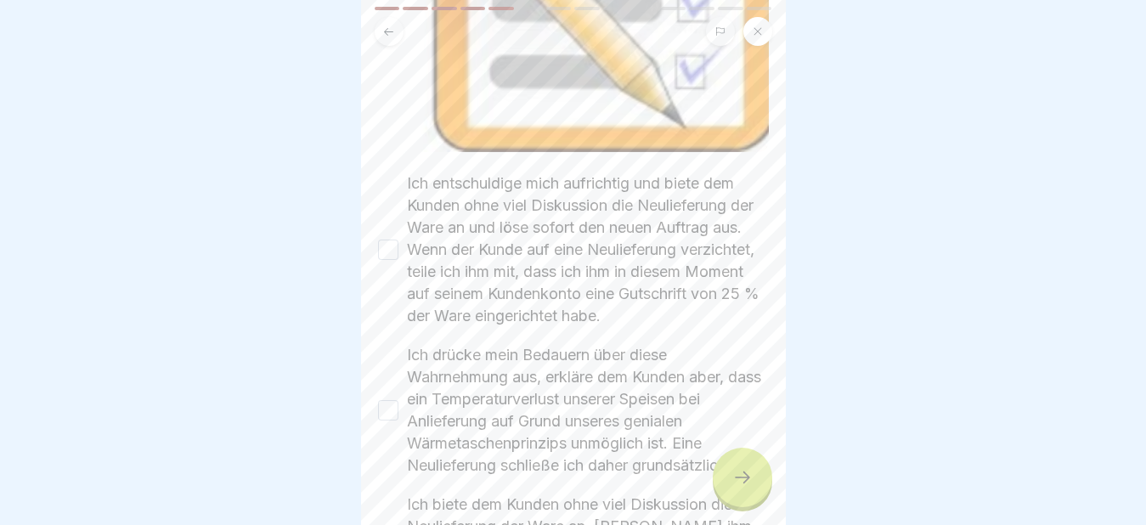
click at [387, 240] on button "Ich entschuldige mich aufrichtig und biete dem Kunden ohne viel Diskussion die …" at bounding box center [388, 250] width 20 height 20
click at [391, 400] on button "Ich drücke mein Bedauern über diese Wahrnehmung aus, erkläre dem Kunden aber, d…" at bounding box center [388, 410] width 20 height 20
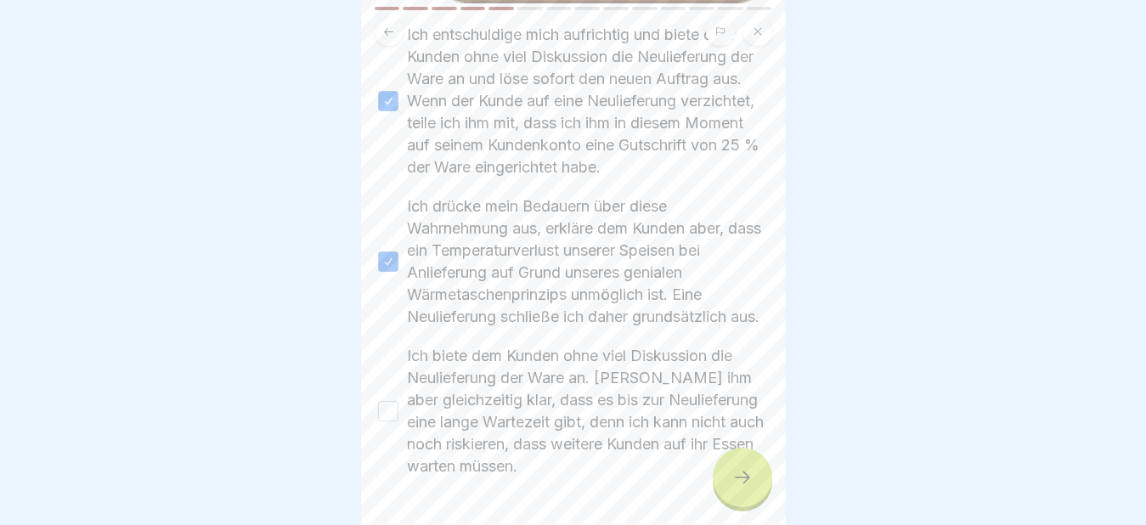
scroll to position [595, 0]
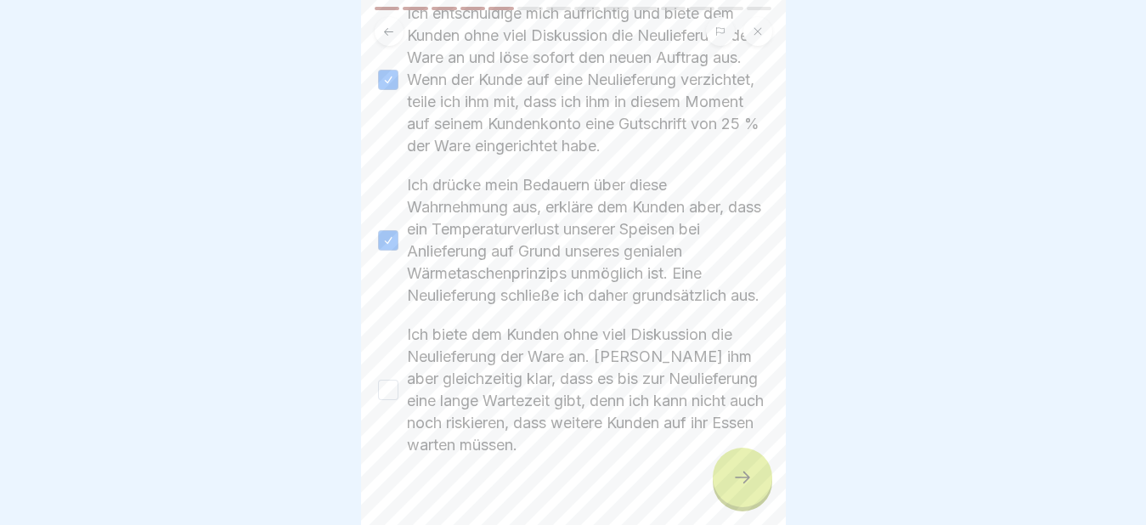
click at [393, 386] on button "Ich biete dem Kunden ohne viel Diskussion die Neulieferung der Ware an. [PERSON…" at bounding box center [388, 390] width 20 height 20
click at [739, 488] on div at bounding box center [742, 477] width 59 height 59
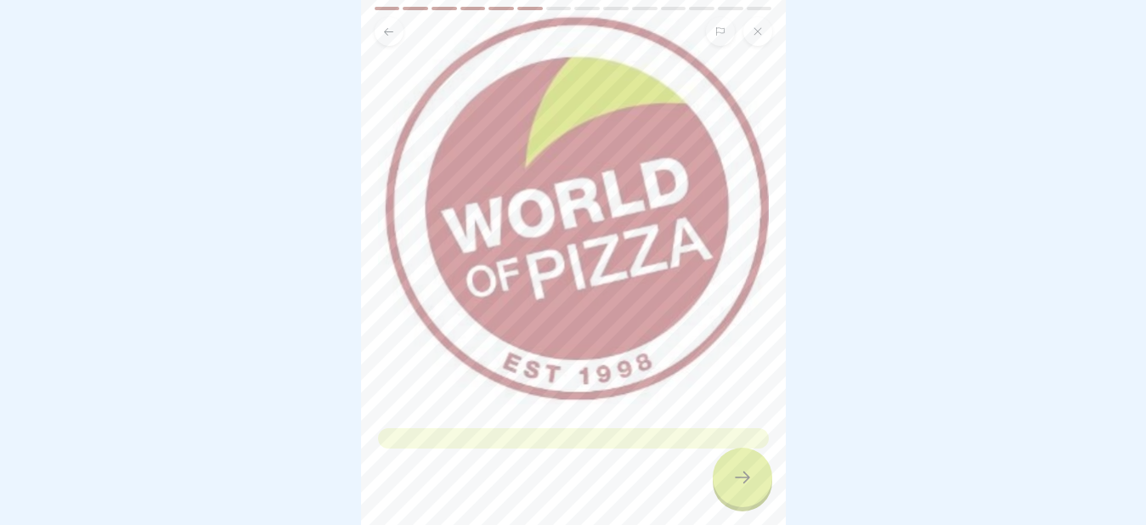
scroll to position [146, 0]
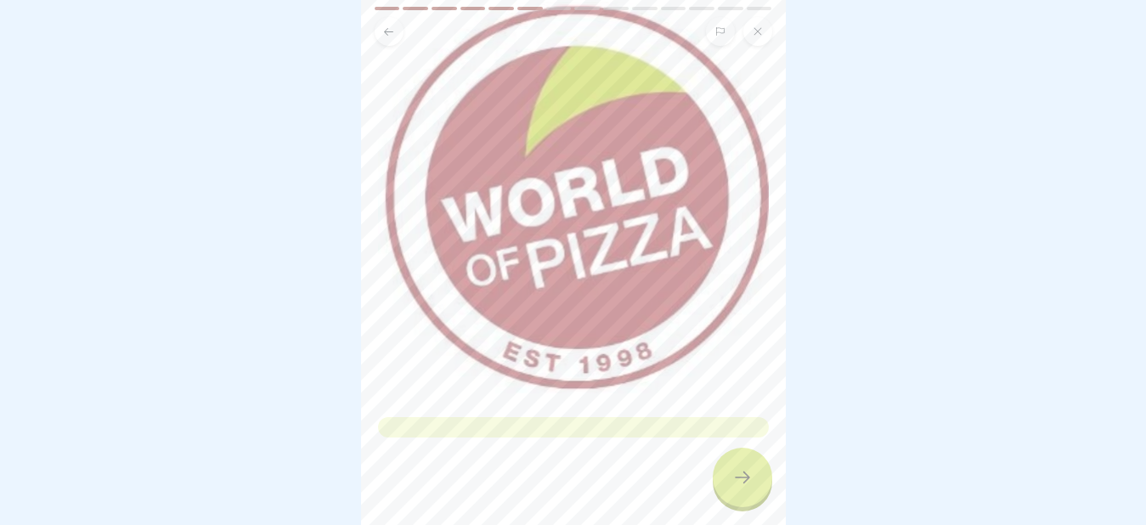
click at [753, 485] on div at bounding box center [742, 477] width 59 height 59
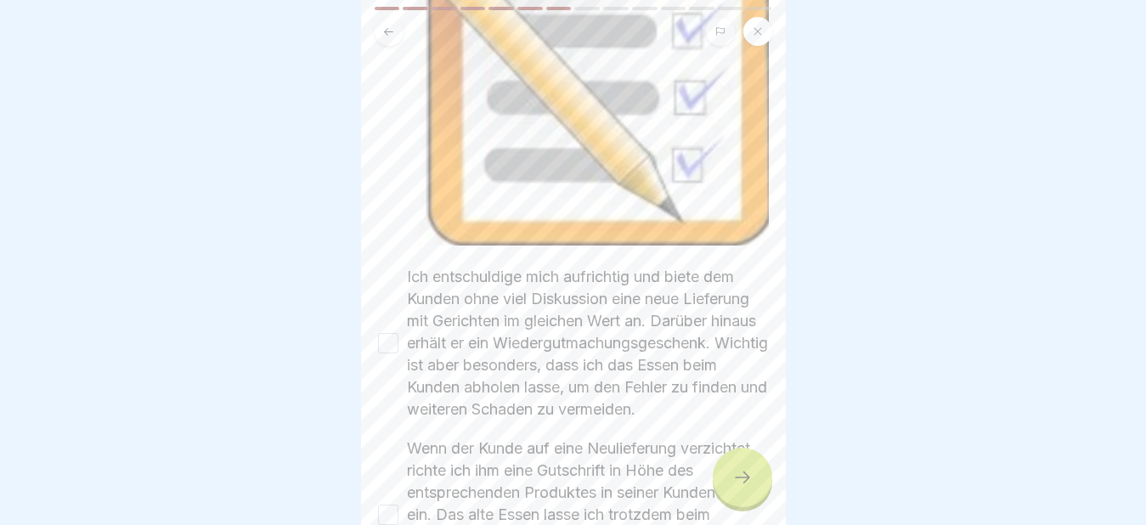
scroll to position [340, 0]
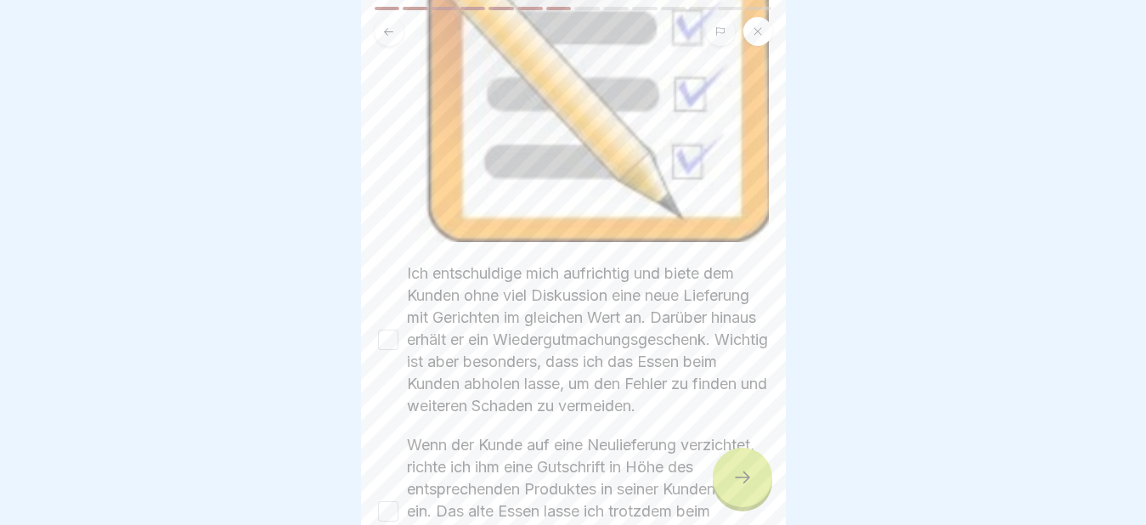
click at [394, 330] on button "Ich entschuldige mich aufrichtig und biete dem Kunden ohne viel Diskussion eine…" at bounding box center [388, 340] width 20 height 20
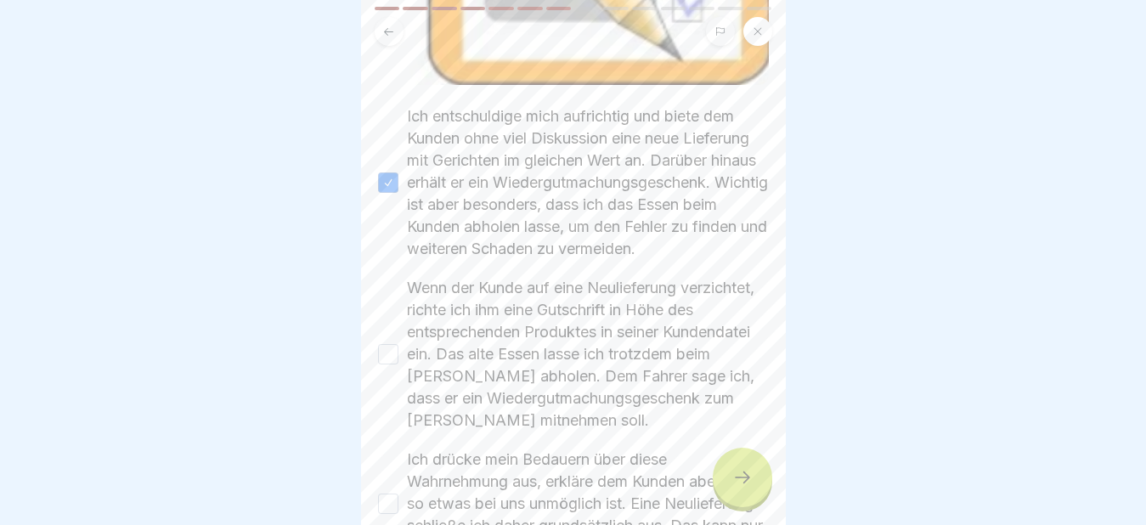
scroll to position [510, 0]
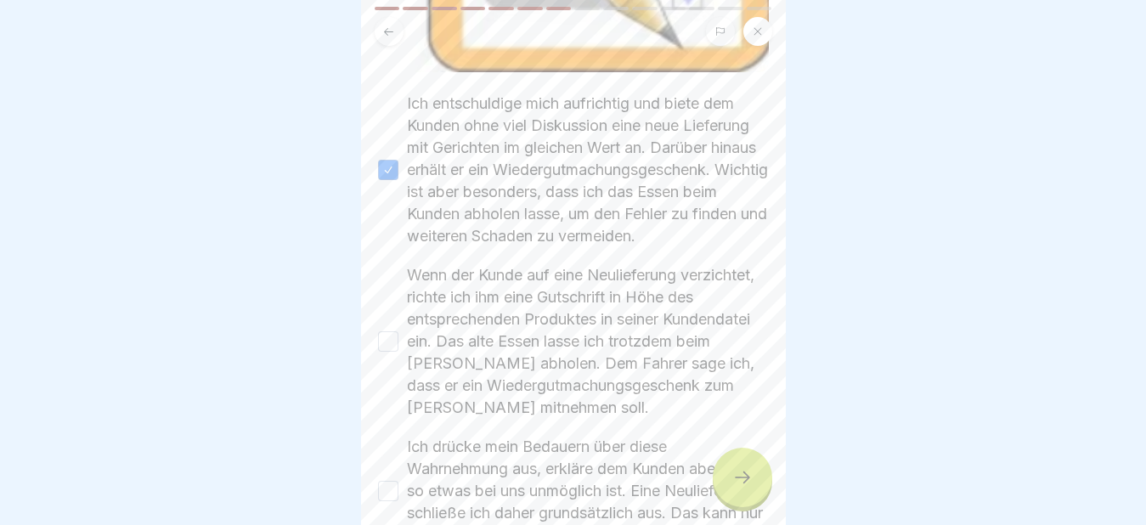
click at [392, 343] on div "Wenn der Kunde auf eine Neulieferung verzichtet, richte ich ihm eine Gutschrift…" at bounding box center [573, 341] width 391 height 155
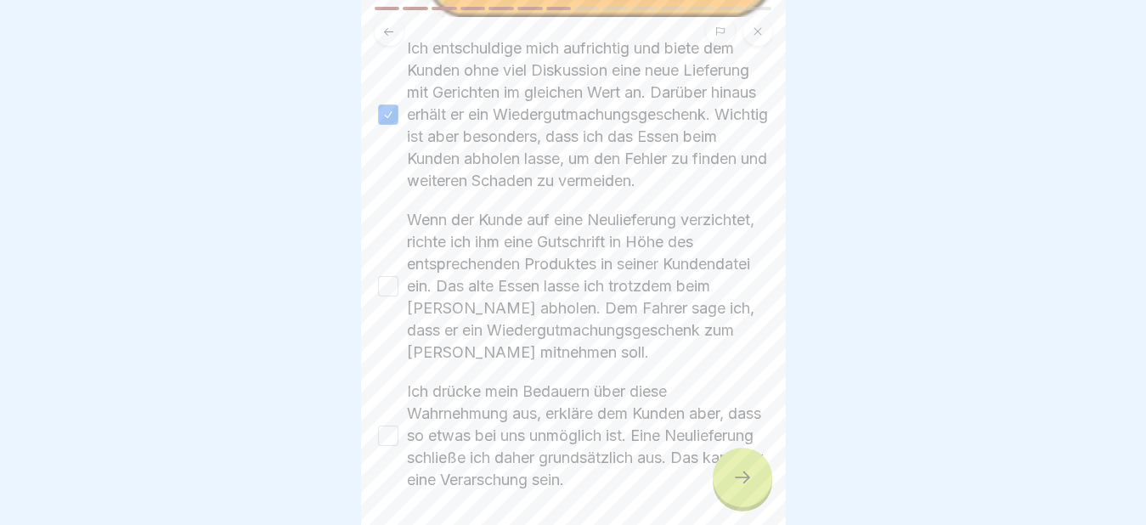
scroll to position [595, 0]
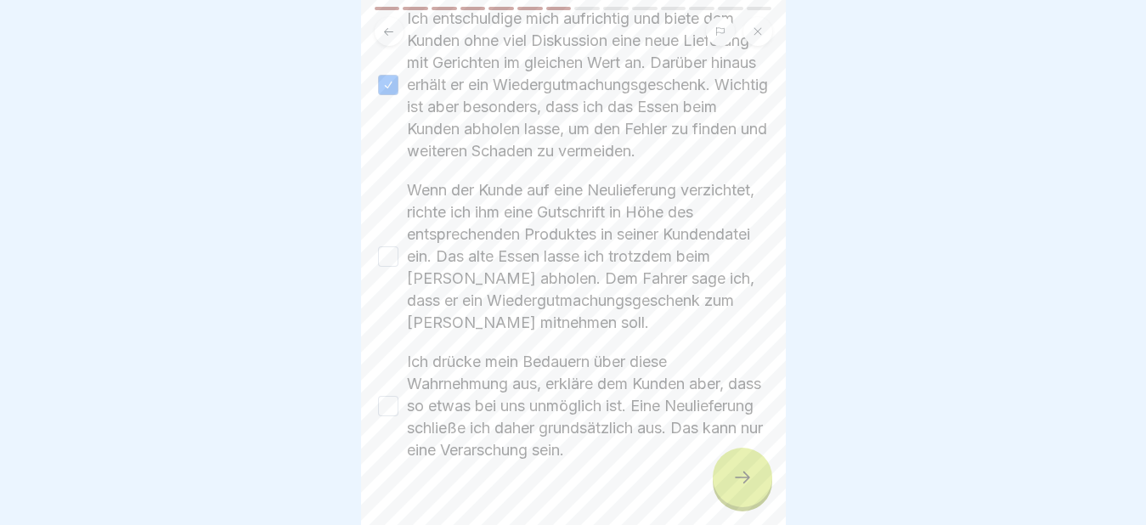
click at [393, 249] on button "Wenn der Kunde auf eine Neulieferung verzichtet, richte ich ihm eine Gutschrift…" at bounding box center [388, 256] width 20 height 20
click at [396, 399] on button "Ich drücke mein Bedauern über diese Wahrnehmung aus, erkläre dem Kunden aber, d…" at bounding box center [388, 406] width 20 height 20
click at [756, 491] on div at bounding box center [742, 477] width 59 height 59
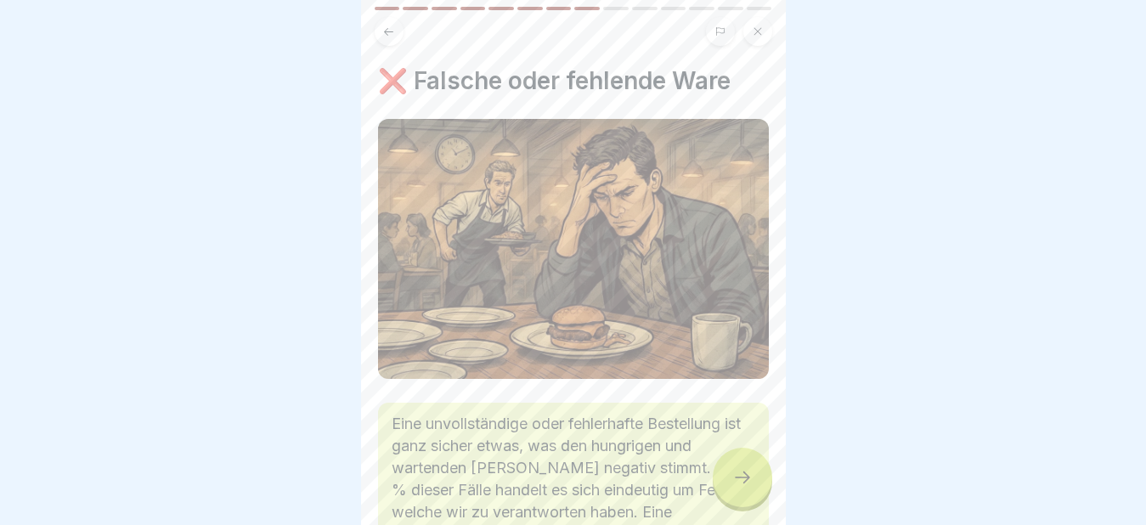
click at [748, 482] on icon at bounding box center [742, 477] width 20 height 20
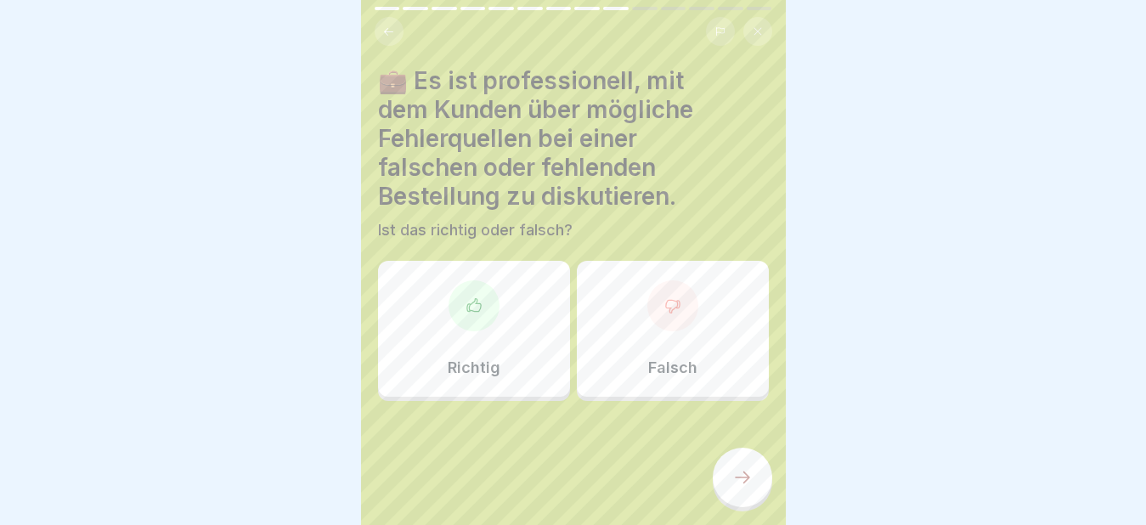
click at [664, 297] on icon at bounding box center [672, 305] width 17 height 17
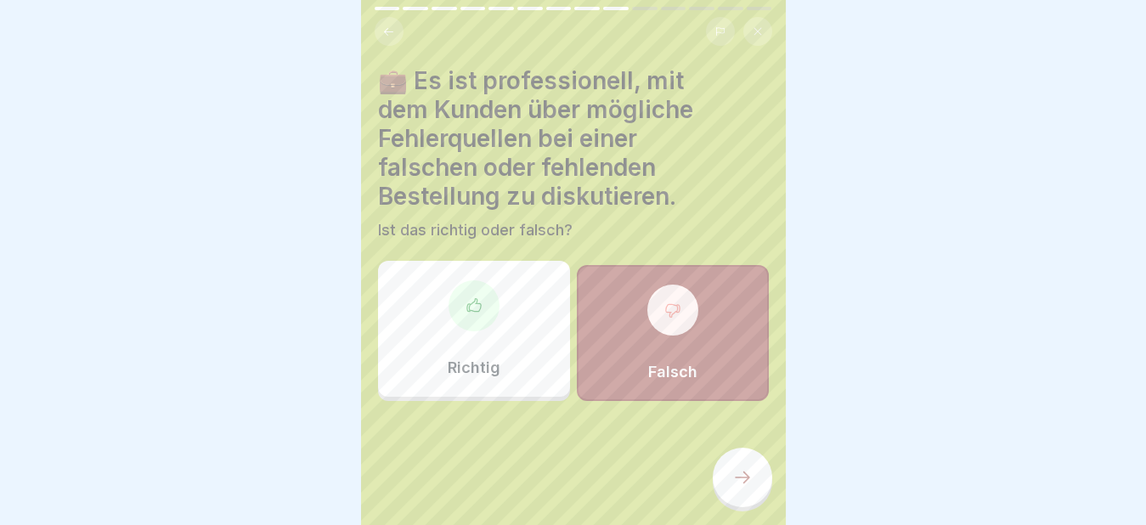
click at [734, 471] on icon at bounding box center [742, 477] width 20 height 20
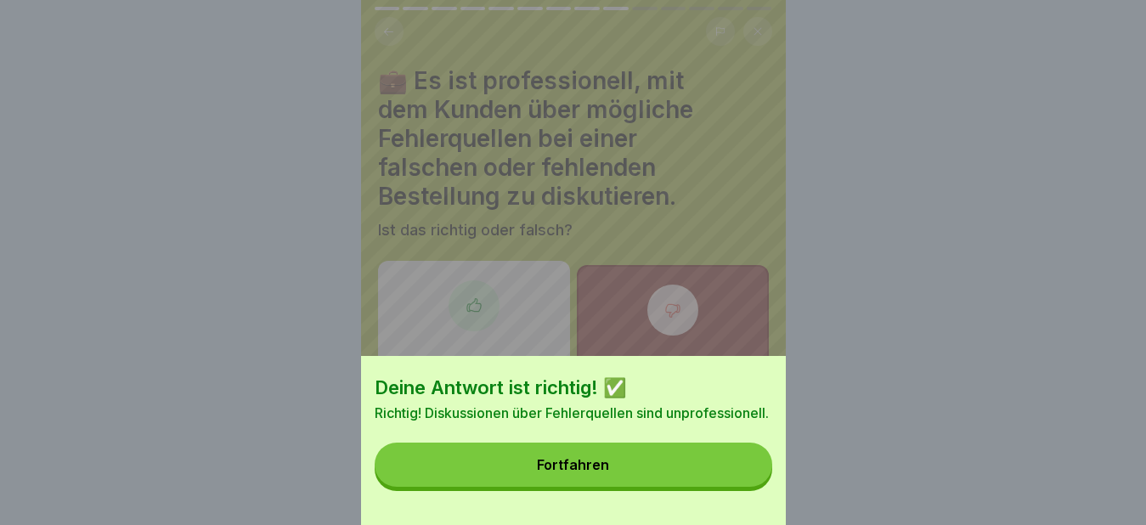
click at [669, 477] on button "Fortfahren" at bounding box center [574, 465] width 398 height 44
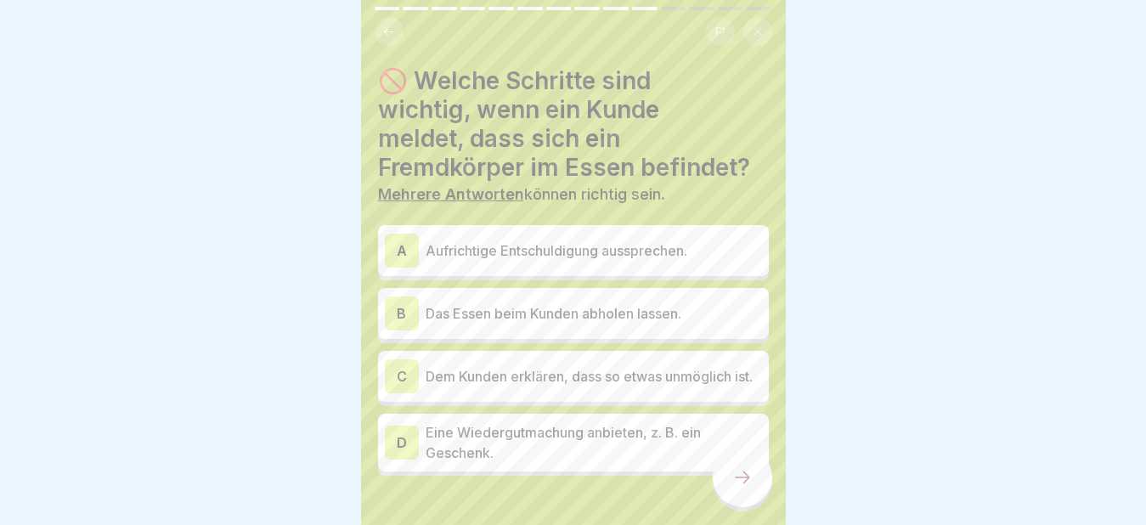
click at [397, 234] on div "A" at bounding box center [402, 251] width 34 height 34
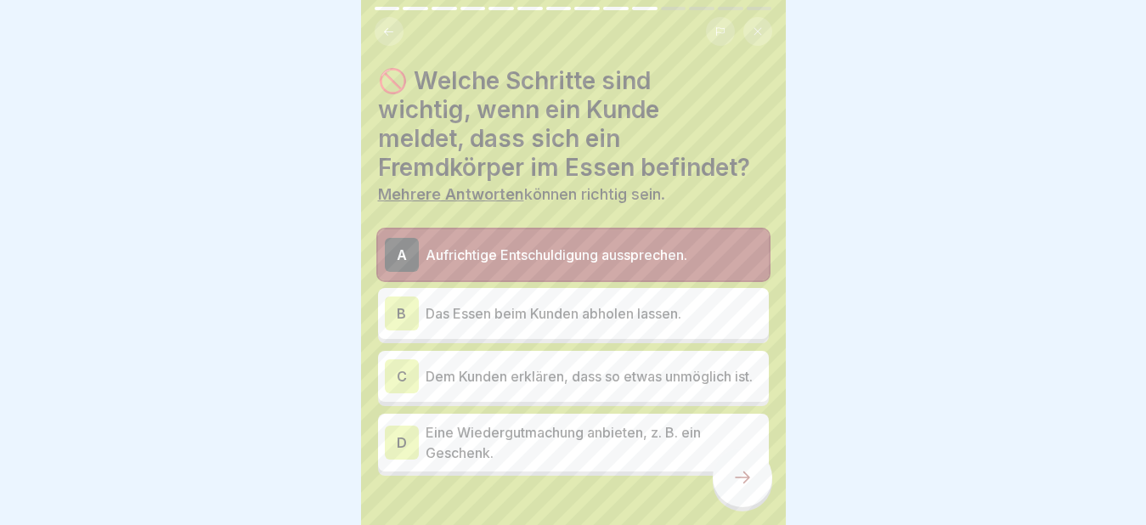
click at [388, 296] on div "B" at bounding box center [402, 313] width 34 height 34
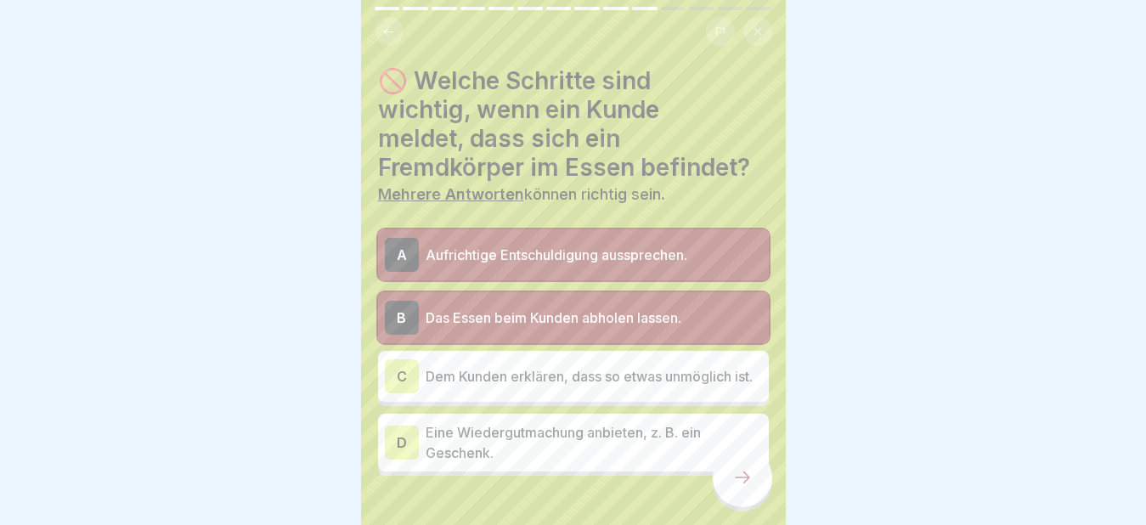
click at [408, 436] on div "D" at bounding box center [402, 443] width 34 height 34
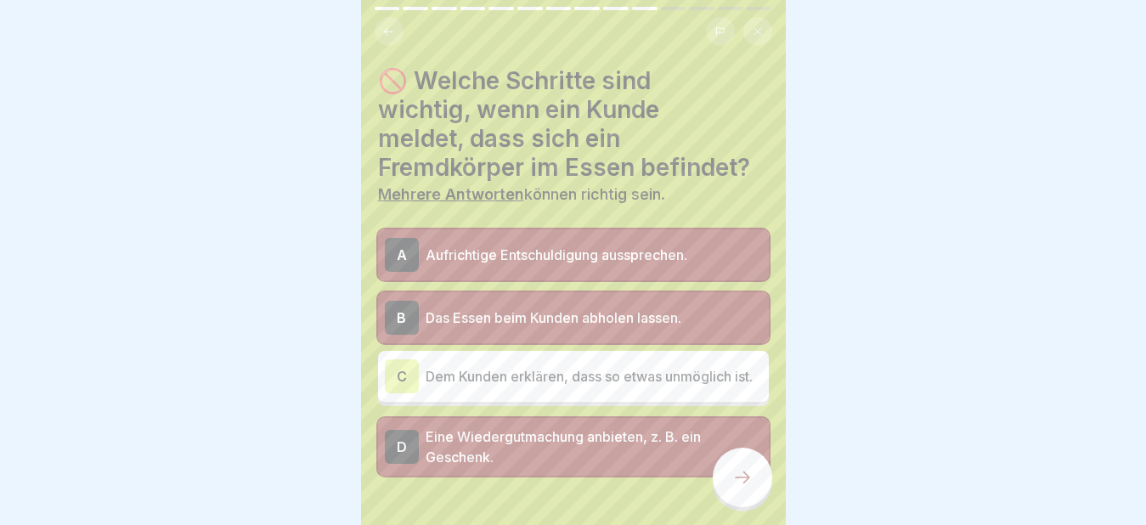
click at [727, 482] on div at bounding box center [742, 477] width 59 height 59
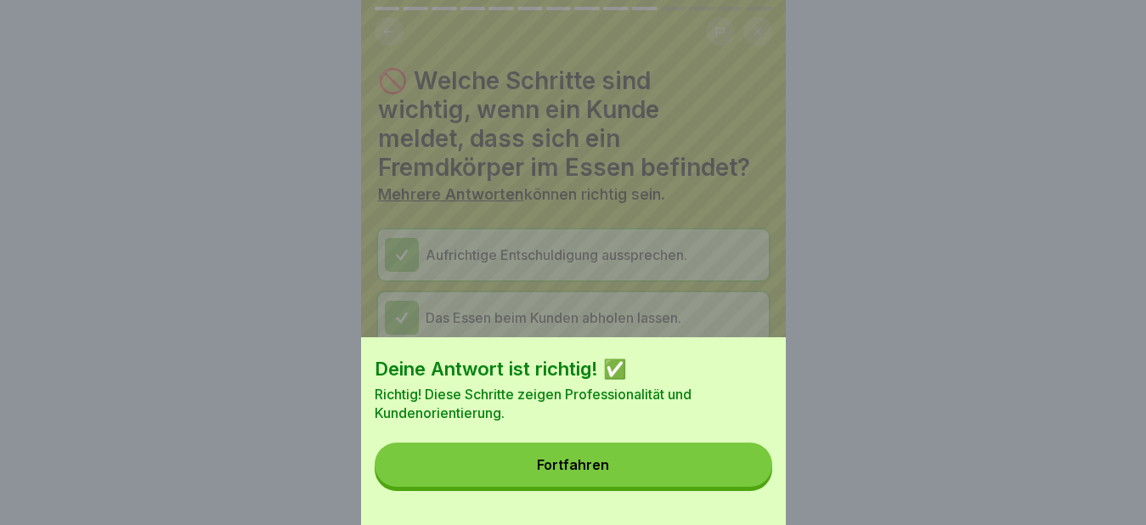
click at [641, 473] on button "Fortfahren" at bounding box center [574, 465] width 398 height 44
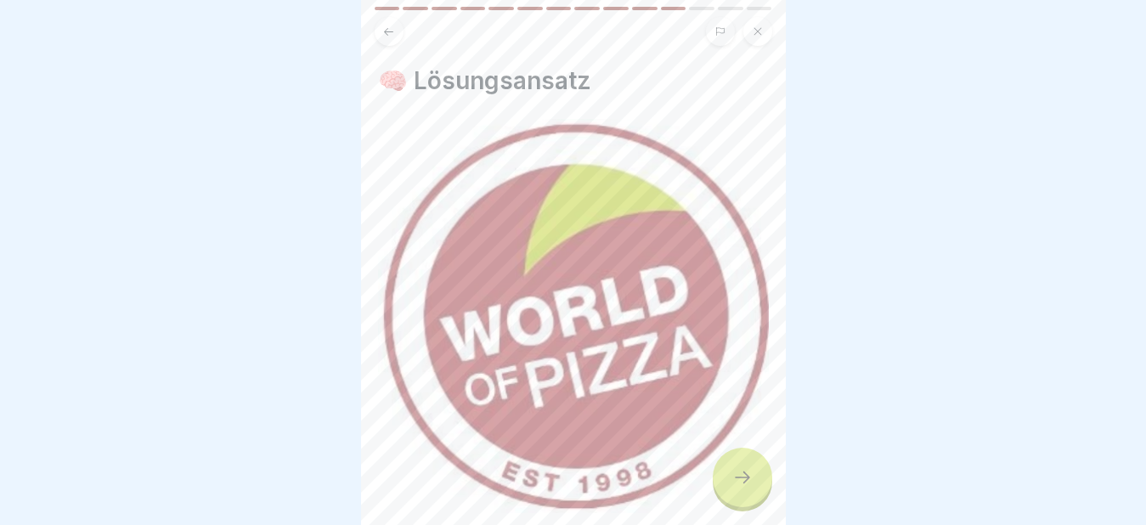
scroll to position [252, 0]
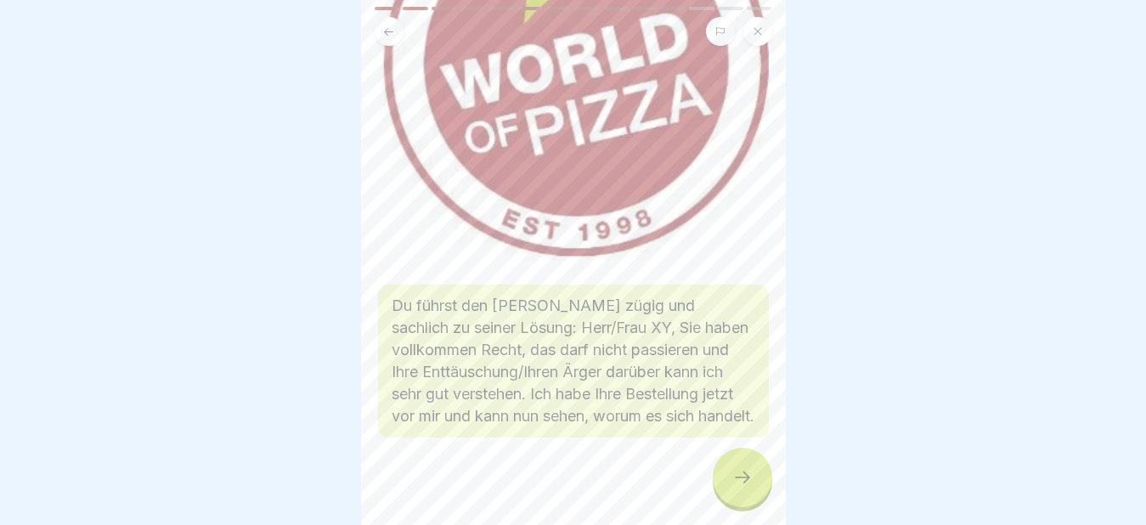
click at [756, 481] on div at bounding box center [742, 477] width 59 height 59
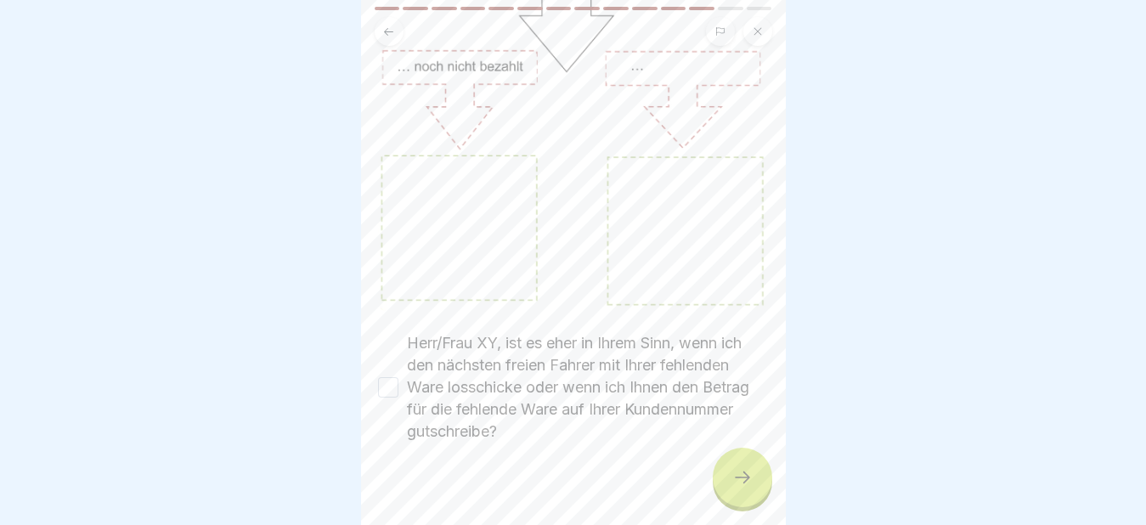
scroll to position [223, 0]
click at [383, 371] on button "Herr/Frau XY, ist es eher in Ihrem Sinn, wenn ich den nächsten freien Fahrer mi…" at bounding box center [388, 381] width 20 height 20
click at [731, 473] on div at bounding box center [742, 477] width 59 height 59
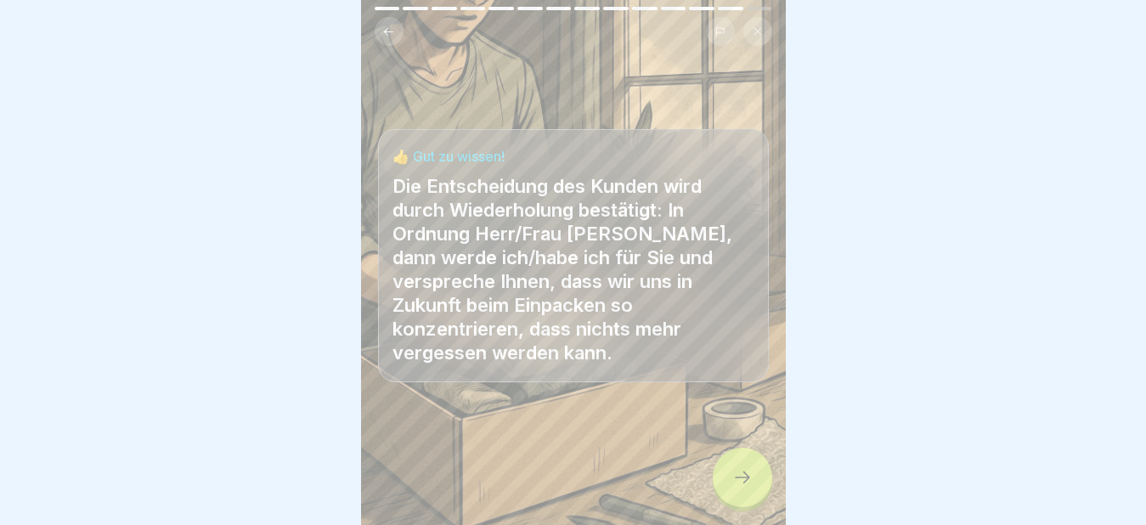
click at [741, 490] on div at bounding box center [742, 477] width 59 height 59
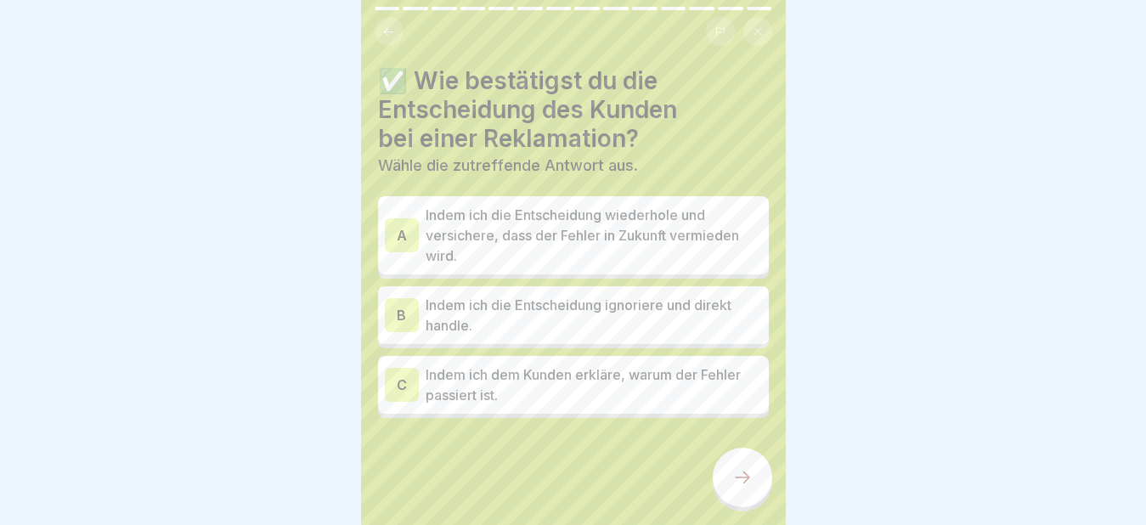
click at [393, 224] on div "A" at bounding box center [402, 235] width 34 height 34
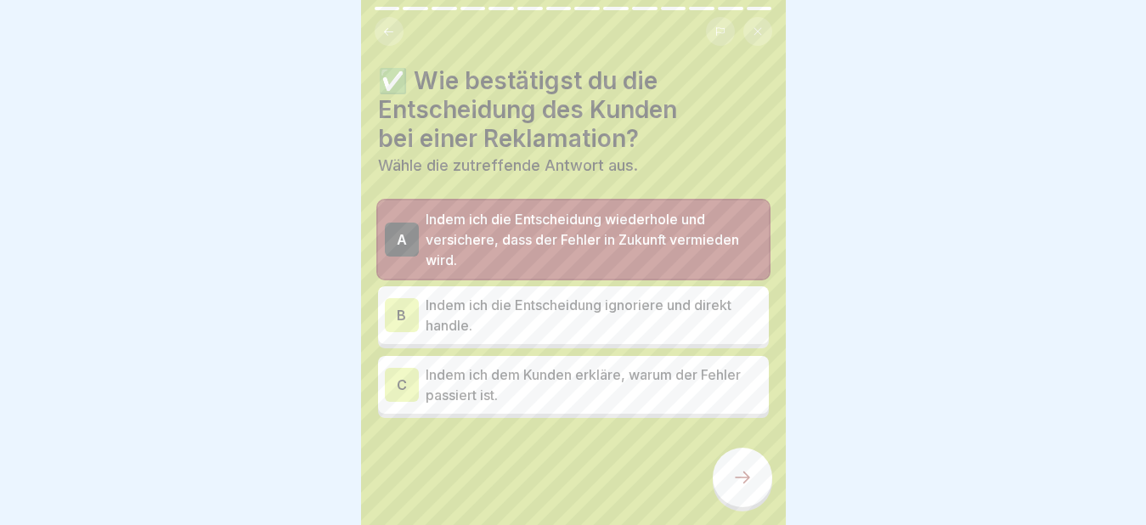
click at [747, 480] on icon at bounding box center [742, 477] width 15 height 12
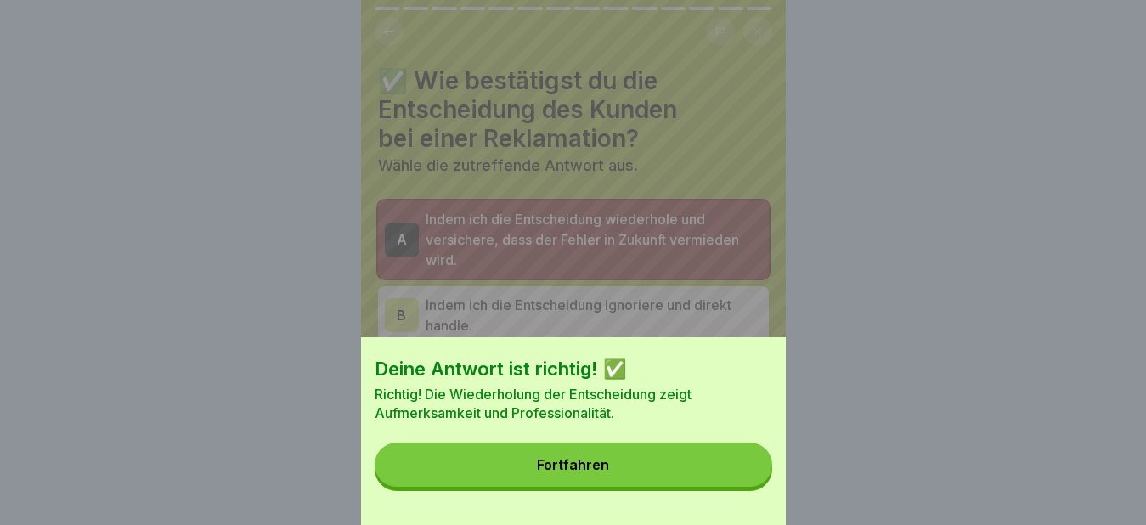
click at [680, 482] on button "Fortfahren" at bounding box center [574, 465] width 398 height 44
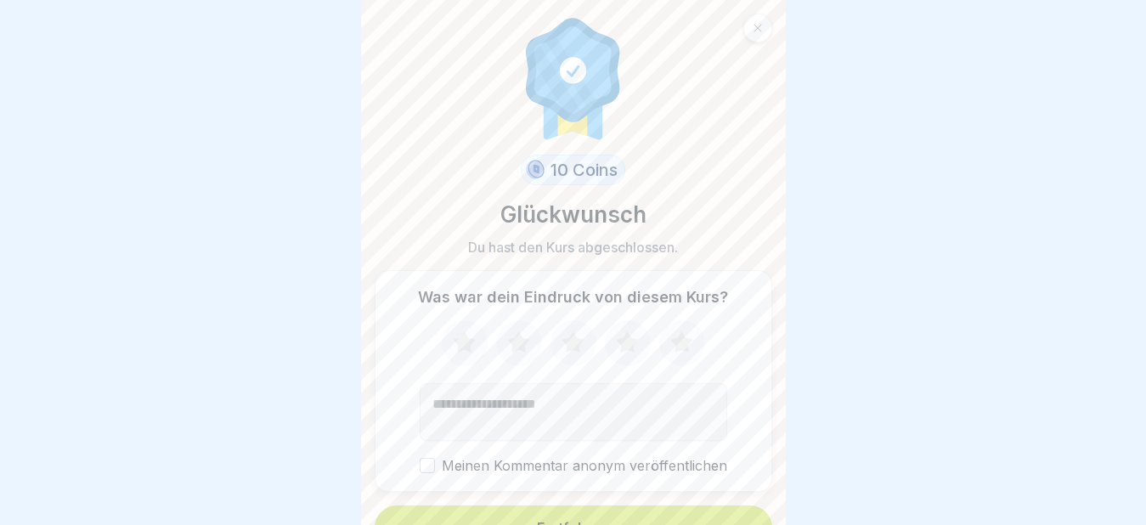
click at [602, 505] on button "Fortfahren" at bounding box center [574, 527] width 398 height 44
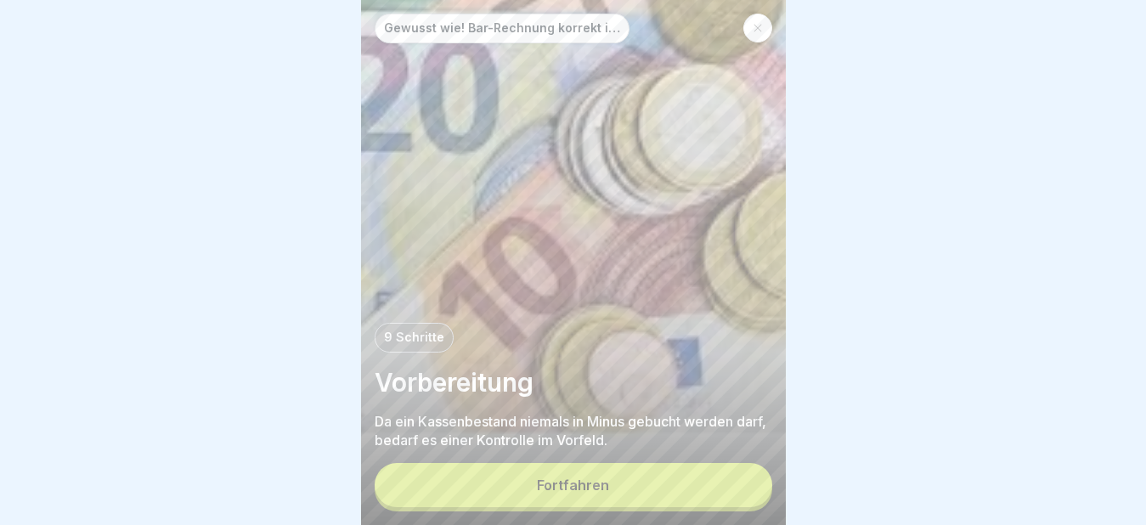
click at [593, 483] on div "Fortfahren" at bounding box center [573, 484] width 72 height 15
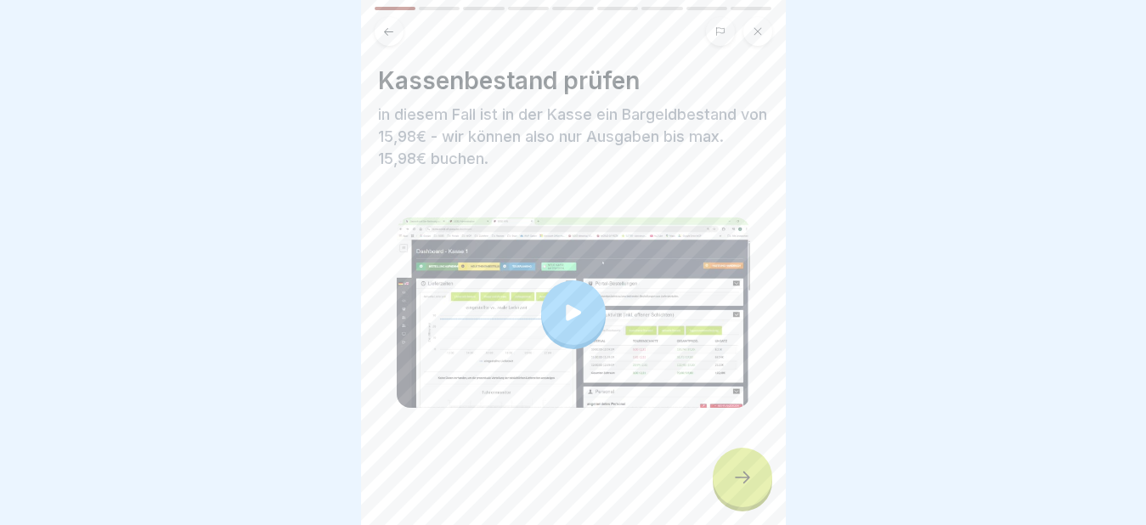
click at [561, 301] on icon at bounding box center [573, 313] width 24 height 24
click at [740, 484] on icon at bounding box center [742, 477] width 20 height 20
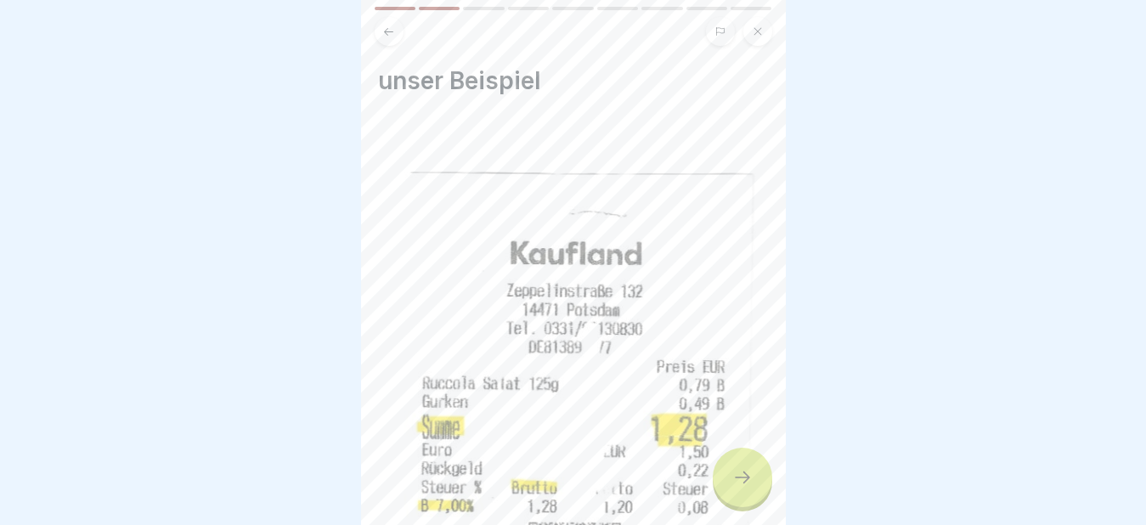
click at [740, 484] on icon at bounding box center [742, 477] width 20 height 20
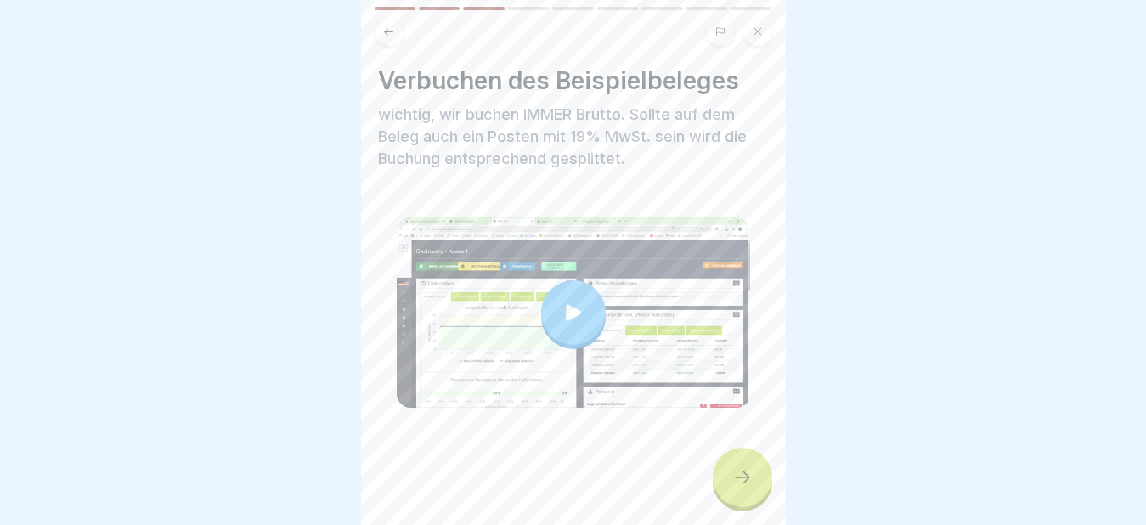
click at [571, 301] on icon at bounding box center [573, 313] width 24 height 24
click at [744, 486] on icon at bounding box center [742, 477] width 20 height 20
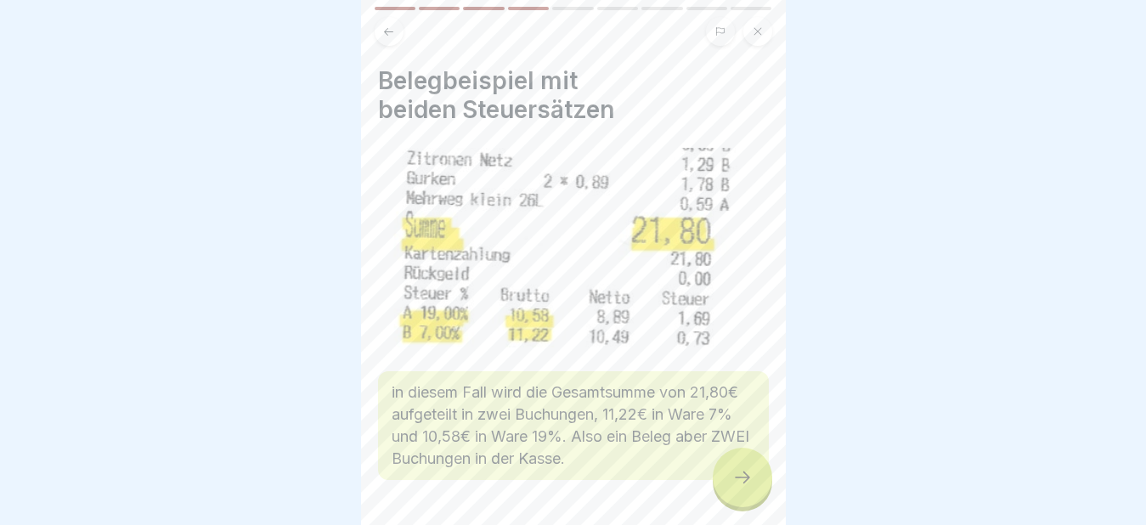
click at [744, 486] on icon at bounding box center [742, 477] width 20 height 20
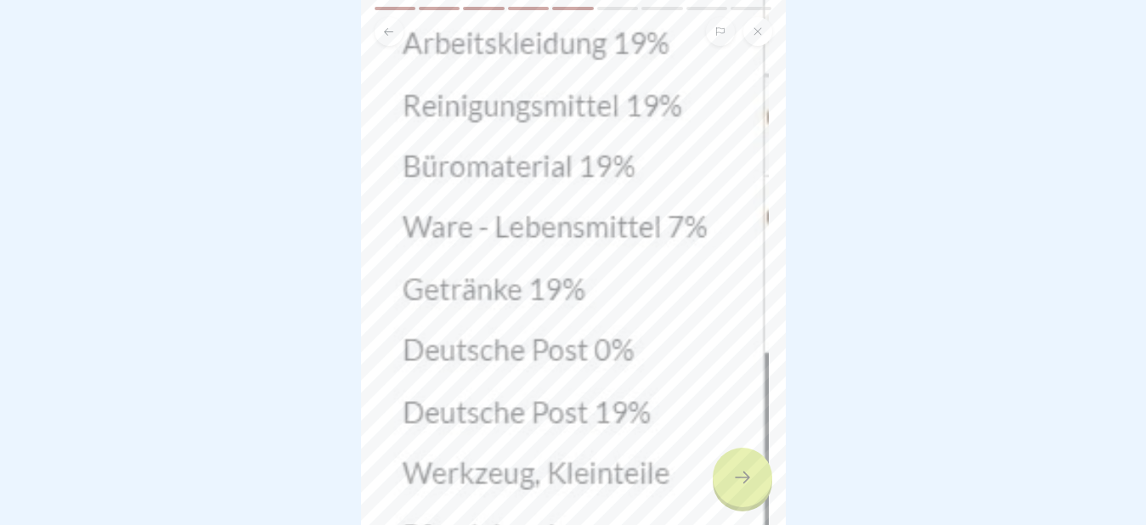
scroll to position [405, 0]
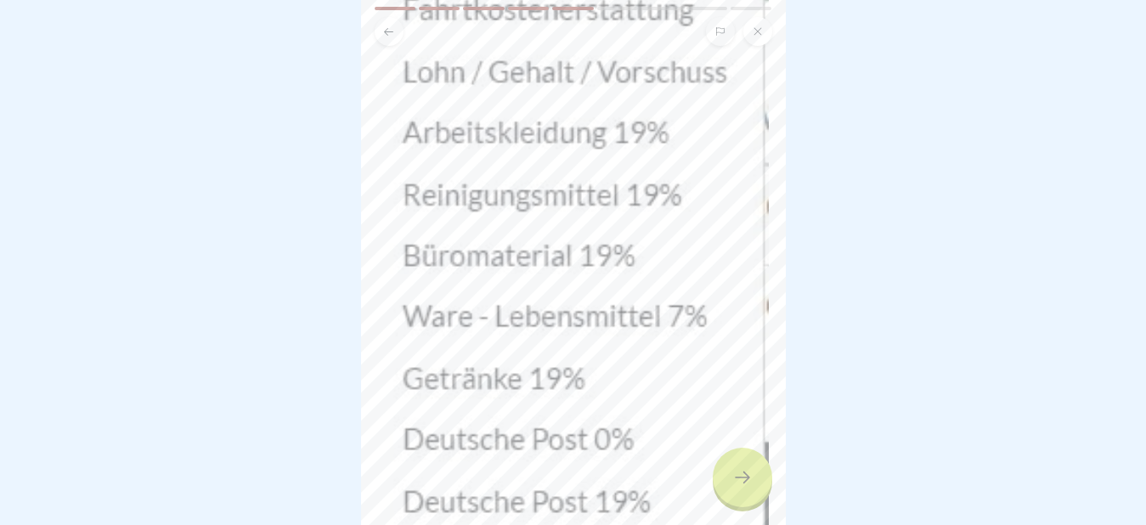
click at [756, 485] on div at bounding box center [742, 477] width 59 height 59
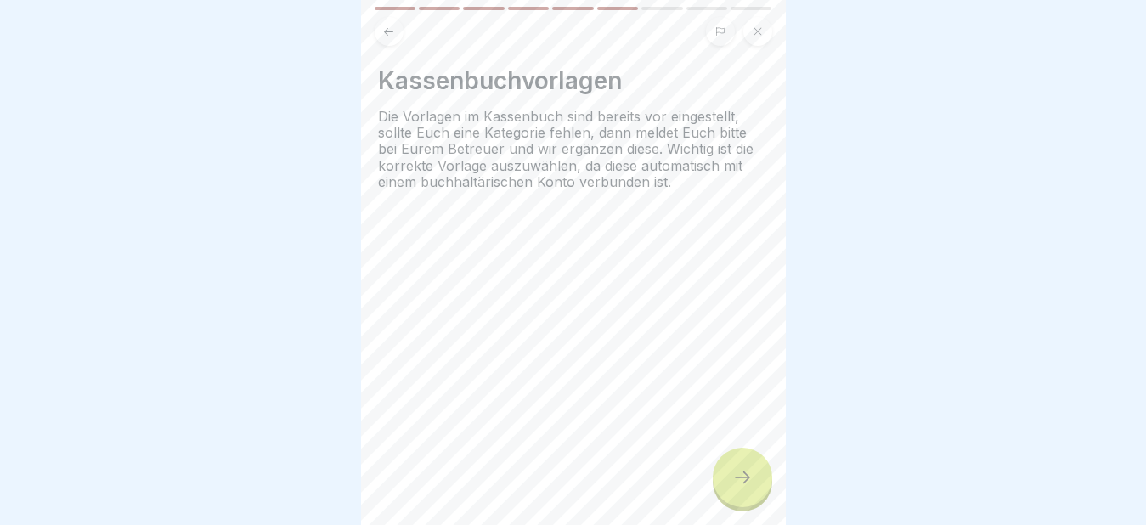
click at [752, 482] on icon at bounding box center [742, 477] width 20 height 20
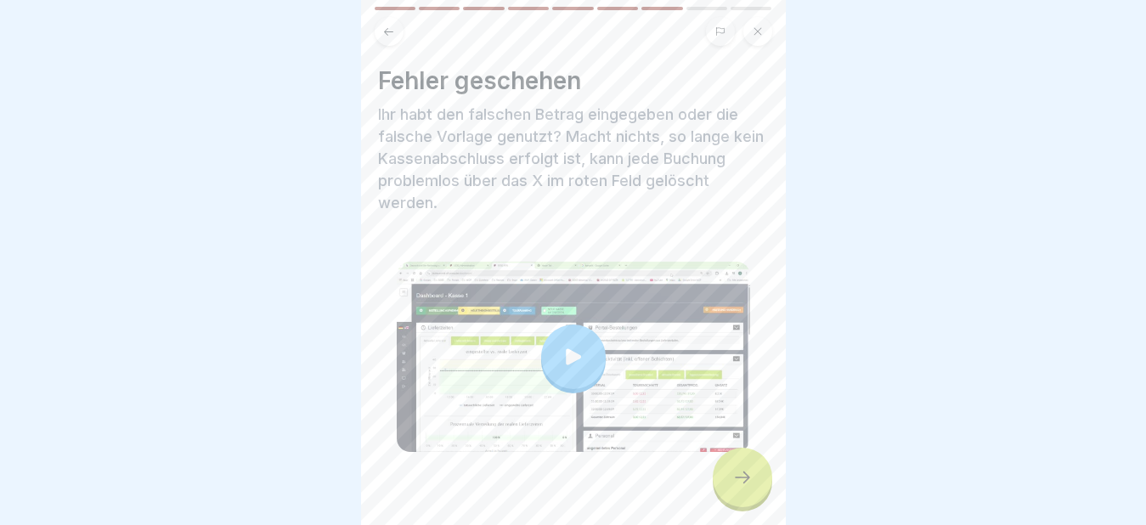
click at [562, 346] on icon at bounding box center [573, 357] width 24 height 24
click at [743, 482] on icon at bounding box center [742, 477] width 20 height 20
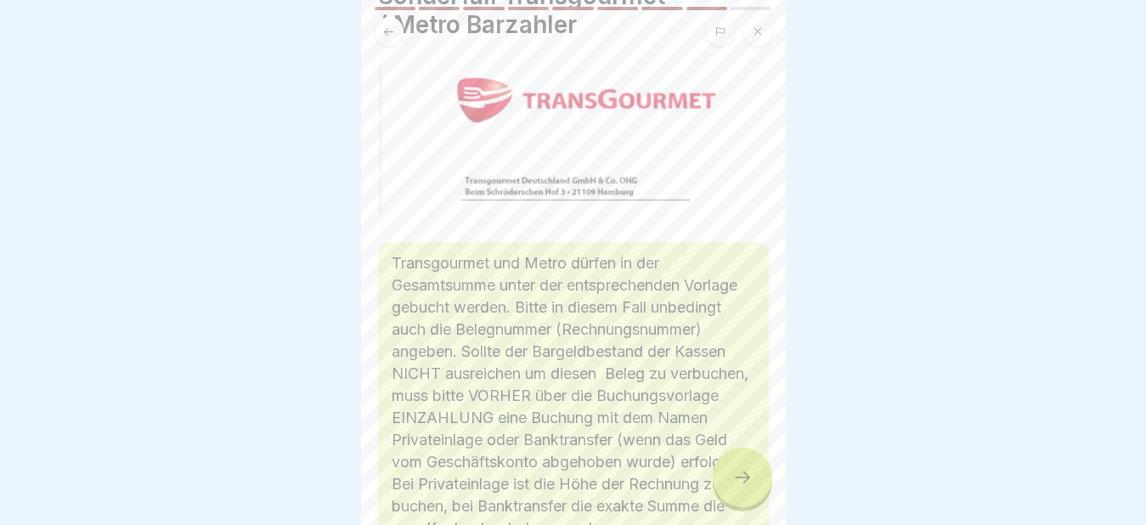
scroll to position [170, 0]
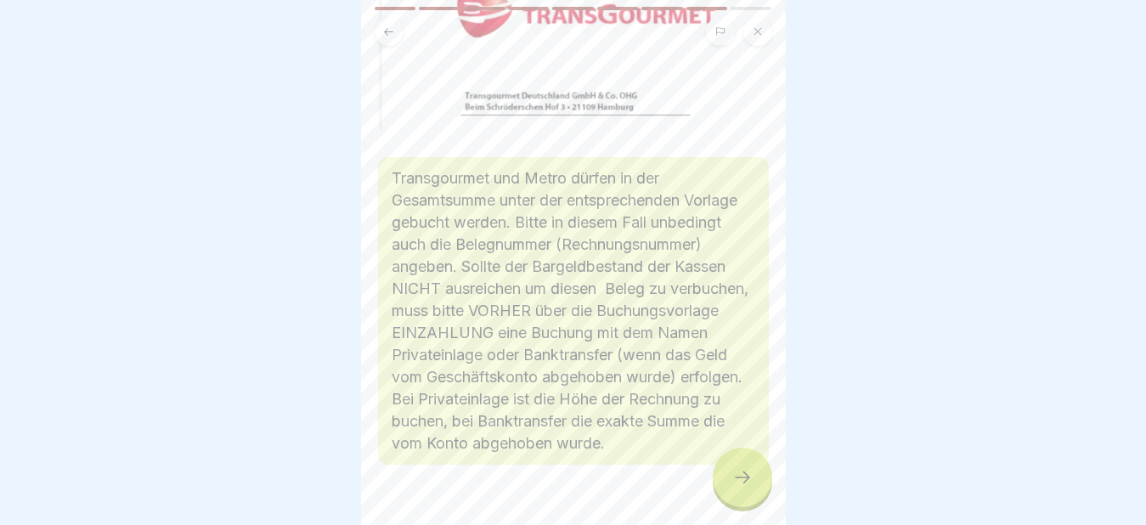
click at [725, 471] on div at bounding box center [742, 477] width 59 height 59
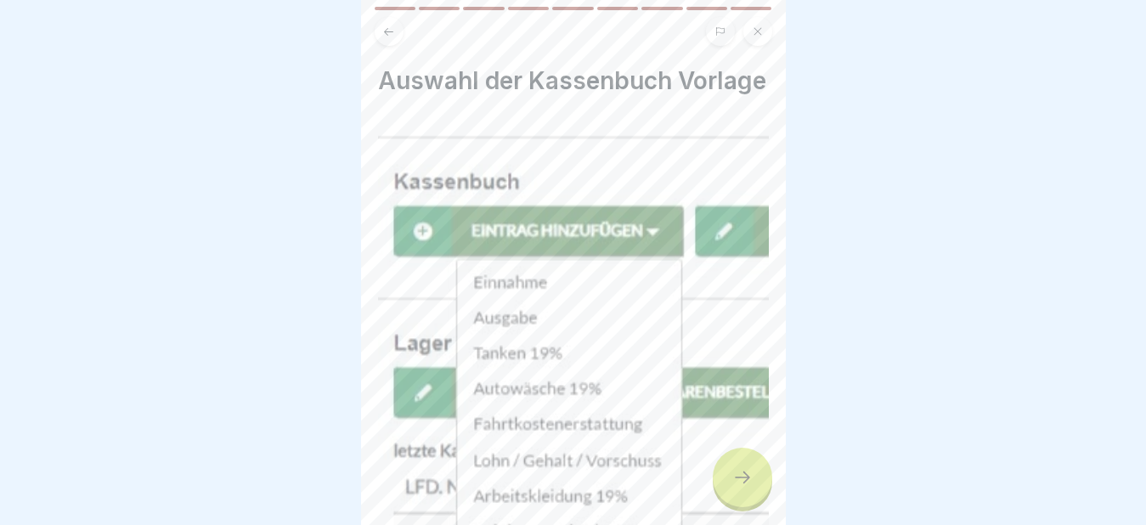
click at [740, 477] on icon at bounding box center [742, 477] width 20 height 20
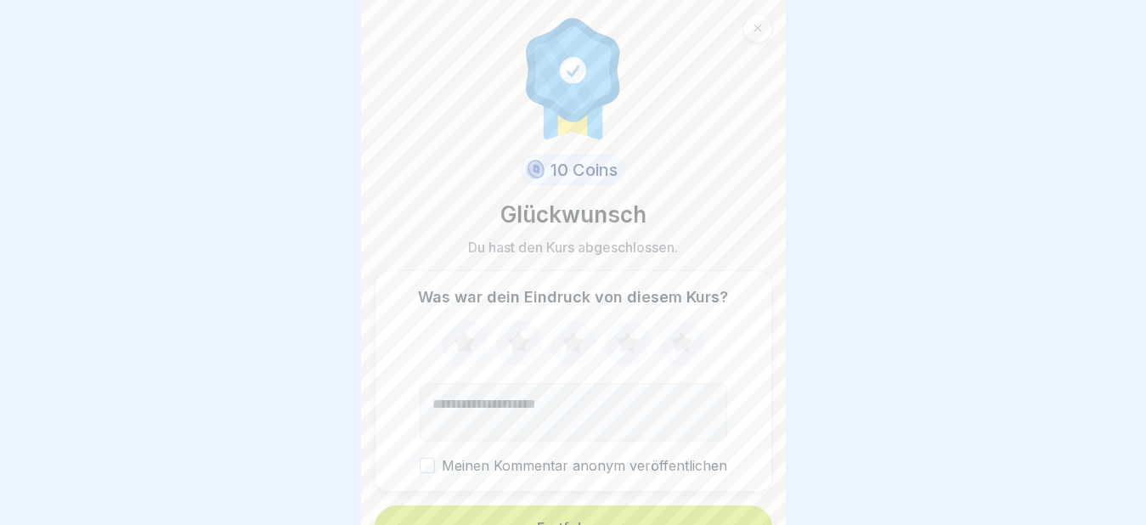
click at [607, 505] on button "Fortfahren" at bounding box center [574, 527] width 398 height 44
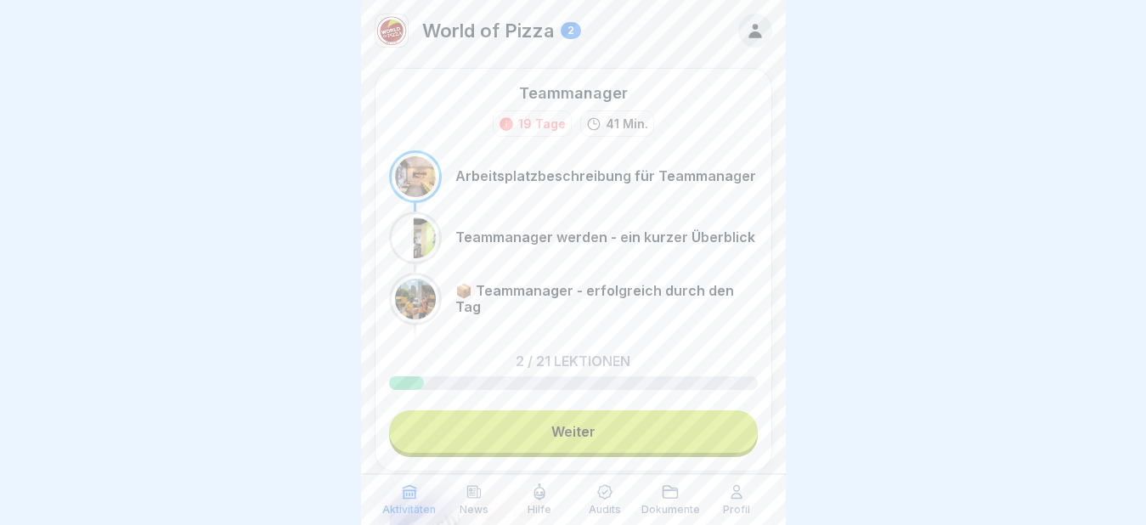
click at [470, 495] on icon at bounding box center [474, 492] width 13 height 12
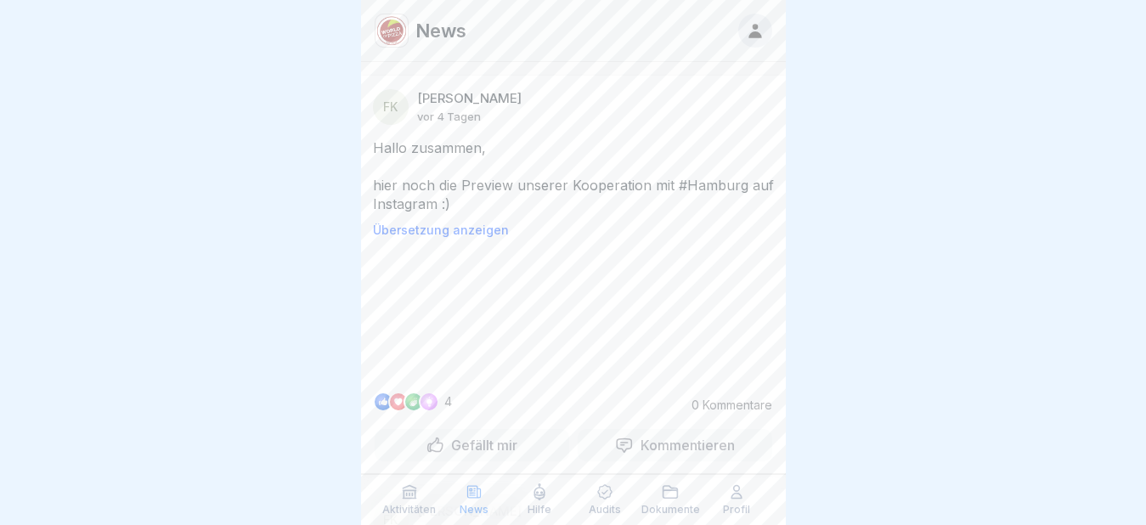
click at [539, 504] on p "Hilfe" at bounding box center [540, 510] width 24 height 12
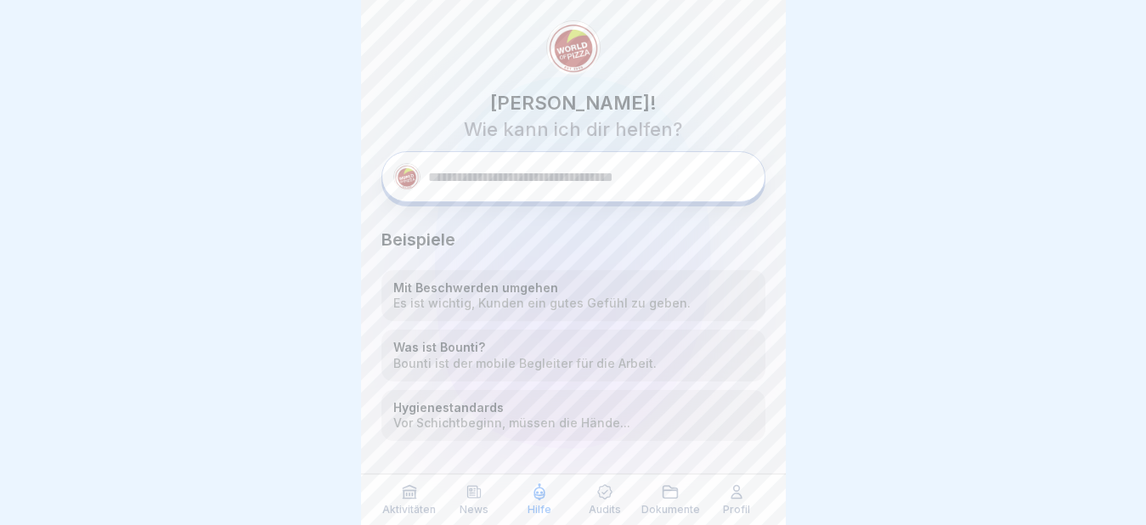
scroll to position [14, 0]
click at [608, 499] on icon at bounding box center [604, 491] width 17 height 17
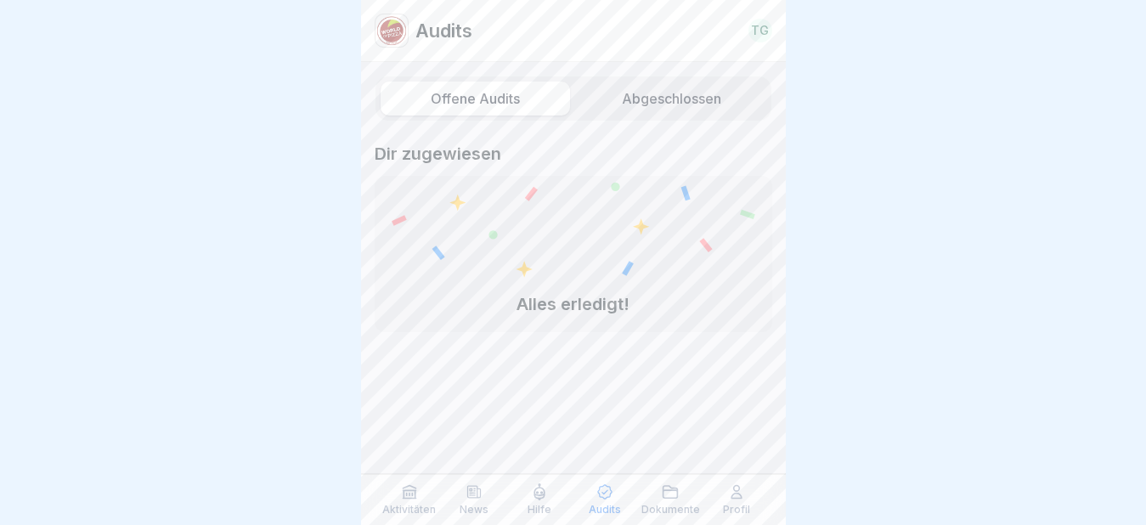
click at [644, 96] on label "Abgeschlossen" at bounding box center [671, 99] width 189 height 34
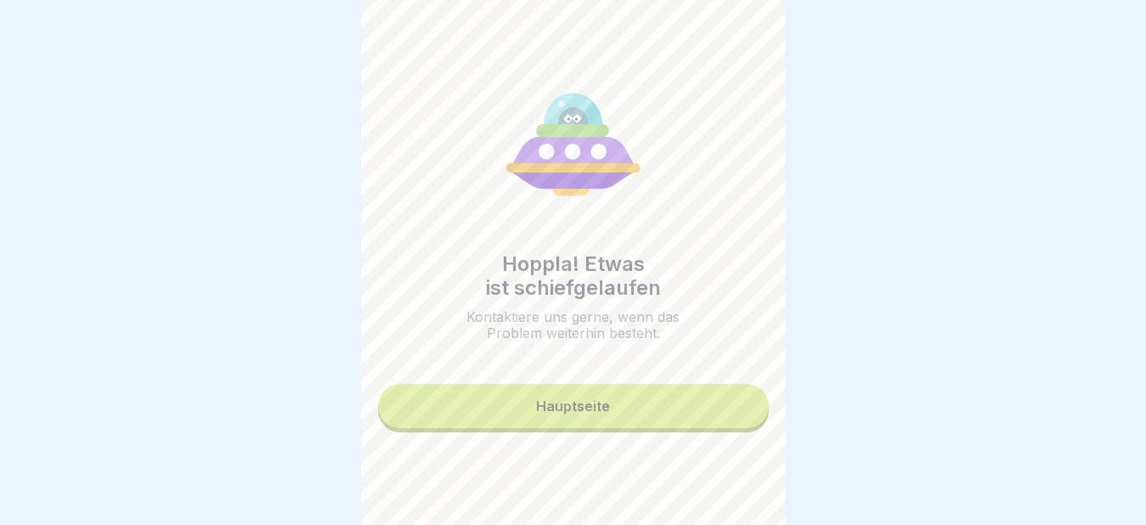
click at [575, 414] on div "Hauptseite" at bounding box center [573, 405] width 74 height 15
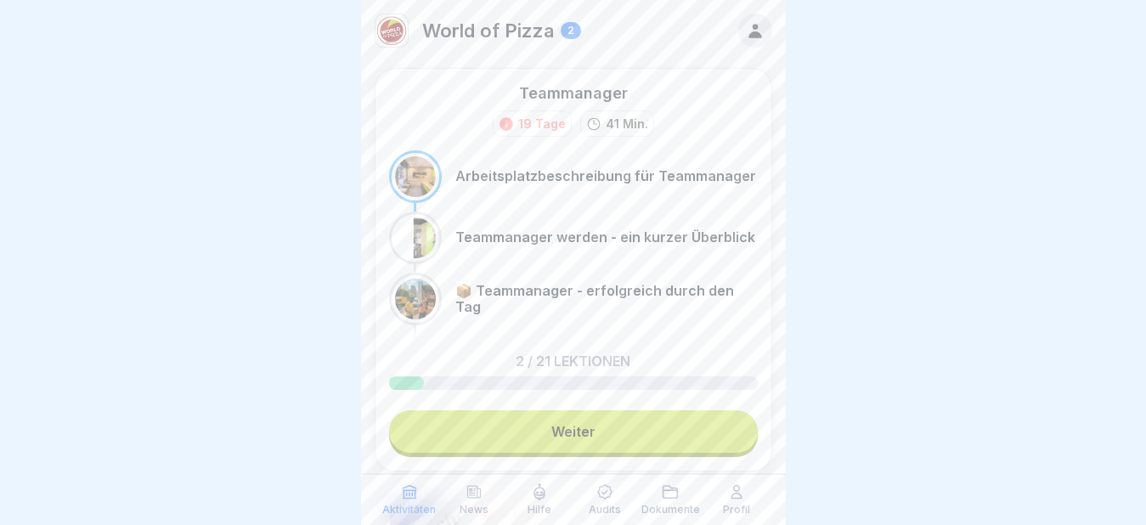
click at [743, 499] on icon at bounding box center [736, 491] width 17 height 17
